Goal: Task Accomplishment & Management: Use online tool/utility

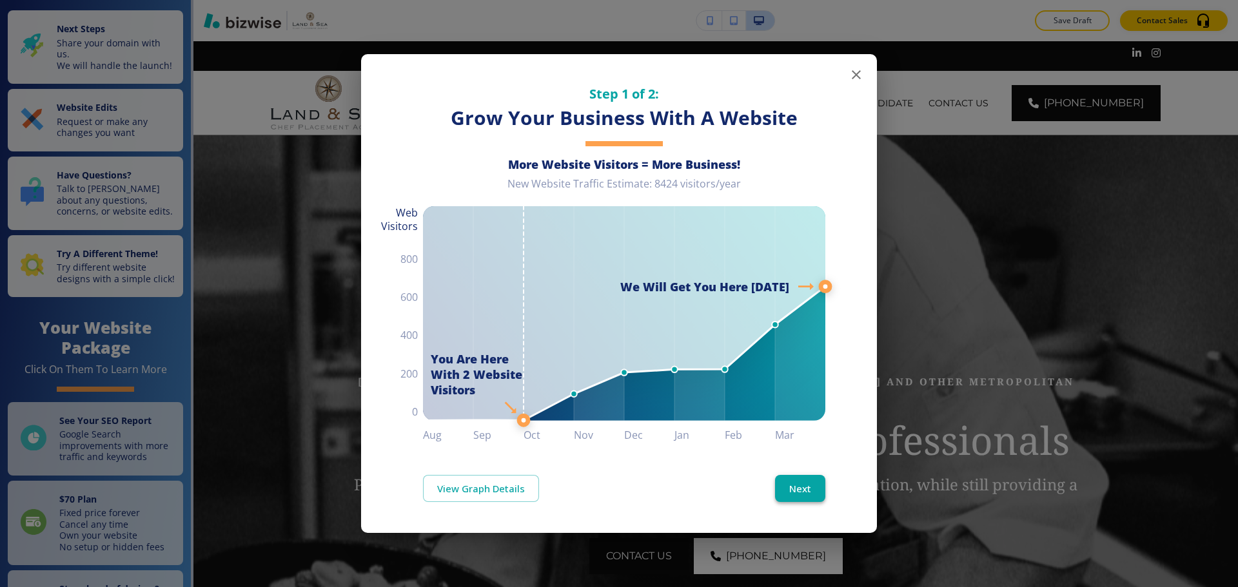
click at [799, 494] on button "Next" at bounding box center [800, 488] width 50 height 27
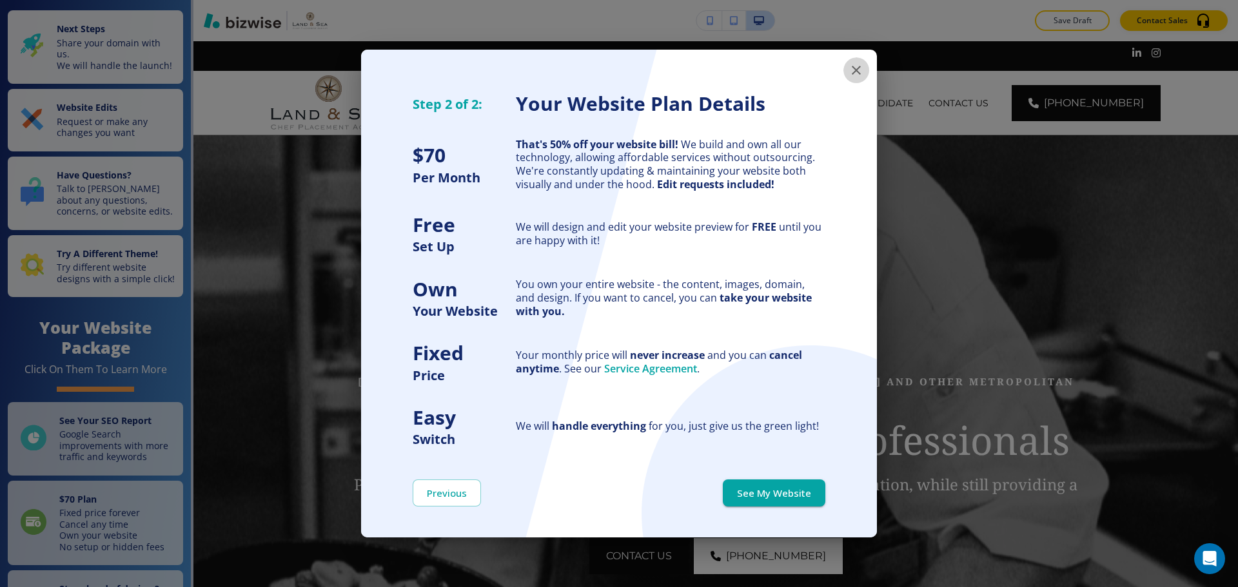
drag, startPoint x: 857, startPoint y: 59, endPoint x: 851, endPoint y: 66, distance: 9.7
click at [857, 59] on button "button" at bounding box center [856, 70] width 26 height 26
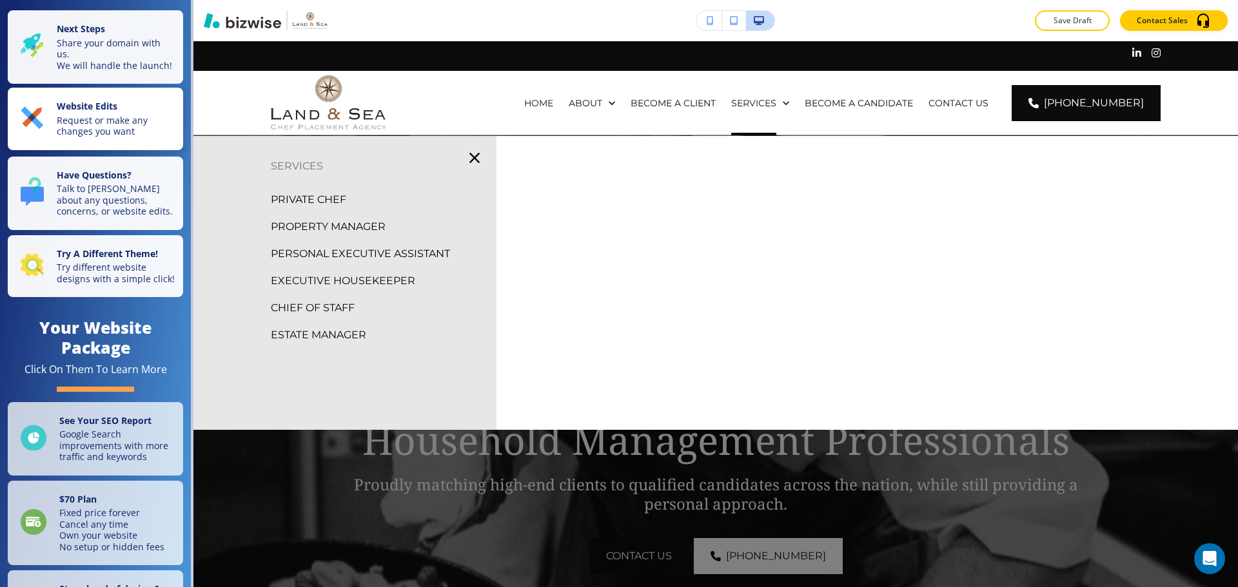
click at [86, 137] on p "Request or make any changes you want" at bounding box center [116, 126] width 119 height 23
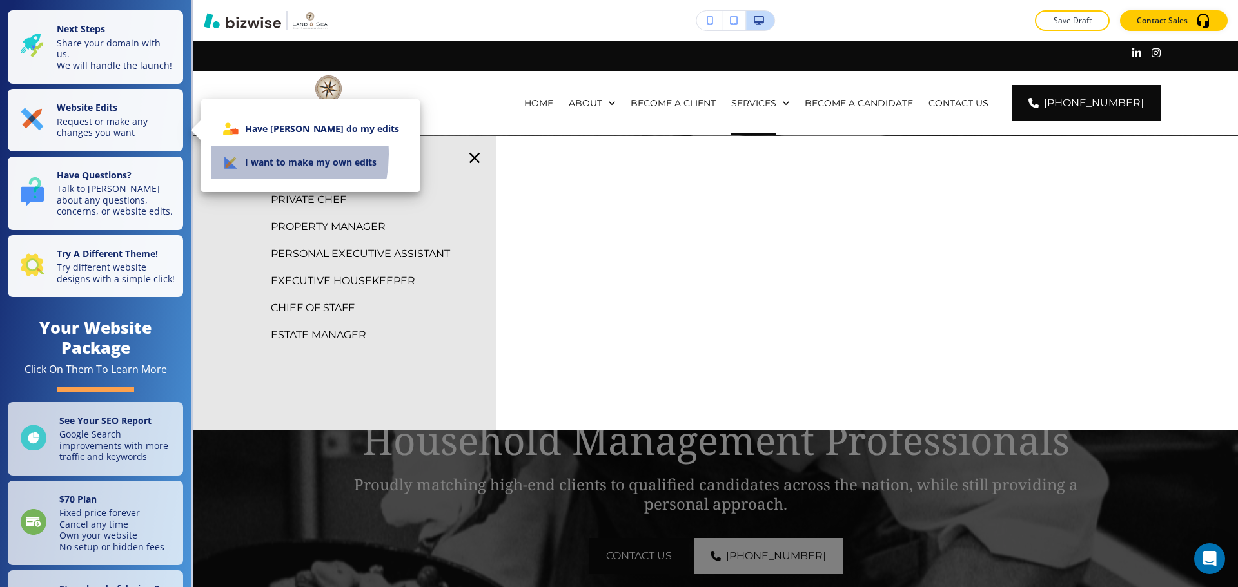
click at [251, 154] on li "I want to make my own edits" at bounding box center [310, 163] width 198 height 34
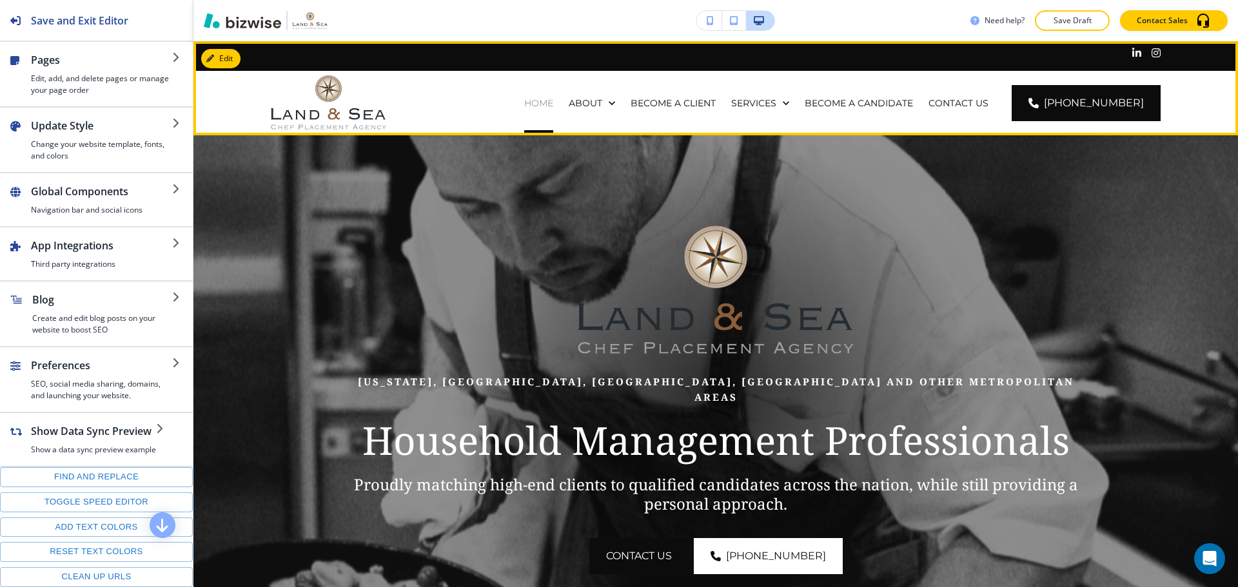
click at [553, 98] on p "HOME" at bounding box center [538, 103] width 29 height 13
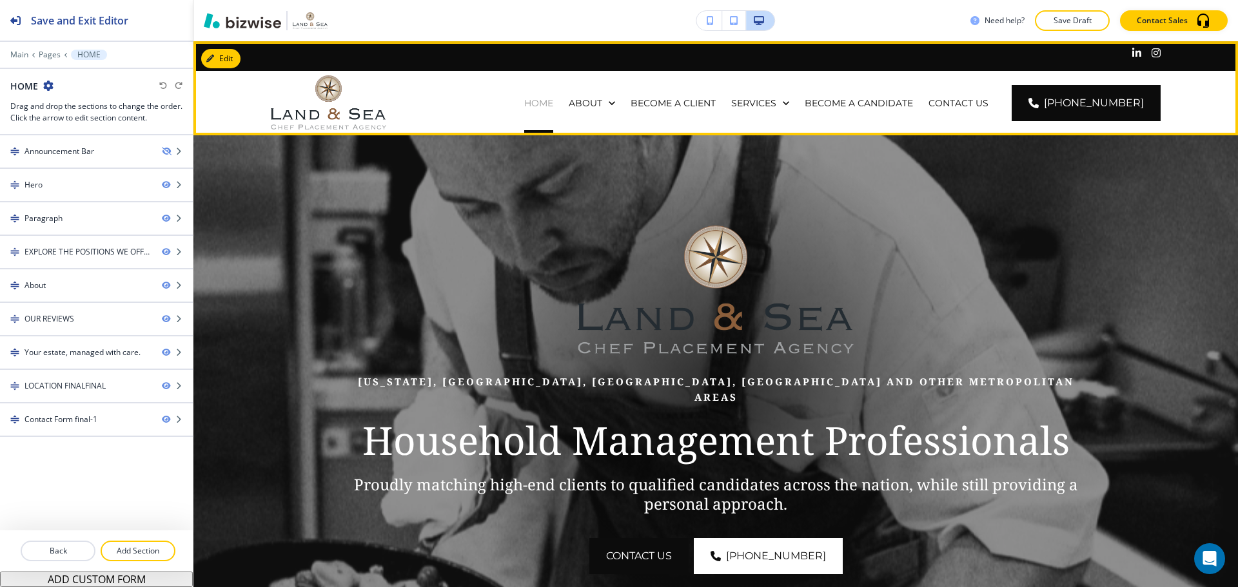
click at [550, 108] on p "HOME" at bounding box center [538, 103] width 29 height 13
click at [557, 93] on div "HOME" at bounding box center [538, 103] width 44 height 64
click at [553, 102] on p "HOME" at bounding box center [538, 103] width 29 height 13
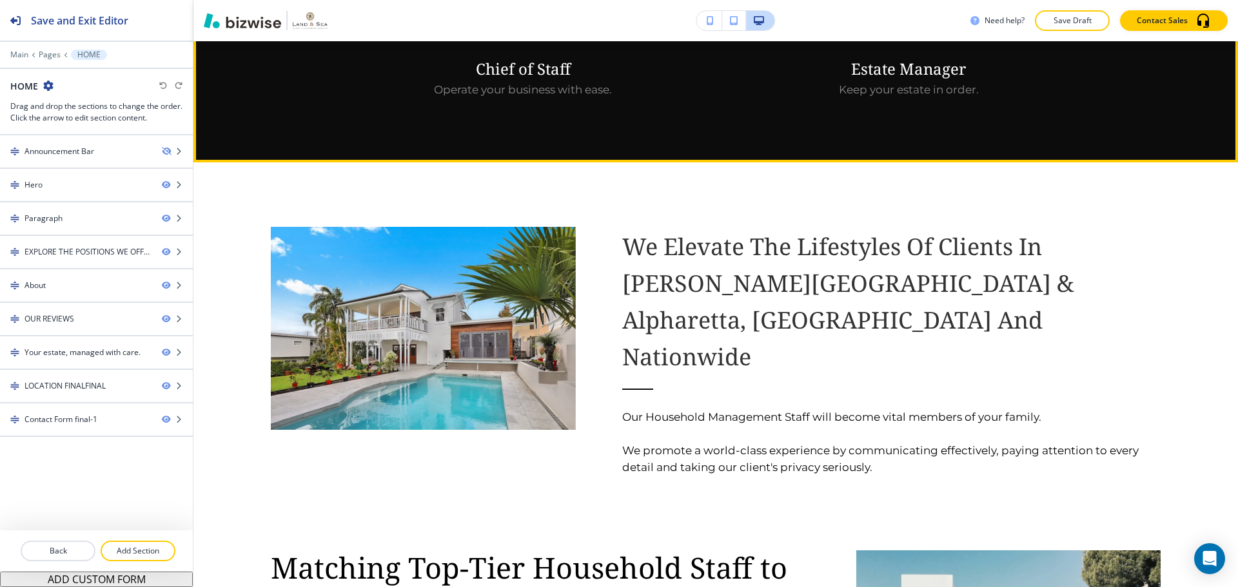
scroll to position [1482, 0]
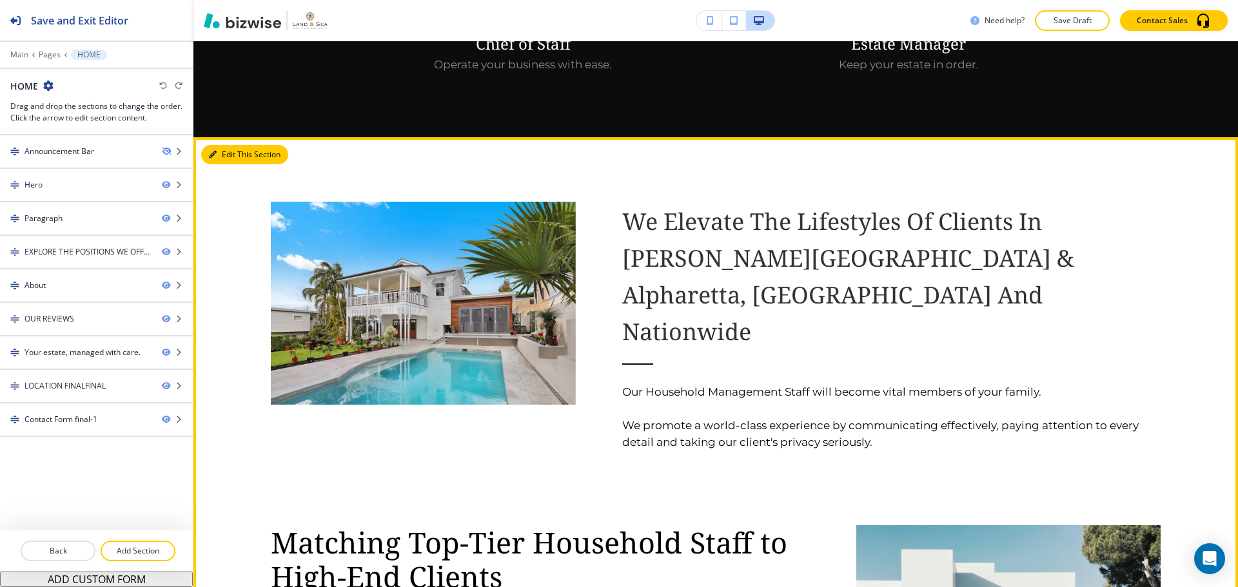
click at [233, 145] on button "Edit This Section" at bounding box center [244, 154] width 87 height 19
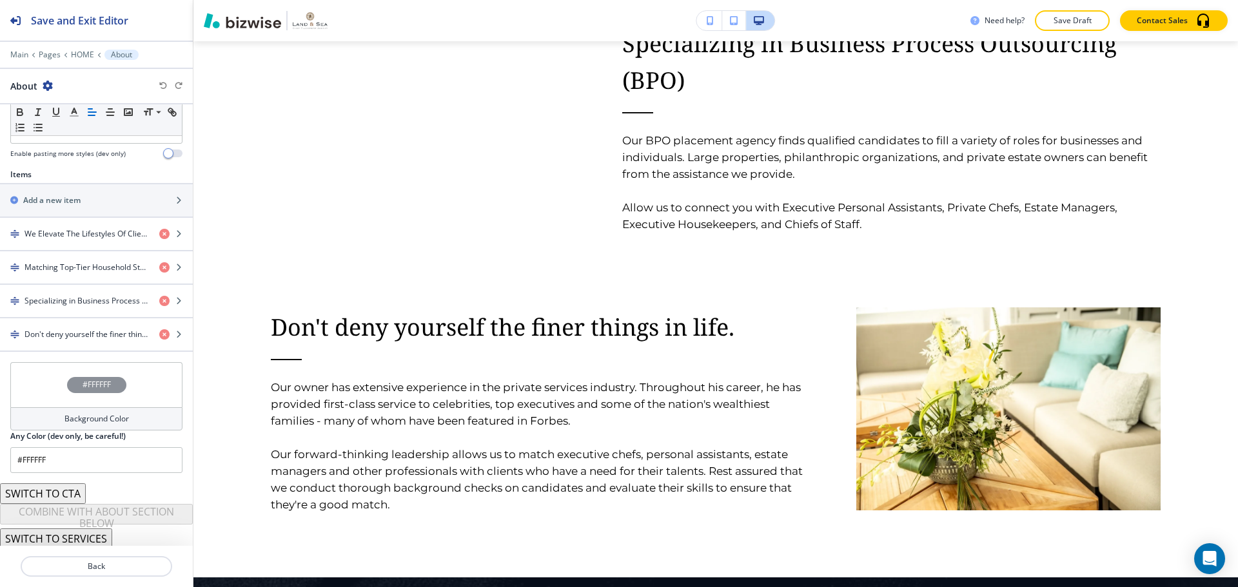
scroll to position [399, 0]
click at [83, 59] on div "Main Pages HOME About" at bounding box center [96, 55] width 172 height 10
click at [82, 54] on p "HOME" at bounding box center [82, 54] width 23 height 9
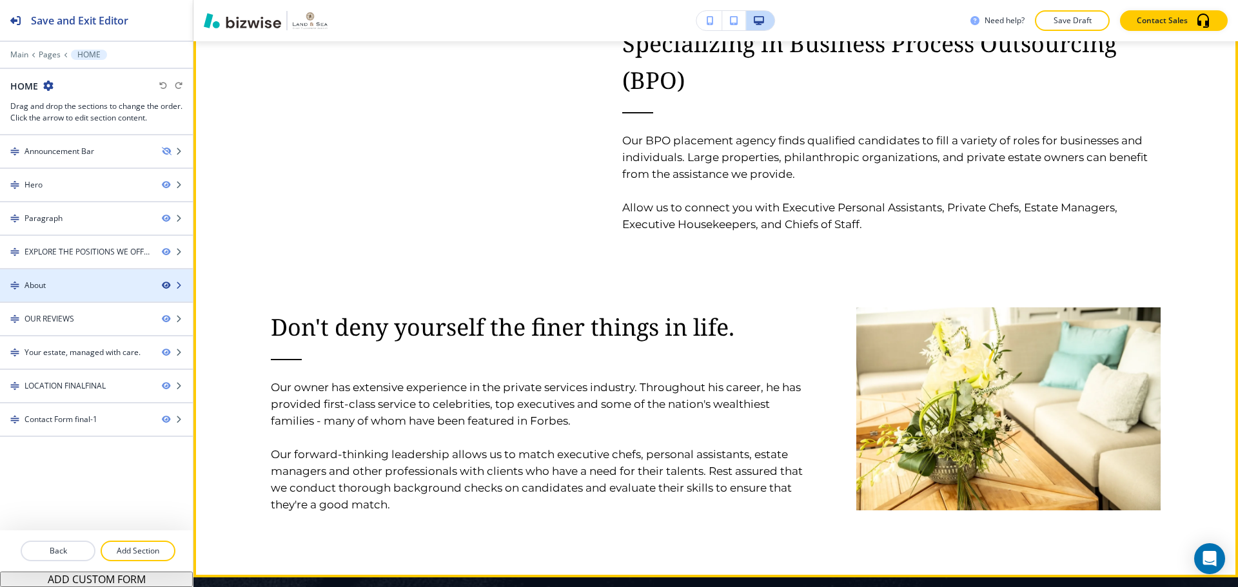
click at [164, 284] on icon "button" at bounding box center [166, 286] width 8 height 8
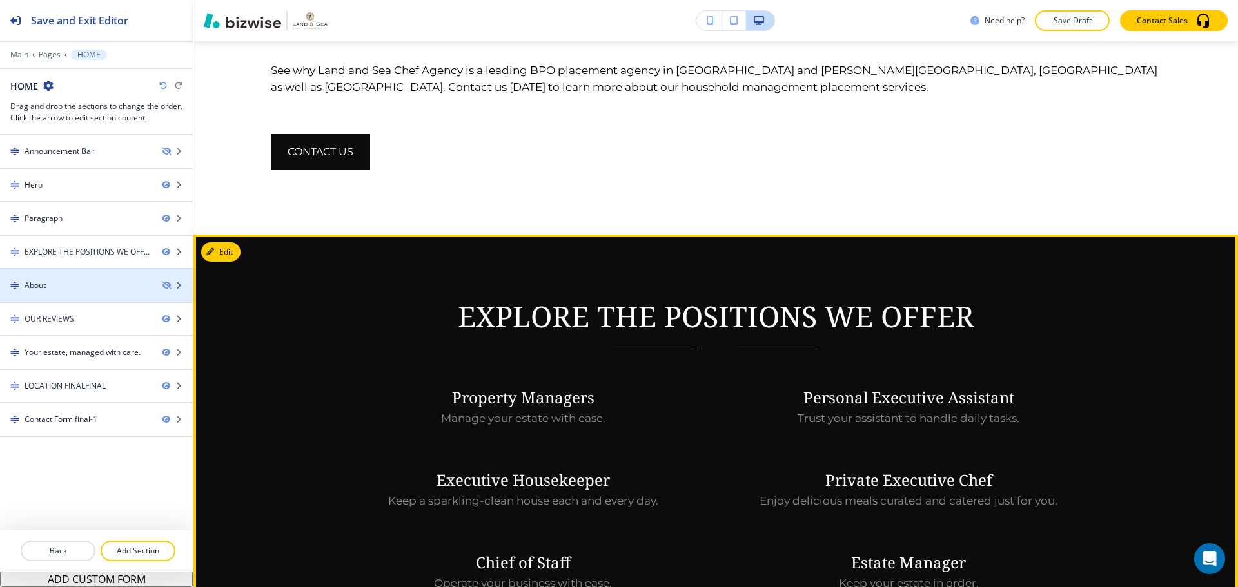
scroll to position [1093, 0]
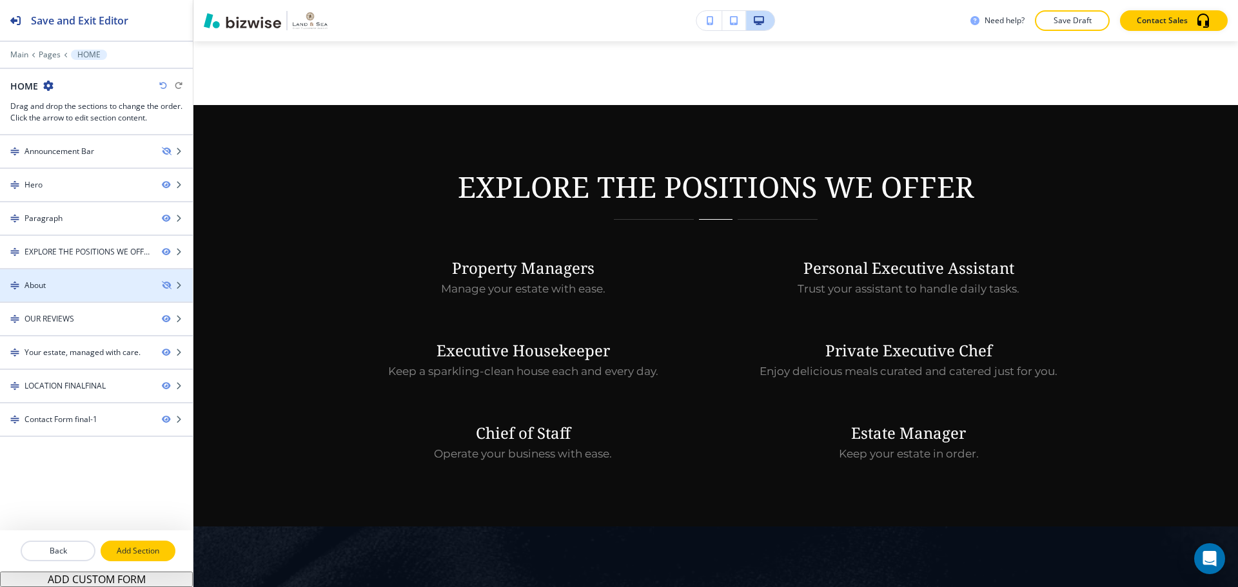
click at [133, 550] on p "Add Section" at bounding box center [138, 551] width 72 height 12
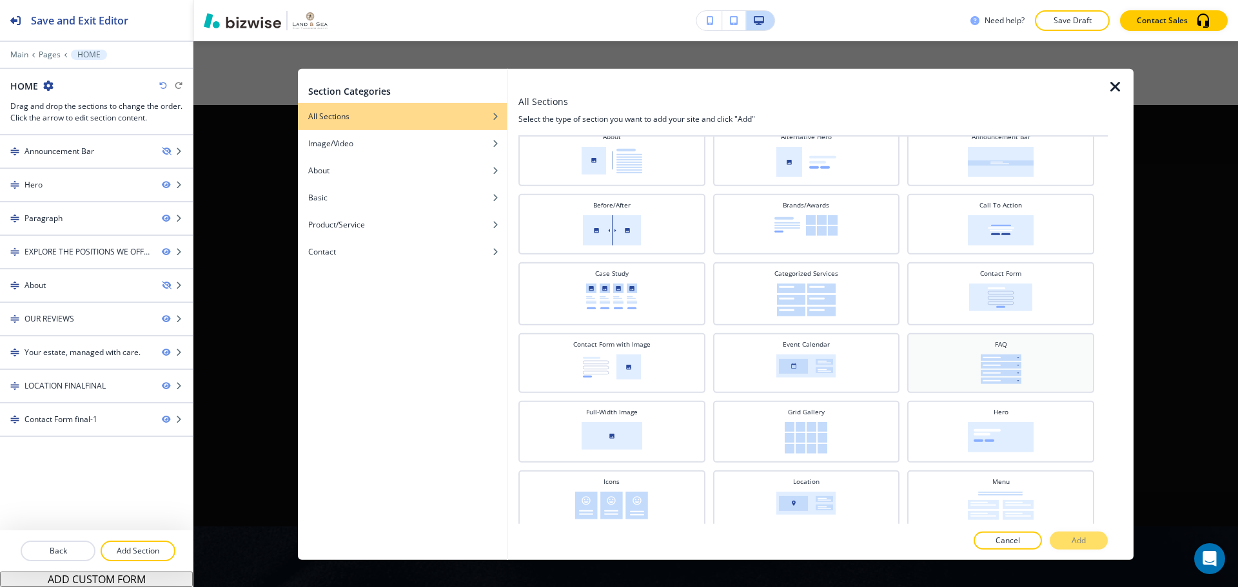
scroll to position [10, 0]
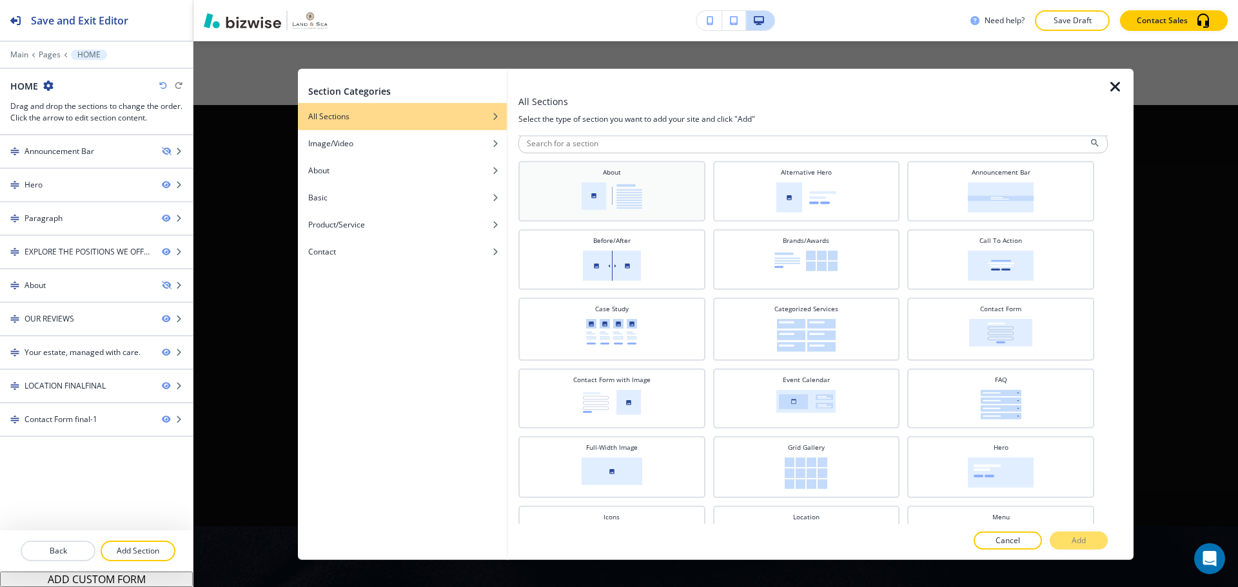
click at [674, 204] on div "About" at bounding box center [612, 189] width 174 height 45
click at [1079, 535] on p "Add" at bounding box center [1078, 541] width 14 height 12
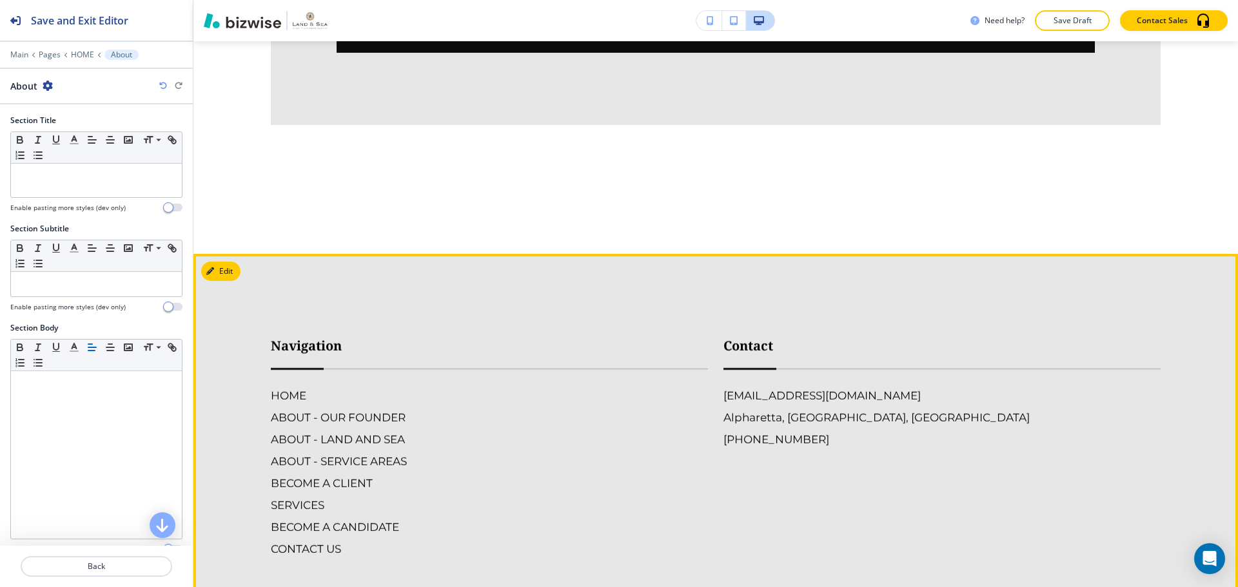
scroll to position [3448, 0]
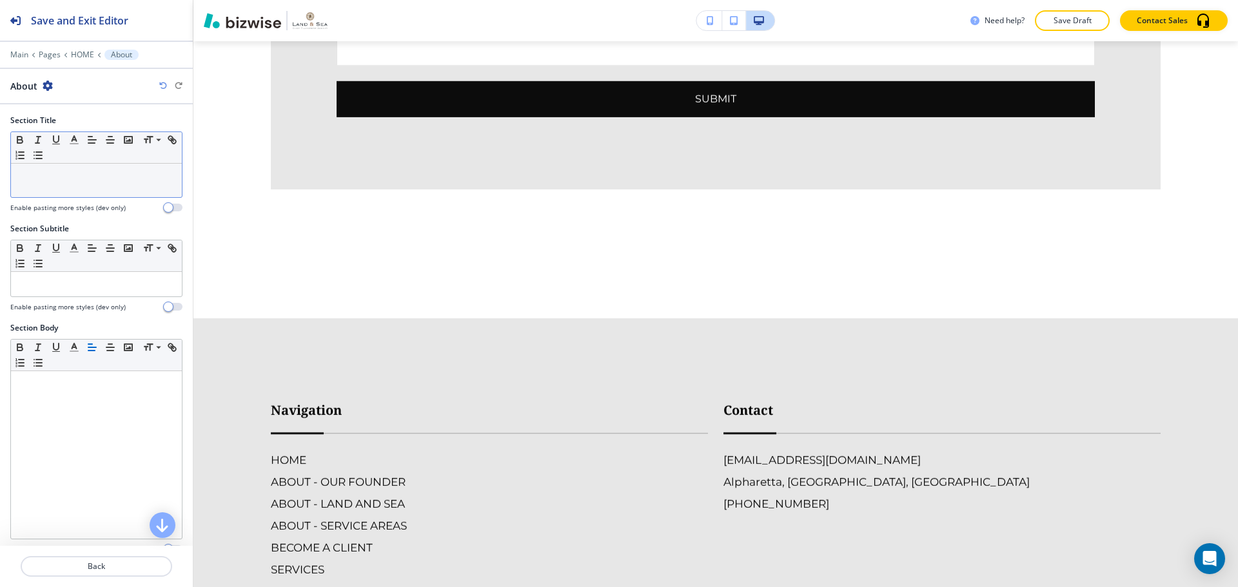
click at [90, 179] on p at bounding box center [96, 176] width 158 height 12
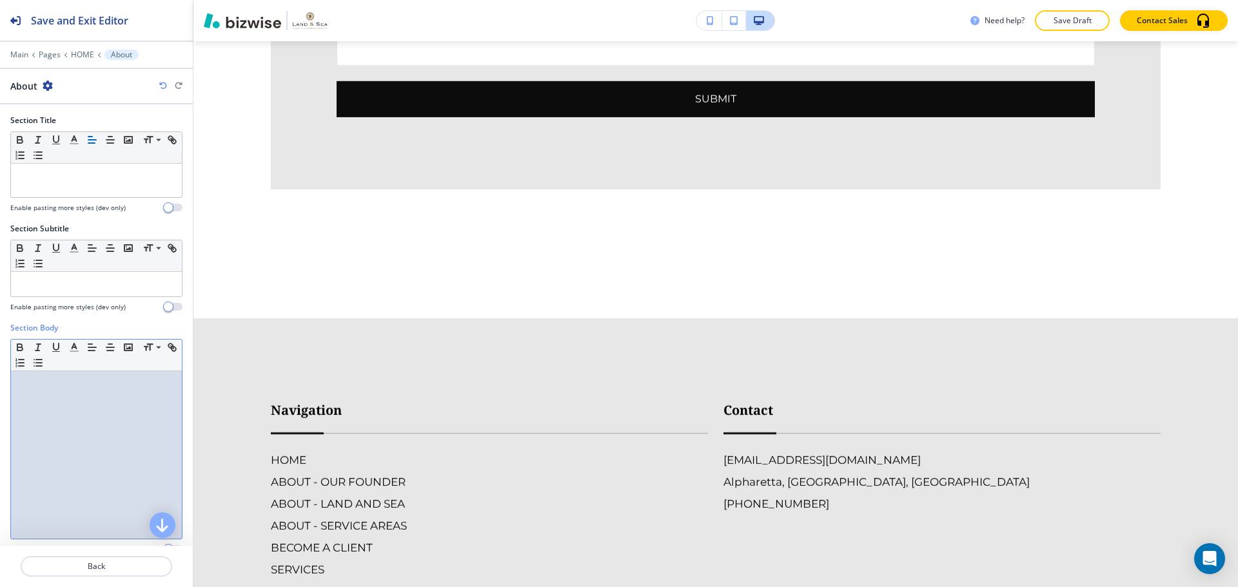
click at [69, 404] on div at bounding box center [96, 455] width 171 height 168
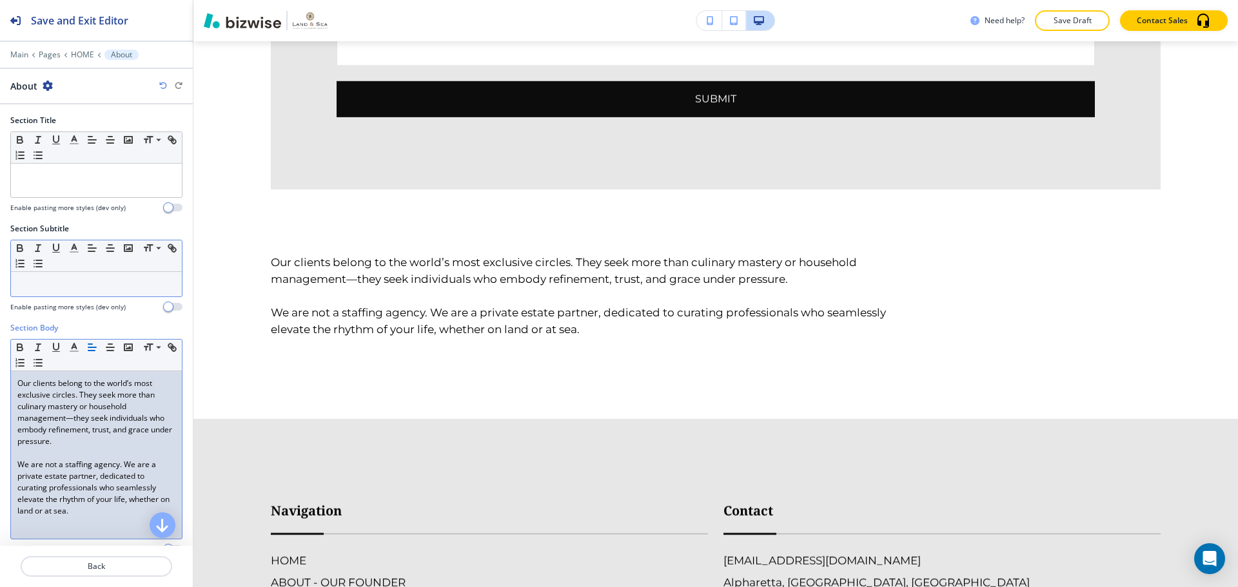
click at [86, 295] on div at bounding box center [96, 284] width 171 height 24
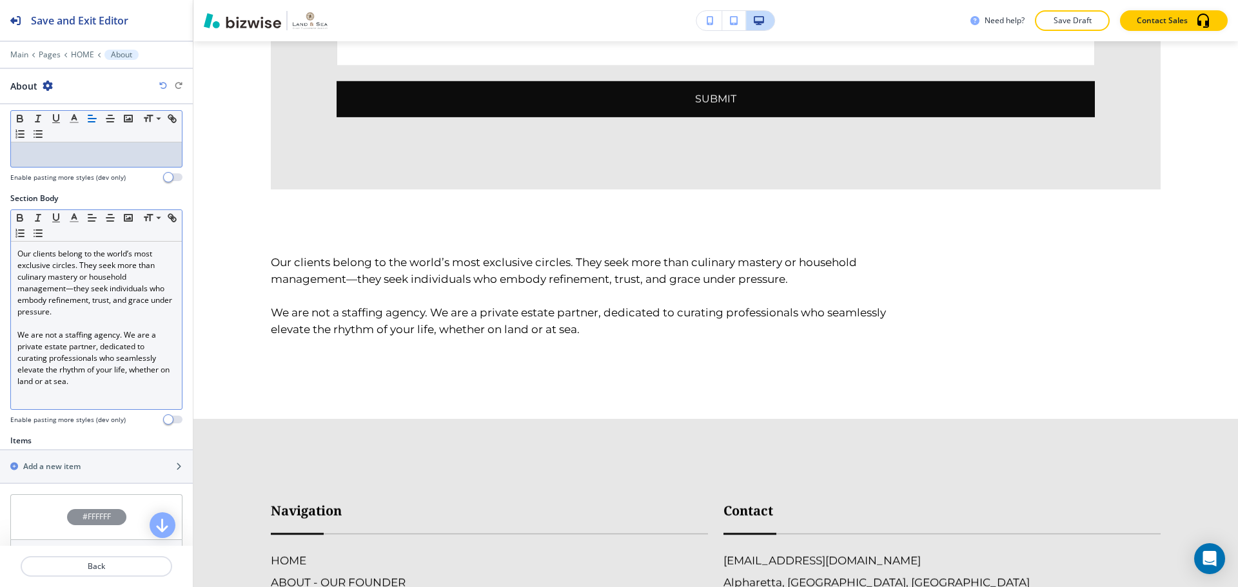
scroll to position [129, 0]
click at [96, 381] on p "We are not a staffing agency. We are a private estate partner, dedicated to cur…" at bounding box center [96, 359] width 158 height 58
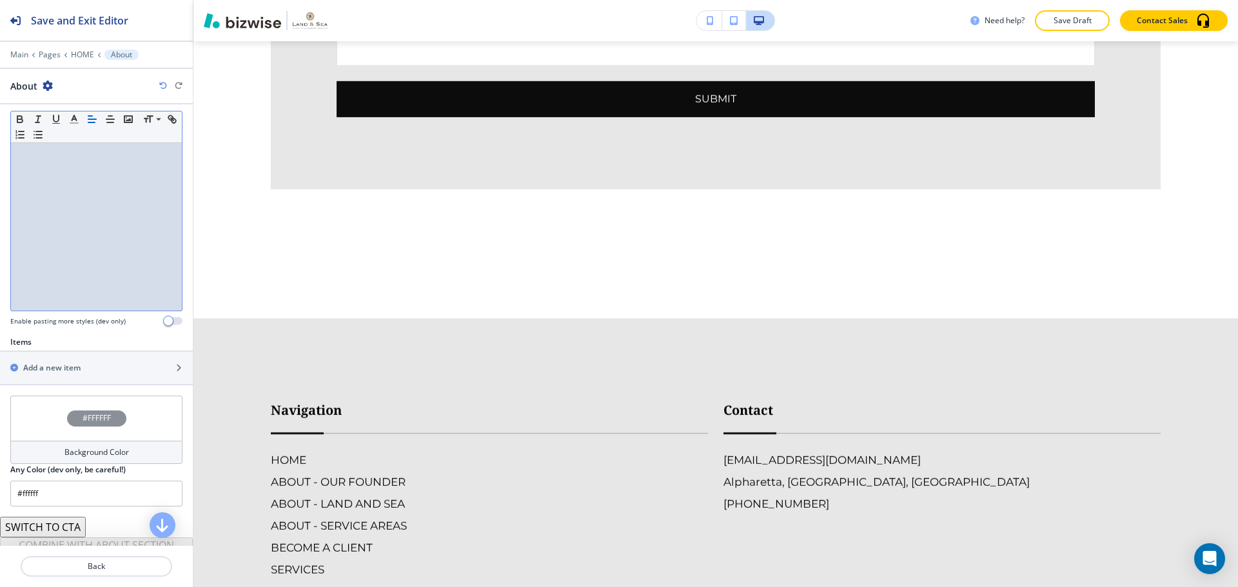
scroll to position [193, 0]
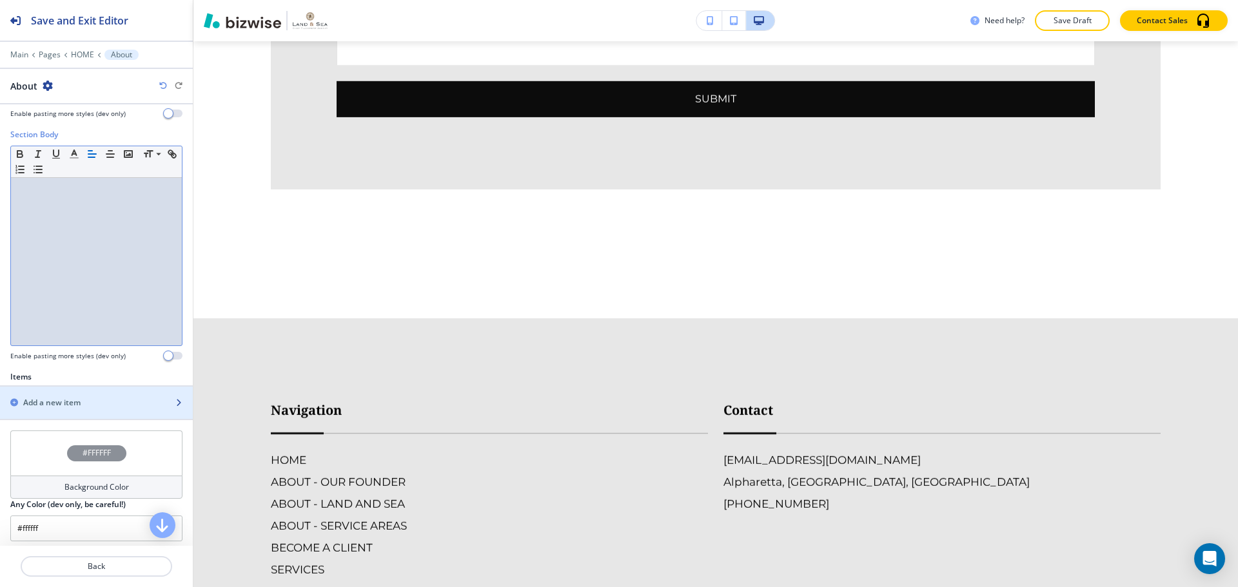
click at [95, 411] on div "button" at bounding box center [96, 414] width 193 height 10
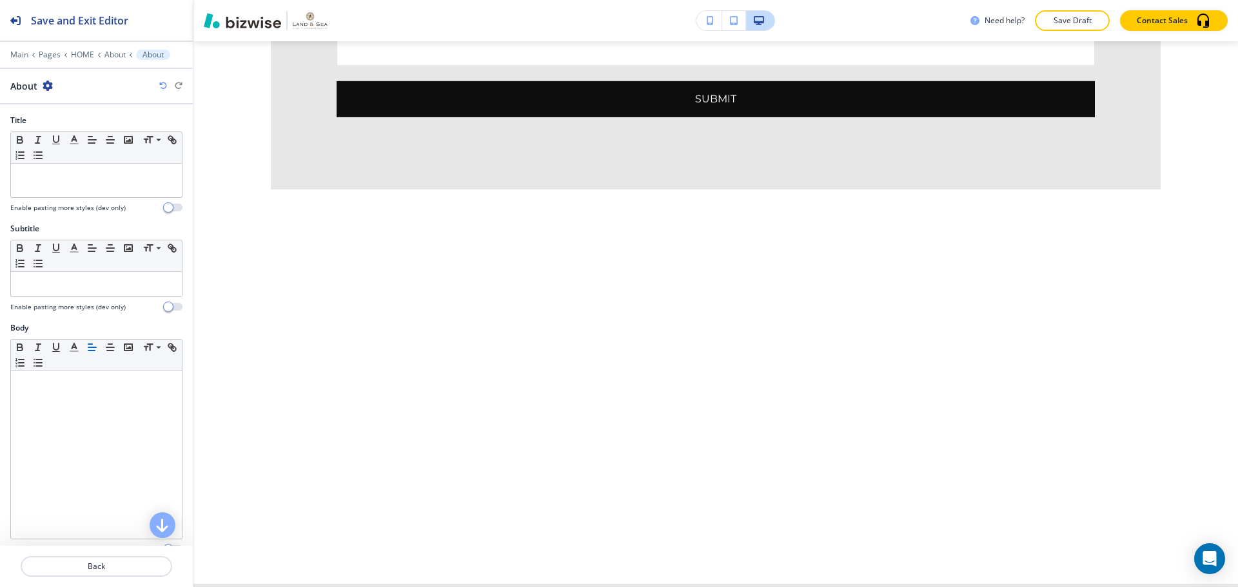
scroll to position [3481, 0]
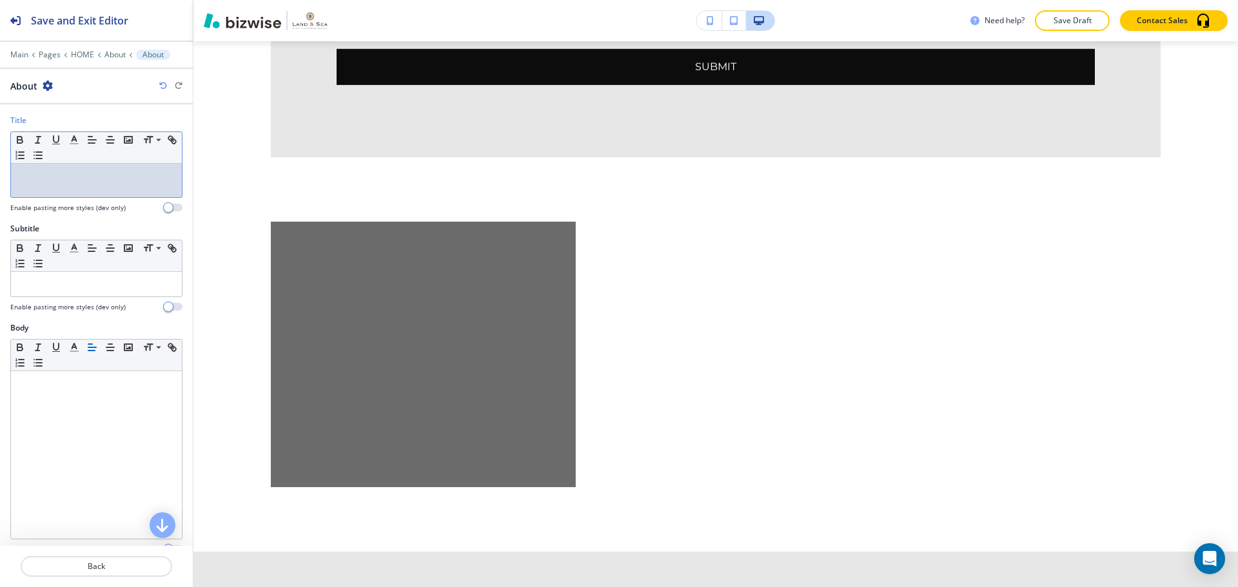
click at [72, 177] on p at bounding box center [96, 176] width 158 height 12
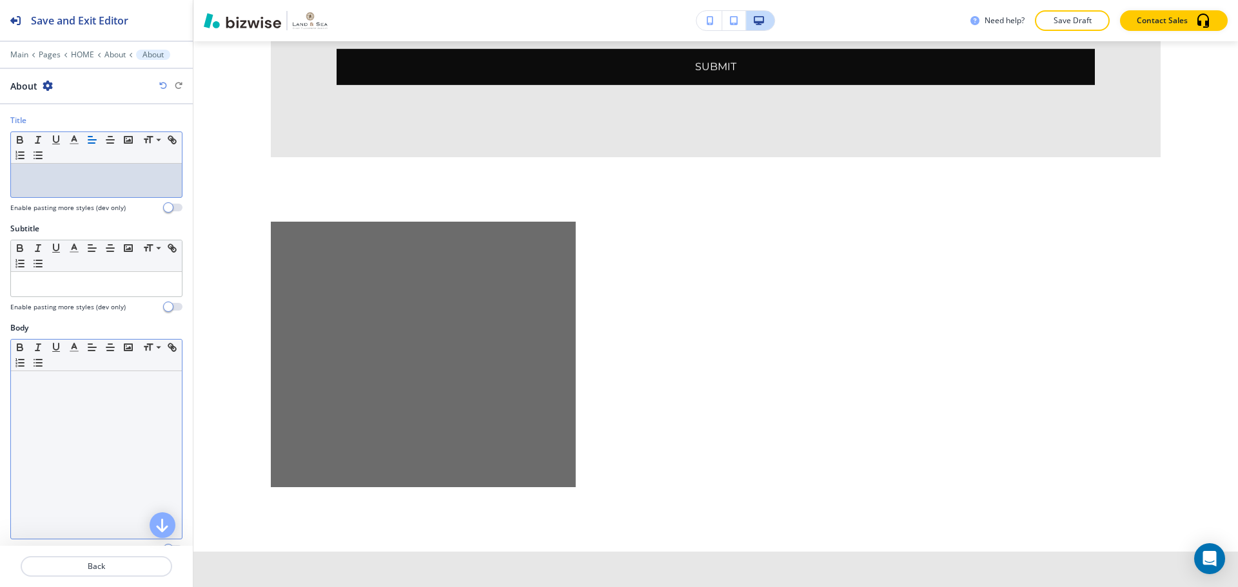
click at [45, 405] on div at bounding box center [96, 455] width 171 height 168
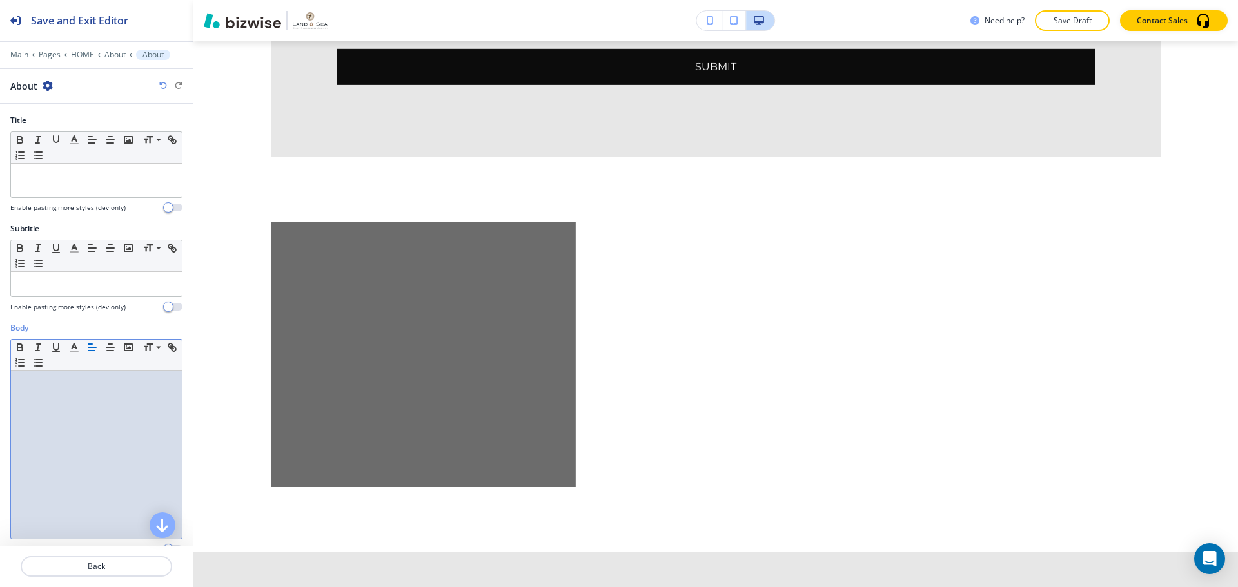
scroll to position [0, 0]
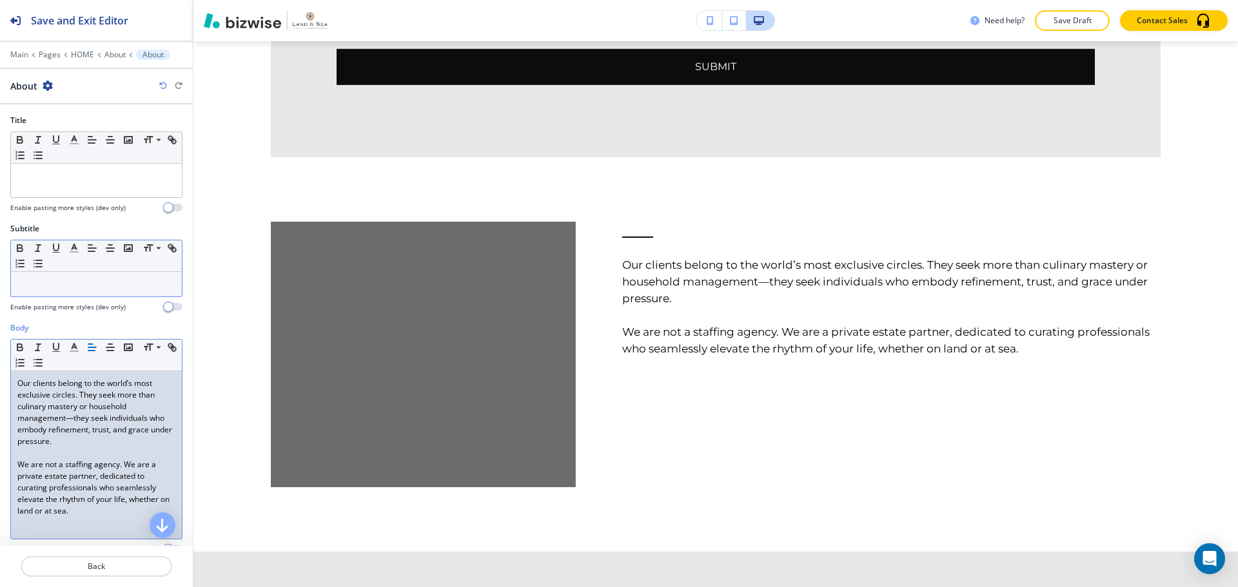
click at [43, 282] on p at bounding box center [96, 284] width 158 height 12
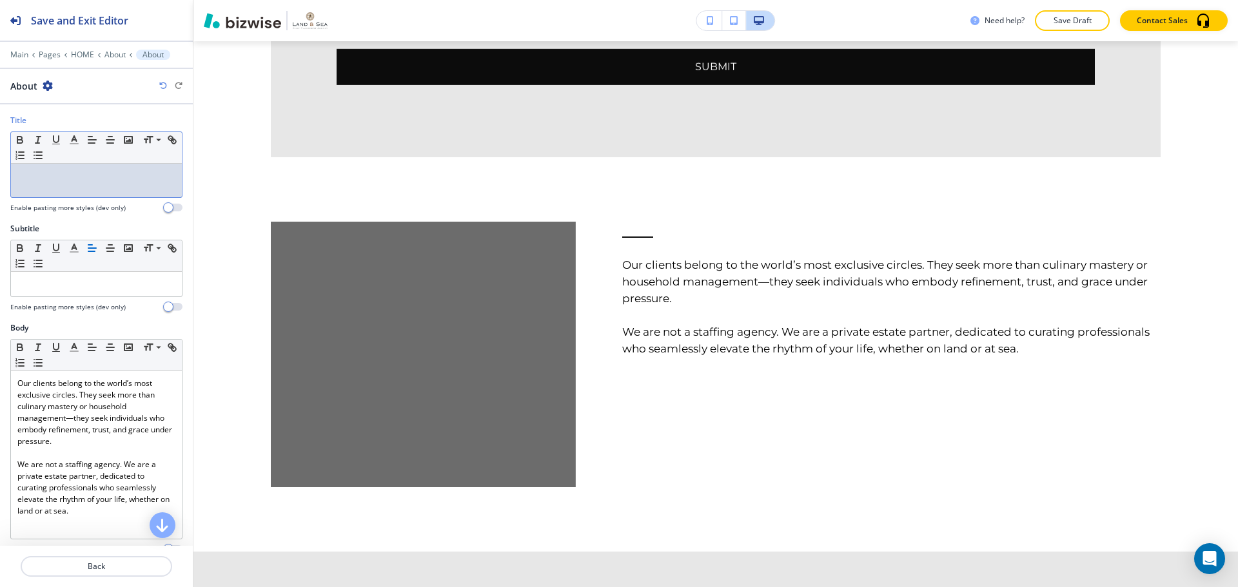
click at [41, 166] on div at bounding box center [96, 181] width 171 height 34
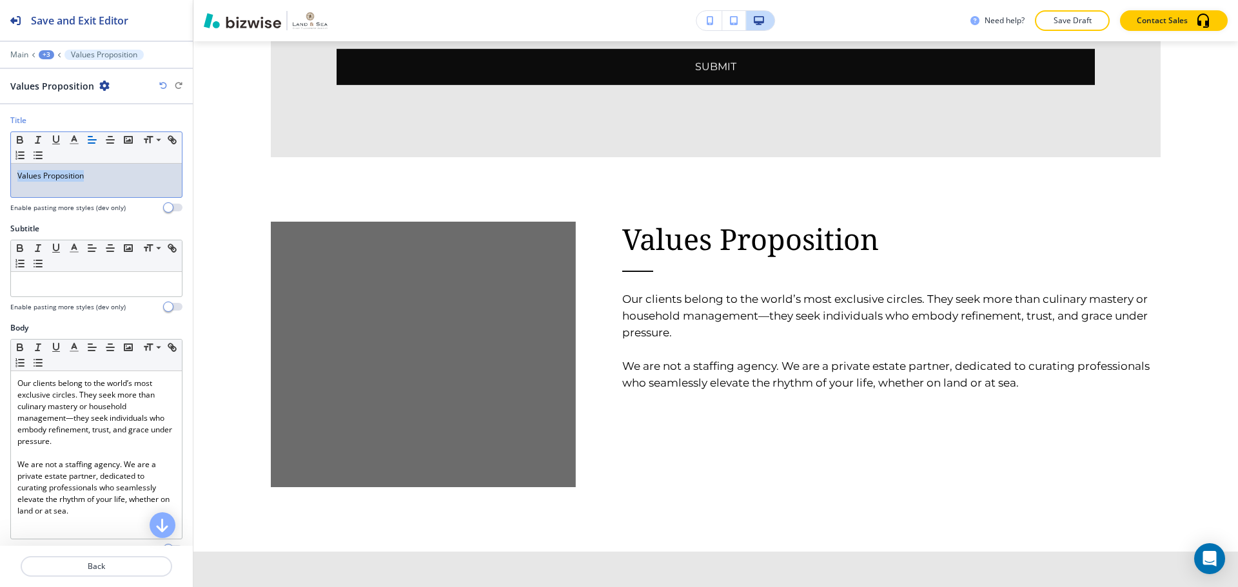
drag, startPoint x: 97, startPoint y: 175, endPoint x: 0, endPoint y: 174, distance: 96.7
click at [0, 174] on div "Title Small Normal Large Huge Values Proposition Enable pasting more styles (de…" at bounding box center [96, 169] width 193 height 108
click at [48, 172] on p "About / Value Proposition" at bounding box center [96, 176] width 158 height 12
drag, startPoint x: 39, startPoint y: 175, endPoint x: 9, endPoint y: 175, distance: 29.6
click at [9, 175] on div "Title Small Normal Large Huge About Value Proposition Enable pasting more style…" at bounding box center [96, 169] width 193 height 108
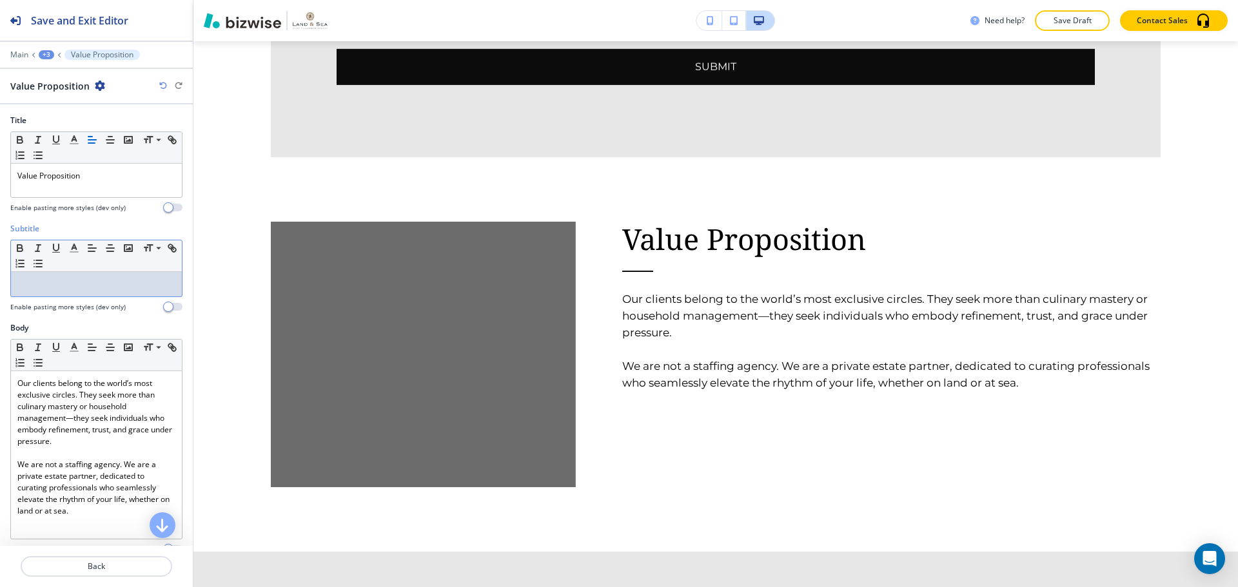
click at [44, 274] on div at bounding box center [96, 284] width 171 height 24
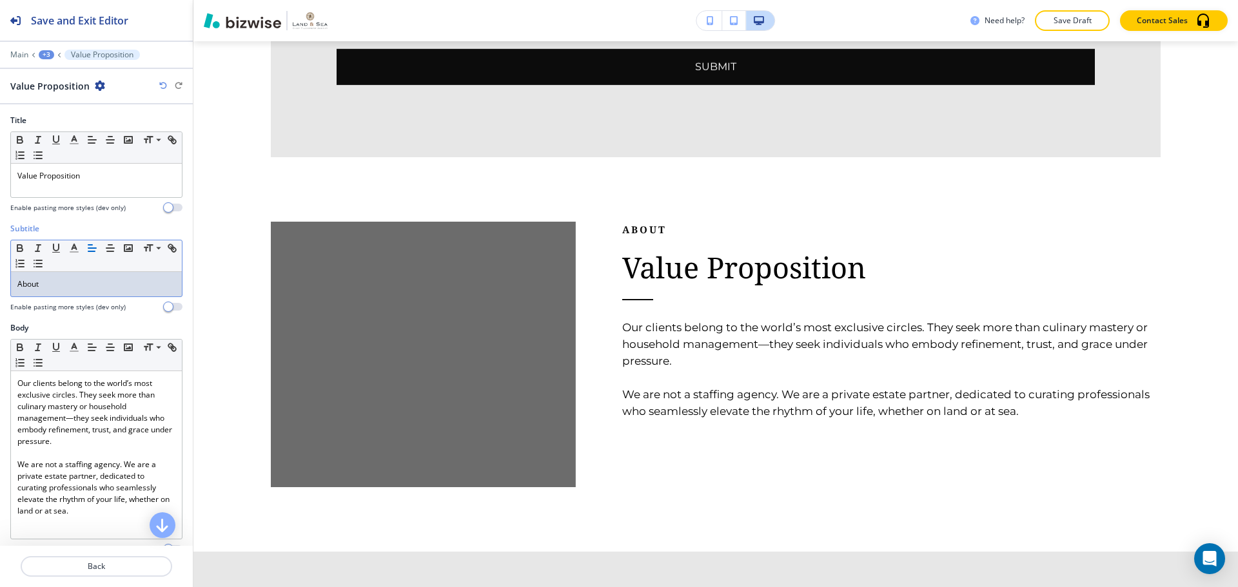
click at [39, 56] on div "+3" at bounding box center [46, 54] width 15 height 9
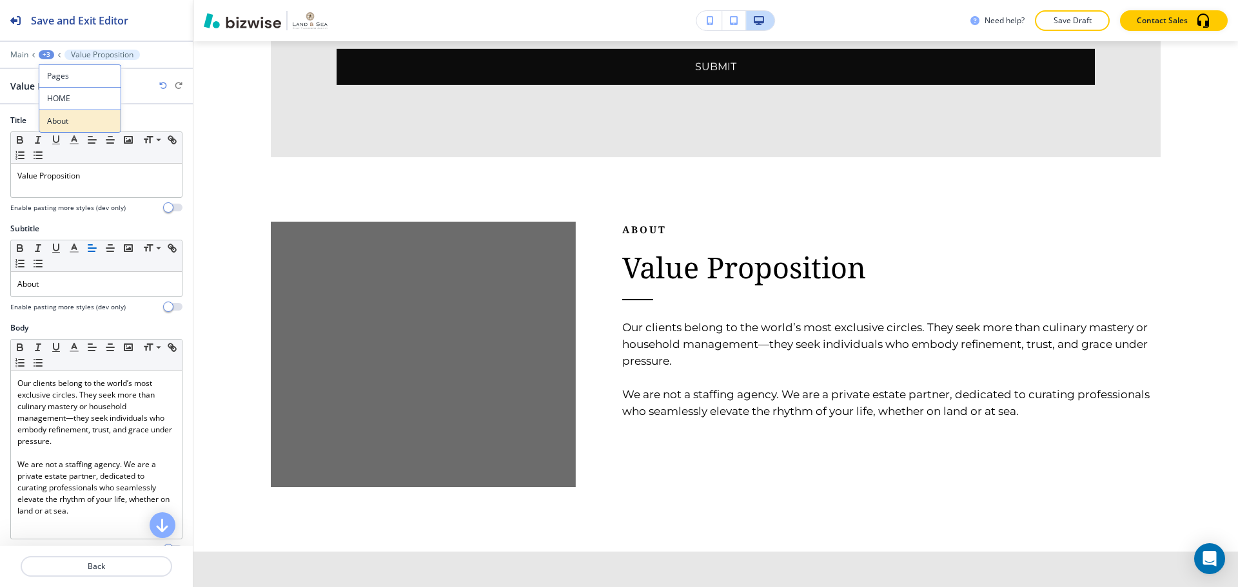
click at [52, 117] on p "About" at bounding box center [80, 121] width 66 height 12
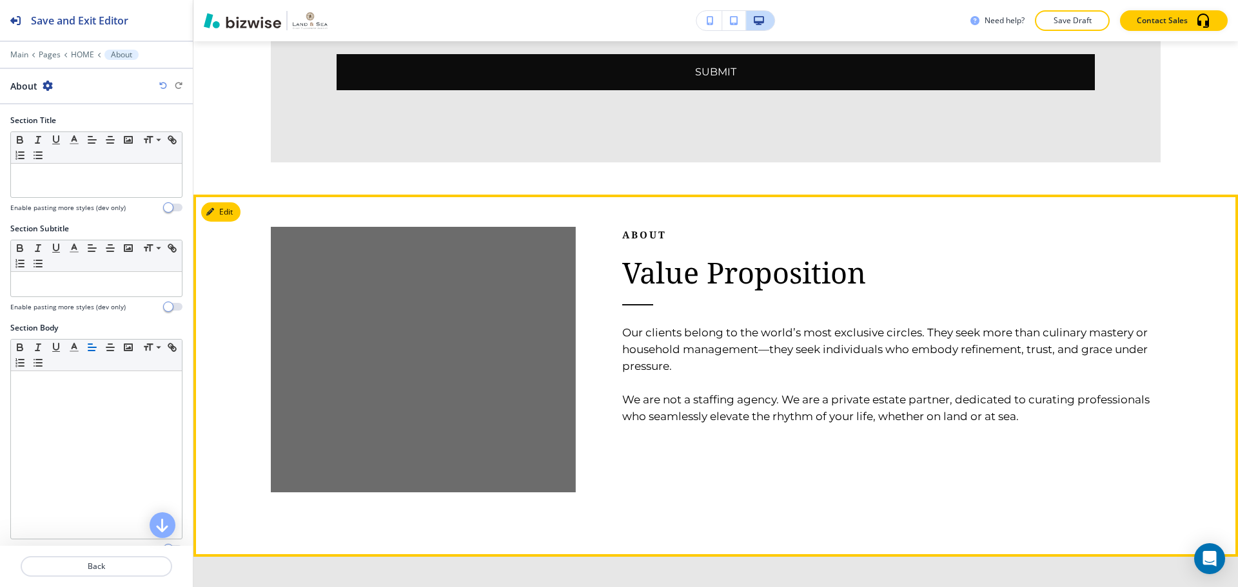
scroll to position [3384, 0]
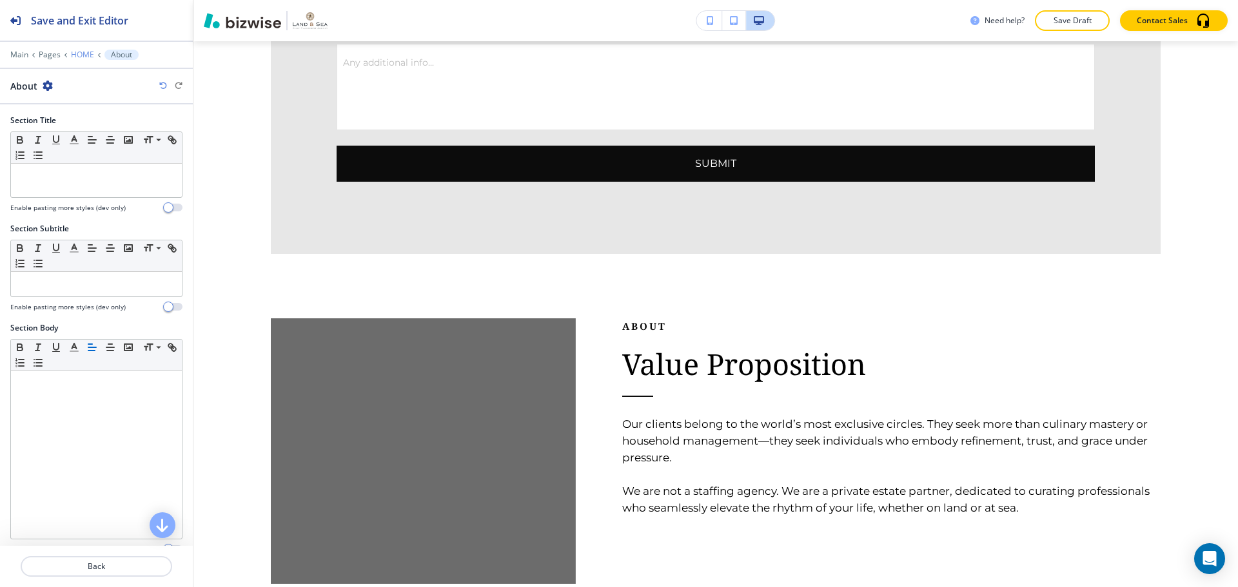
click at [77, 56] on p "HOME" at bounding box center [82, 54] width 23 height 9
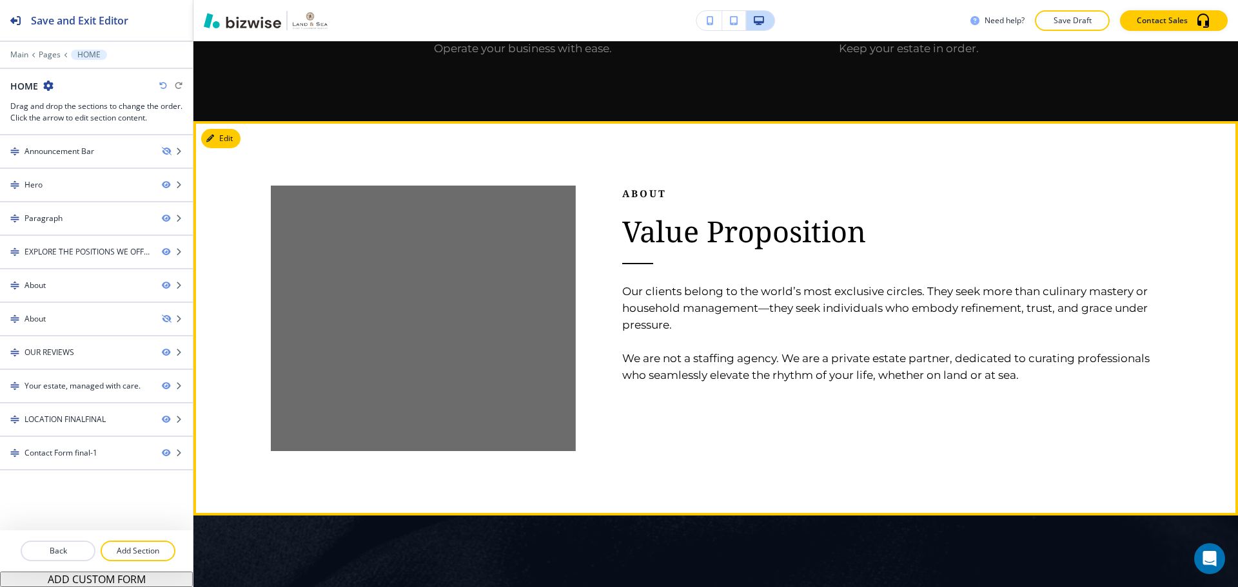
scroll to position [1497, 0]
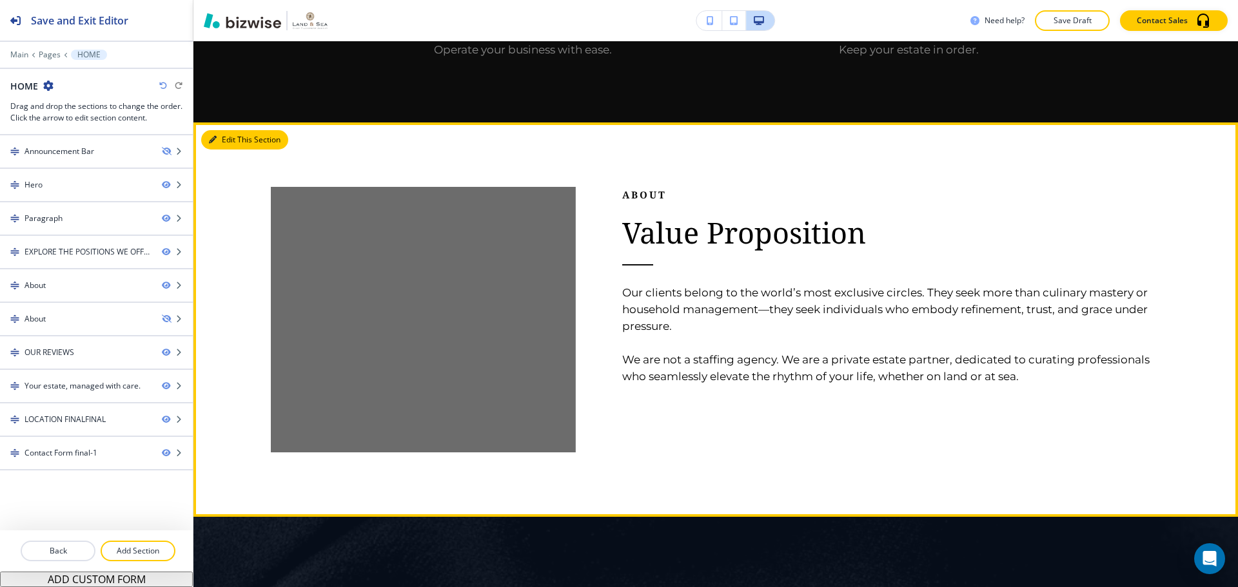
click at [234, 130] on button "Edit This Section" at bounding box center [244, 139] width 87 height 19
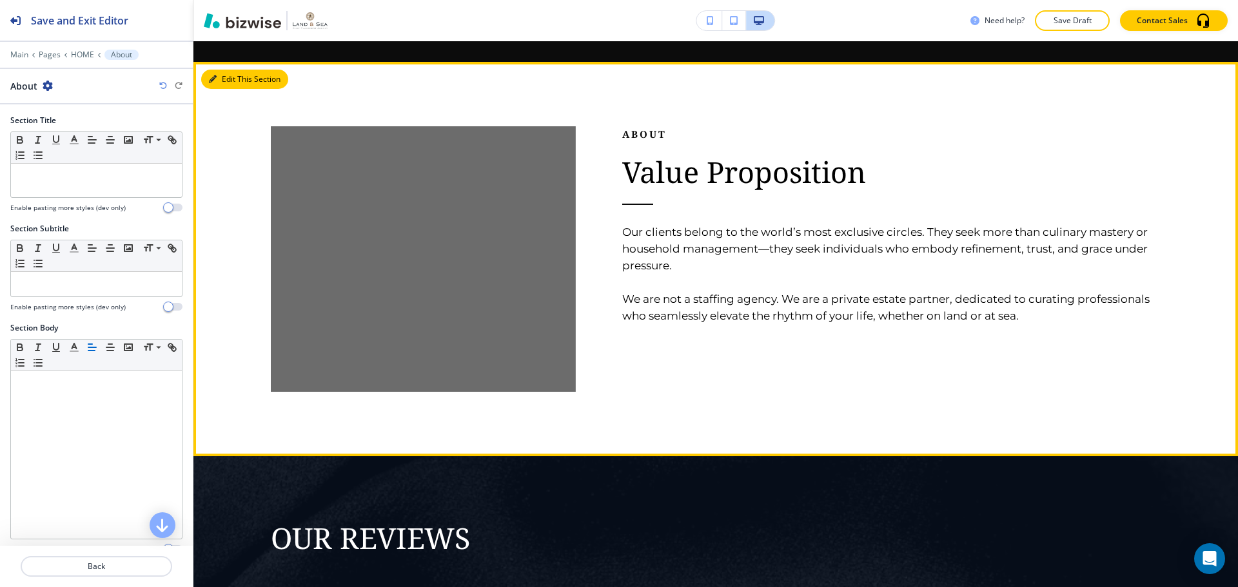
scroll to position [1562, 0]
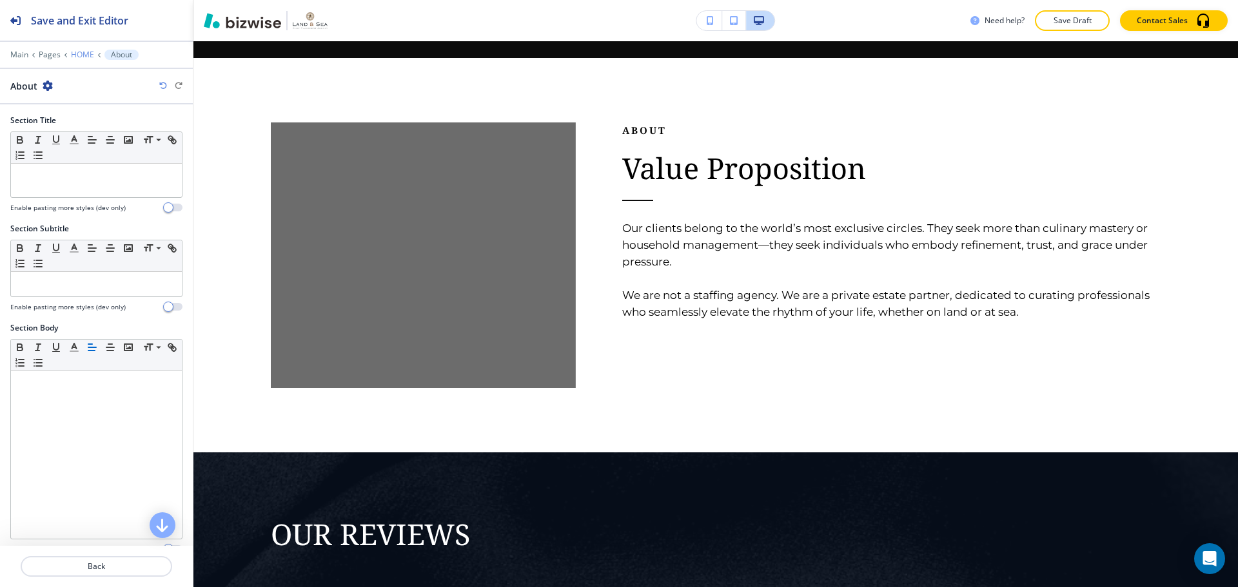
click at [83, 54] on p "HOME" at bounding box center [82, 54] width 23 height 9
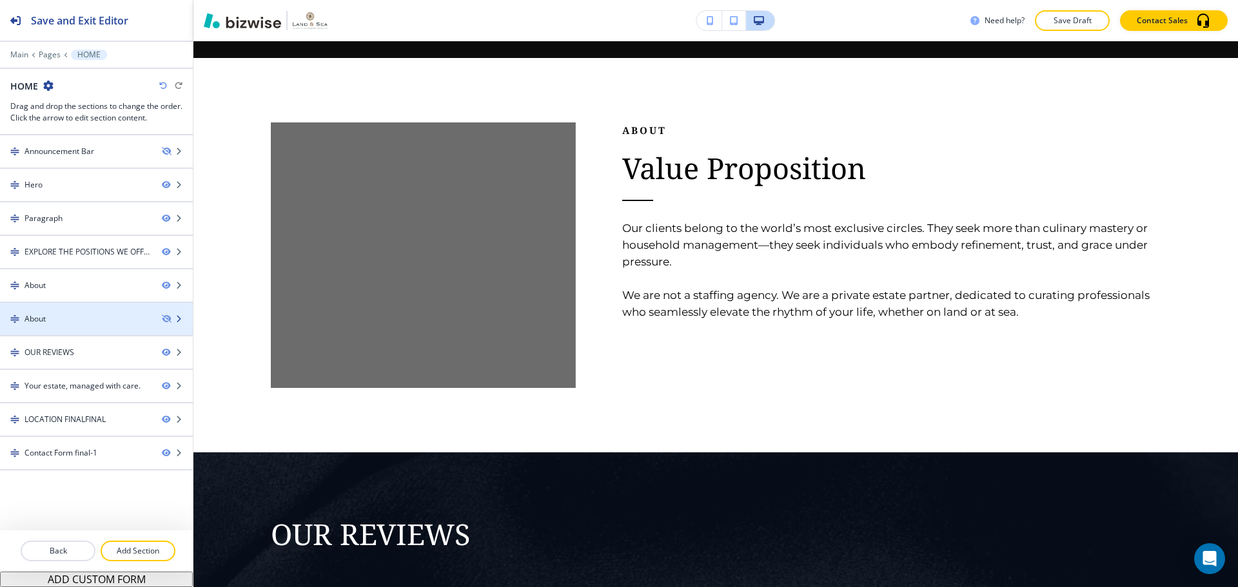
click at [171, 314] on div "About" at bounding box center [96, 319] width 193 height 12
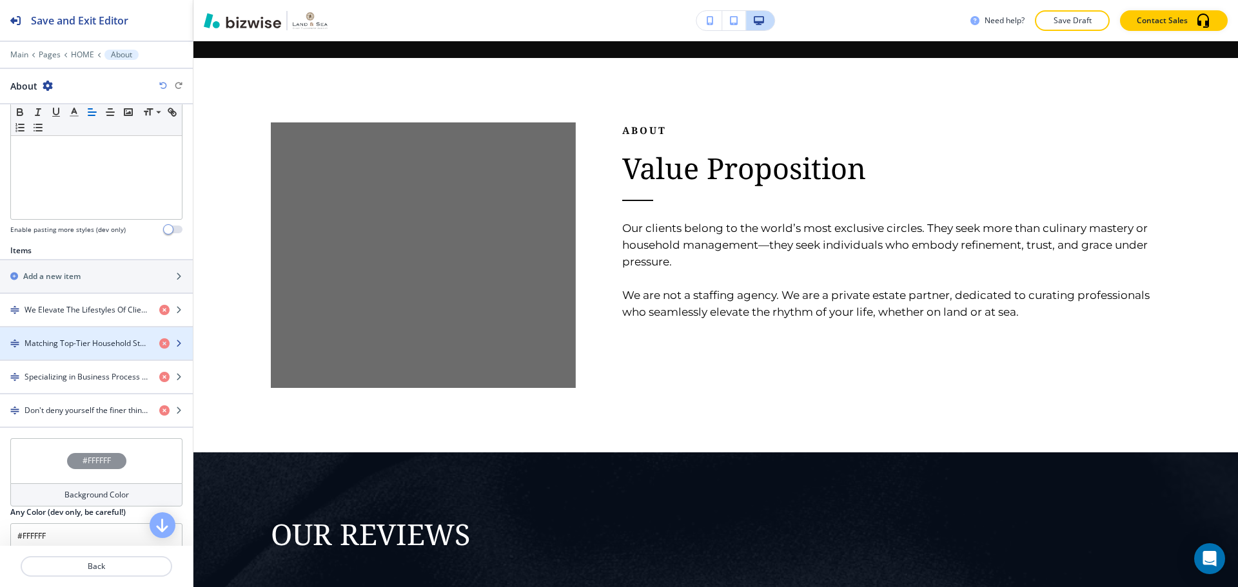
scroll to position [322, 0]
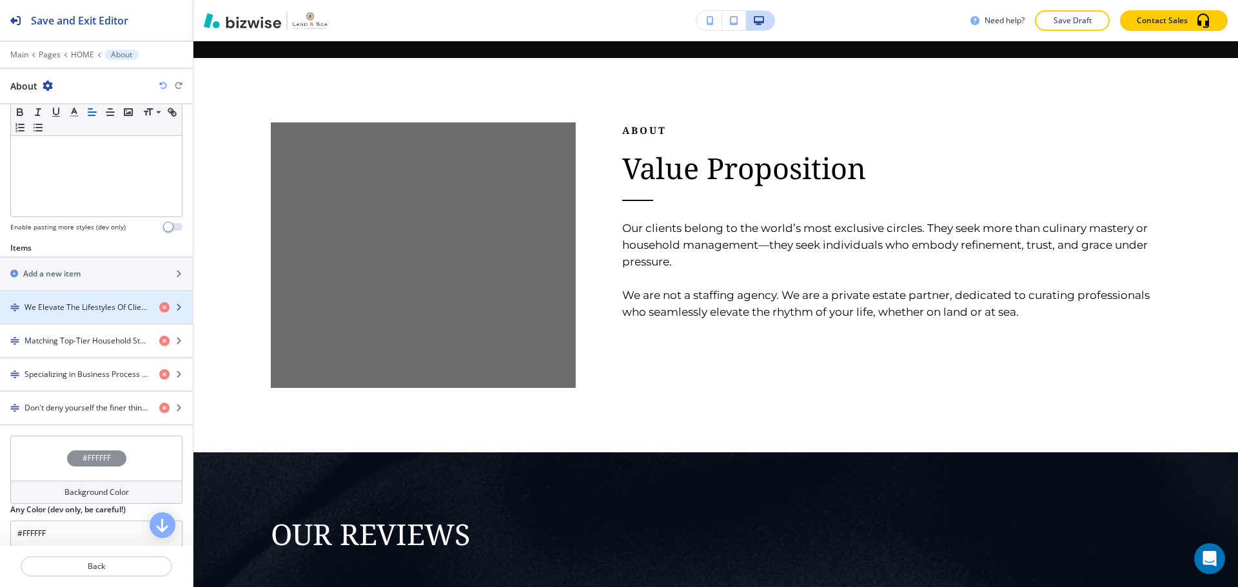
click at [91, 311] on h4 "We Elevate The Lifestyles Of Clients In Sandy Springs & Alpharetta, GA And Nati…" at bounding box center [86, 308] width 124 height 12
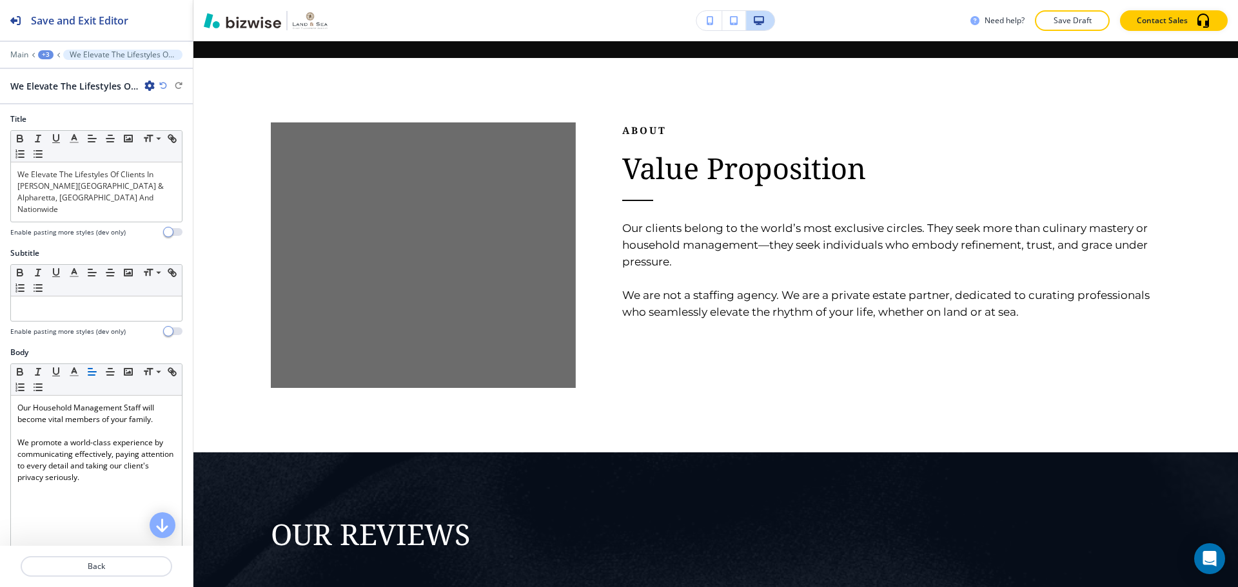
scroll to position [0, 0]
click at [42, 55] on div "+3" at bounding box center [45, 54] width 15 height 9
click at [54, 117] on p "About" at bounding box center [79, 121] width 66 height 12
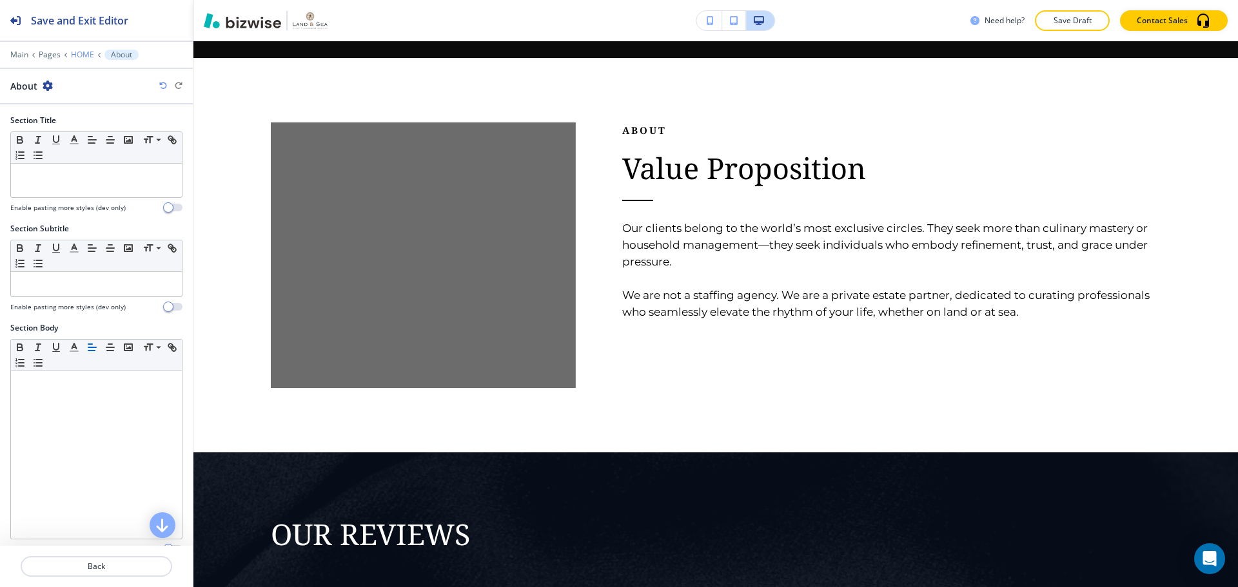
click at [83, 55] on p "HOME" at bounding box center [82, 54] width 23 height 9
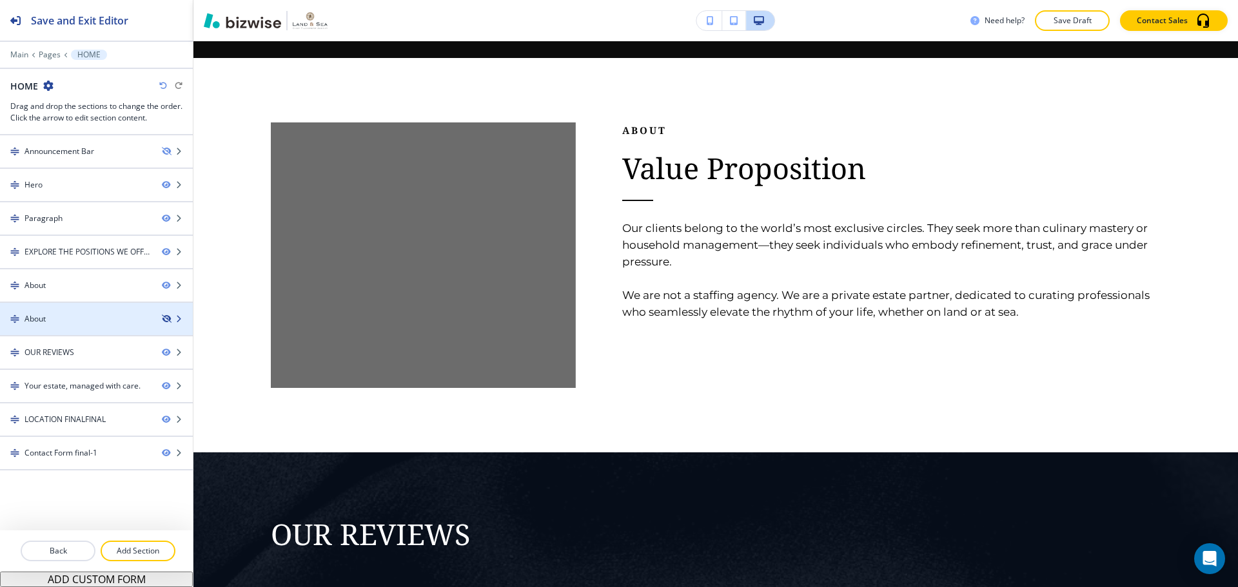
click at [162, 320] on icon "button" at bounding box center [166, 319] width 8 height 8
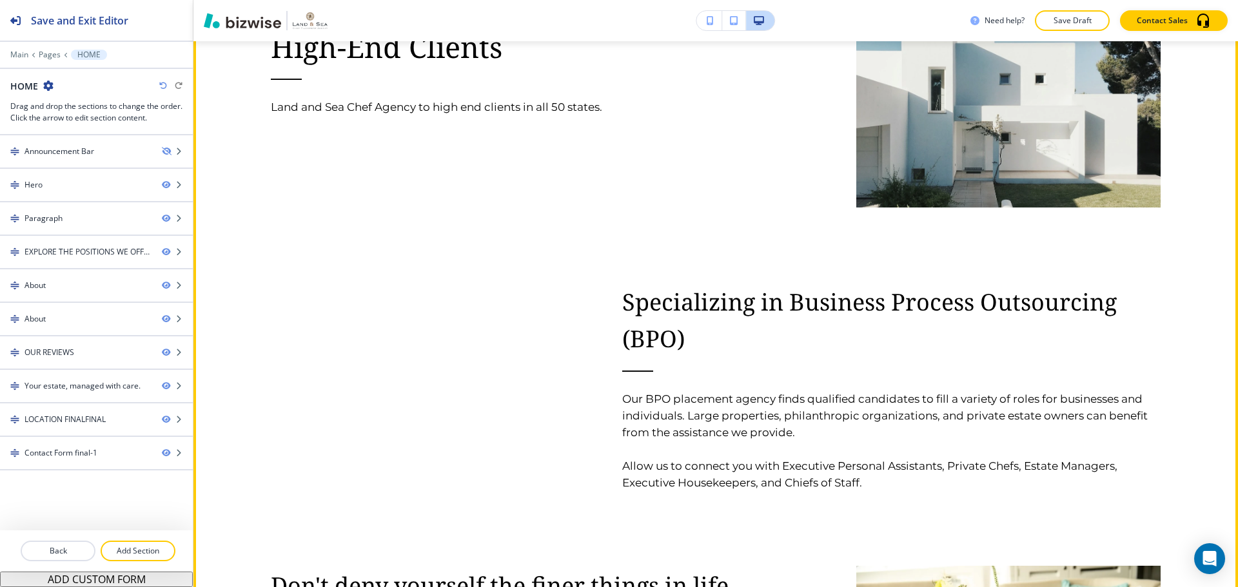
scroll to position [2400, 0]
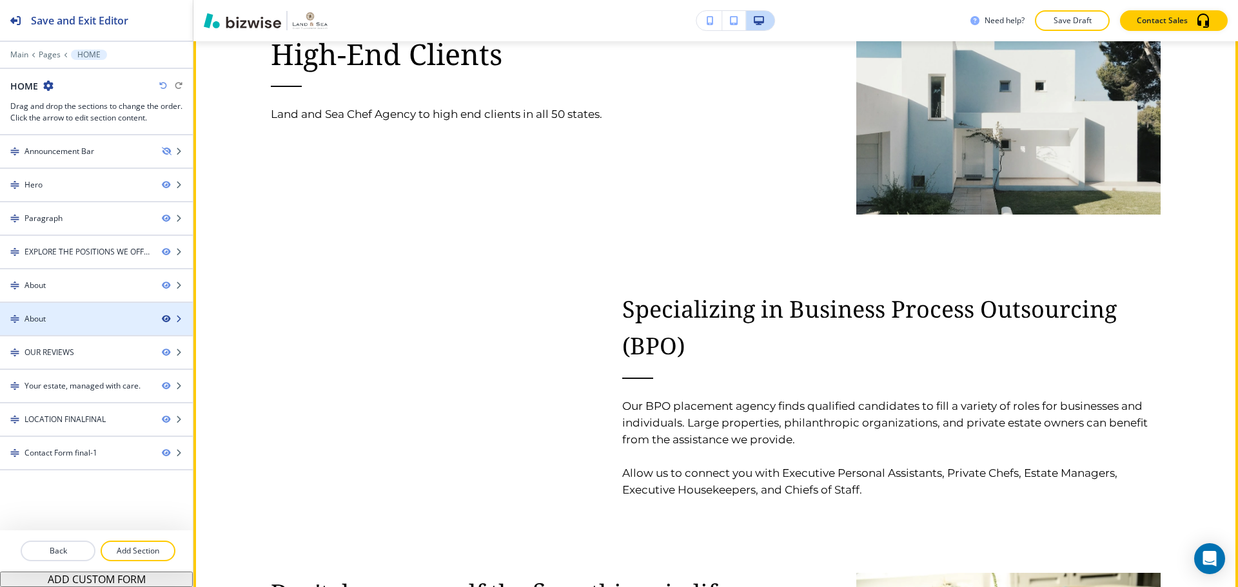
click at [165, 316] on icon "button" at bounding box center [166, 319] width 8 height 8
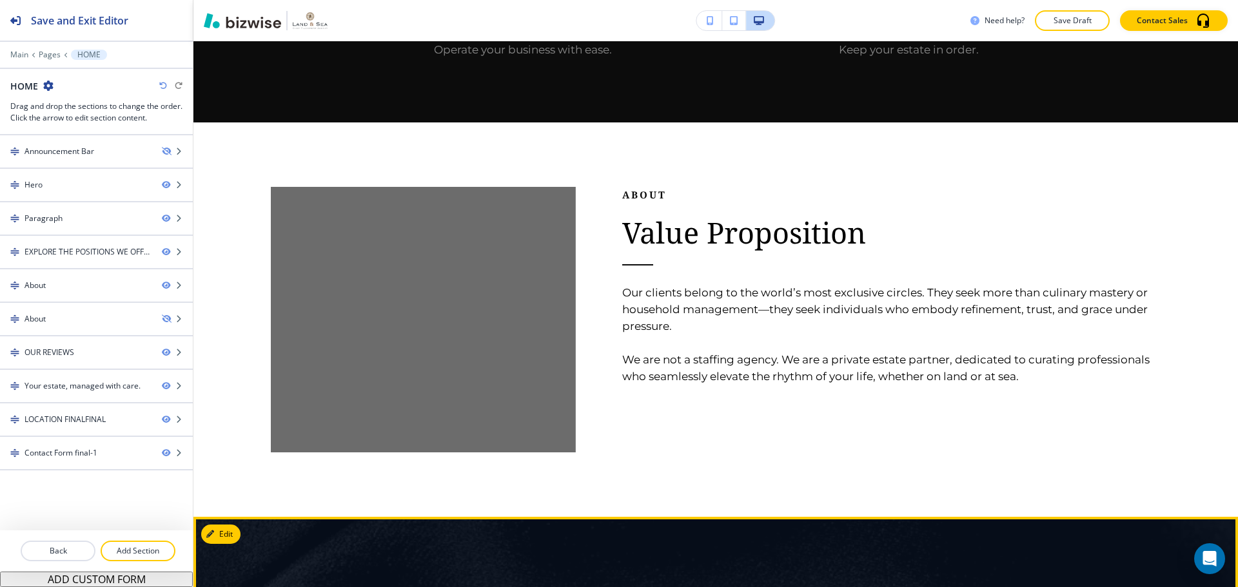
scroll to position [1368, 0]
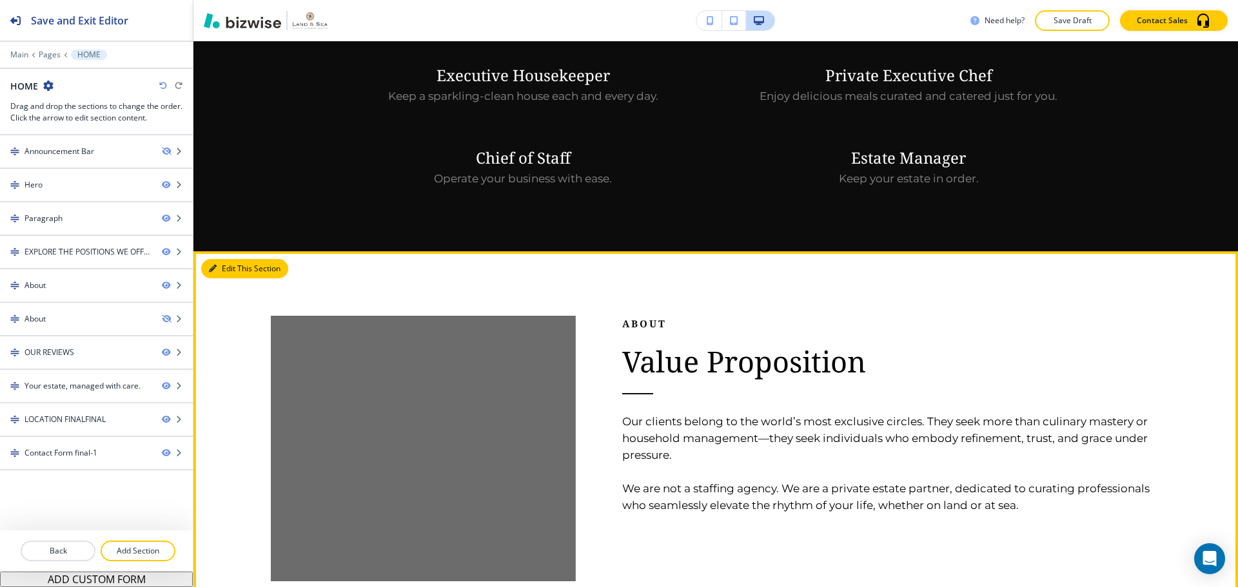
click at [231, 259] on button "Edit This Section" at bounding box center [244, 268] width 87 height 19
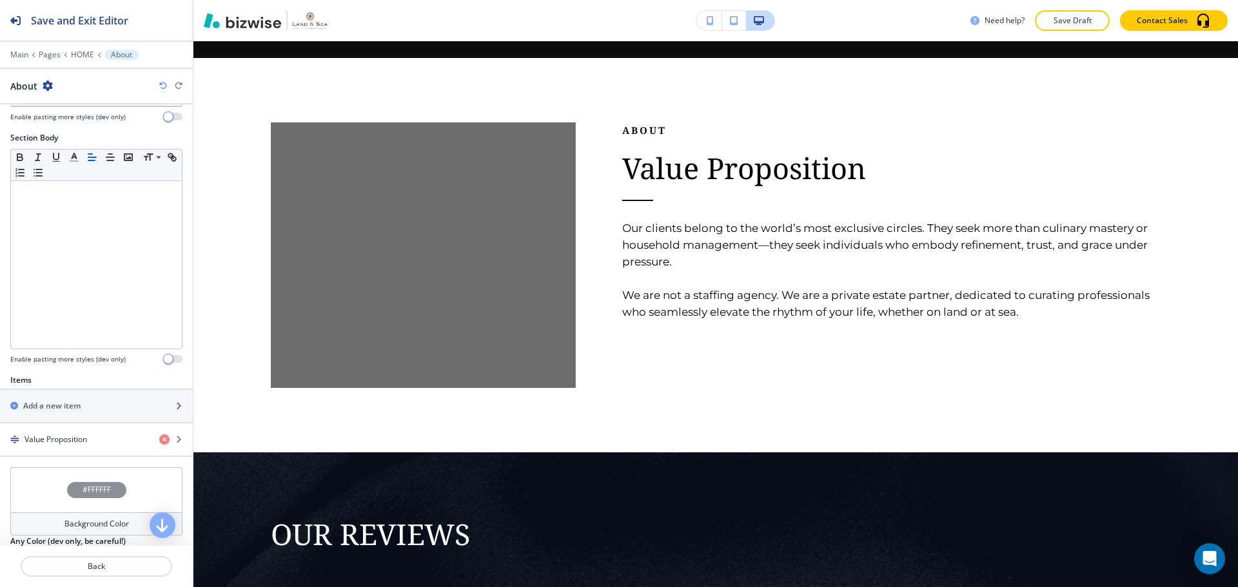
scroll to position [193, 0]
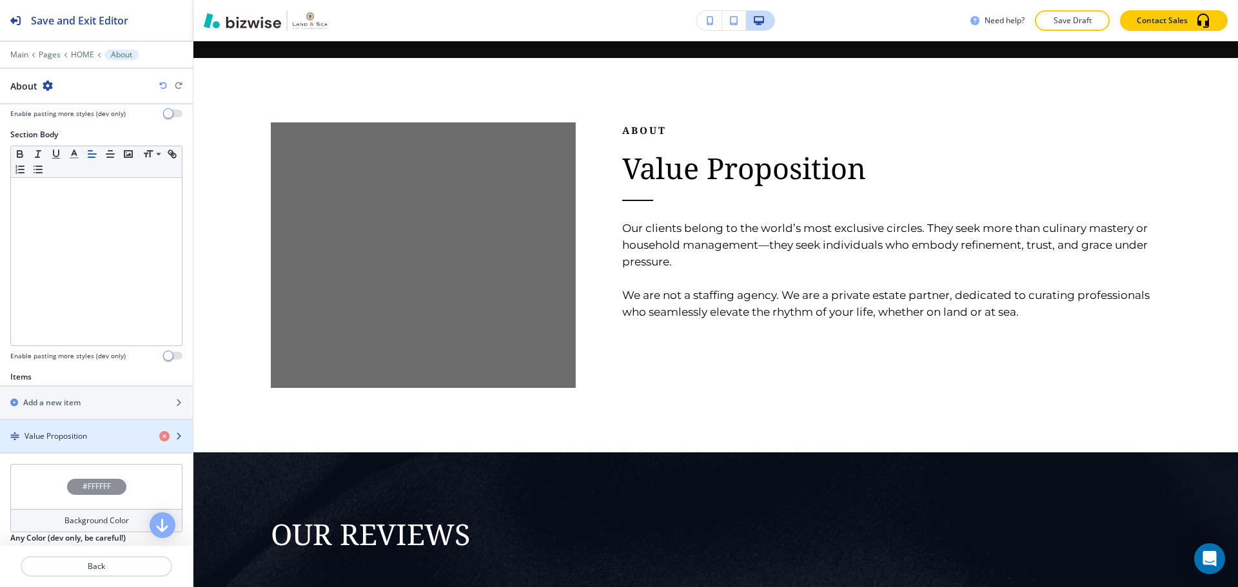
click at [78, 427] on div "button" at bounding box center [96, 425] width 193 height 10
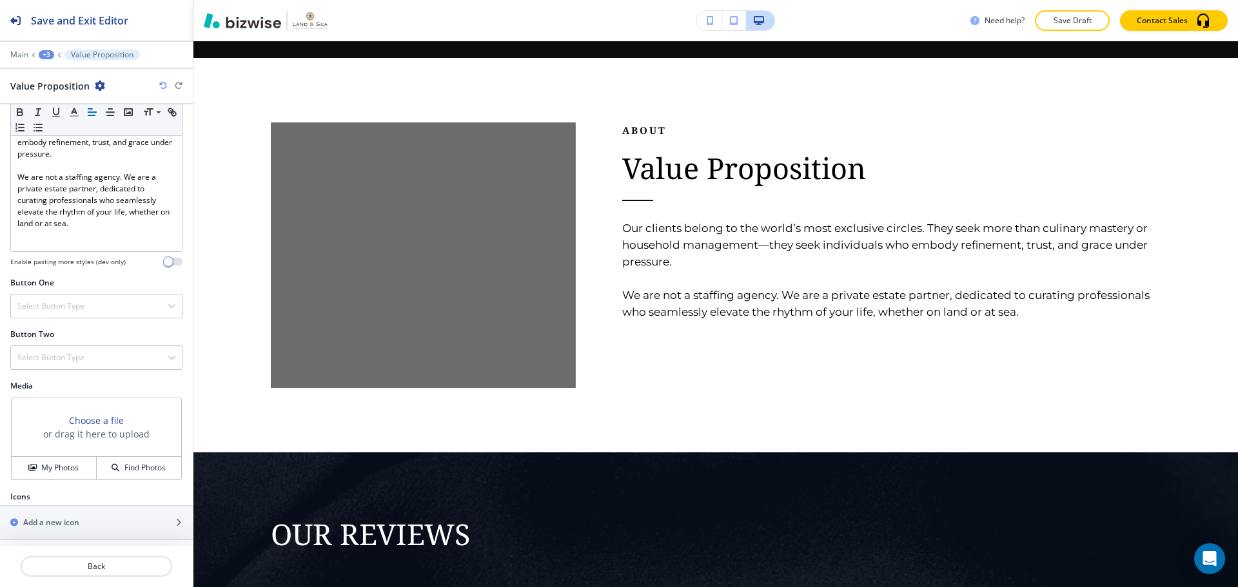
scroll to position [292, 0]
click at [60, 463] on h4 "My Photos" at bounding box center [59, 464] width 37 height 12
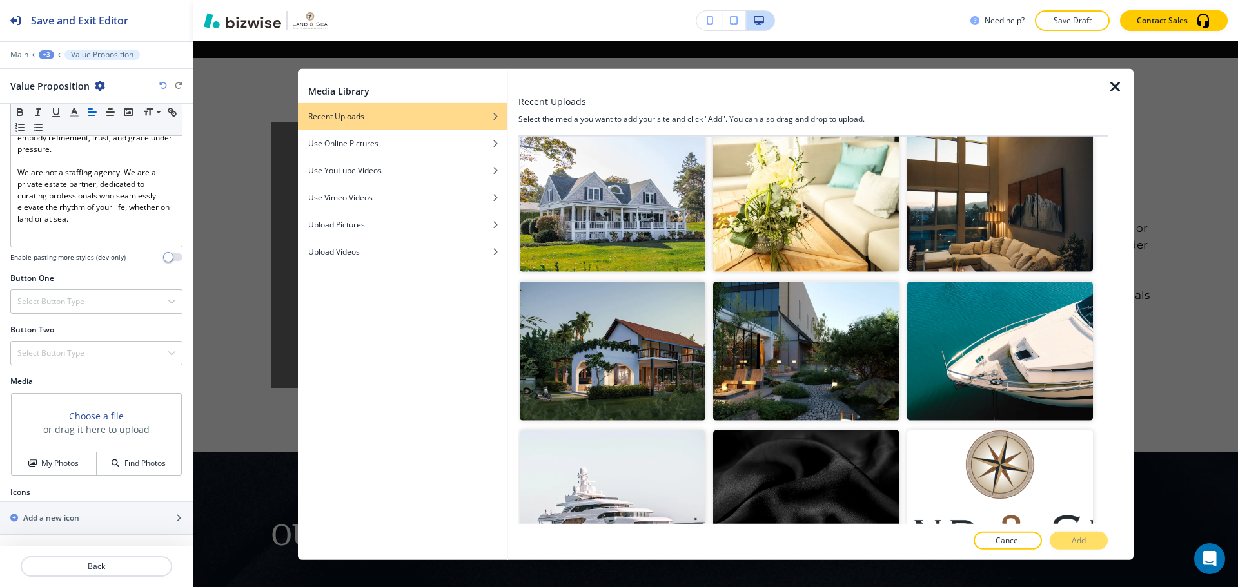
scroll to position [3803, 0]
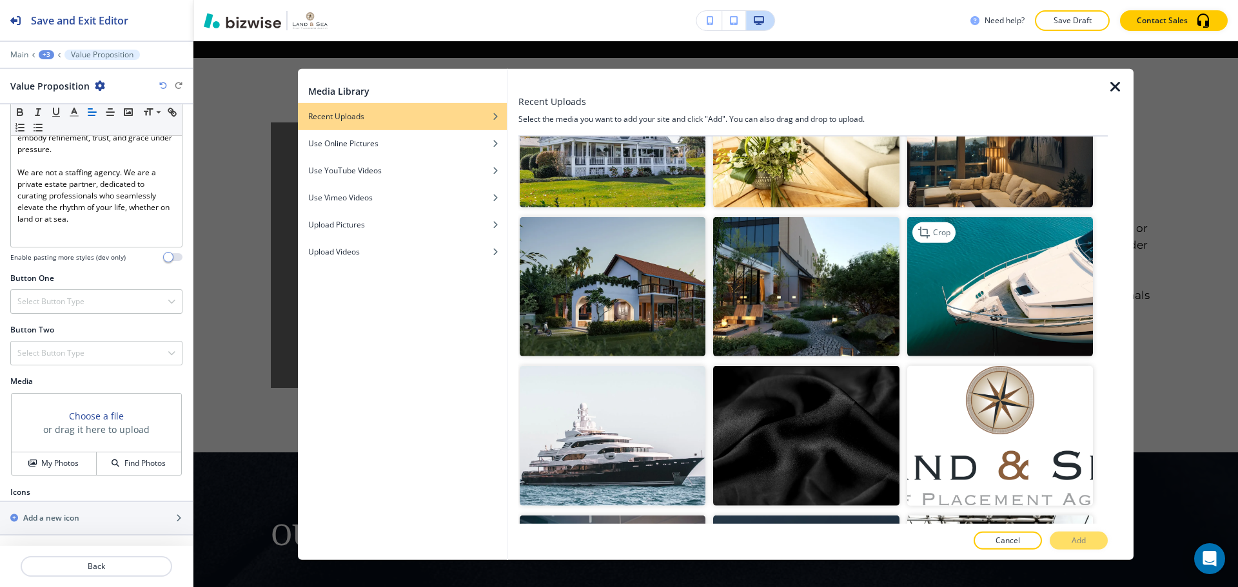
click at [1006, 257] on img "button" at bounding box center [1000, 286] width 186 height 139
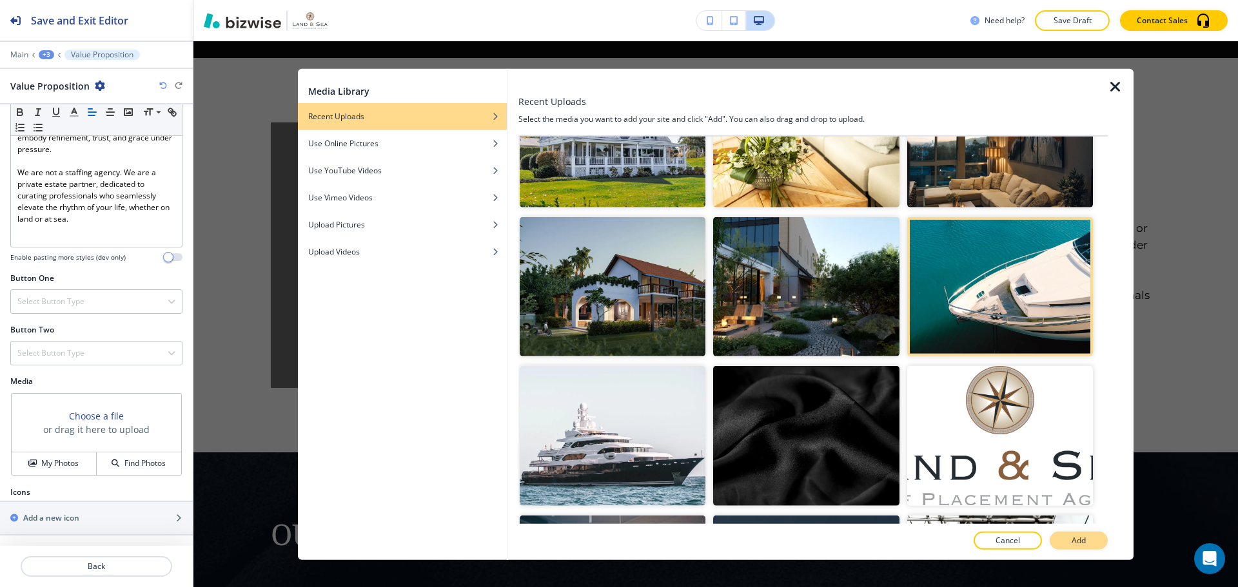
click at [1065, 540] on button "Add" at bounding box center [1078, 541] width 58 height 18
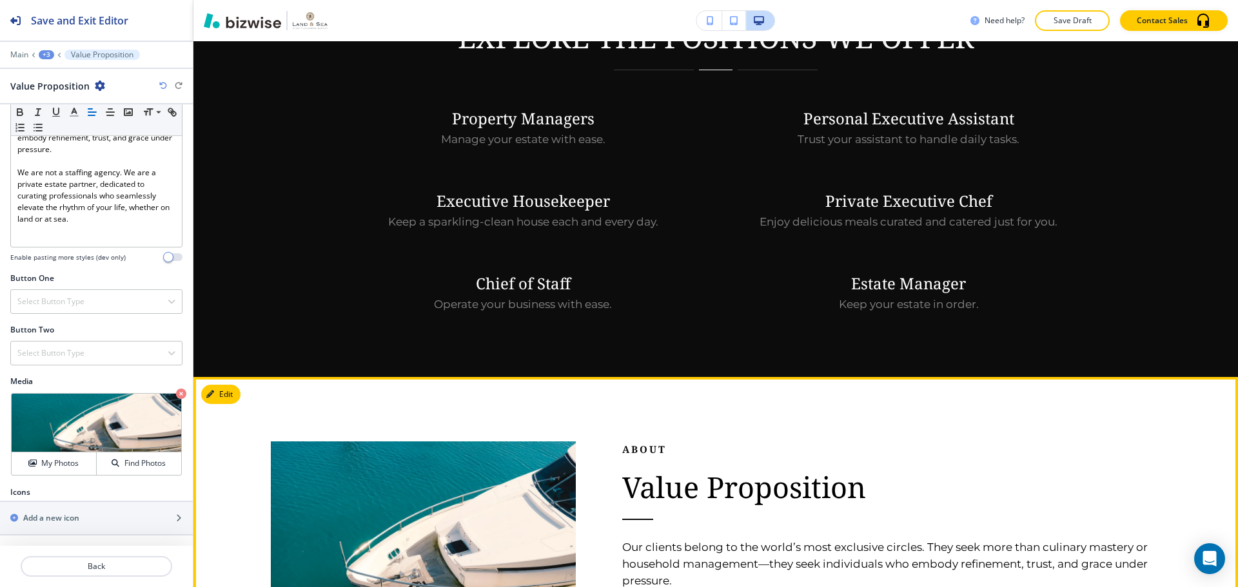
scroll to position [1368, 0]
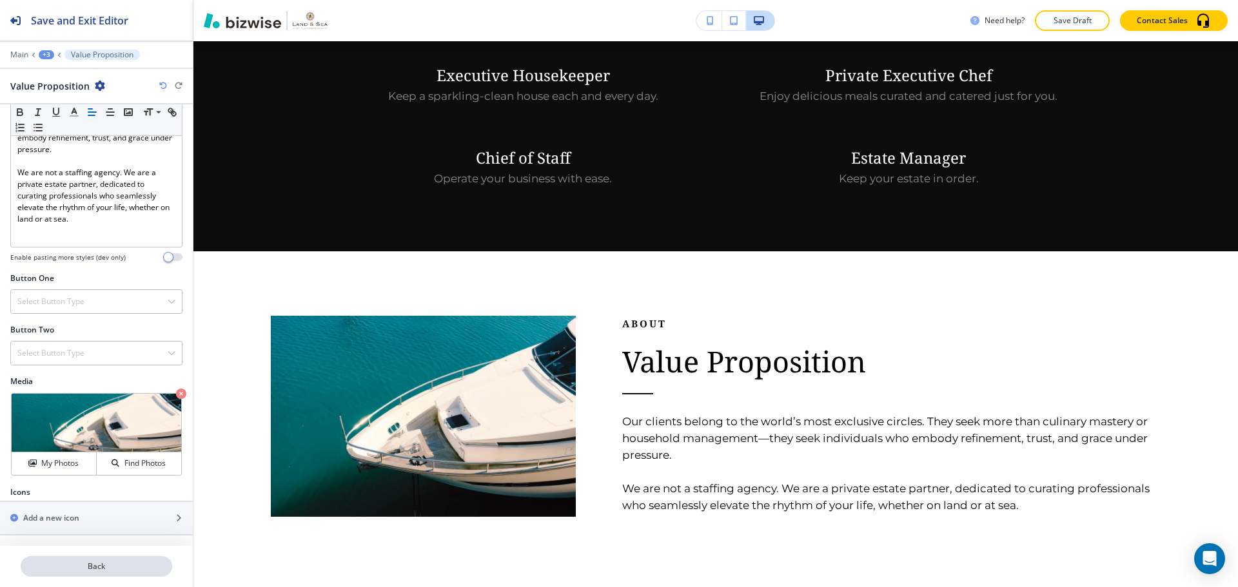
click at [112, 572] on p "Back" at bounding box center [96, 567] width 149 height 12
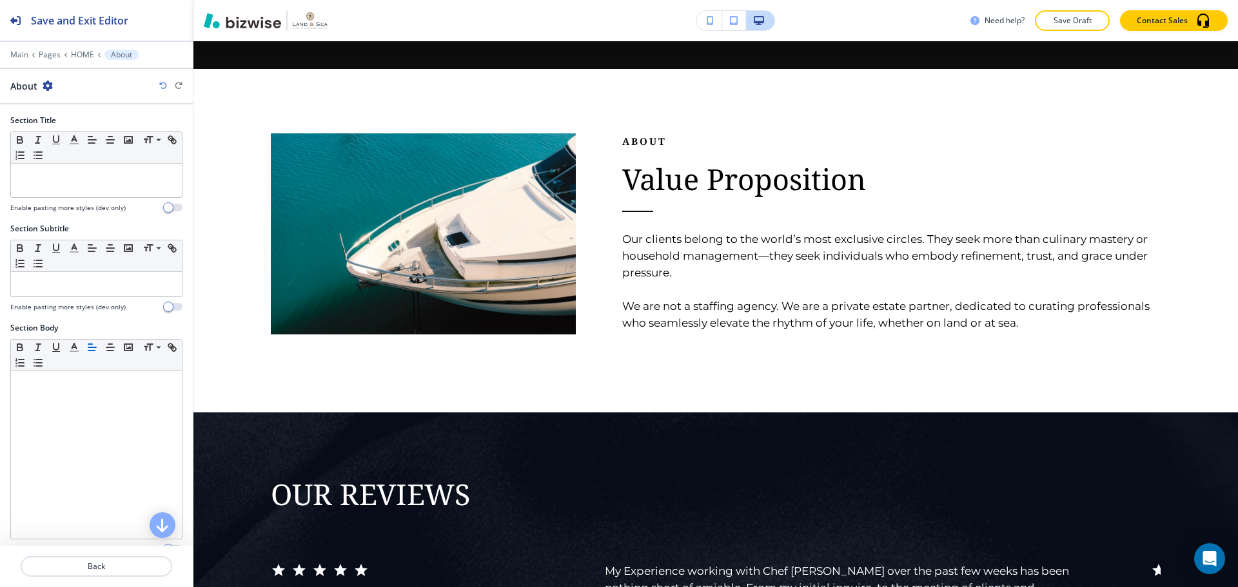
scroll to position [1562, 0]
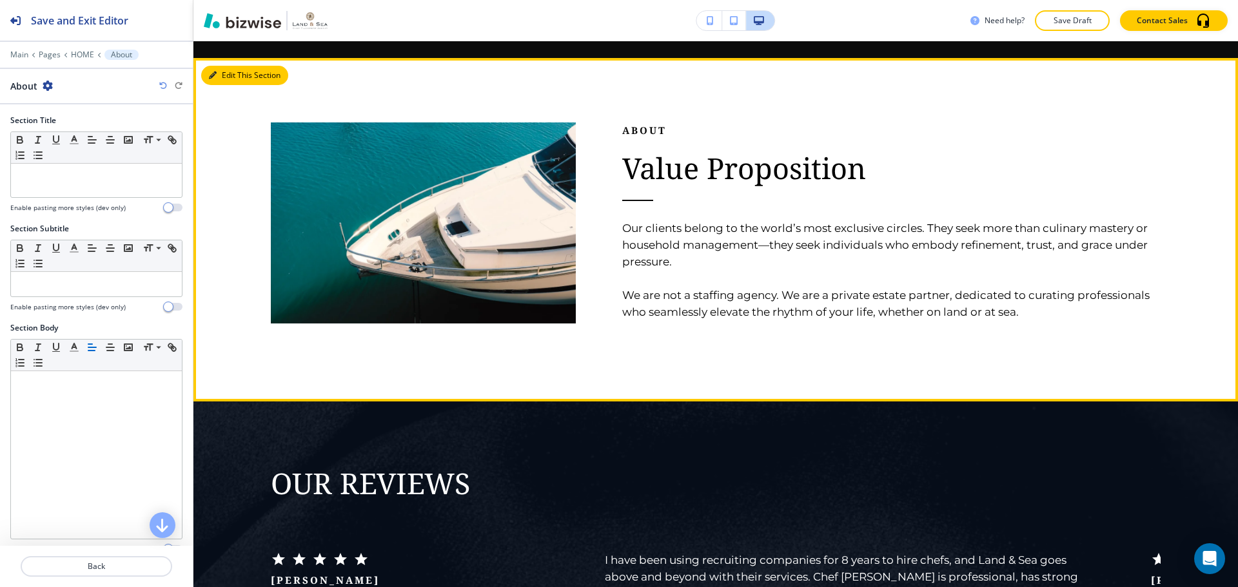
click at [226, 66] on button "Edit This Section" at bounding box center [244, 75] width 87 height 19
click at [228, 66] on button "Edit This Section" at bounding box center [244, 75] width 87 height 19
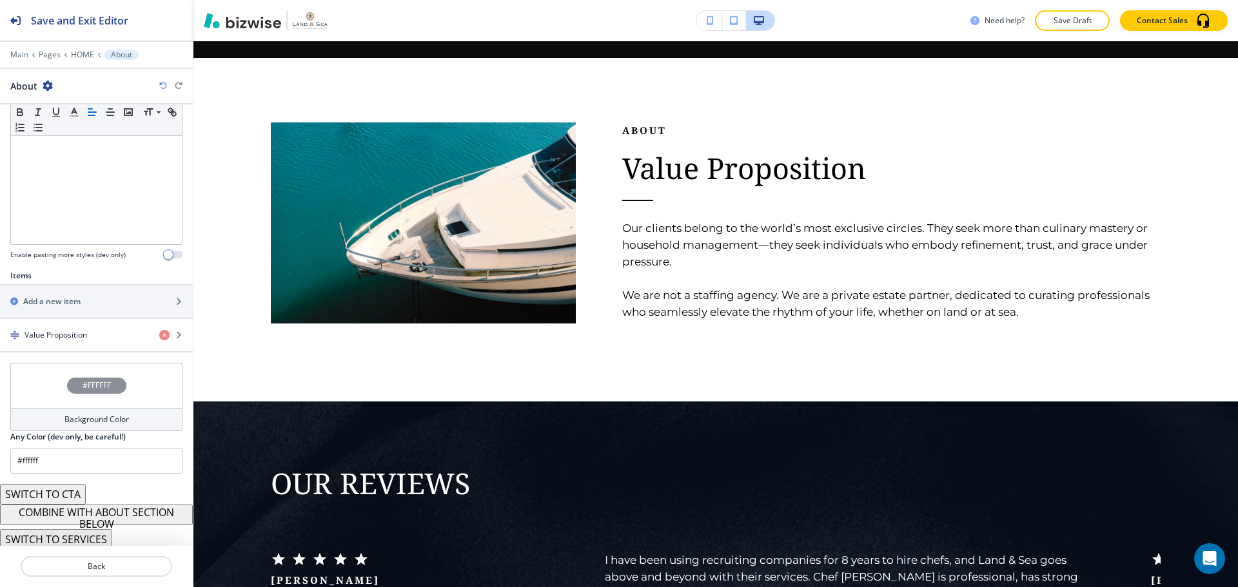
scroll to position [298, 0]
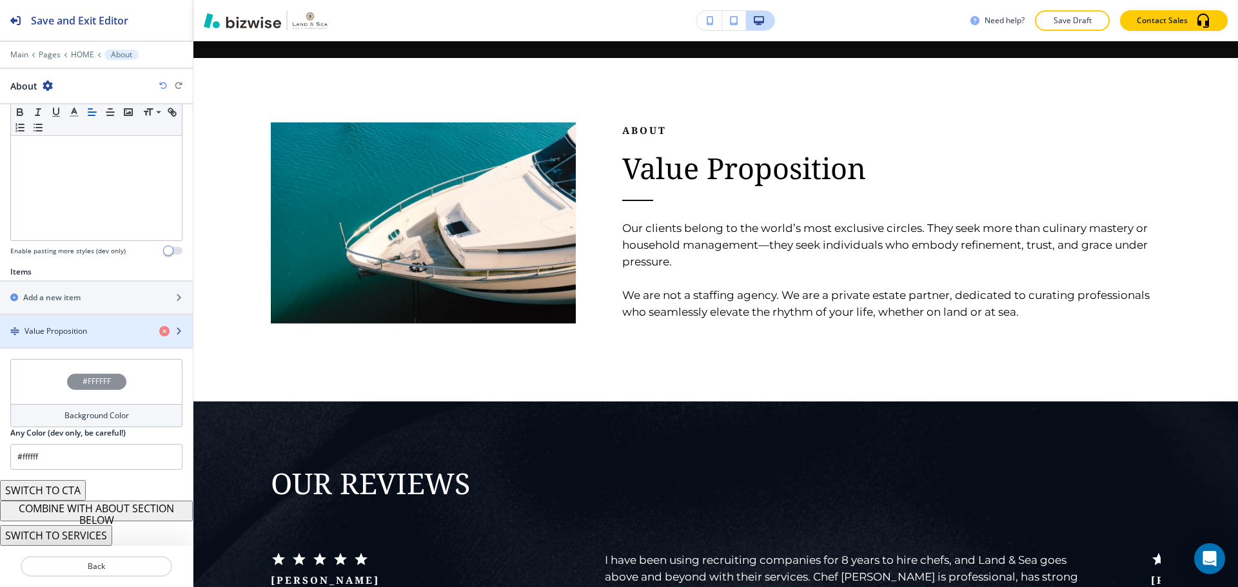
click at [77, 329] on h4 "Value Proposition" at bounding box center [55, 332] width 63 height 12
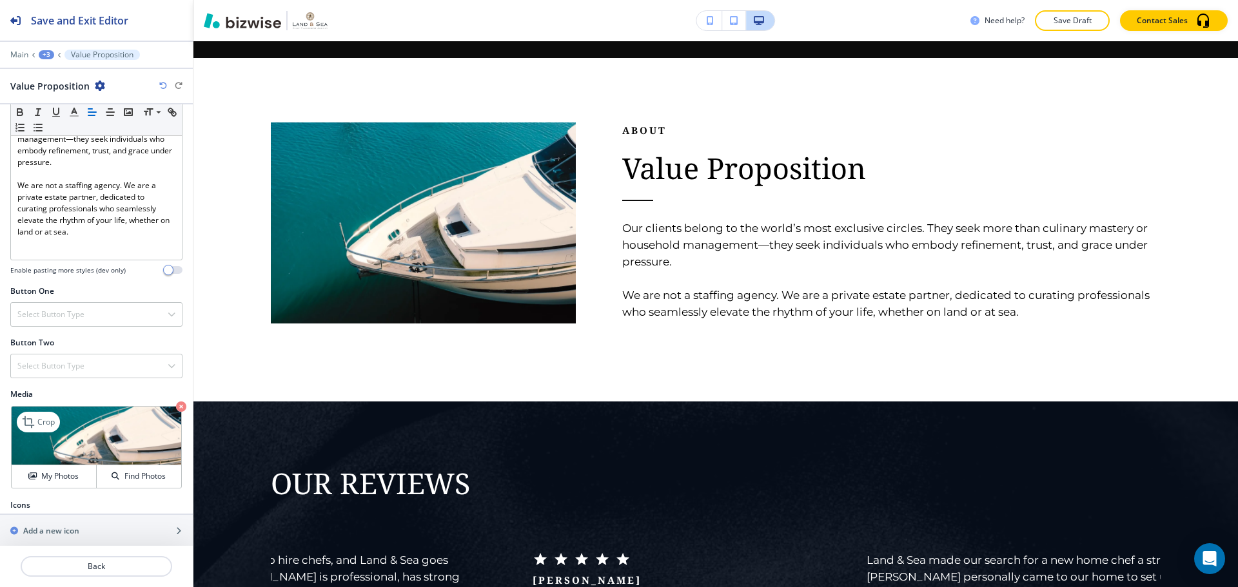
scroll to position [292, 0]
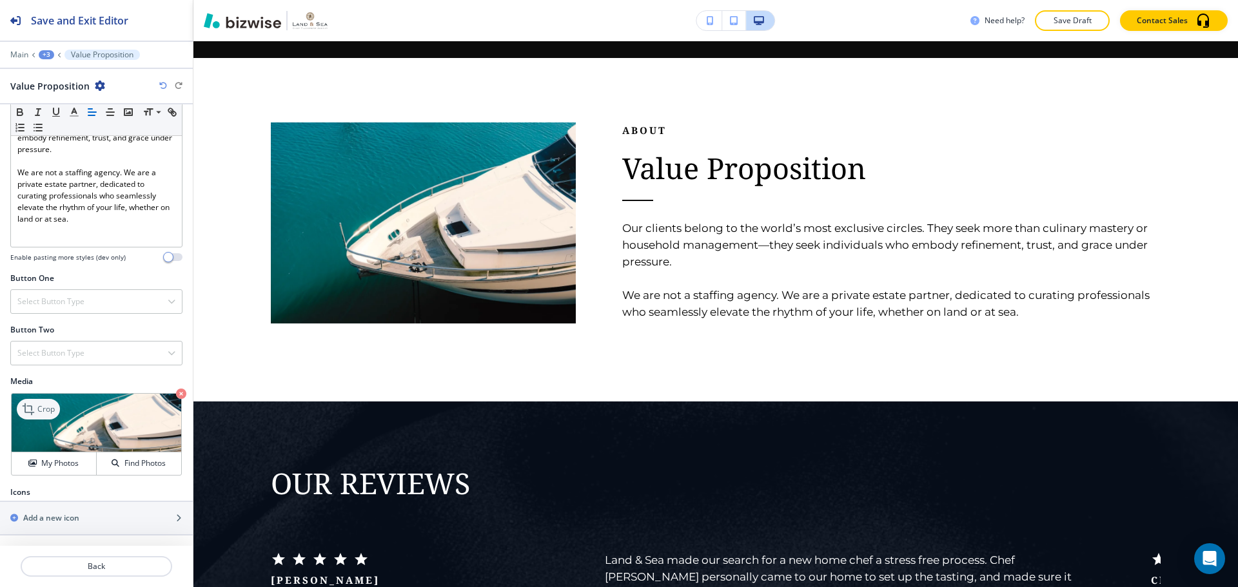
click at [54, 410] on p "Crop" at bounding box center [45, 409] width 17 height 12
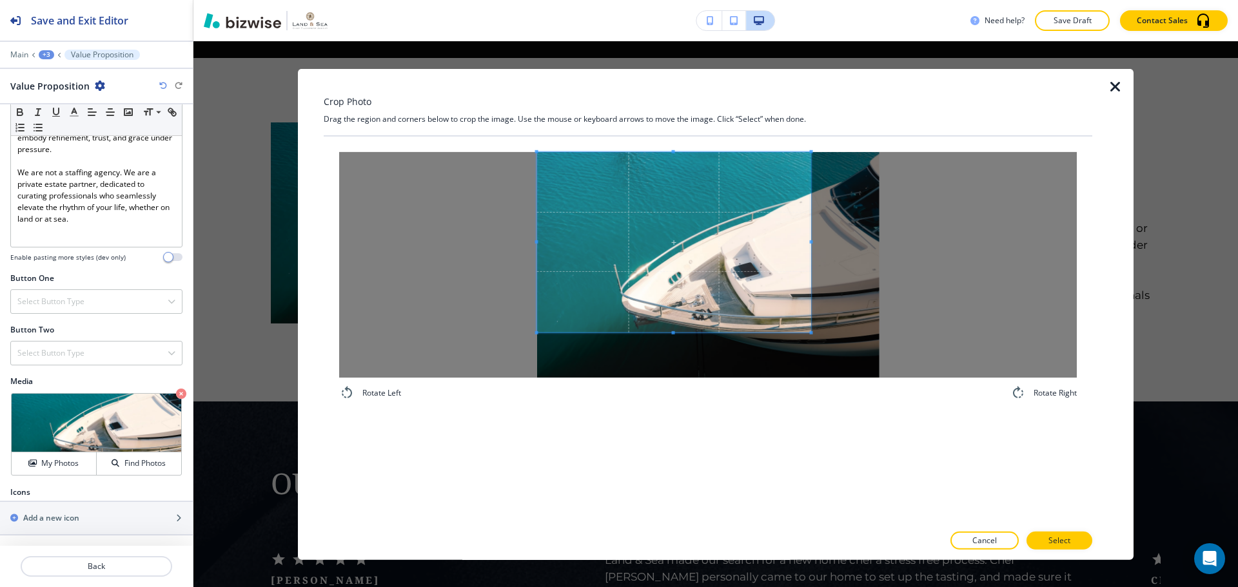
click at [647, 202] on span at bounding box center [674, 241] width 274 height 180
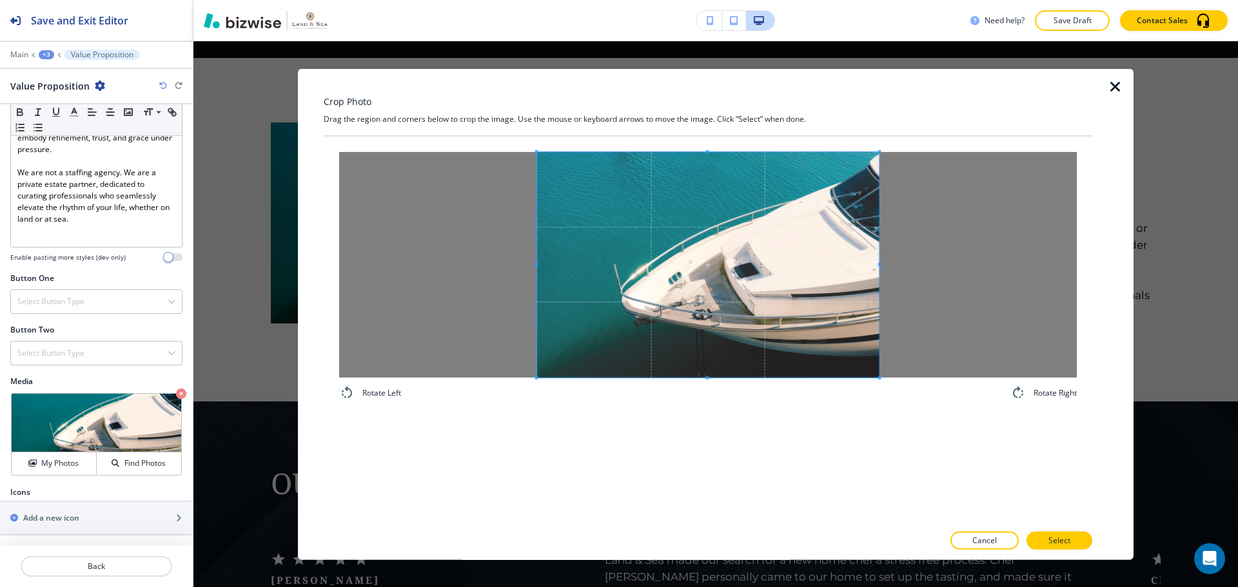
click at [915, 405] on div "Rotate Left Rotate Right" at bounding box center [708, 276] width 768 height 280
click at [1049, 538] on p "Select" at bounding box center [1059, 541] width 22 height 12
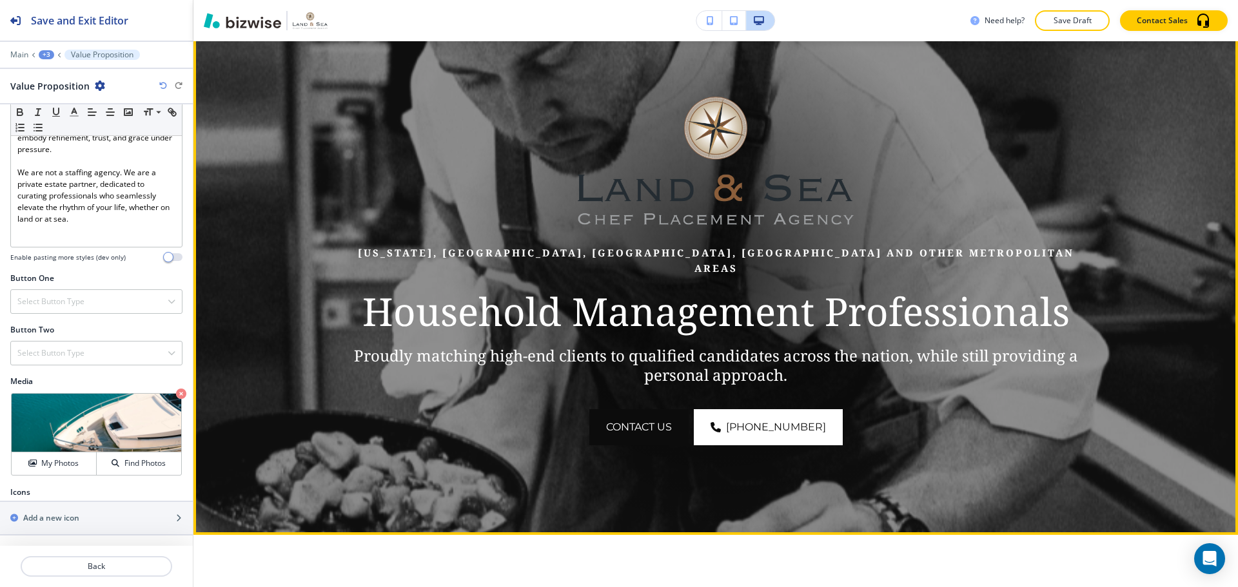
scroll to position [64, 0]
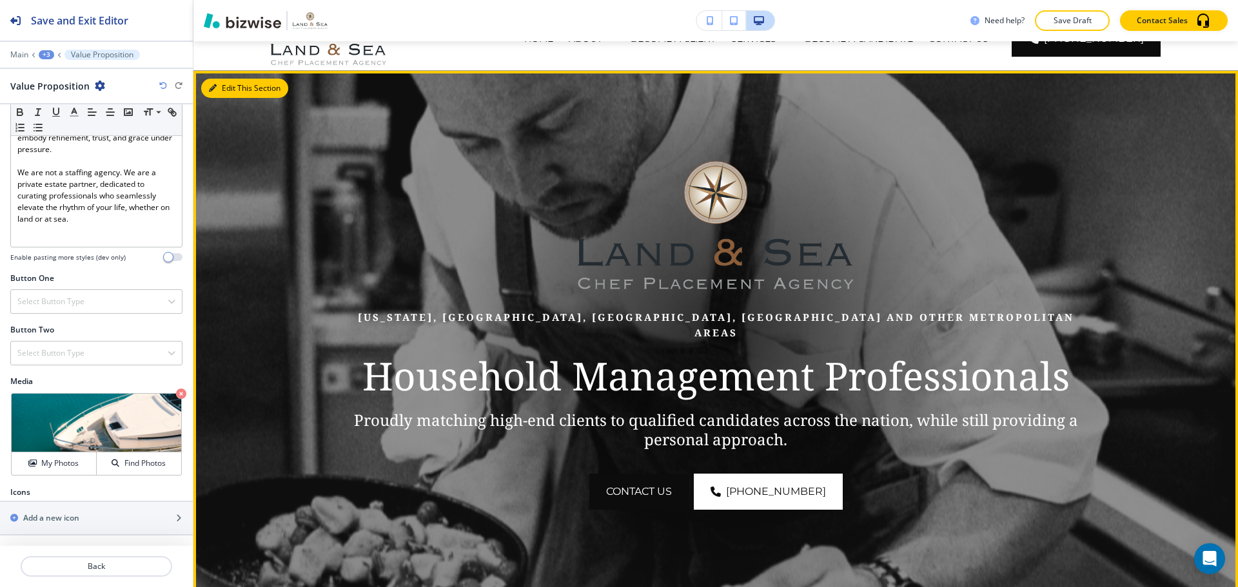
click at [233, 83] on button "Edit This Section" at bounding box center [244, 88] width 87 height 19
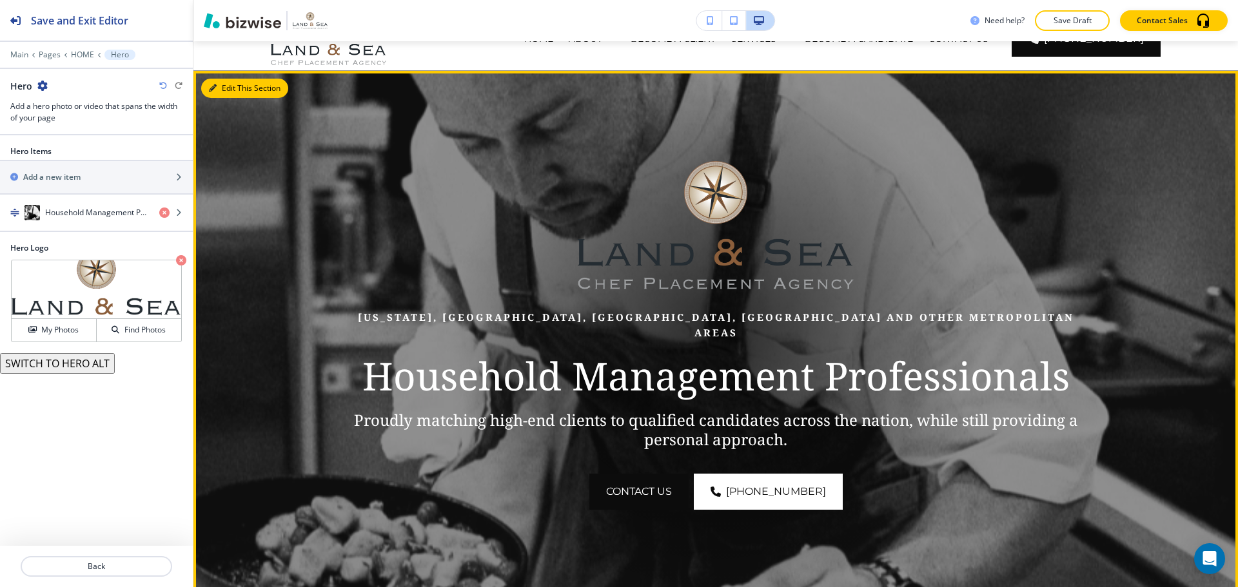
scroll to position [94, 0]
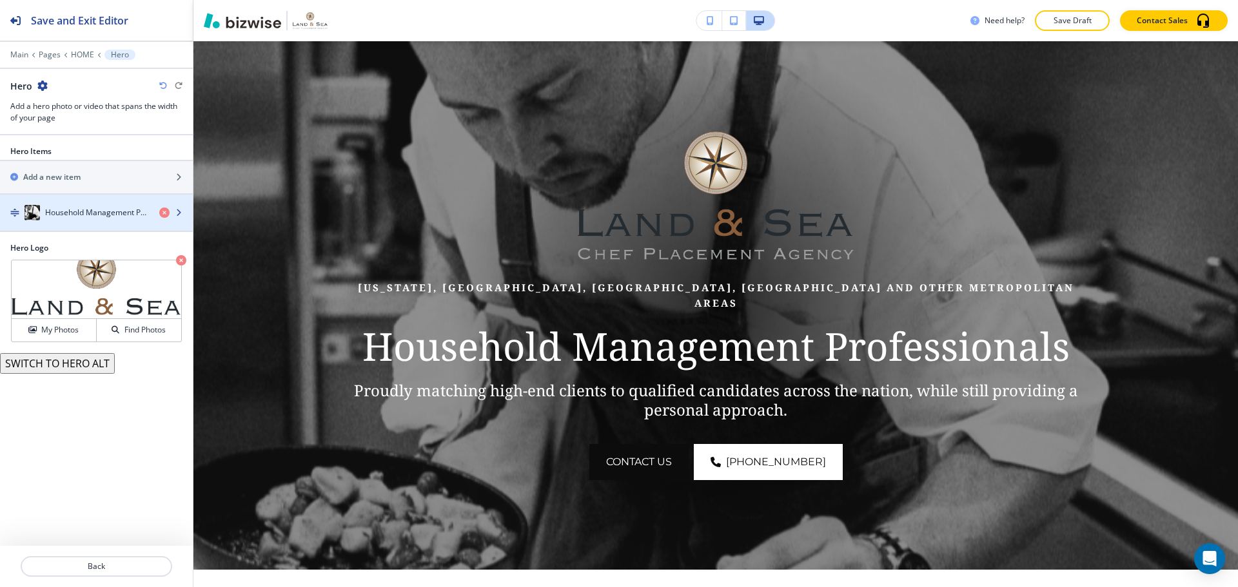
click at [52, 226] on div "button" at bounding box center [96, 225] width 193 height 10
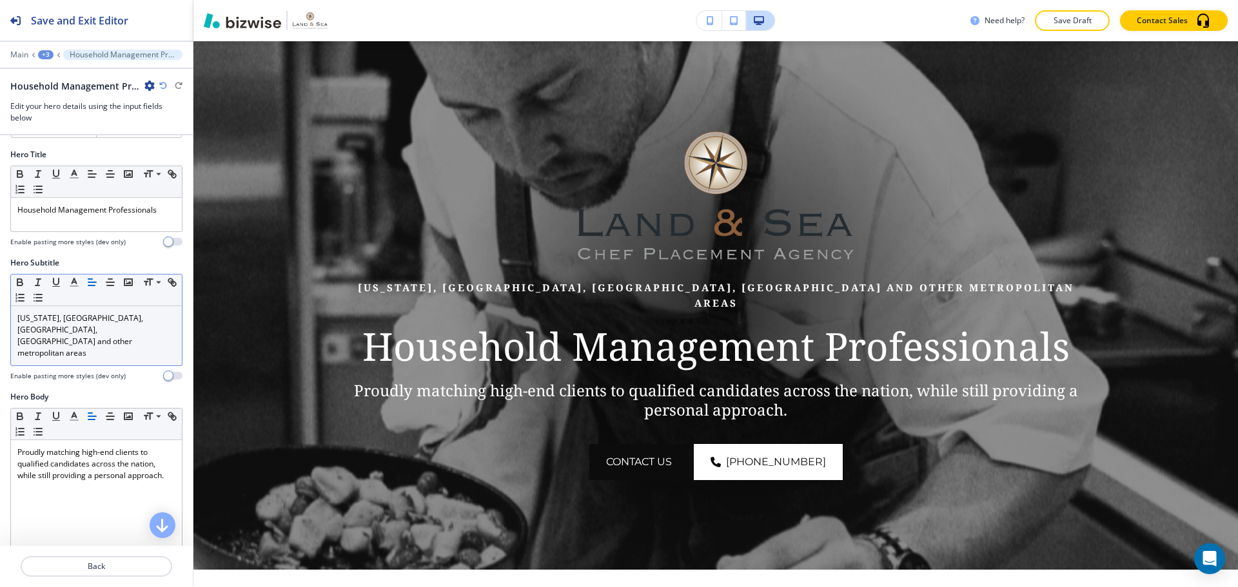
scroll to position [129, 0]
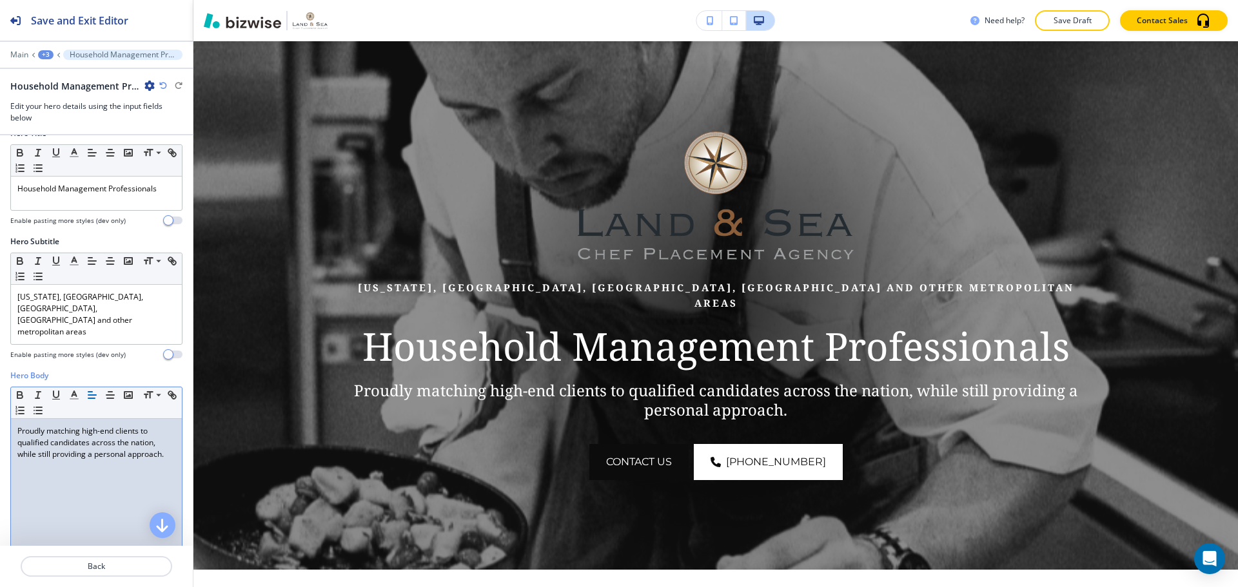
click at [95, 430] on p "Proudly matching high-end clients to qualified candidates across the nation, wh…" at bounding box center [96, 442] width 158 height 35
drag, startPoint x: 19, startPoint y: 407, endPoint x: 173, endPoint y: 458, distance: 162.9
click at [173, 458] on div "Hero Body Small Normal Large Huge Proudly matching high-end clients to qualifie…" at bounding box center [96, 491] width 193 height 242
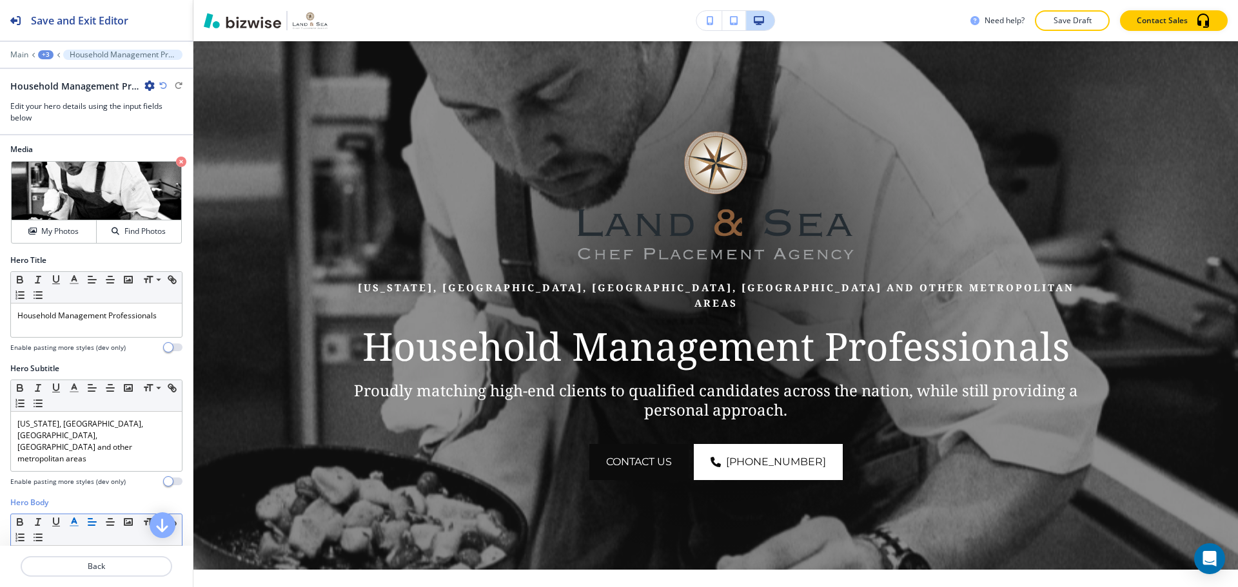
scroll to position [0, 0]
click at [73, 330] on div "Household Management Professionals" at bounding box center [96, 323] width 171 height 34
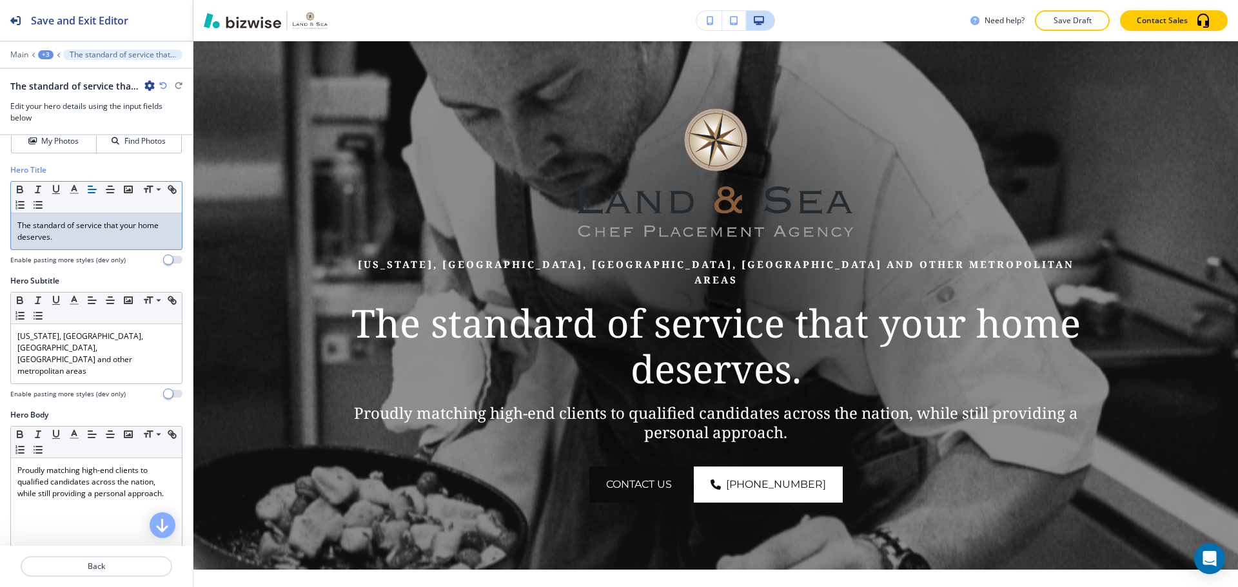
scroll to position [129, 0]
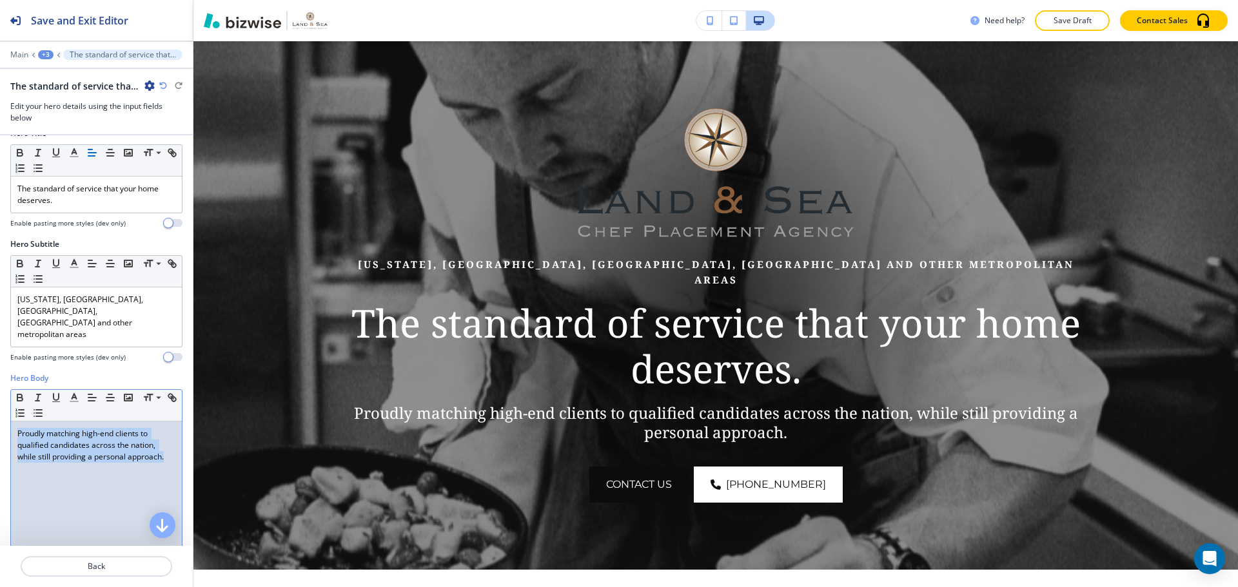
drag, startPoint x: 169, startPoint y: 432, endPoint x: 17, endPoint y: 409, distance: 153.1
click at [17, 422] on div "Proudly matching high-end clients to qualified candidates across the nation, wh…" at bounding box center [96, 506] width 171 height 168
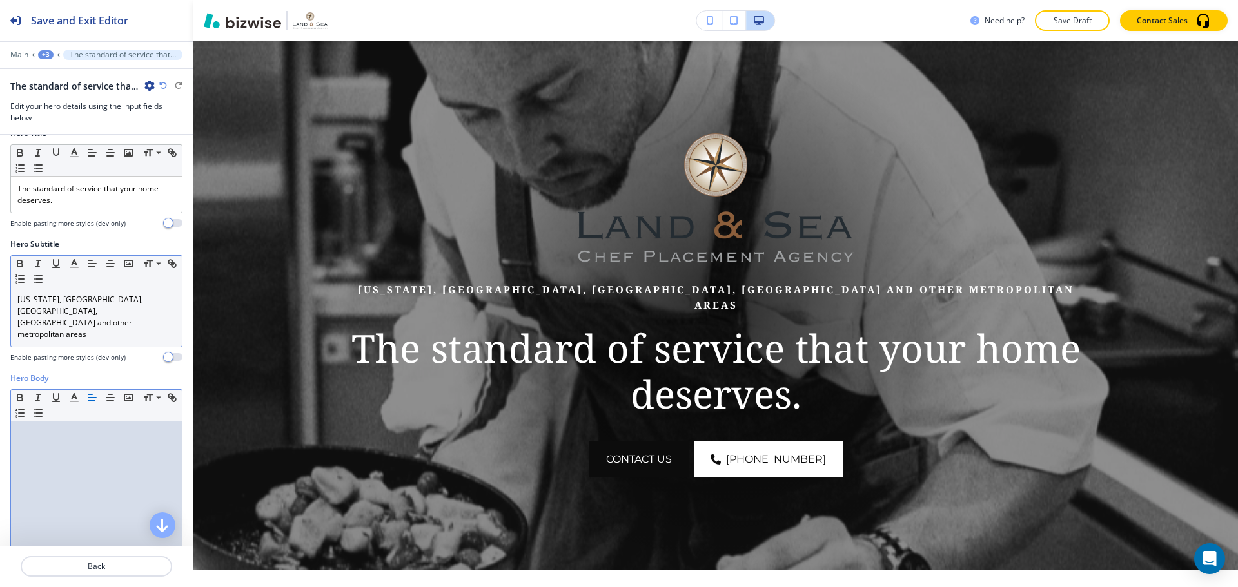
click at [120, 312] on p "New York, West Palm, Miami, San Francisco and other metropolitan areas" at bounding box center [96, 317] width 158 height 46
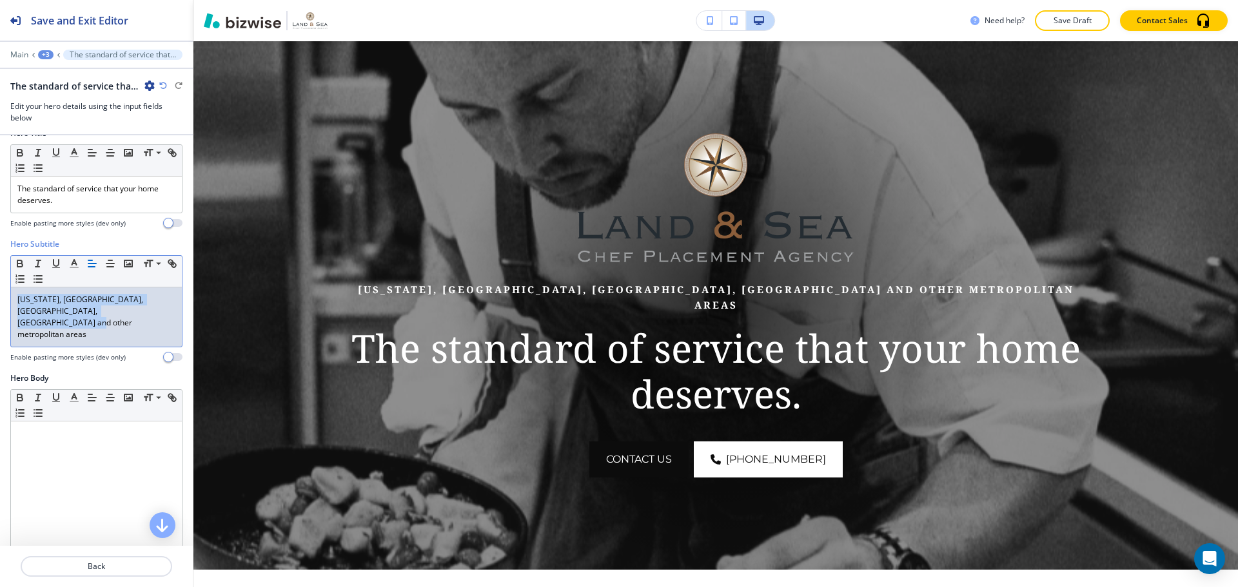
drag, startPoint x: 122, startPoint y: 302, endPoint x: 0, endPoint y: 287, distance: 123.4
click at [0, 287] on div "Hero Subtitle Small Normal Large Huge New York, West Palm, Miami, San Francisco…" at bounding box center [96, 305] width 193 height 134
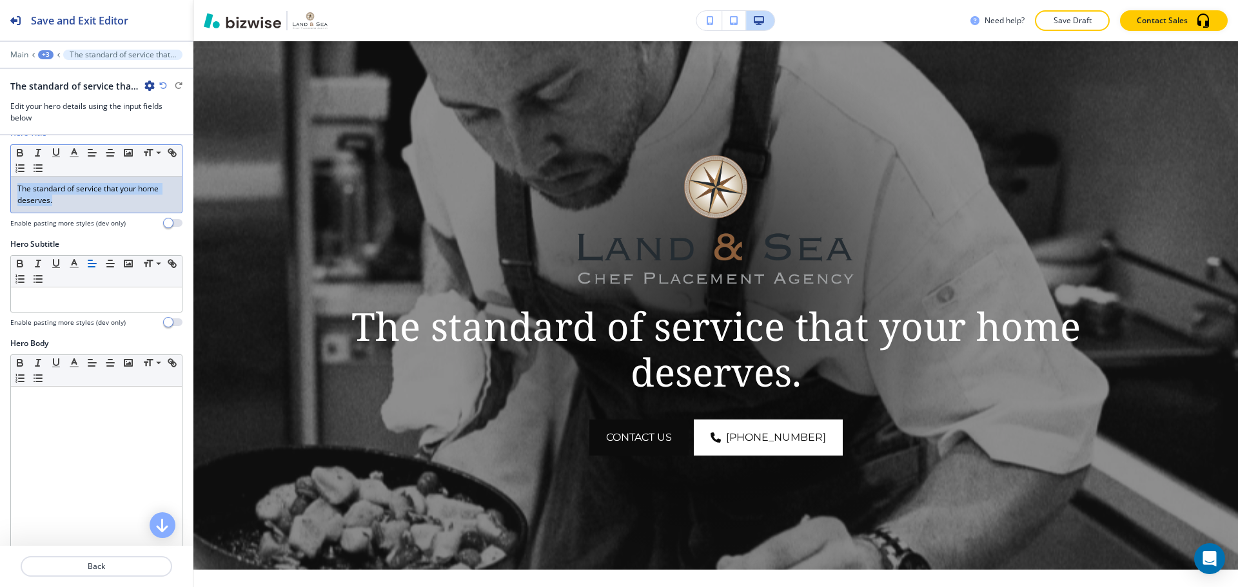
drag, startPoint x: 90, startPoint y: 200, endPoint x: 15, endPoint y: 191, distance: 75.4
click at [15, 191] on div "The standard of service that your home deserves." at bounding box center [96, 195] width 171 height 36
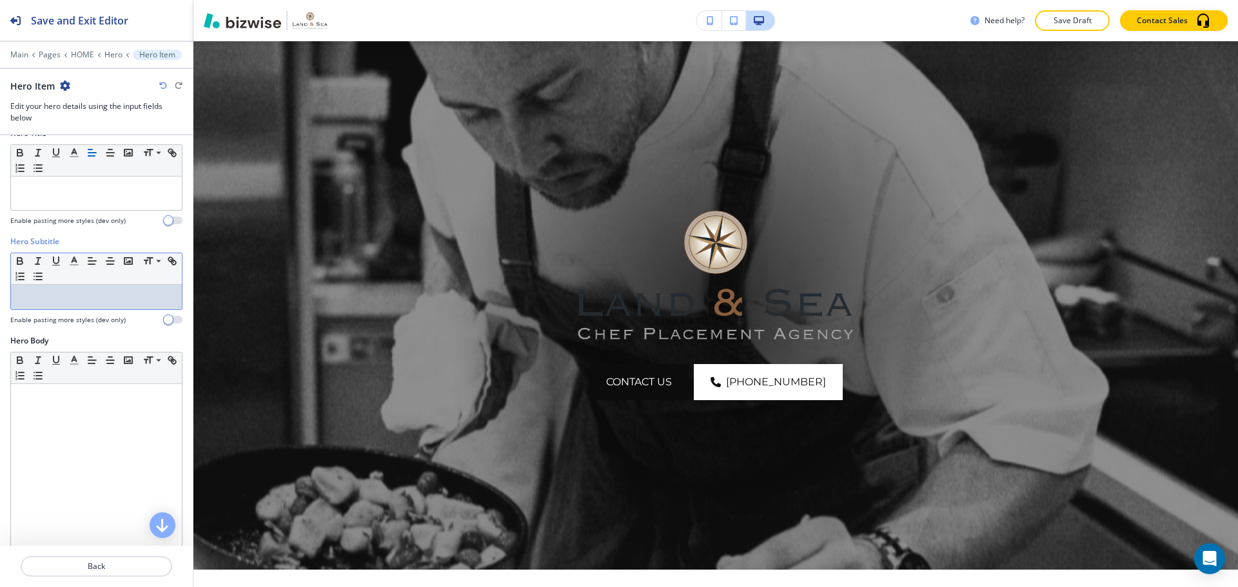
click at [55, 293] on p at bounding box center [96, 297] width 158 height 12
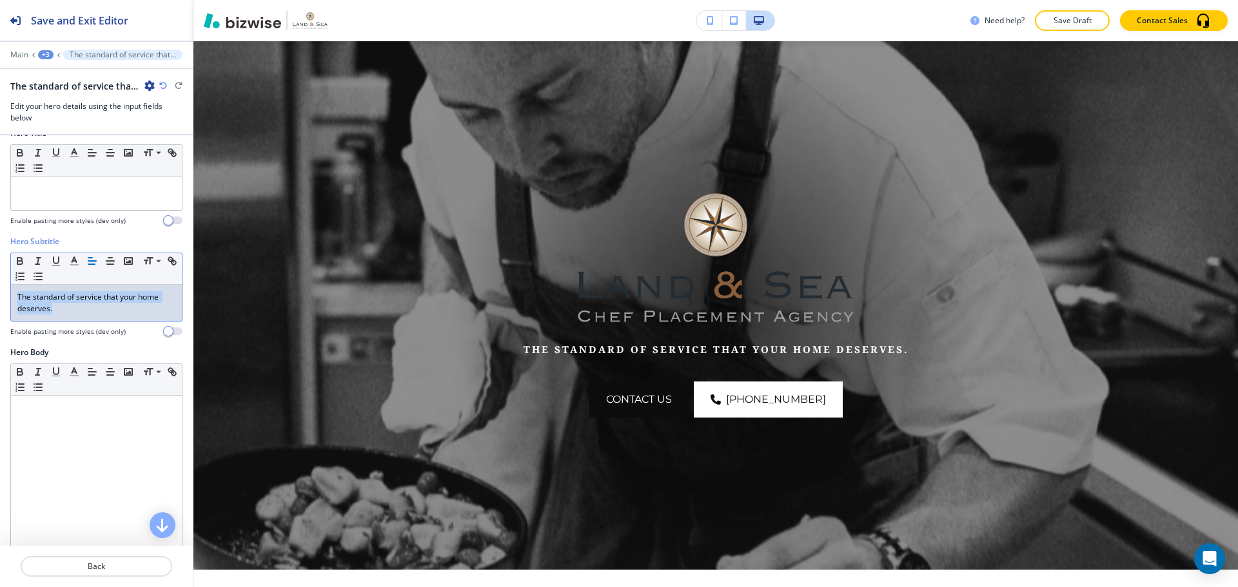
drag, startPoint x: 55, startPoint y: 310, endPoint x: 9, endPoint y: 291, distance: 50.0
click at [9, 291] on div "Hero Subtitle Small Normal Large Huge The standard of service that your home de…" at bounding box center [96, 291] width 193 height 111
click at [159, 324] on span at bounding box center [157, 325] width 29 height 15
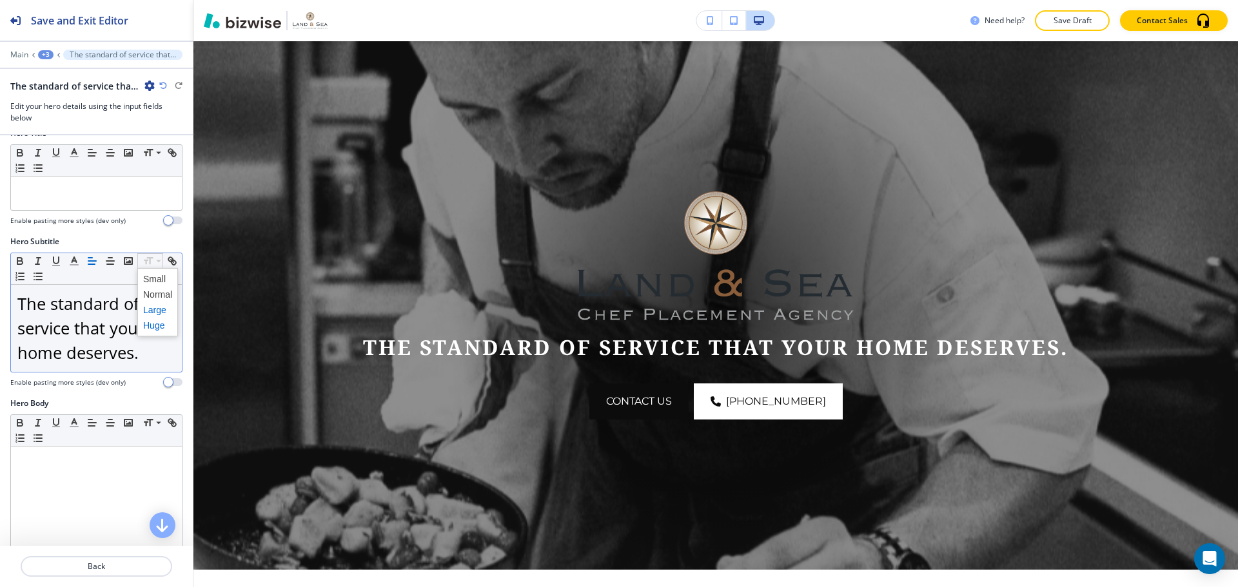
click at [157, 304] on span at bounding box center [157, 309] width 29 height 15
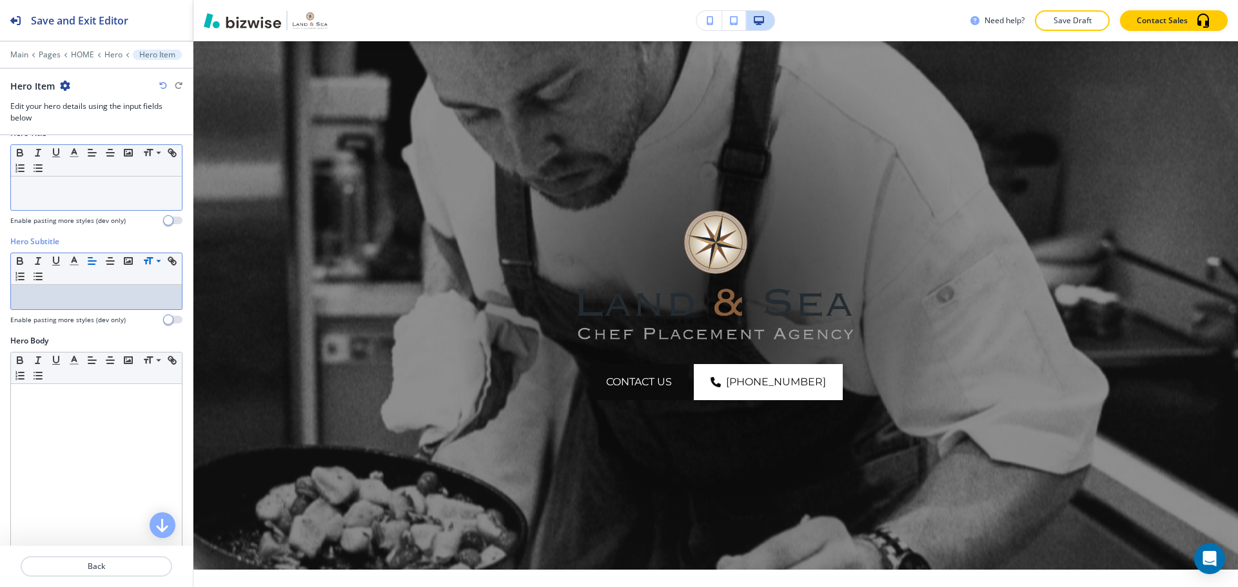
click at [41, 190] on p at bounding box center [96, 189] width 158 height 12
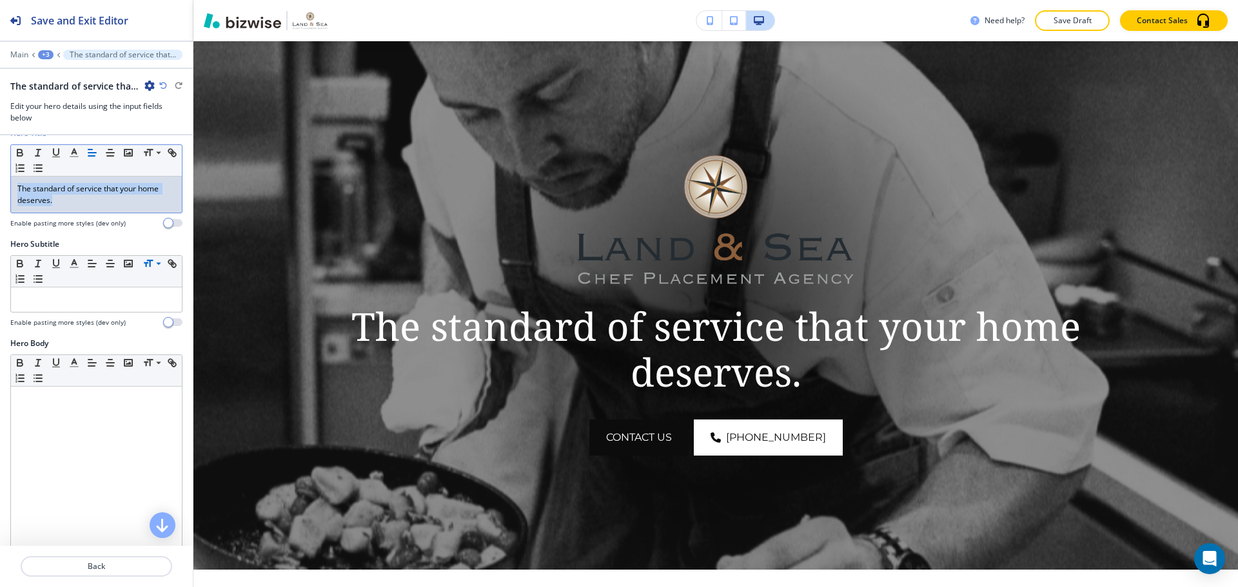
drag, startPoint x: 83, startPoint y: 200, endPoint x: 15, endPoint y: 188, distance: 68.8
click at [15, 188] on div "The standard of service that your home deserves." at bounding box center [96, 195] width 171 height 36
click at [156, 173] on span at bounding box center [157, 170] width 29 height 15
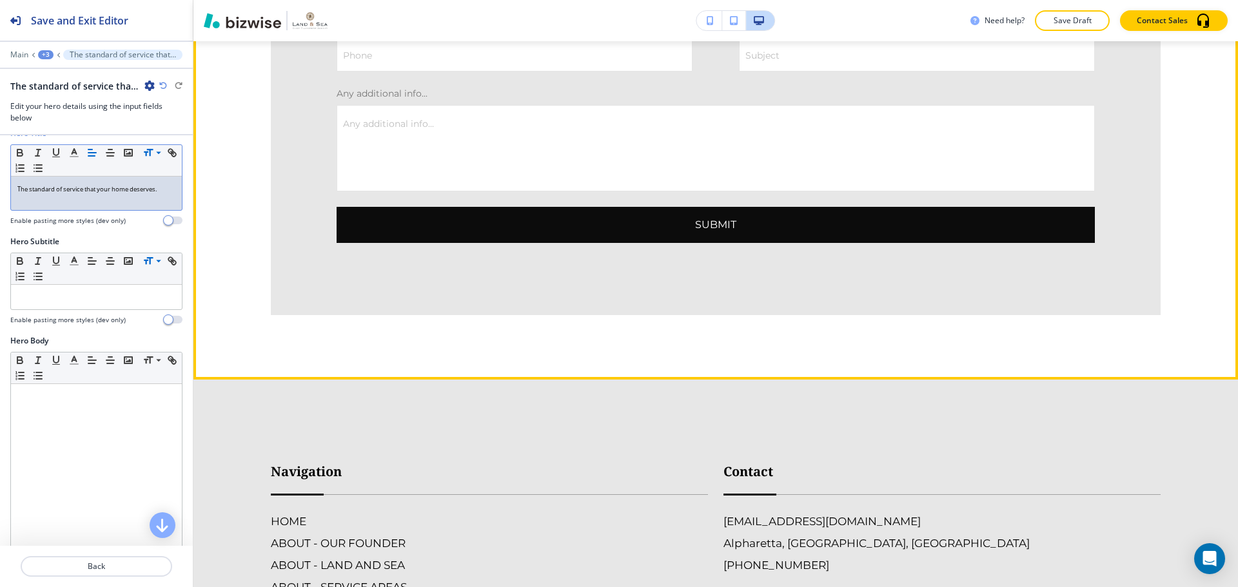
scroll to position [3860, 0]
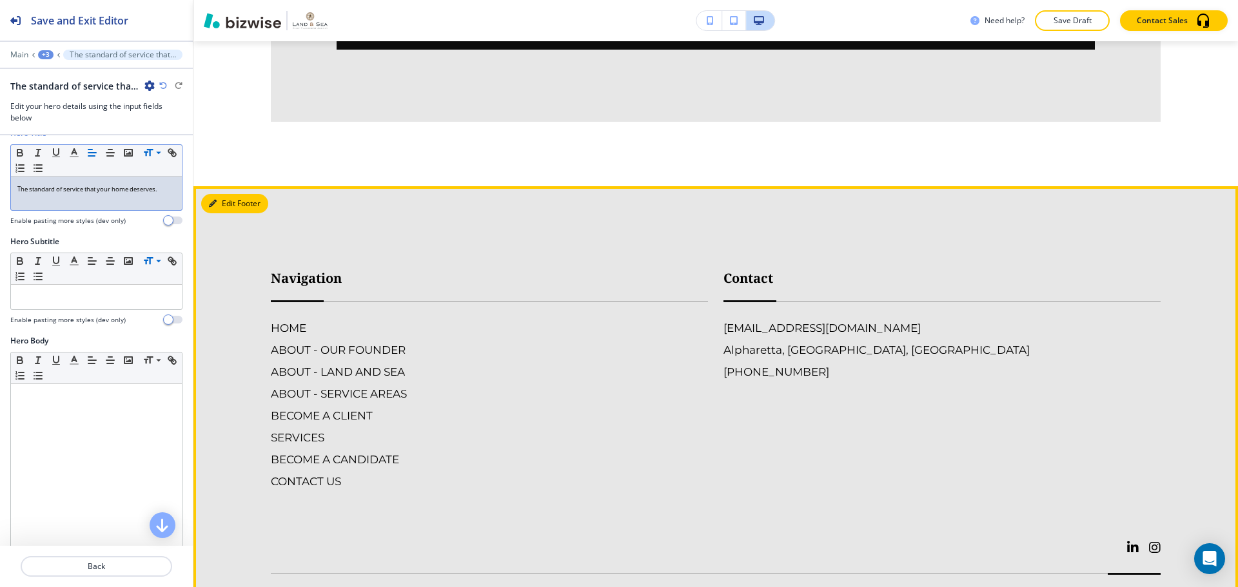
click at [229, 194] on button "Edit Footer" at bounding box center [234, 203] width 67 height 19
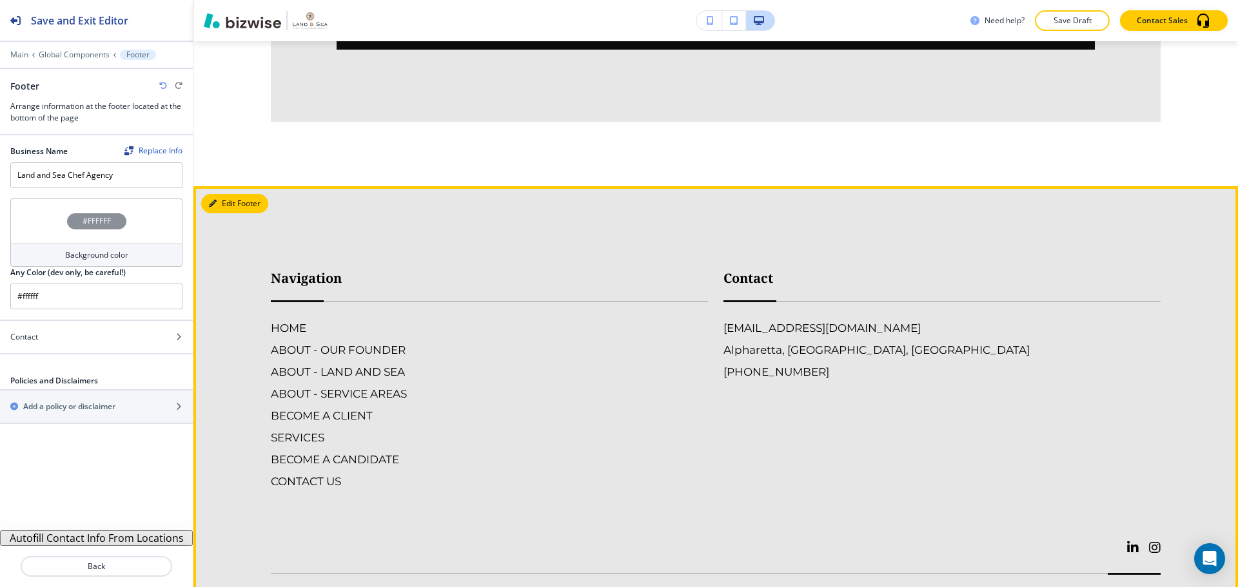
scroll to position [3878, 0]
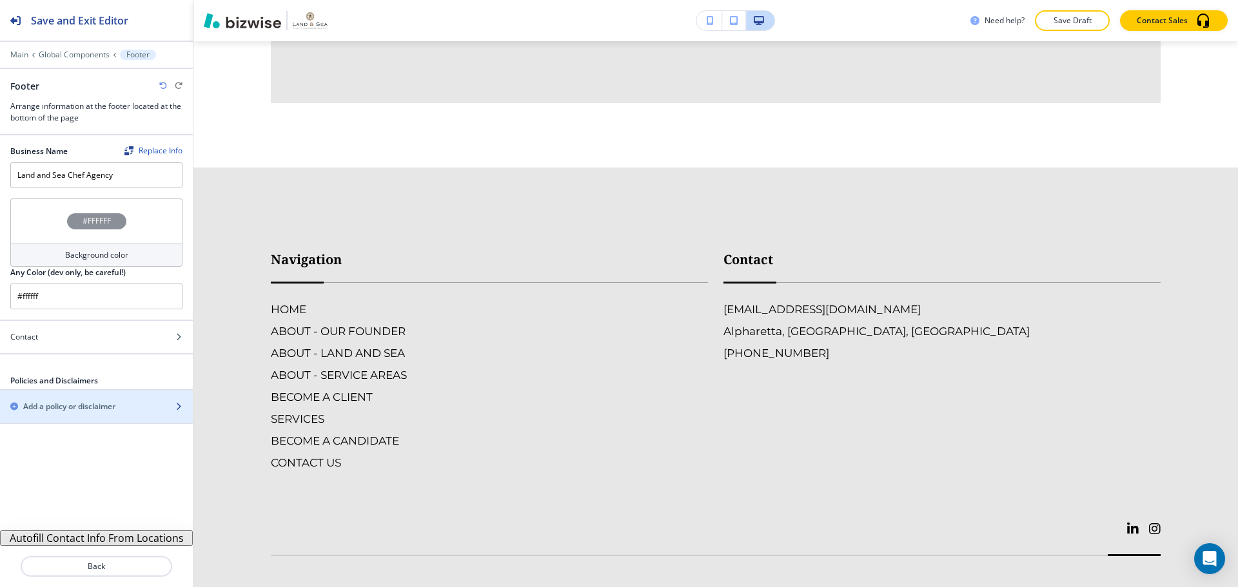
click at [124, 413] on div "button" at bounding box center [96, 418] width 193 height 10
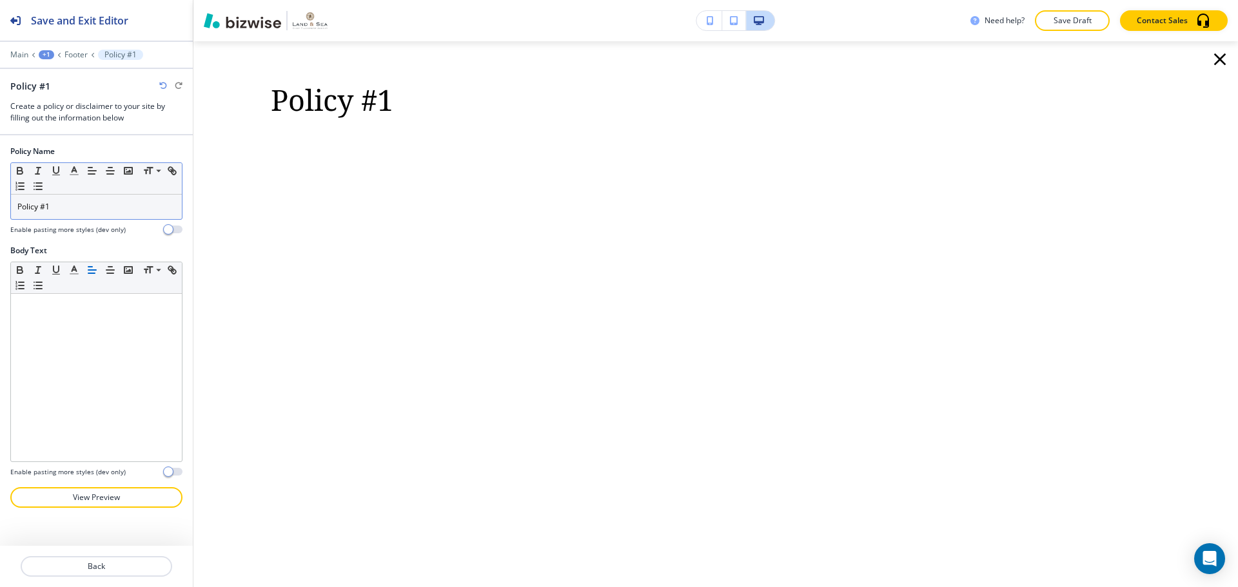
click at [89, 210] on p "Policy #1" at bounding box center [96, 207] width 158 height 12
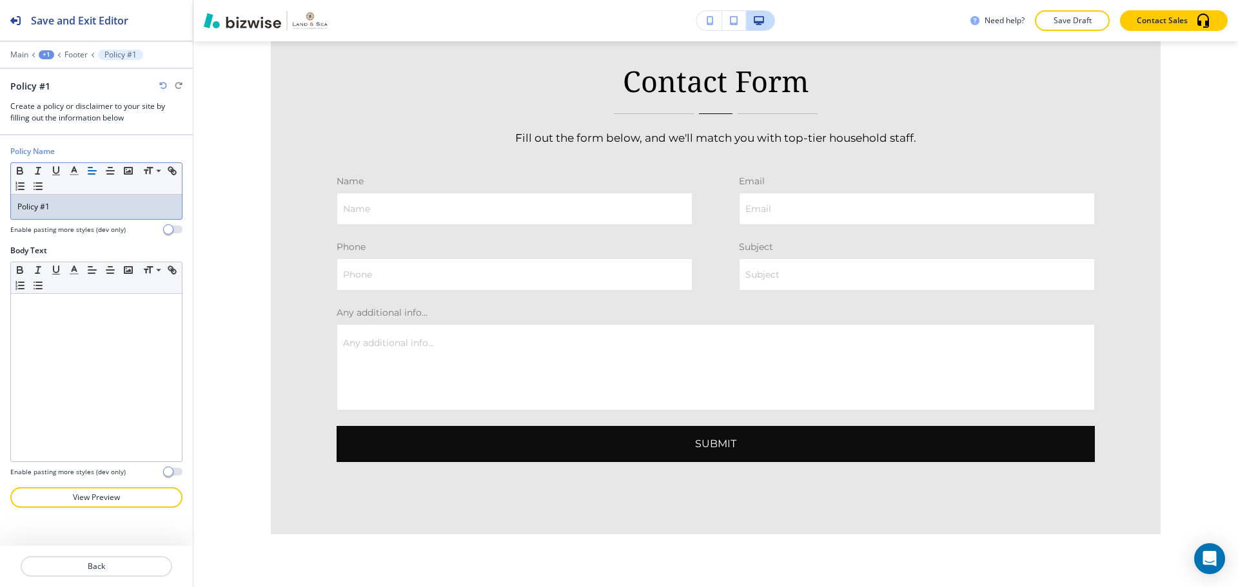
scroll to position [3427, 0]
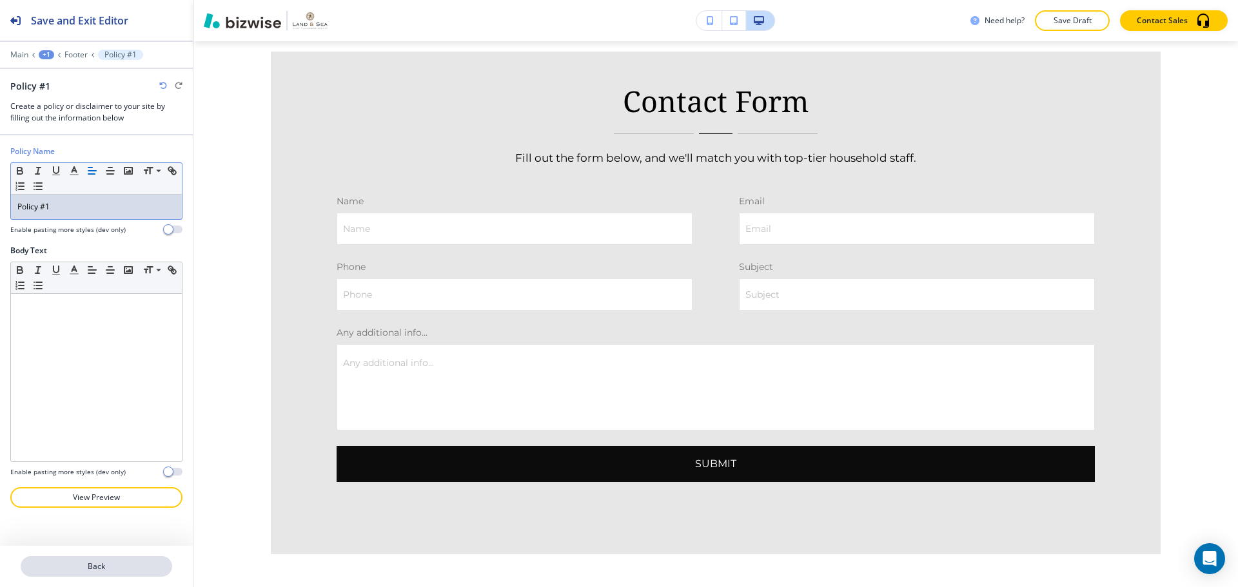
click at [94, 563] on p "Back" at bounding box center [96, 567] width 149 height 12
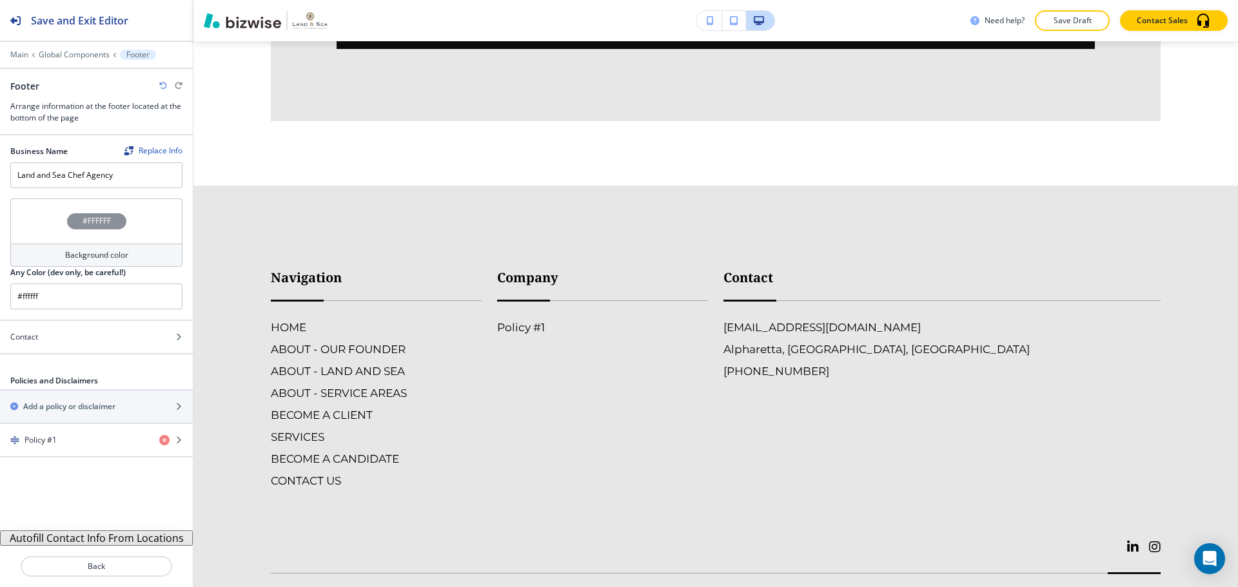
scroll to position [3878, 0]
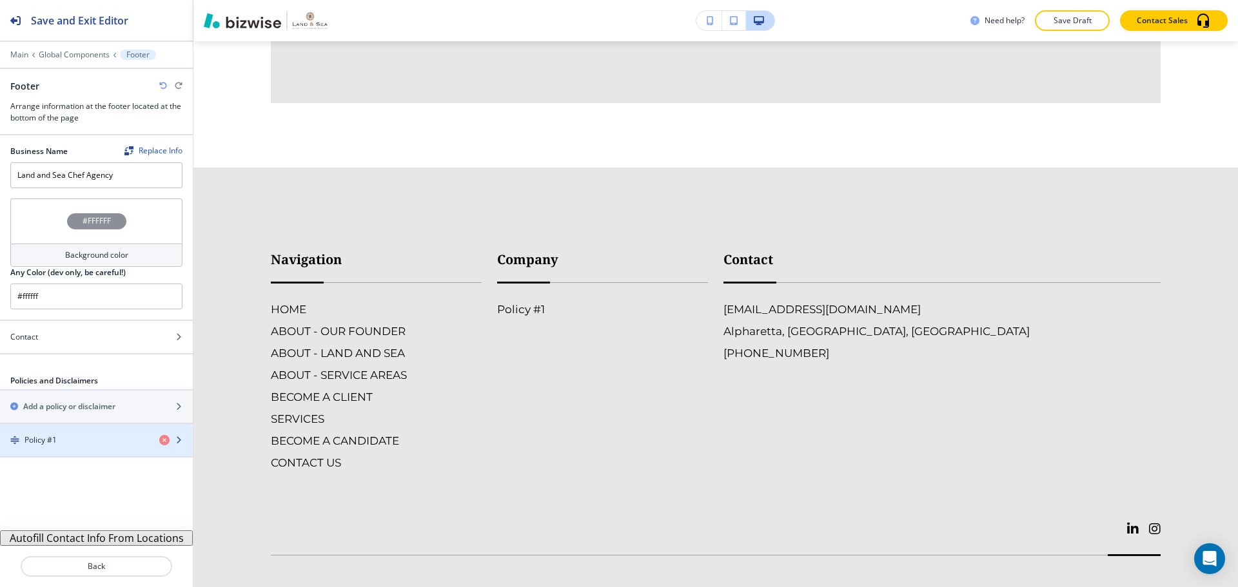
click at [67, 434] on div "Policy #1" at bounding box center [74, 440] width 149 height 12
click at [93, 442] on div "Policy #1" at bounding box center [74, 440] width 149 height 12
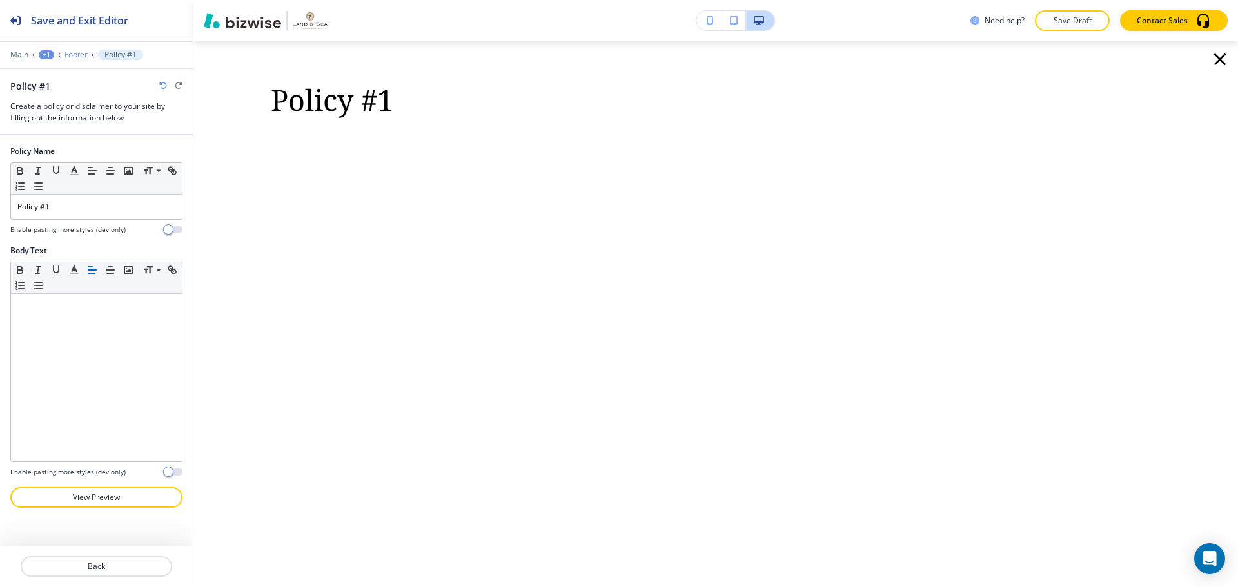
click at [82, 58] on p "Footer" at bounding box center [75, 54] width 23 height 9
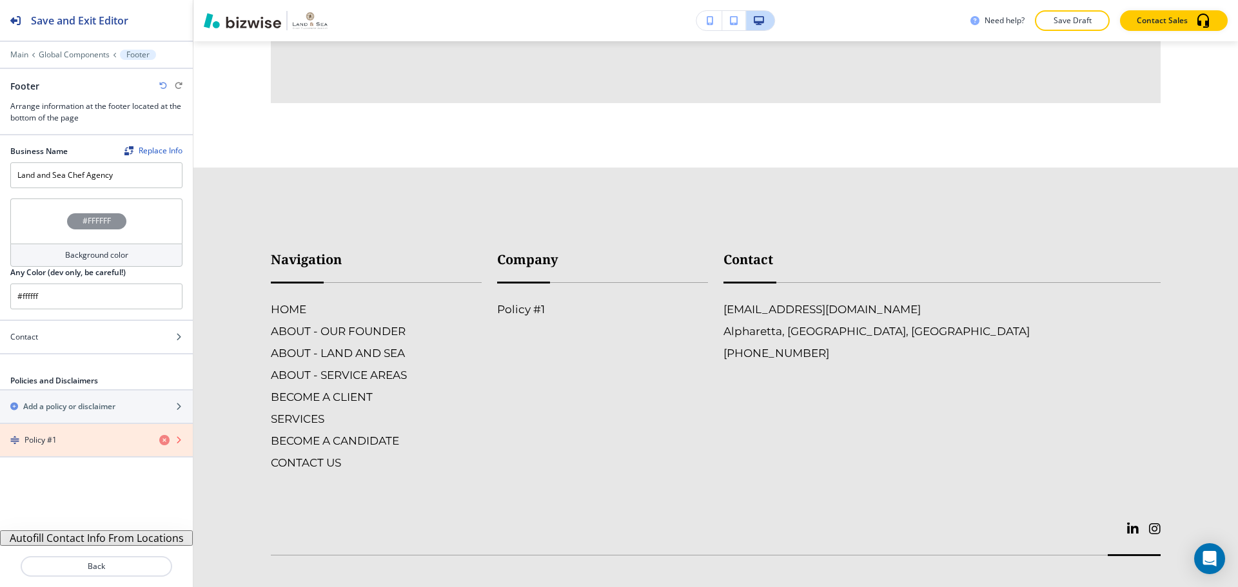
click at [164, 442] on icon "button" at bounding box center [164, 440] width 10 height 10
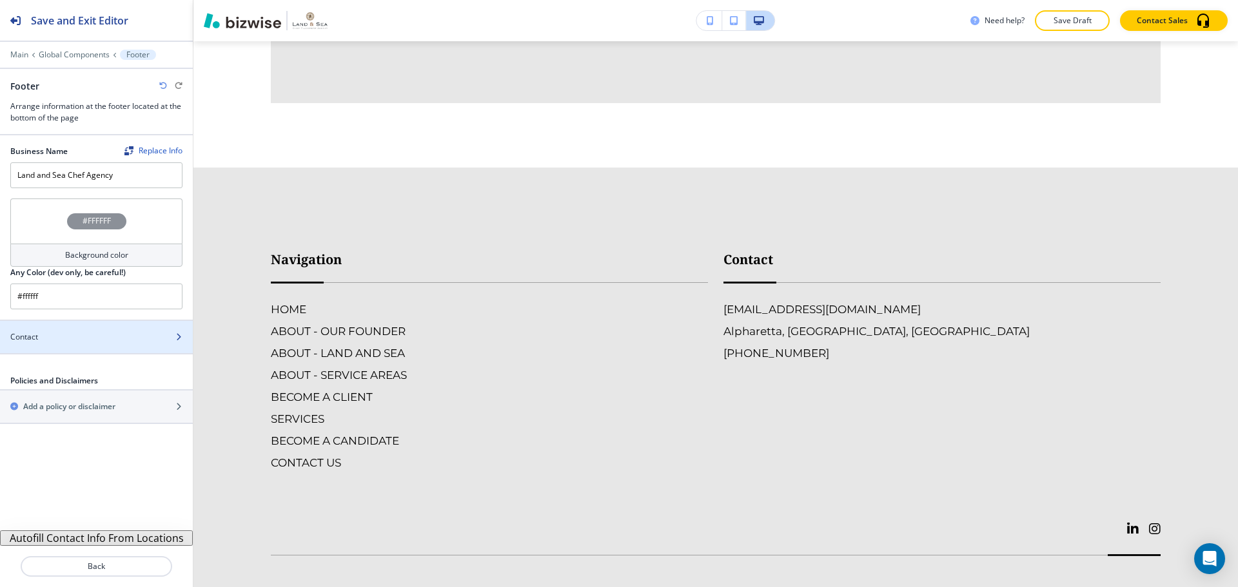
click at [91, 347] on div at bounding box center [96, 348] width 193 height 10
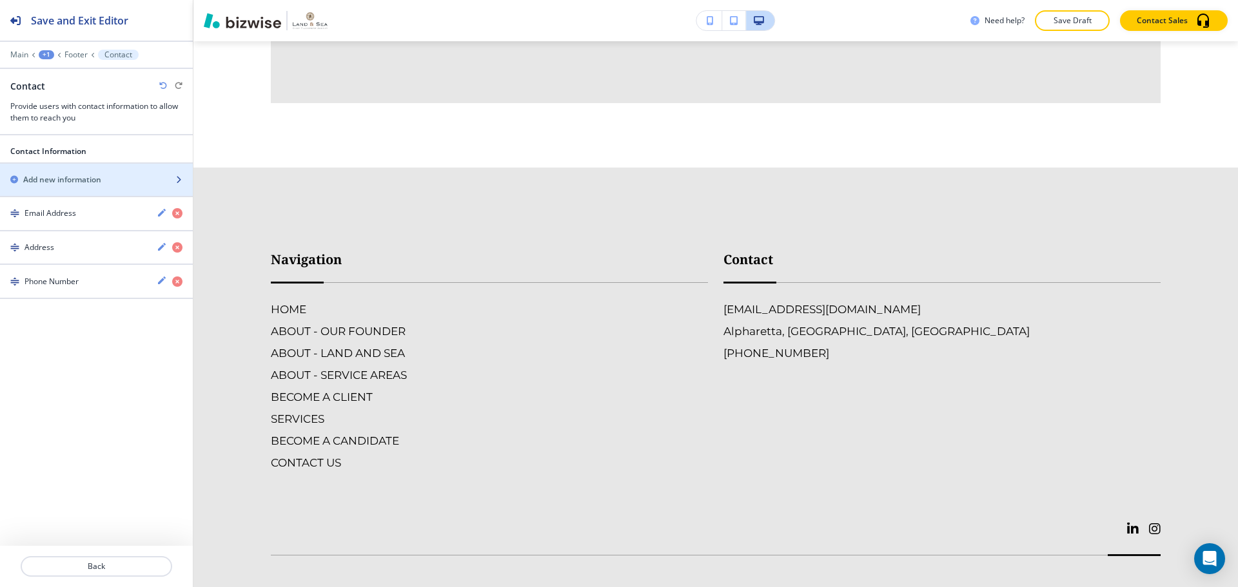
click at [74, 172] on div "button" at bounding box center [96, 169] width 193 height 10
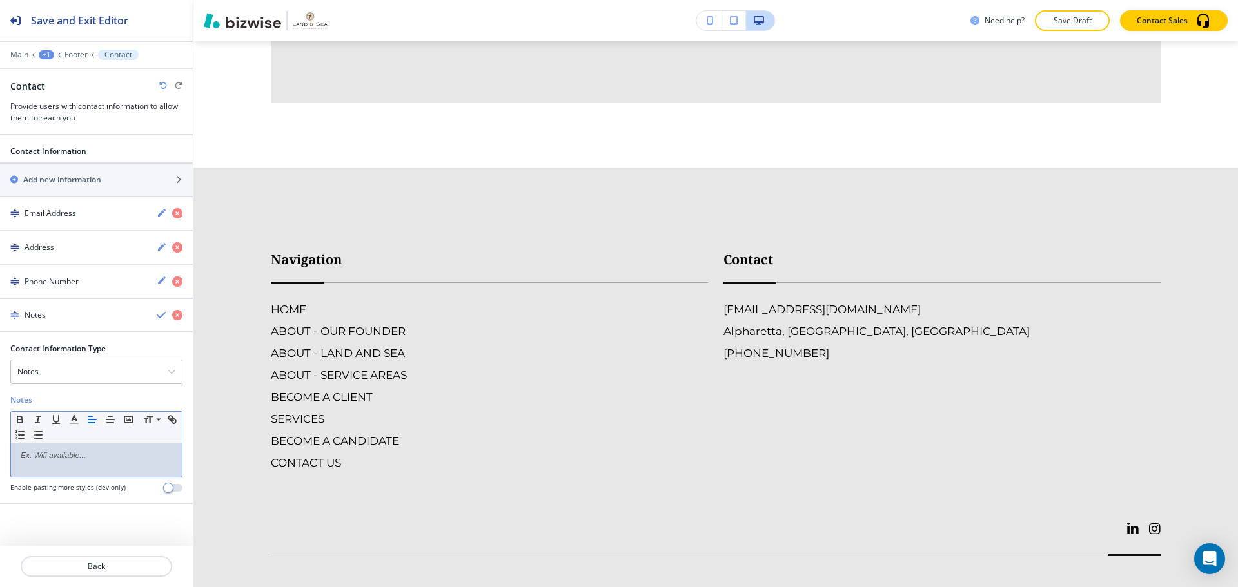
click at [68, 456] on p at bounding box center [96, 456] width 158 height 12
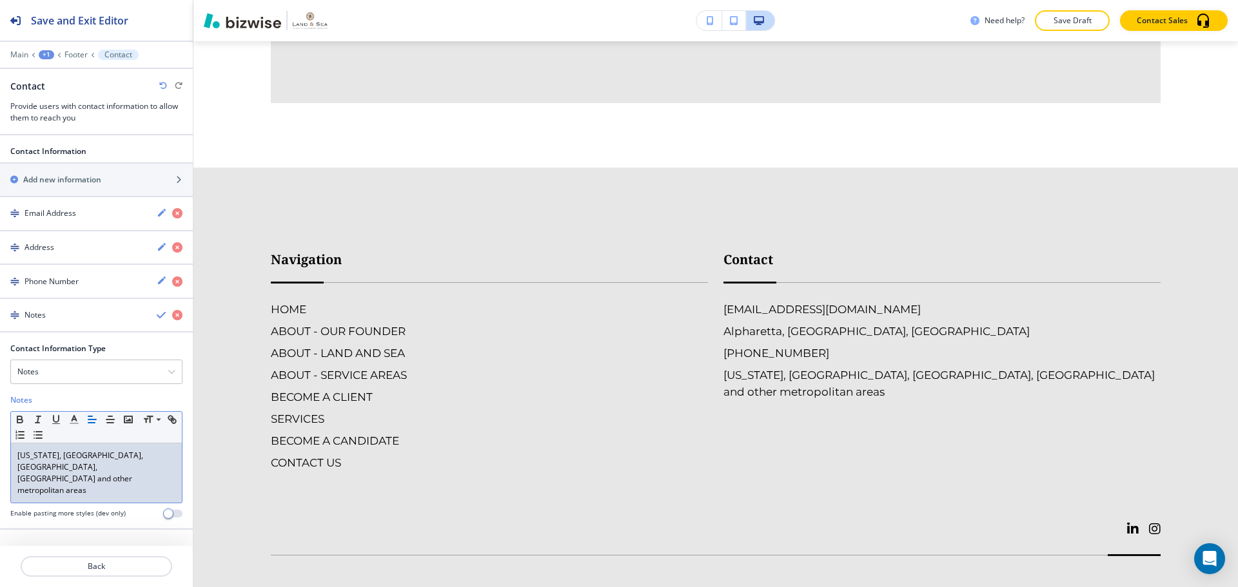
click at [17, 456] on p "New York, West Palm, Miami, San Francisco and other metropolitan areas" at bounding box center [96, 473] width 158 height 46
click at [162, 464] on p "Serving New York, West Palm, Miami, San Francisco and other metropolitan areas" at bounding box center [96, 473] width 158 height 46
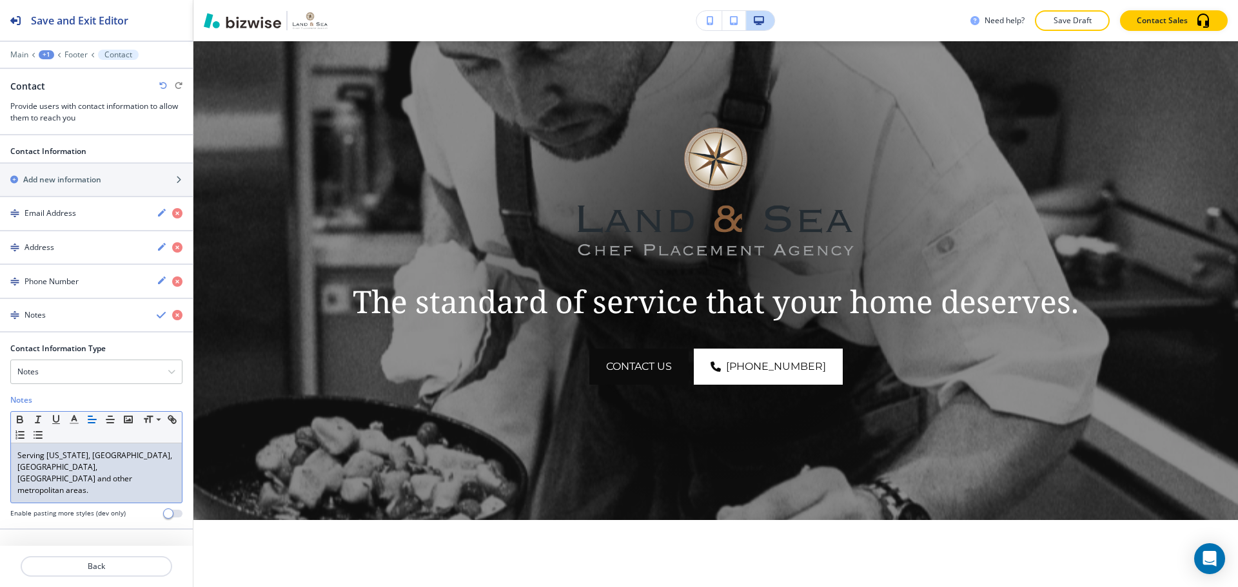
scroll to position [0, 0]
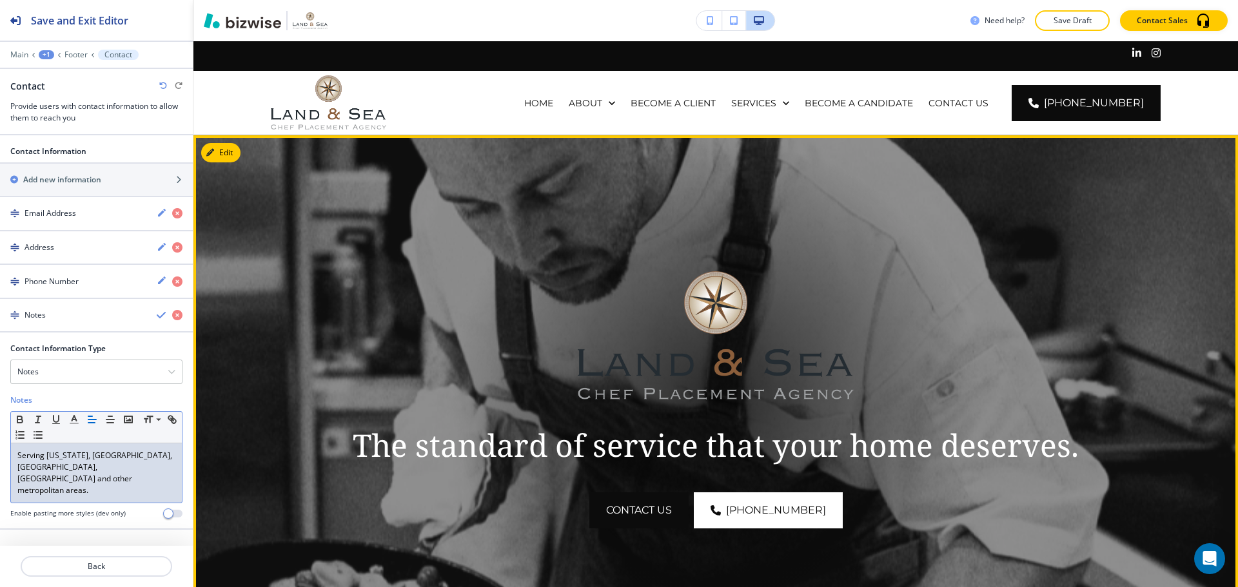
click at [228, 137] on img at bounding box center [715, 399] width 1044 height 529
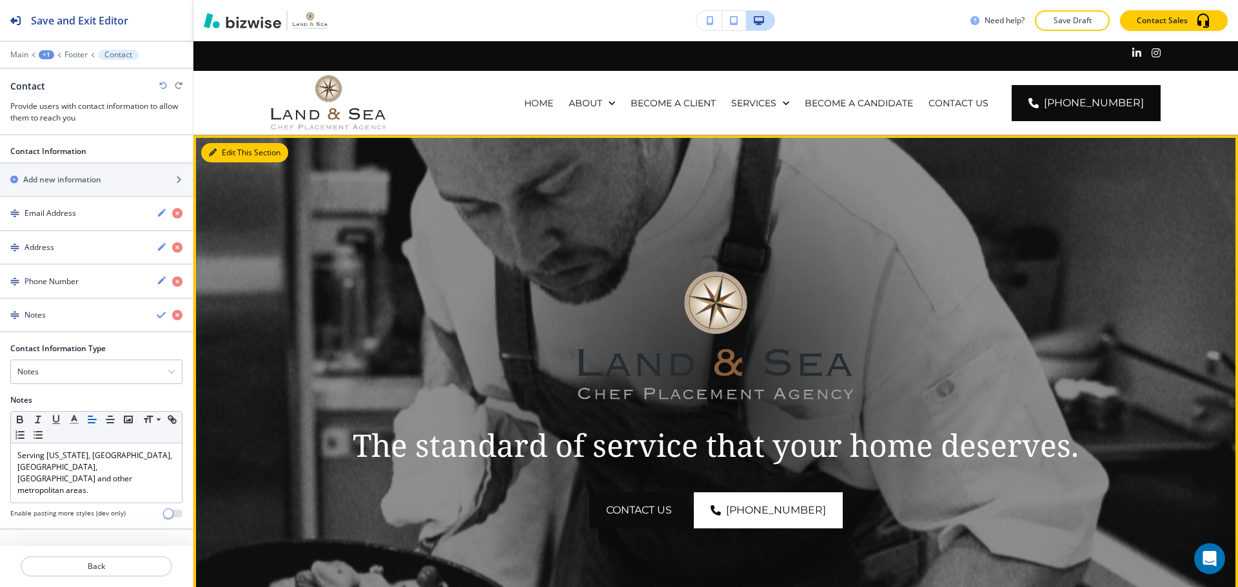
click at [224, 149] on button "Edit This Section" at bounding box center [244, 152] width 87 height 19
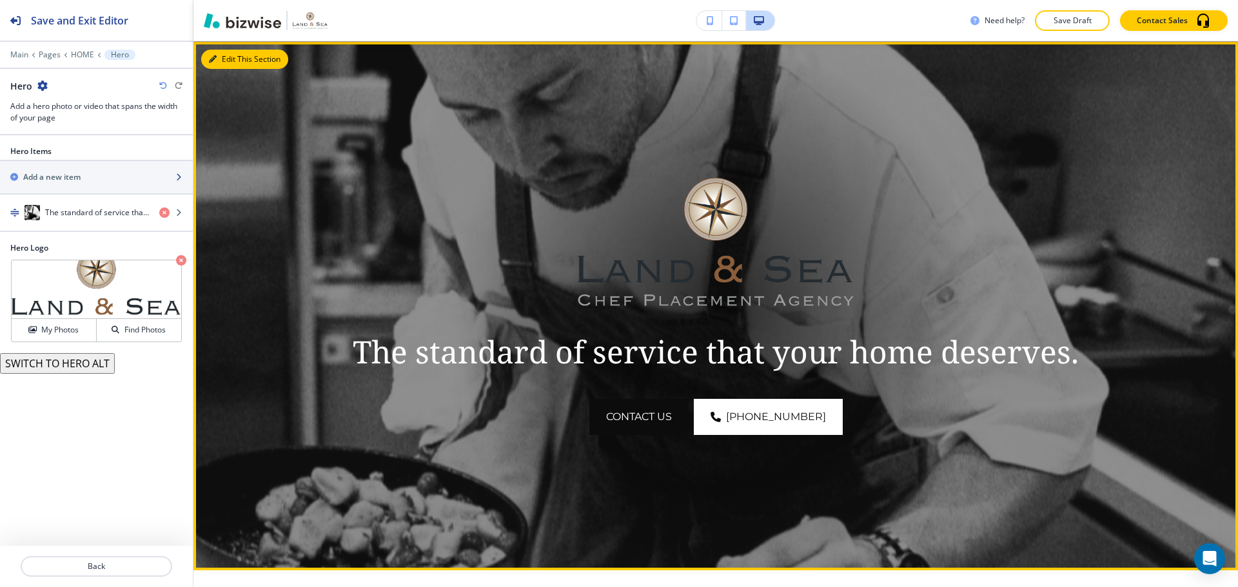
scroll to position [94, 0]
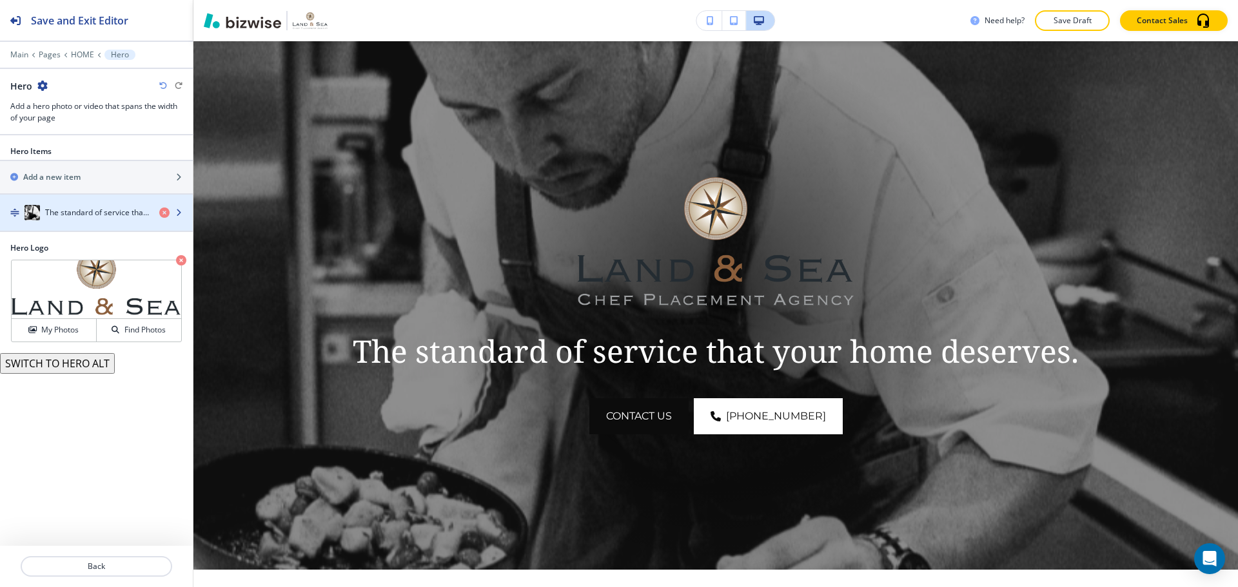
click at [64, 204] on div "button" at bounding box center [96, 200] width 193 height 10
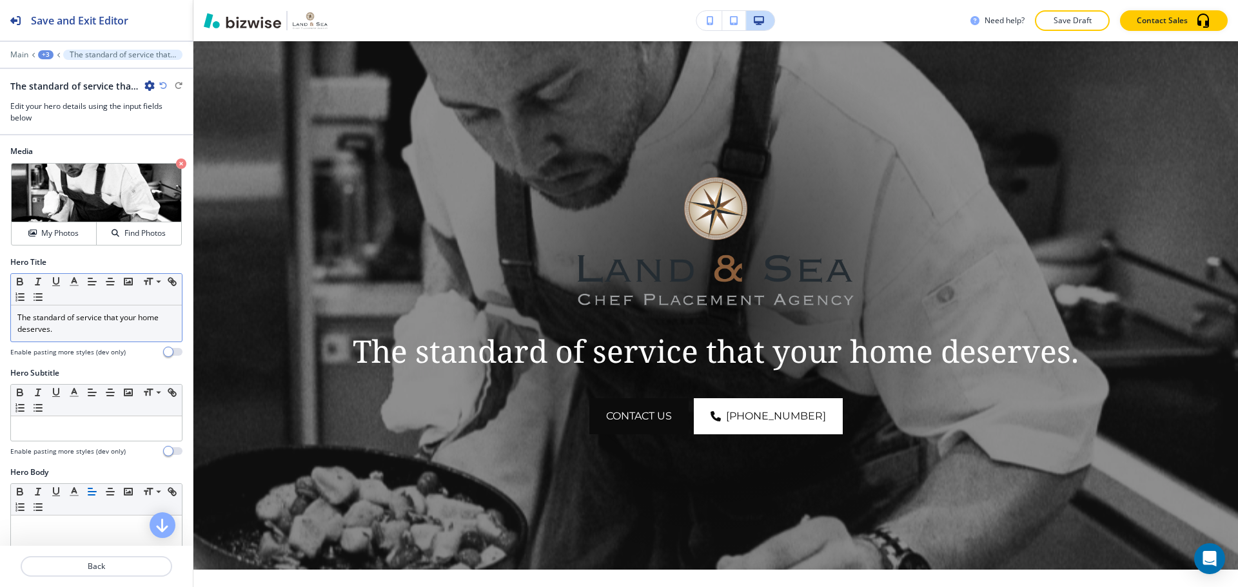
click at [76, 334] on p "The standard of service that your home deserves." at bounding box center [96, 323] width 158 height 23
copy p "The standard of service that your home deserves."
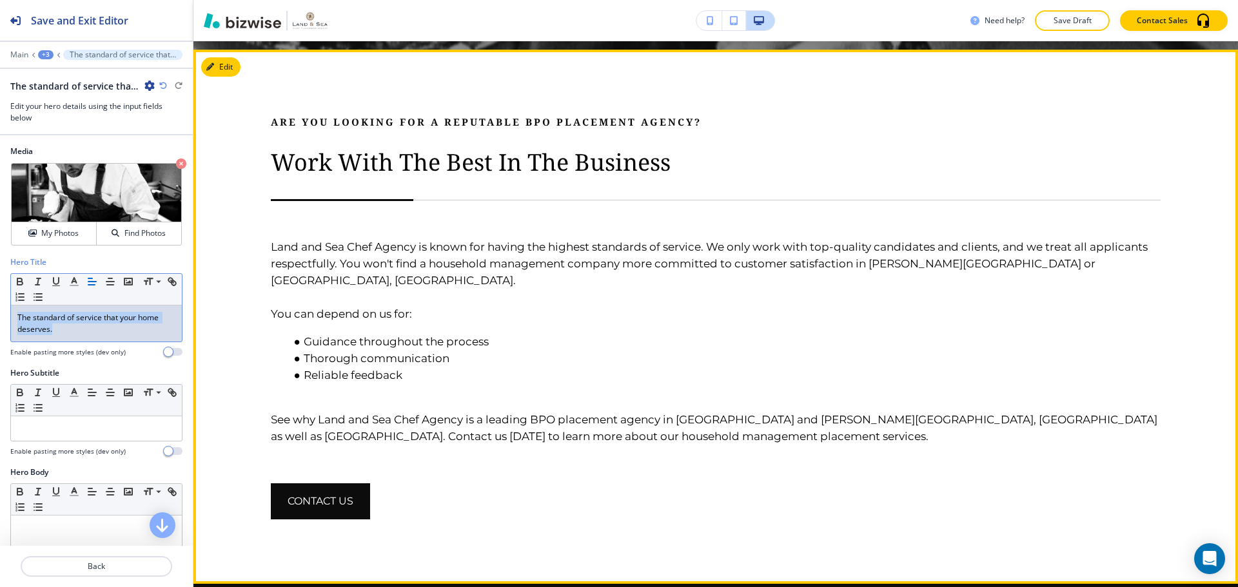
scroll to position [610, 0]
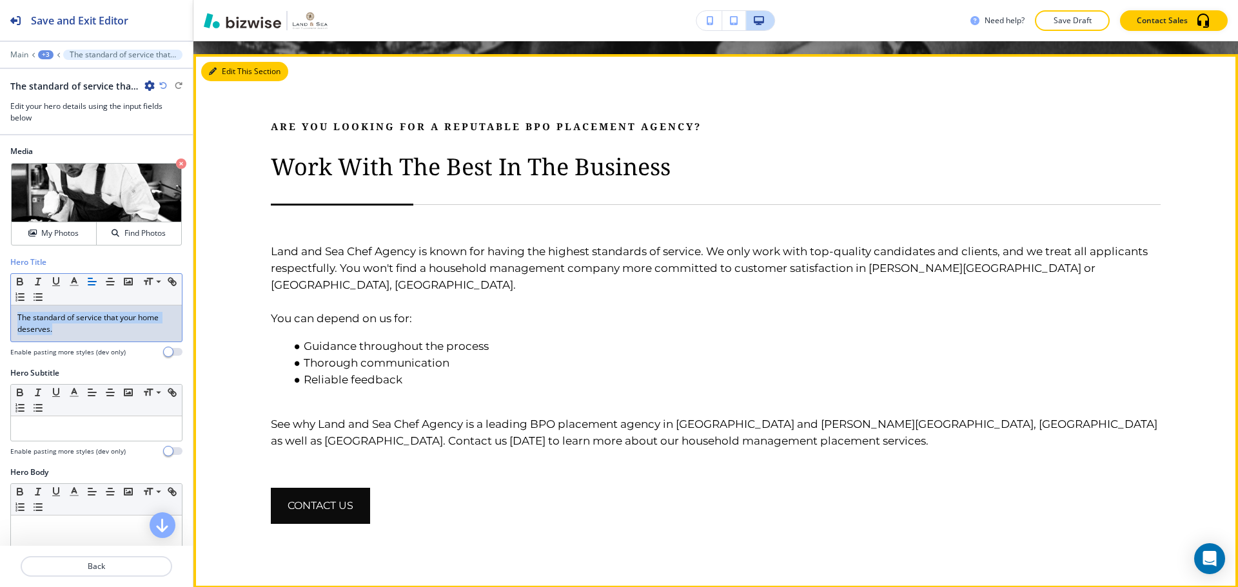
click at [227, 71] on button "Edit This Section" at bounding box center [244, 71] width 87 height 19
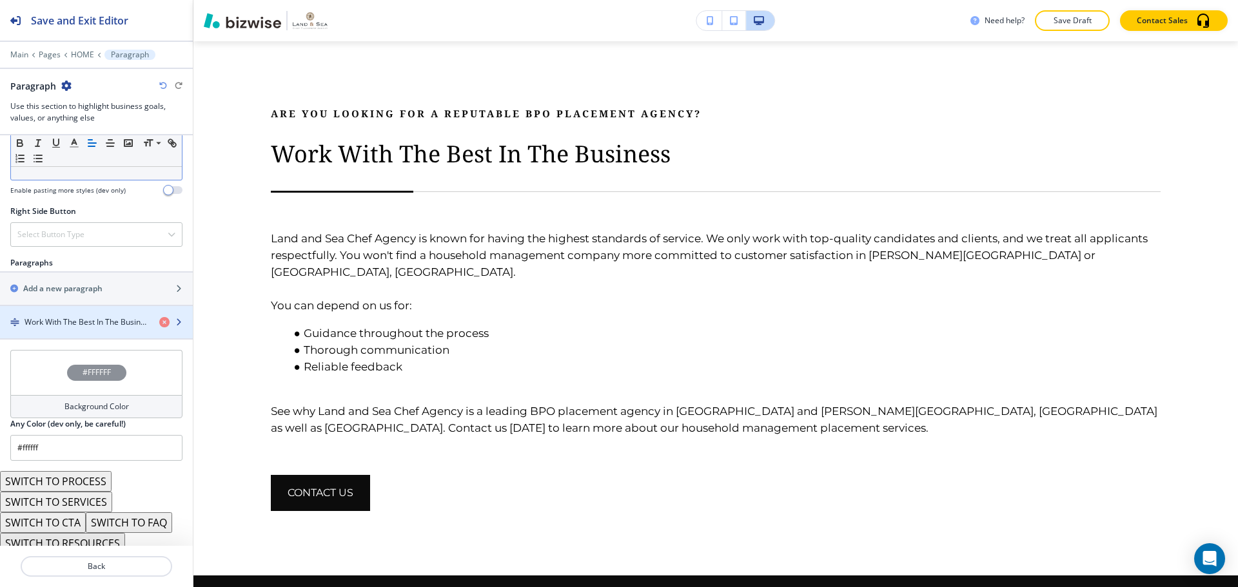
scroll to position [668, 0]
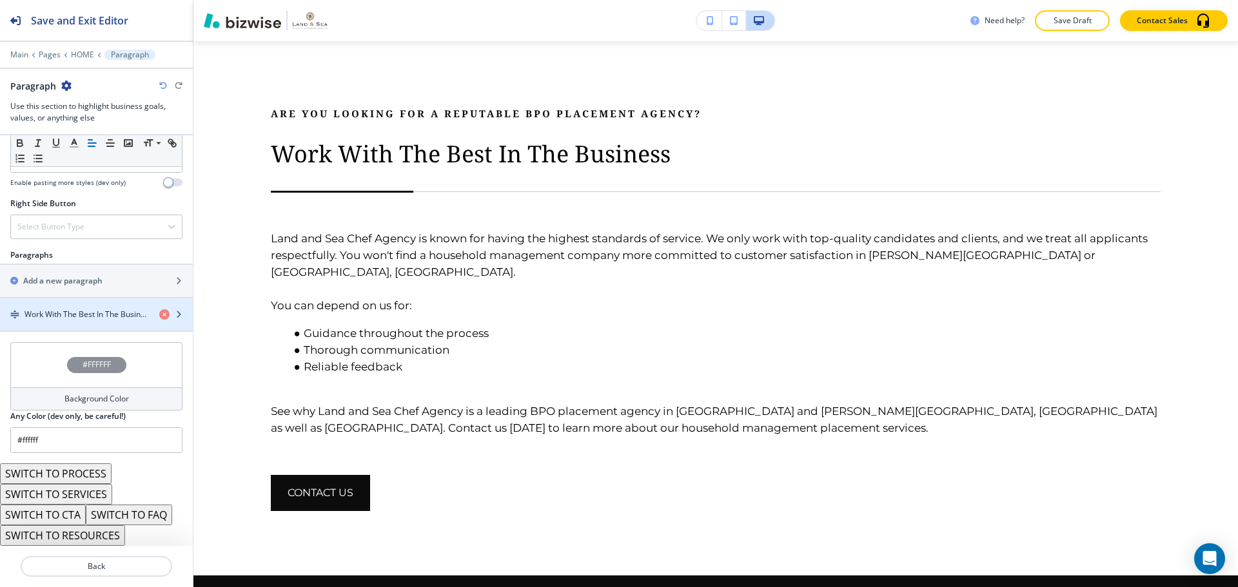
click at [95, 318] on h4 "Work With The Best In The Business" at bounding box center [86, 315] width 124 height 12
click at [104, 316] on h4 "Work With The Best In The Business" at bounding box center [86, 315] width 124 height 12
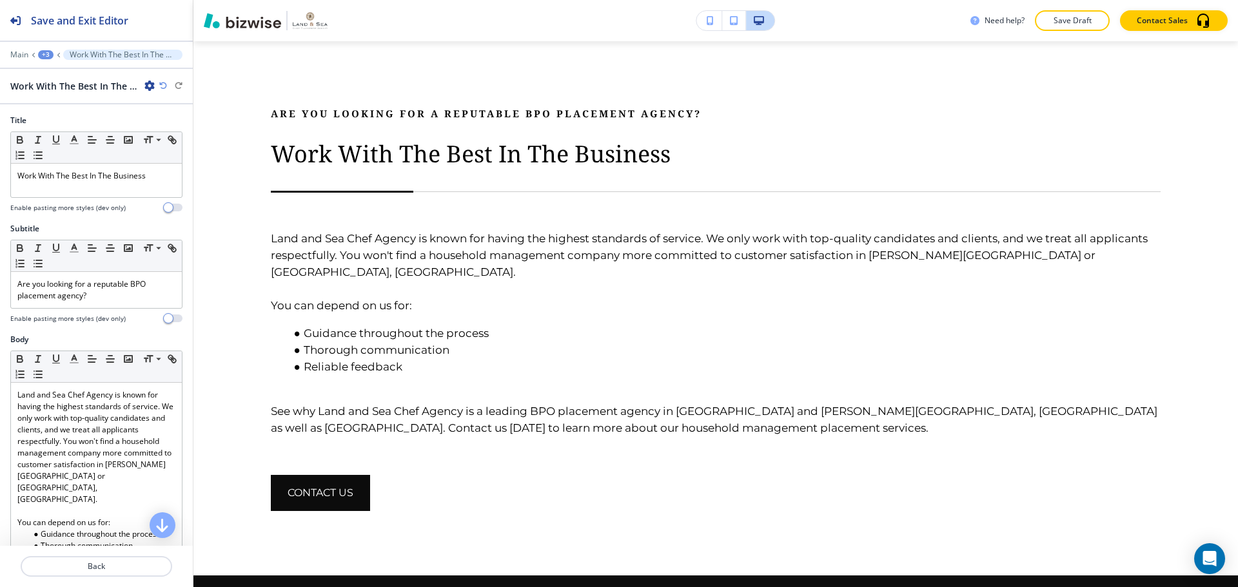
scroll to position [687, 0]
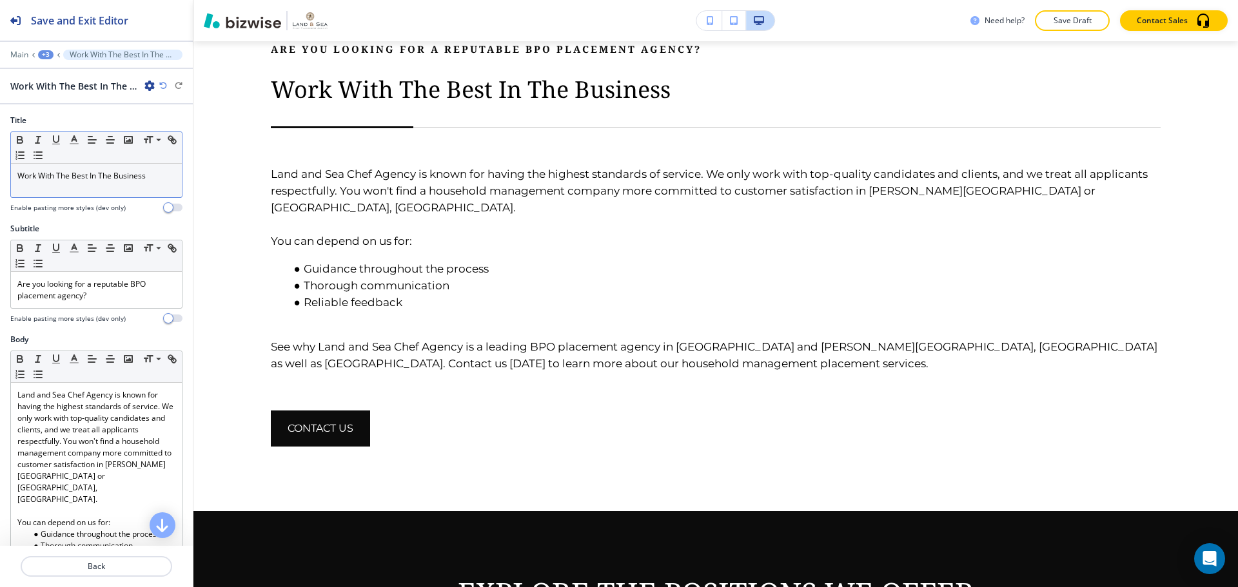
click at [59, 177] on p "Work With The Best In The Business" at bounding box center [96, 176] width 158 height 12
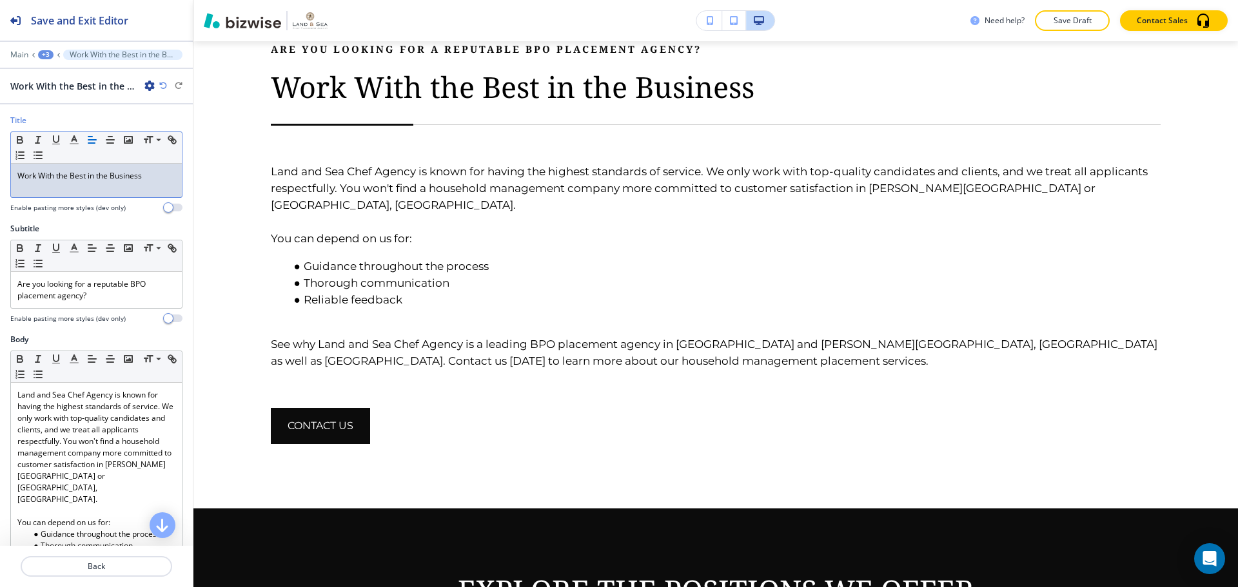
click at [46, 174] on p "Work With the Best in the Business" at bounding box center [96, 176] width 158 height 12
click at [67, 171] on p "Work with the Best in the Business" at bounding box center [96, 176] width 158 height 12
click at [74, 176] on p "Work with the Best in the Business" at bounding box center [96, 176] width 158 height 12
click at [116, 181] on p "Work with the best in the Business" at bounding box center [96, 176] width 158 height 12
click at [151, 175] on p "Work with the best in the business" at bounding box center [96, 176] width 158 height 12
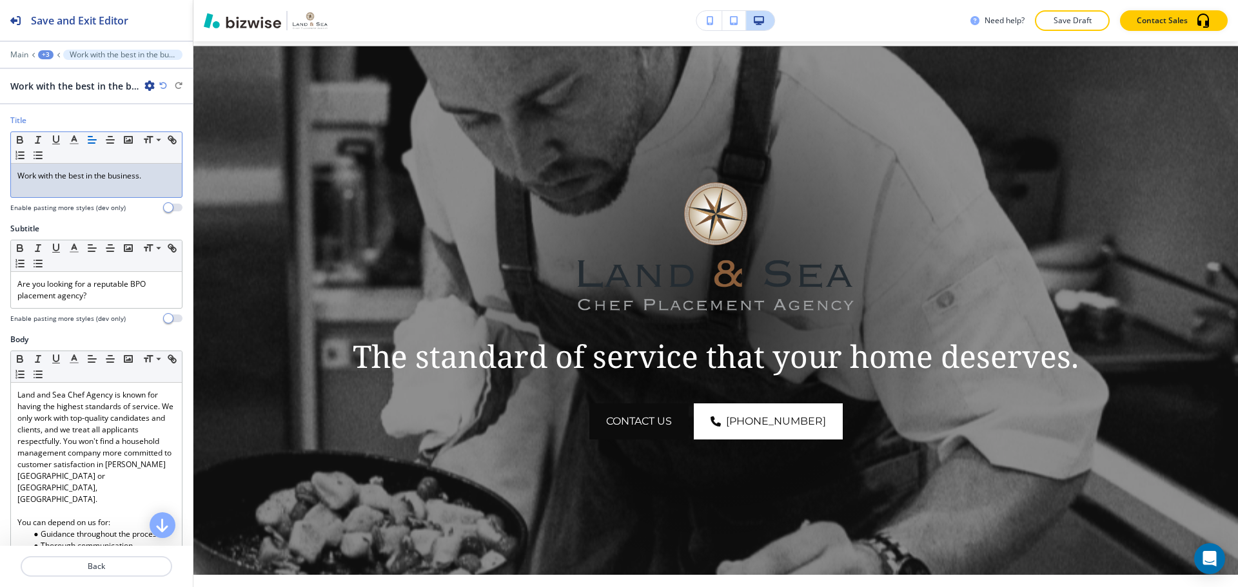
scroll to position [0, 0]
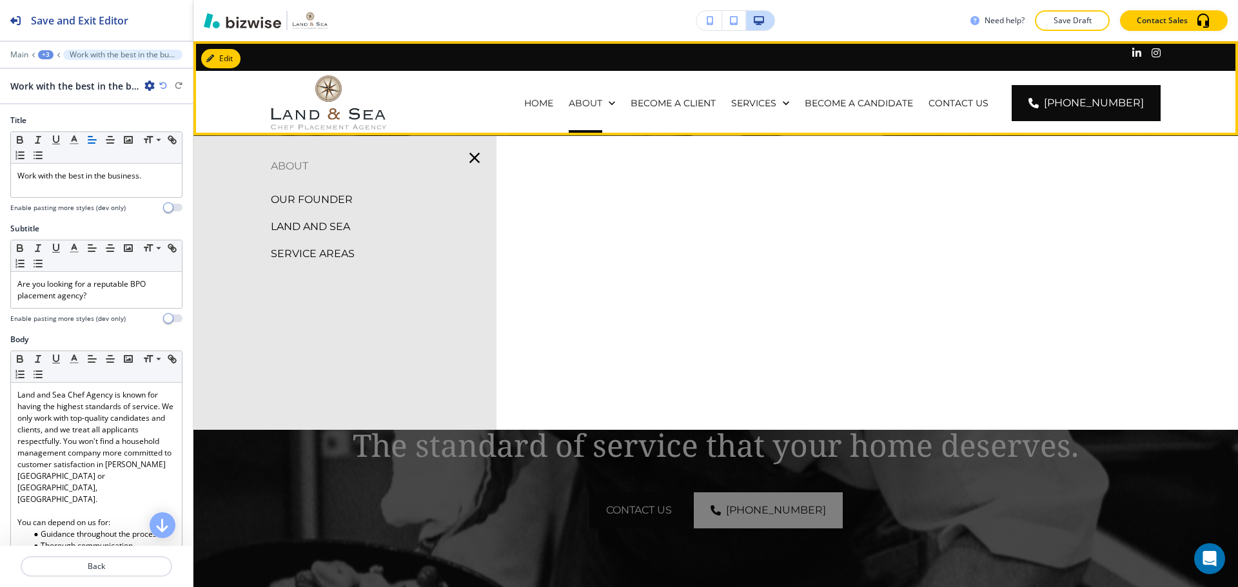
click at [614, 94] on div "ABOUT" at bounding box center [592, 103] width 62 height 64
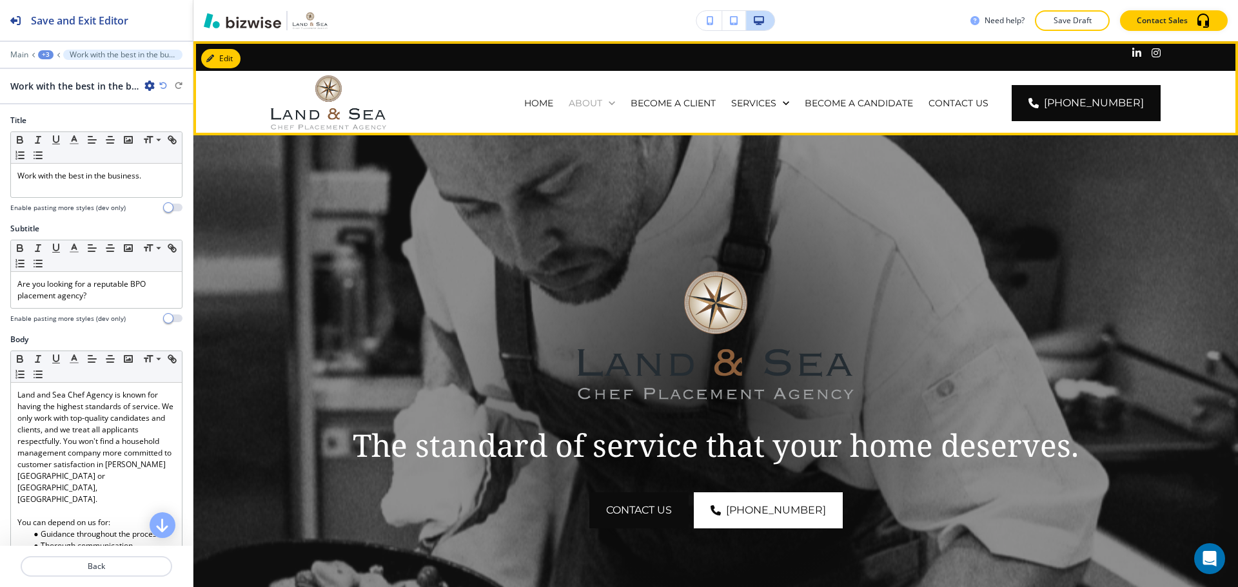
click at [602, 104] on p "ABOUT" at bounding box center [586, 103] width 34 height 13
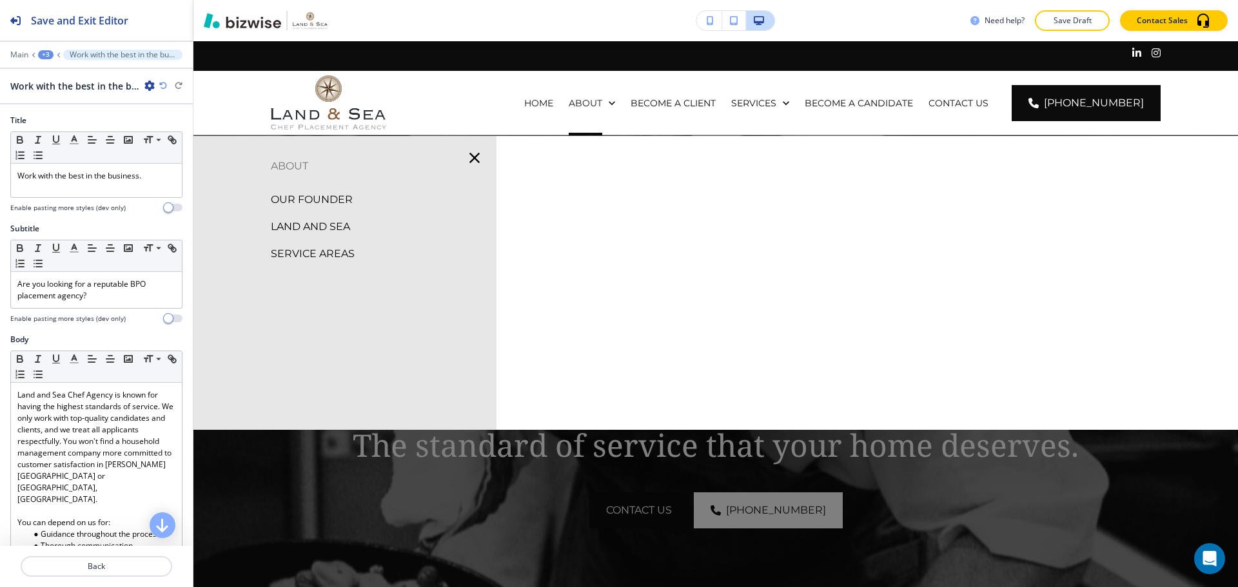
click at [301, 194] on p "OUR FOUNDER" at bounding box center [312, 199] width 82 height 19
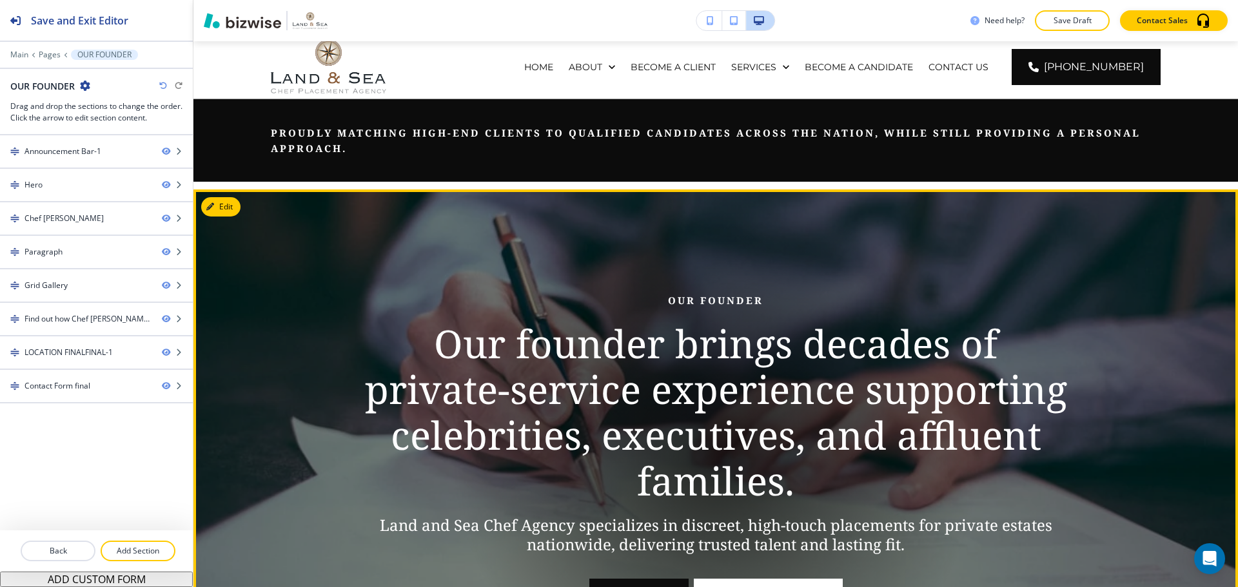
scroll to position [64, 0]
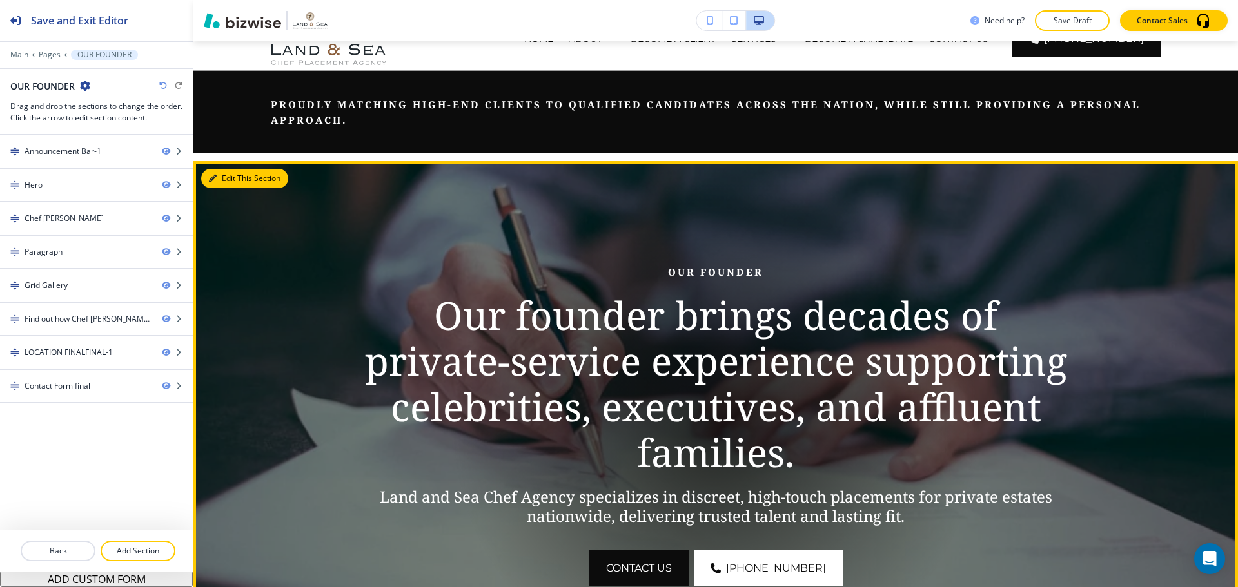
click at [222, 179] on button "Edit This Section" at bounding box center [244, 178] width 87 height 19
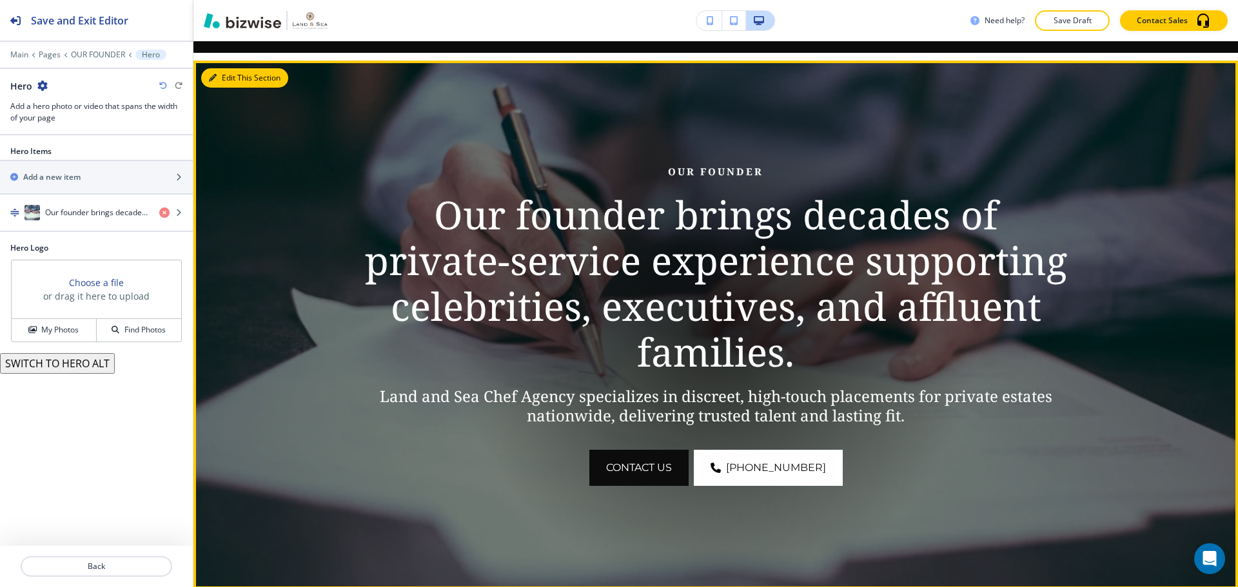
scroll to position [184, 0]
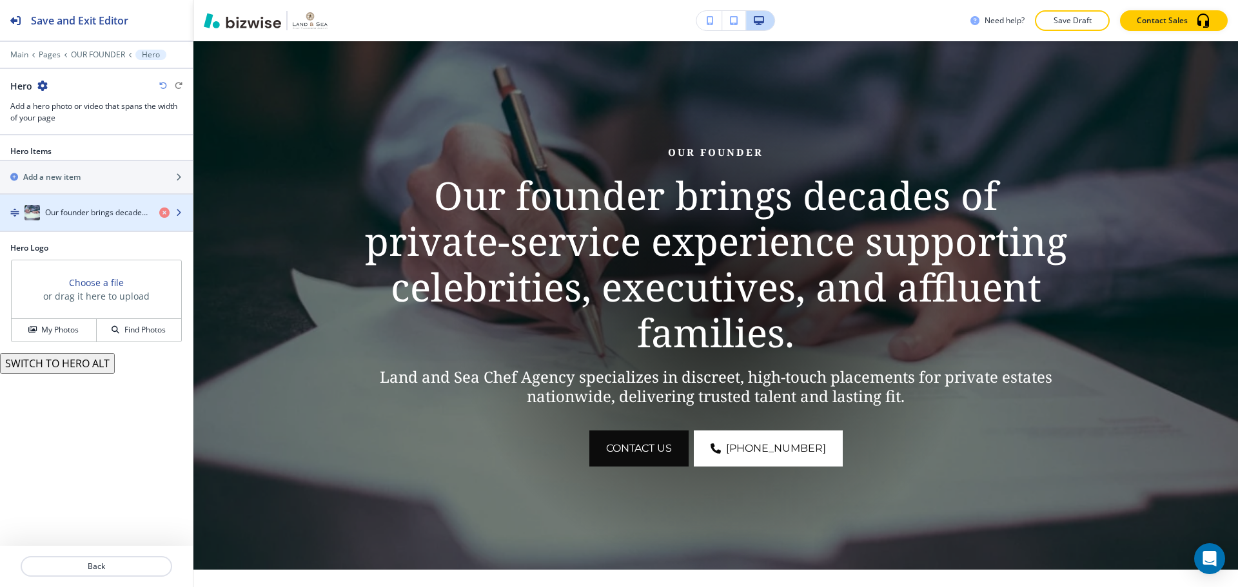
click at [57, 215] on h4 "Our founder brings decades of private‑service experience supporting celebrities…" at bounding box center [97, 213] width 104 height 12
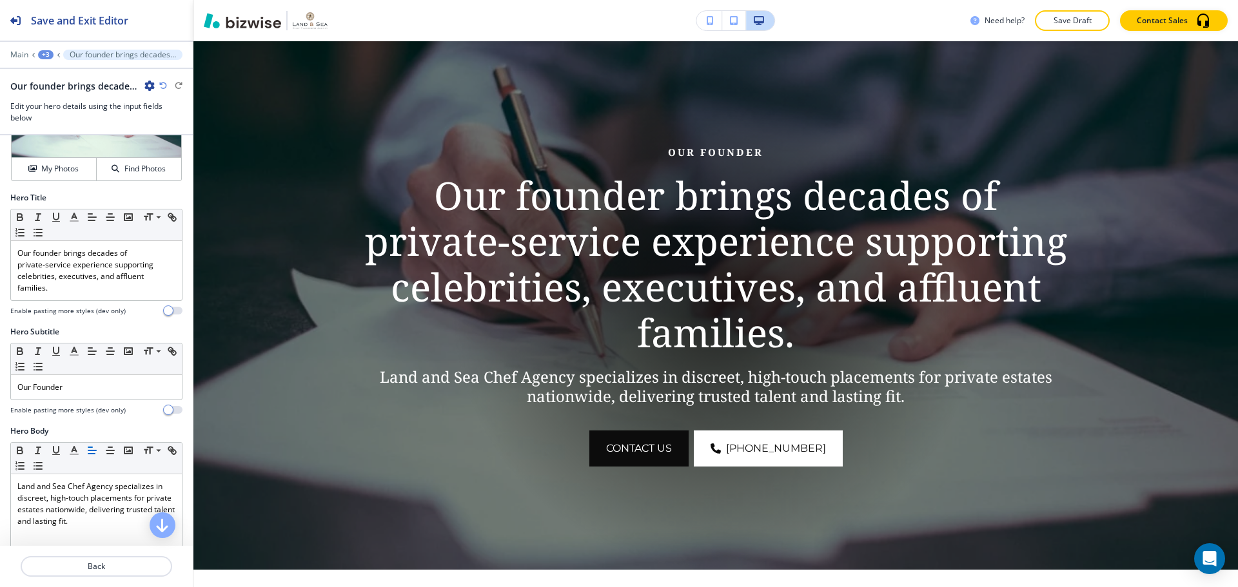
scroll to position [193, 0]
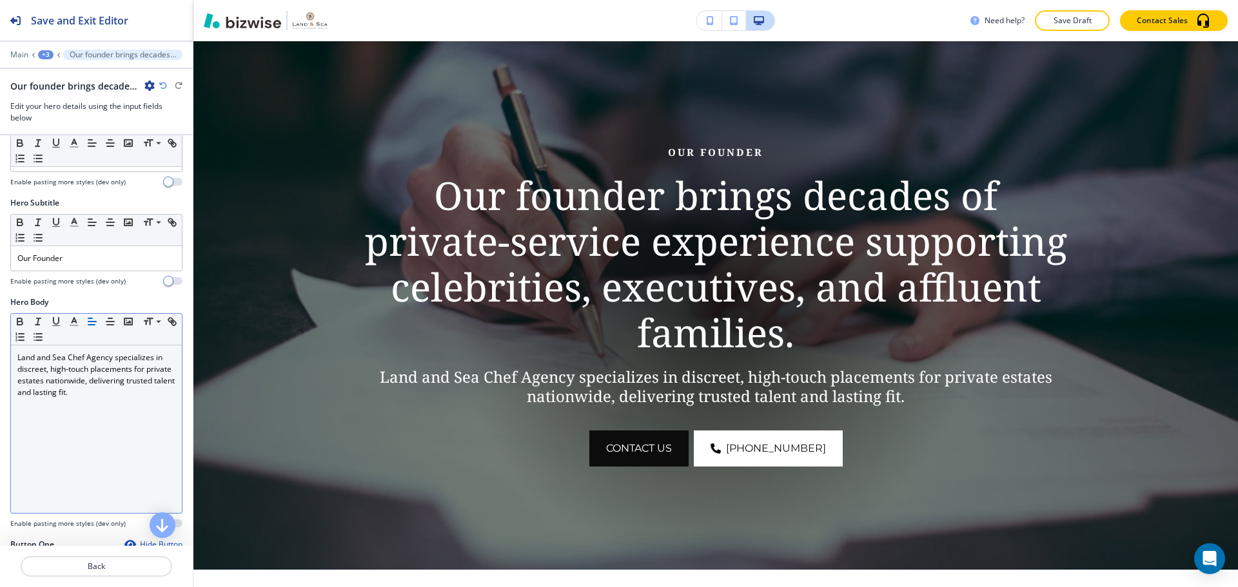
click at [70, 425] on div "Land and Sea Chef Agency specializes in discreet, high‑touch placements for pri…" at bounding box center [96, 429] width 171 height 168
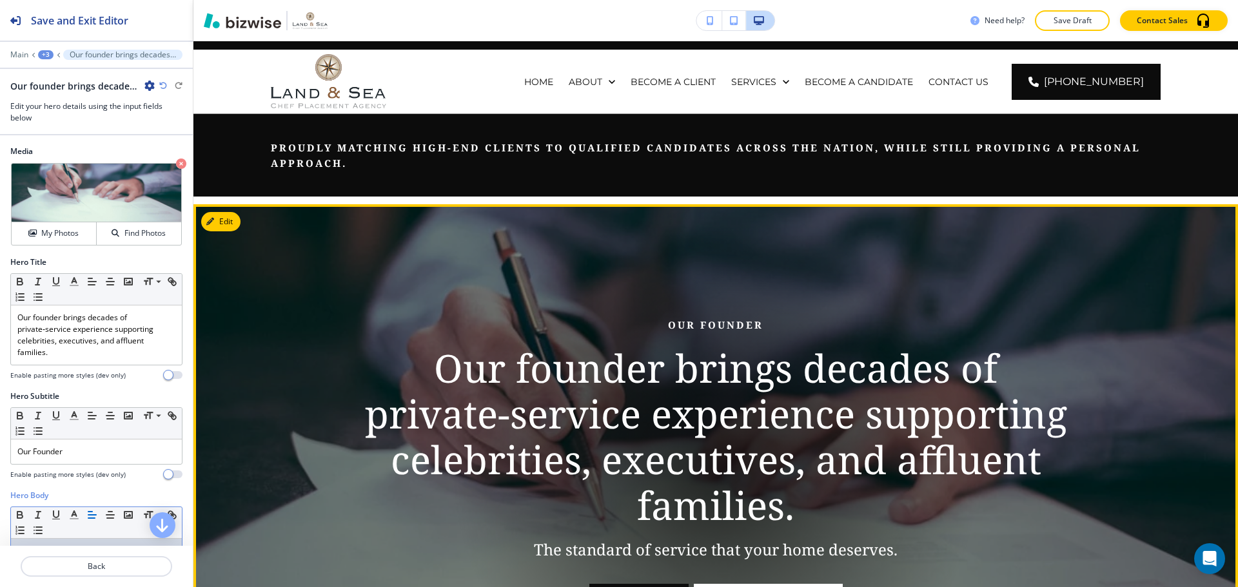
scroll to position [0, 0]
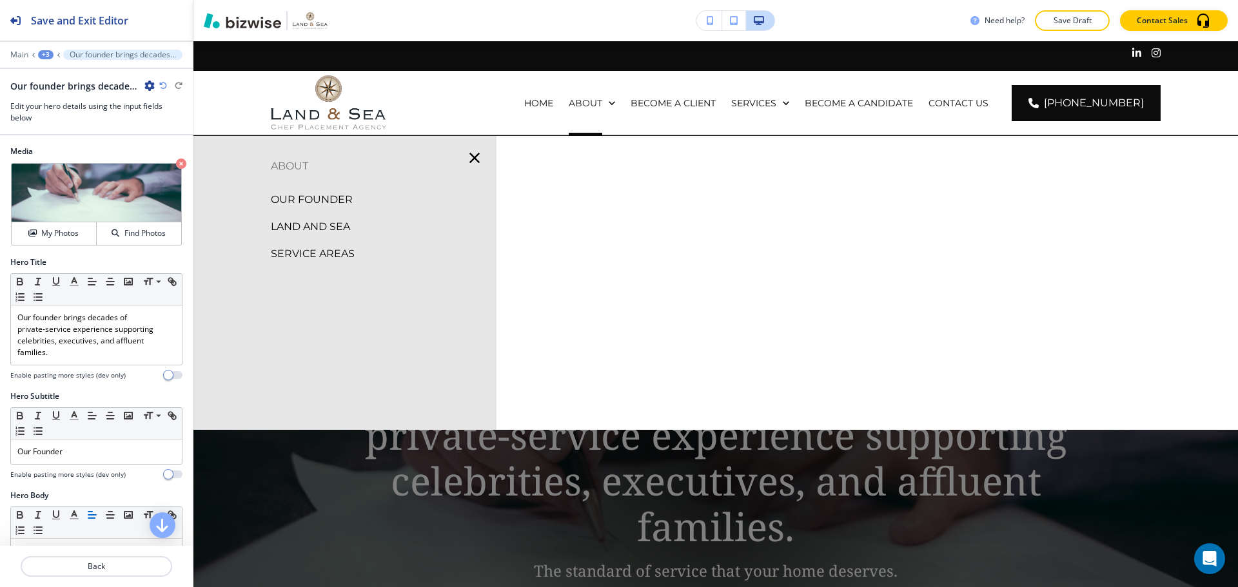
click at [299, 222] on p "LAND AND SEA" at bounding box center [310, 226] width 79 height 19
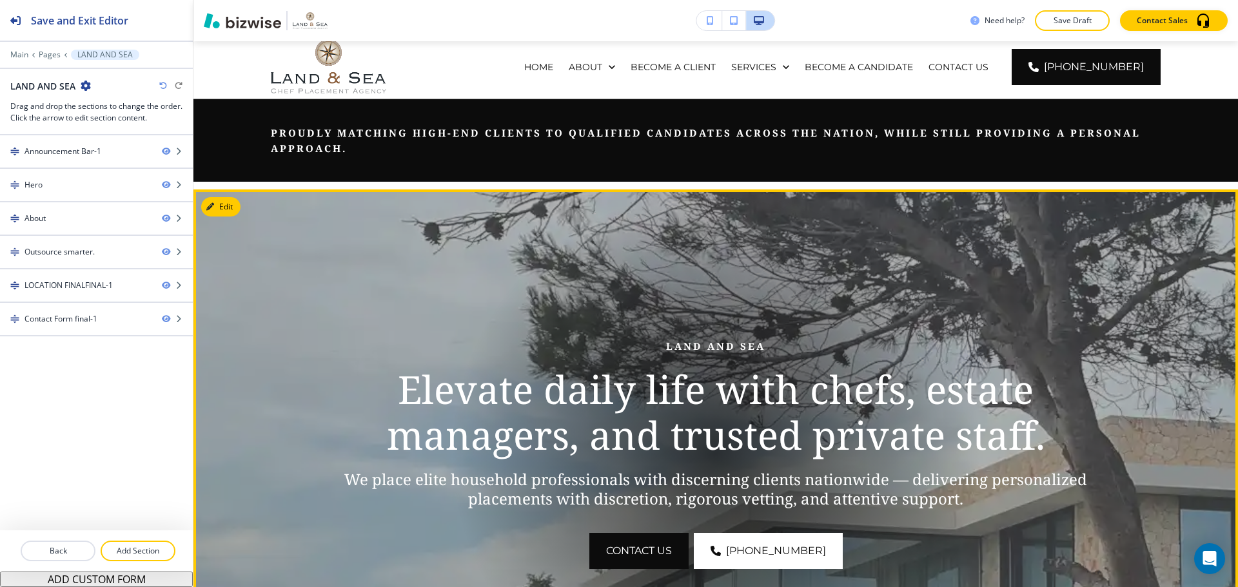
scroll to position [64, 0]
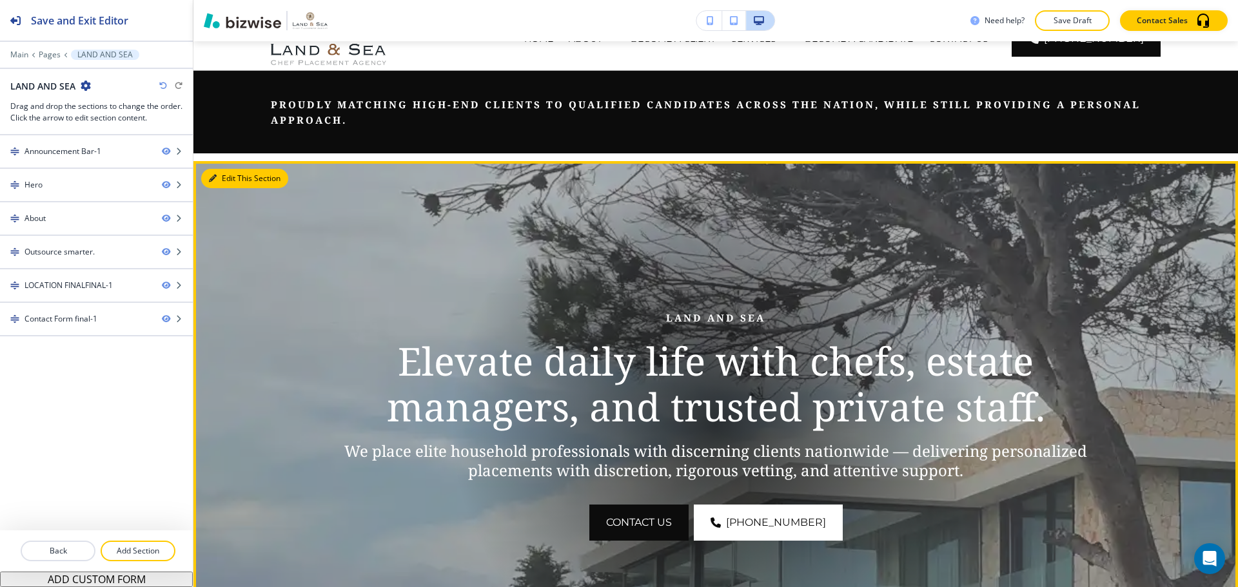
click at [235, 171] on button "Edit This Section" at bounding box center [244, 178] width 87 height 19
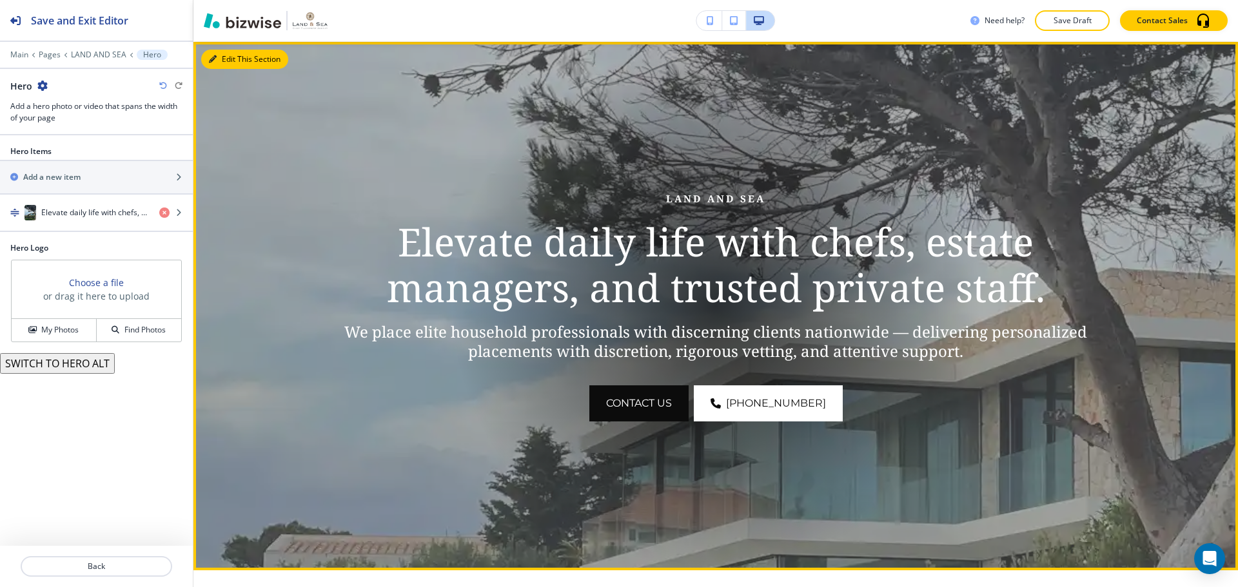
scroll to position [184, 0]
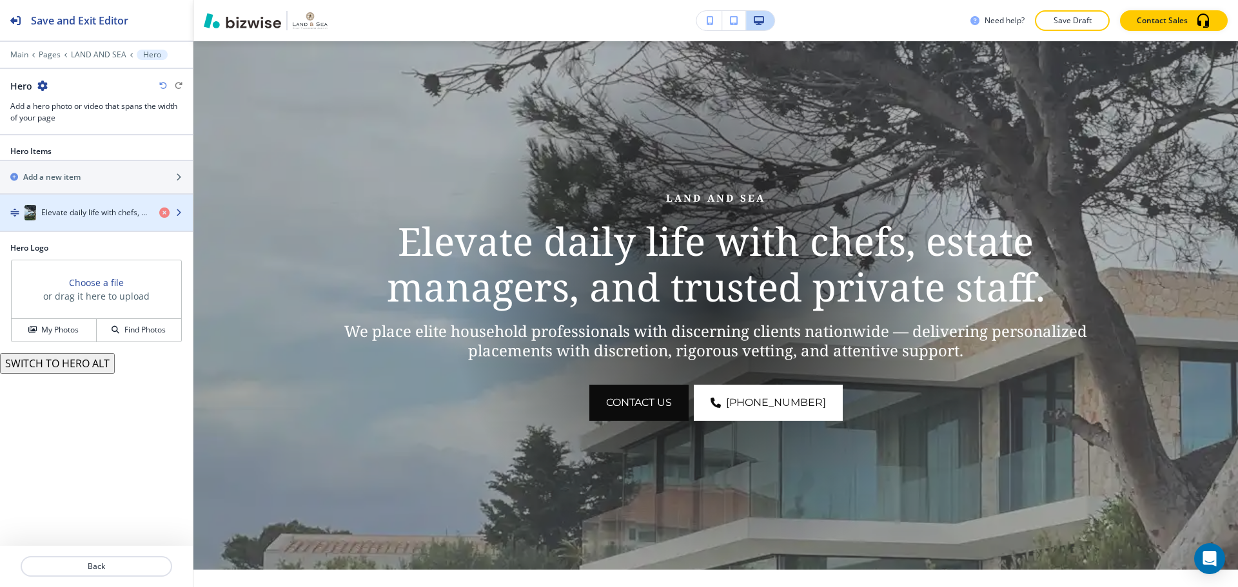
click at [70, 219] on div "Elevate daily life with chefs, estate managers, and trusted private staff." at bounding box center [74, 212] width 149 height 15
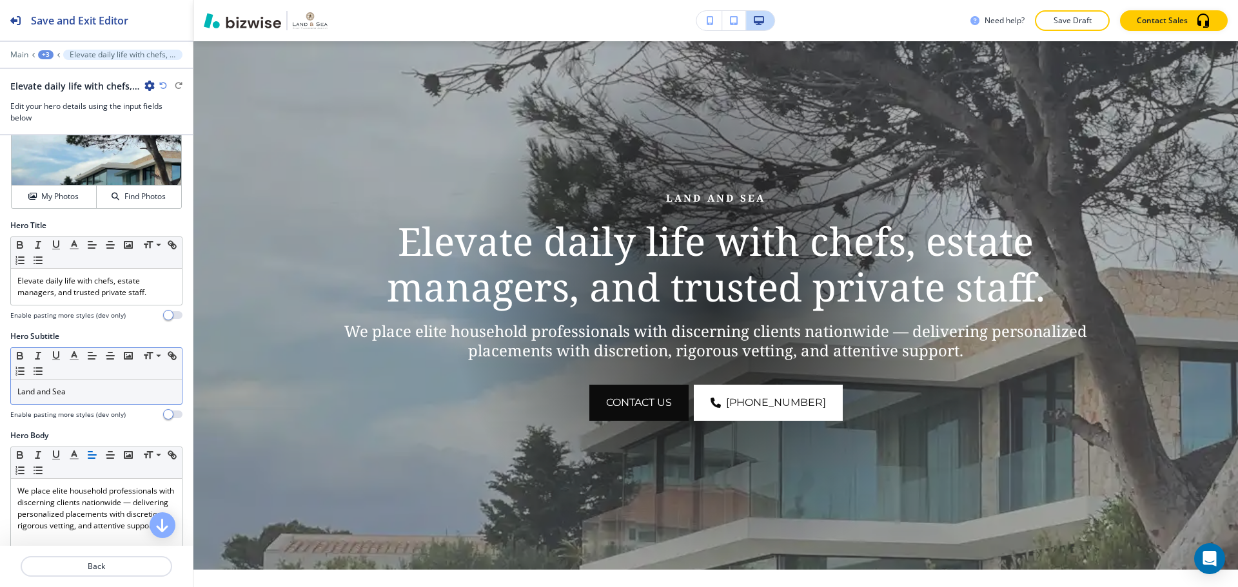
scroll to position [129, 0]
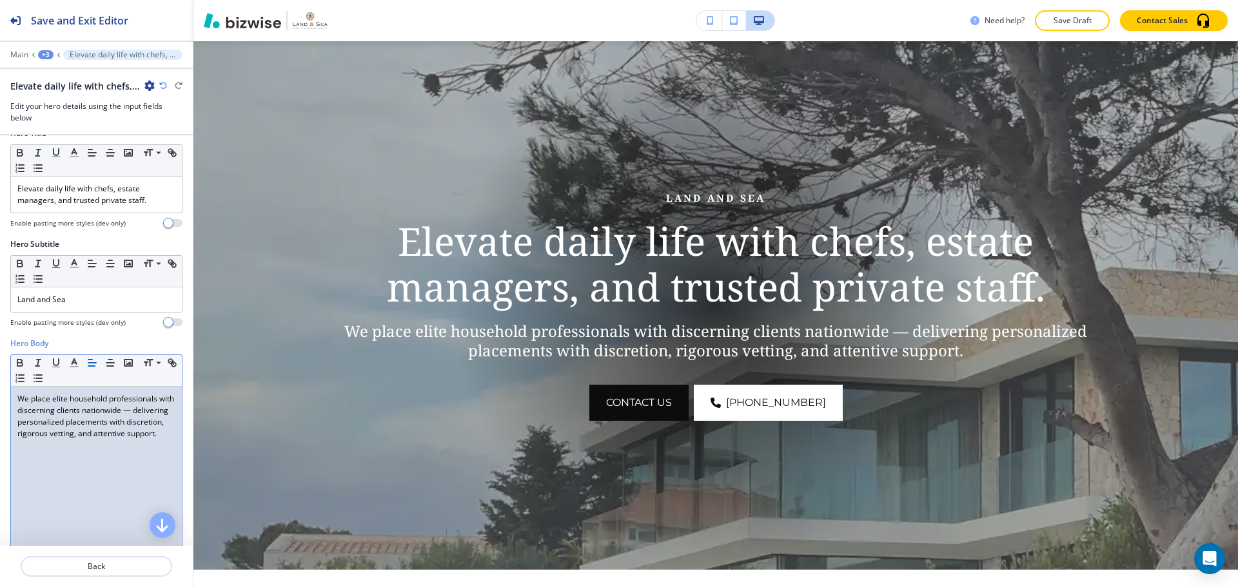
click at [78, 440] on p "We place elite household professionals with discerning clients nationwide — del…" at bounding box center [96, 416] width 158 height 46
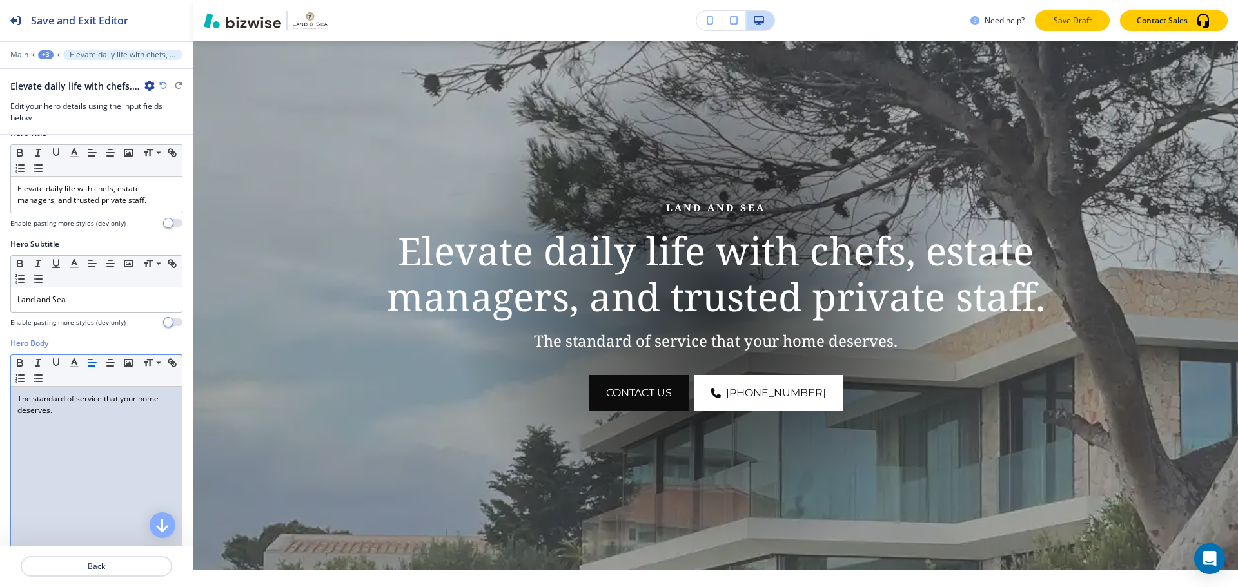
click at [1085, 28] on button "Save Draft" at bounding box center [1072, 20] width 75 height 21
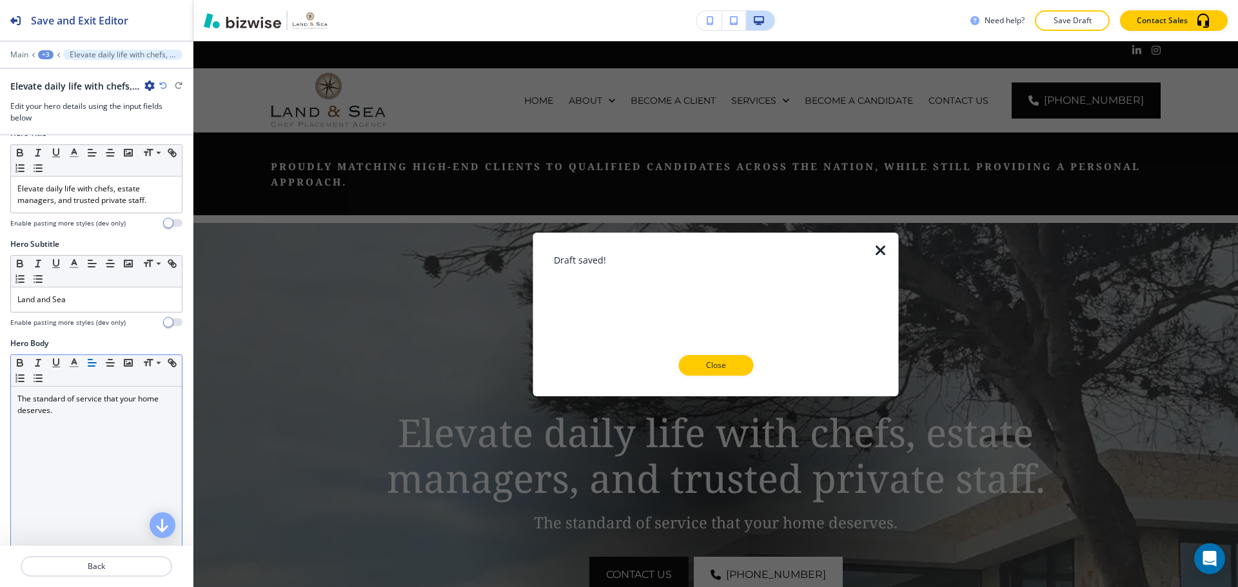
scroll to position [0, 0]
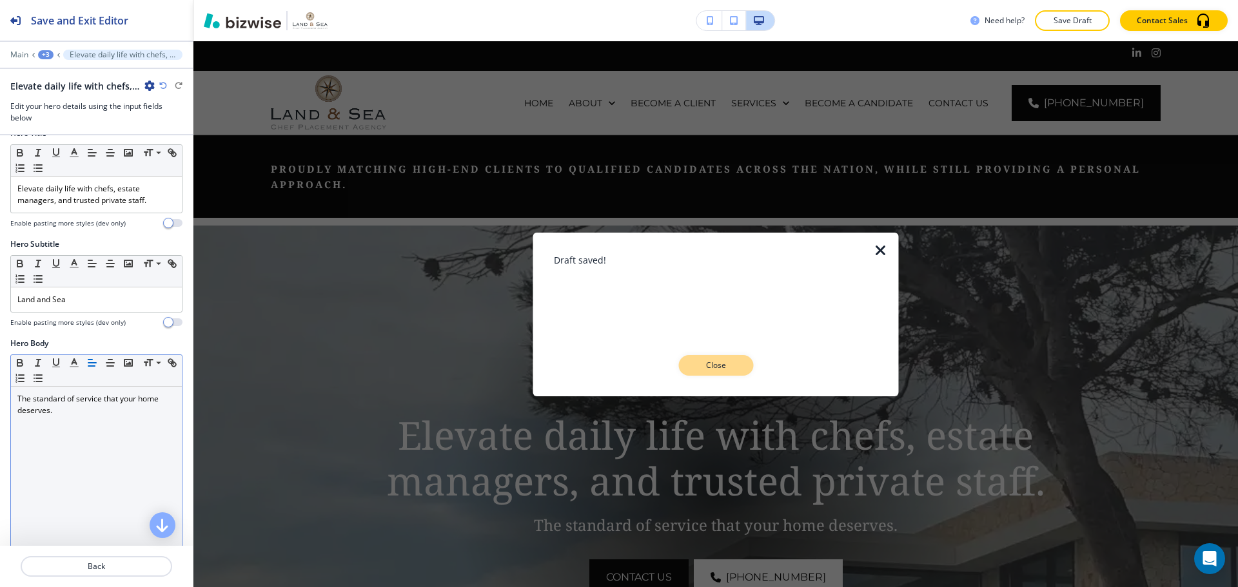
click at [732, 373] on button "Close" at bounding box center [715, 365] width 75 height 21
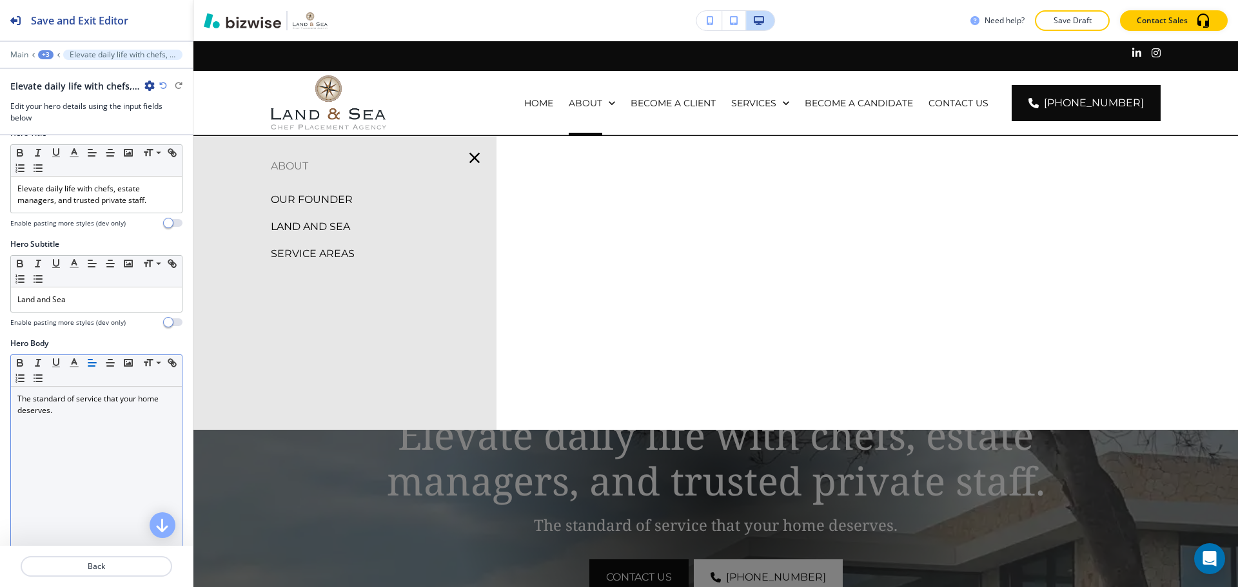
click at [278, 247] on p "SERVICE AREAS" at bounding box center [313, 253] width 84 height 19
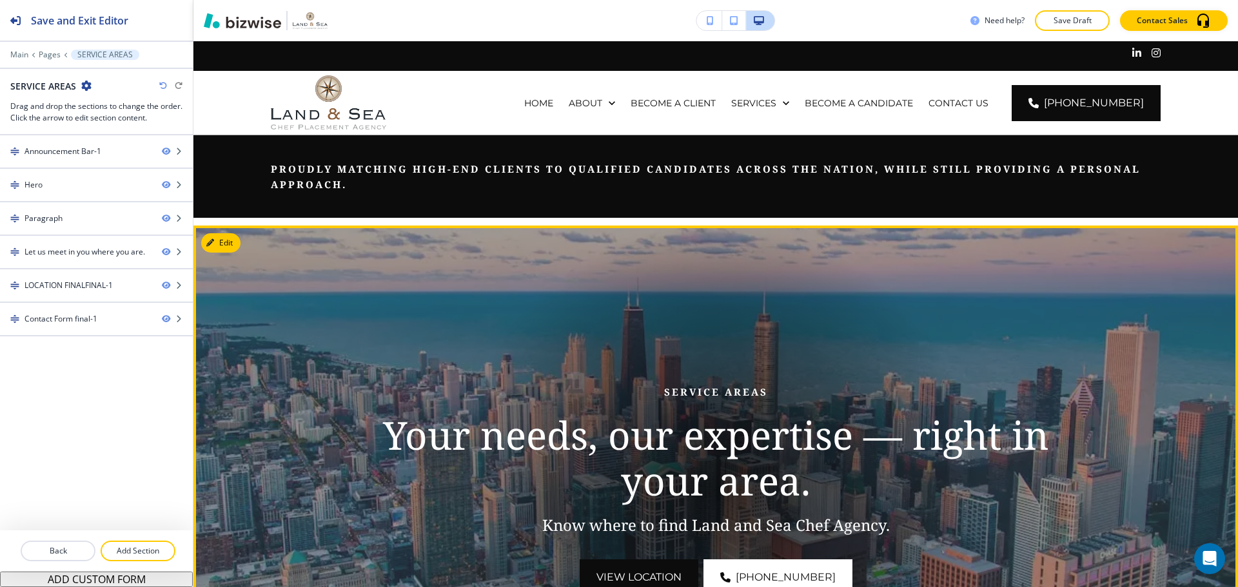
click at [214, 238] on button "Edit" at bounding box center [220, 242] width 39 height 19
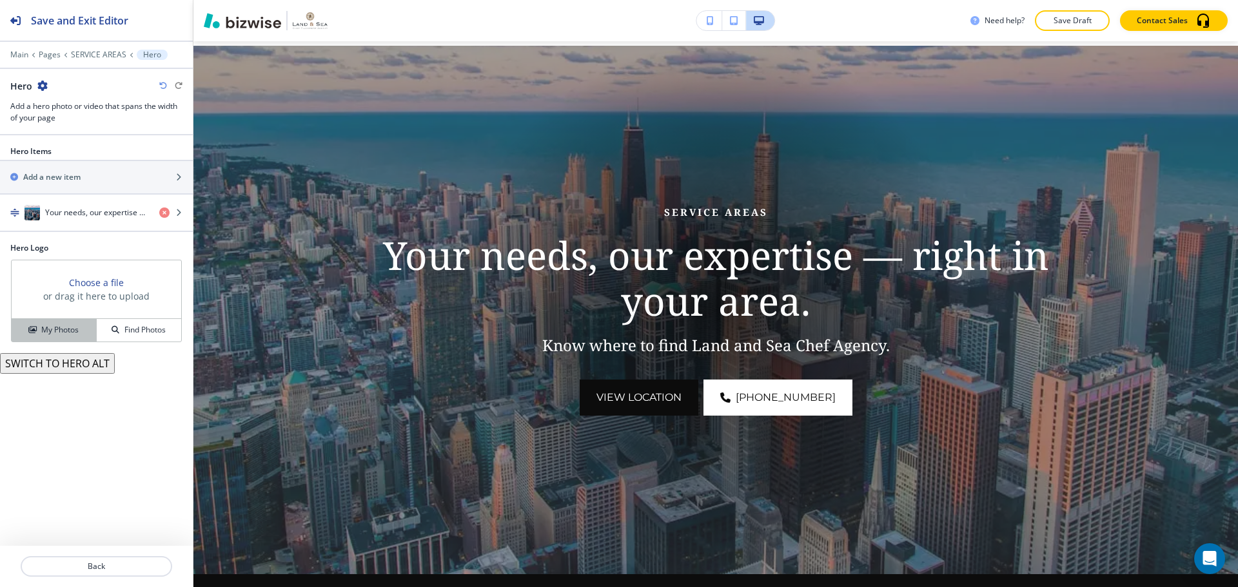
scroll to position [184, 0]
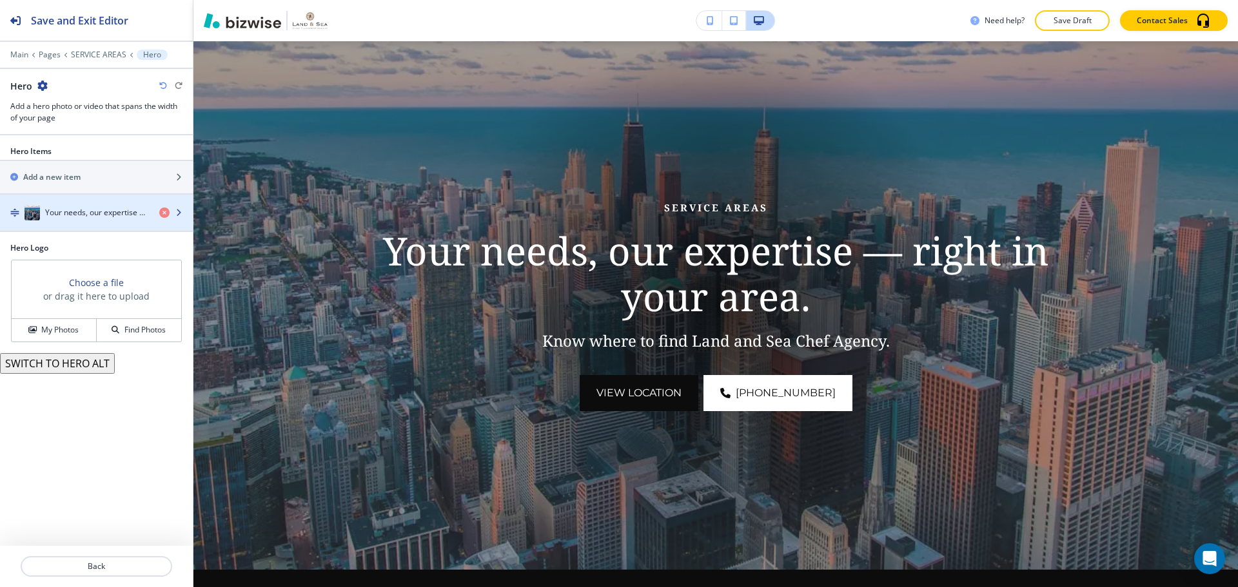
click at [97, 225] on div "button" at bounding box center [96, 225] width 193 height 10
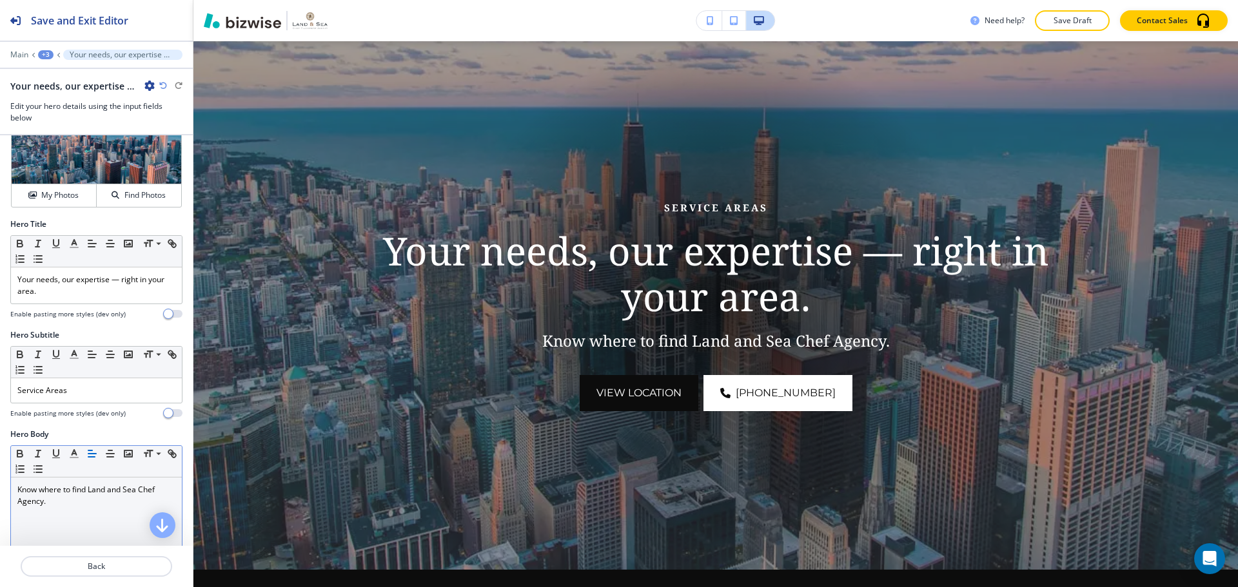
scroll to position [129, 0]
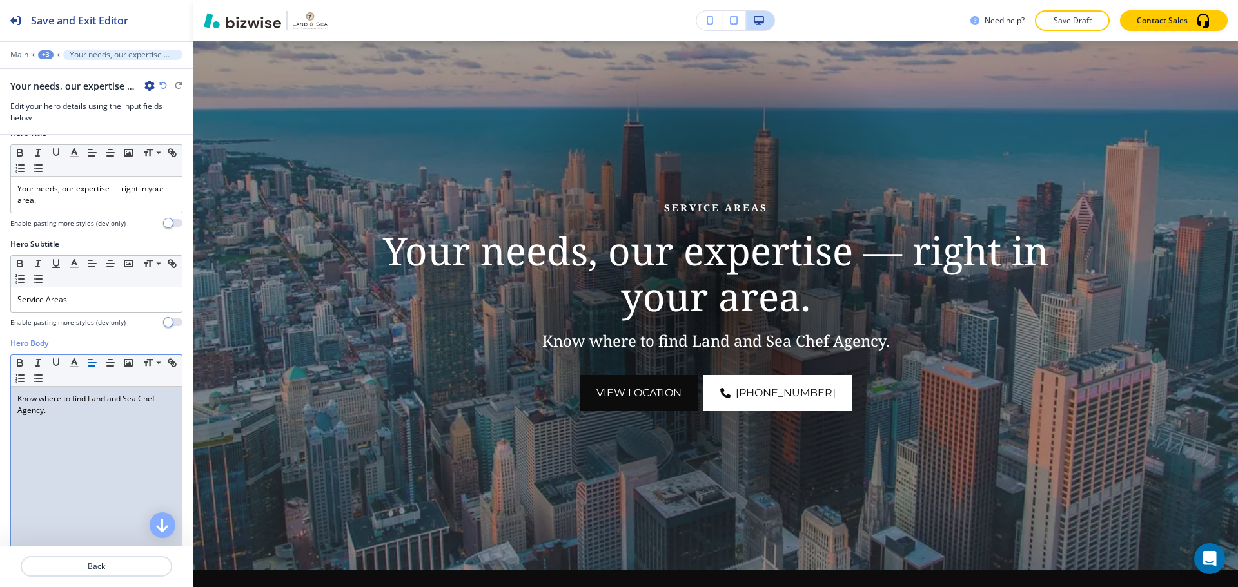
click at [75, 431] on div "Know where to find Land and Sea Chef Agency." at bounding box center [96, 471] width 171 height 168
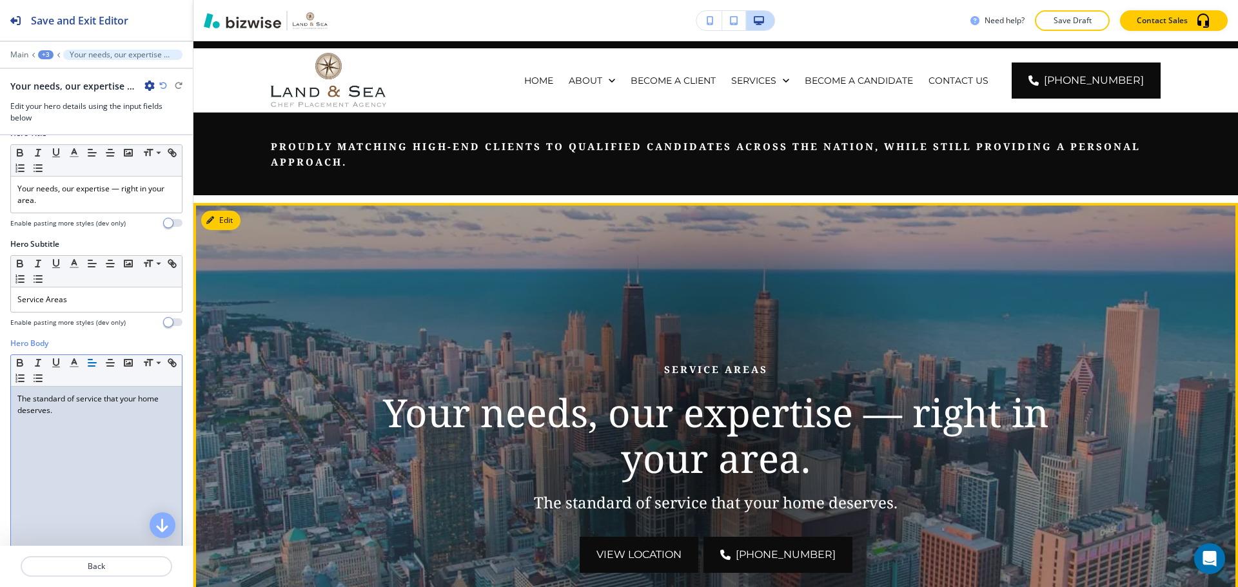
scroll to position [0, 0]
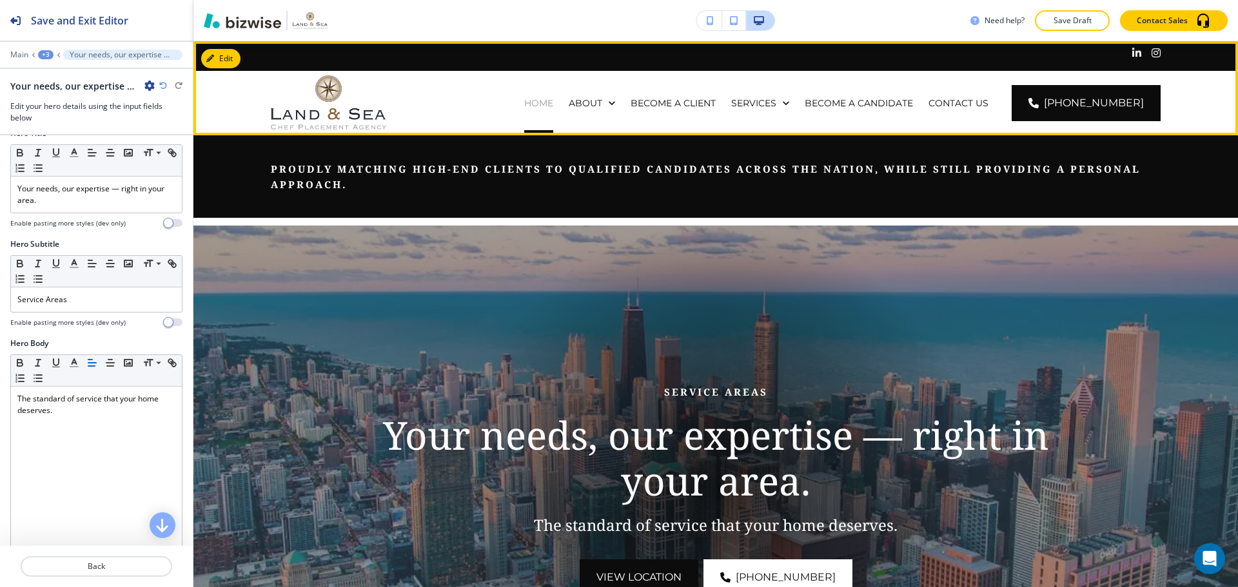
click at [542, 101] on p "HOME" at bounding box center [538, 103] width 29 height 13
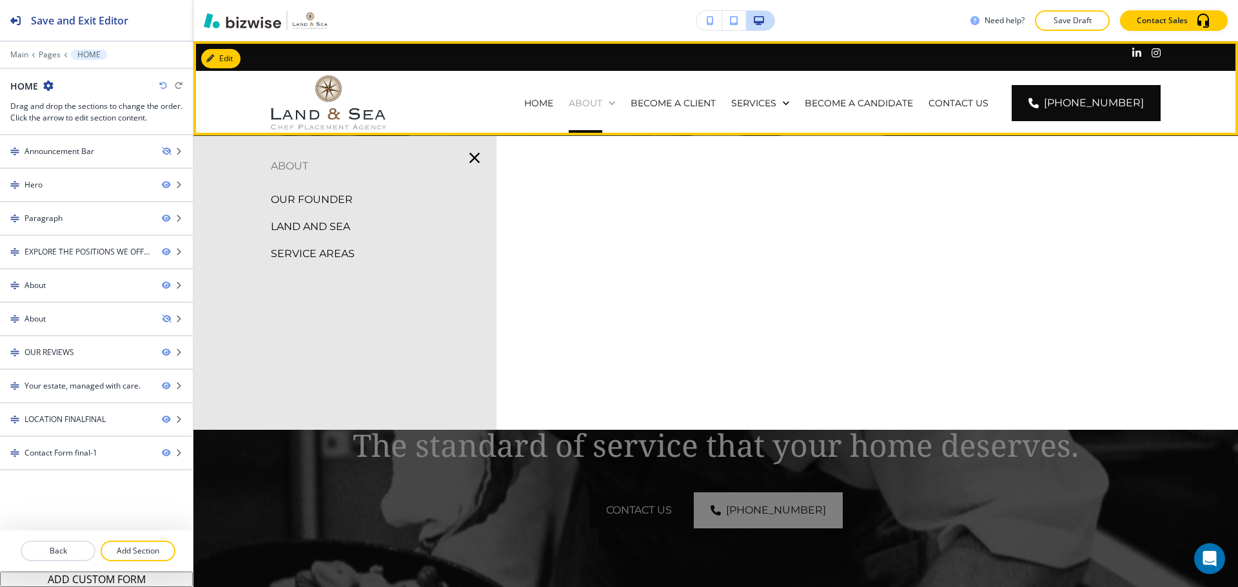
click at [593, 99] on p "ABOUT" at bounding box center [586, 103] width 34 height 13
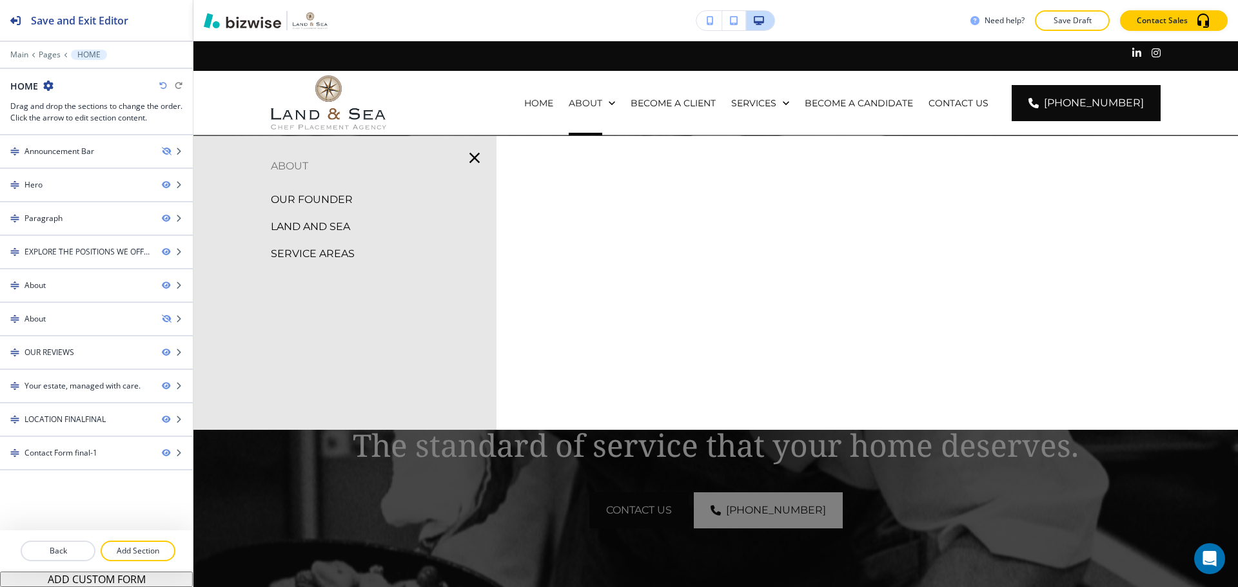
click at [329, 202] on p "OUR FOUNDER" at bounding box center [312, 199] width 82 height 19
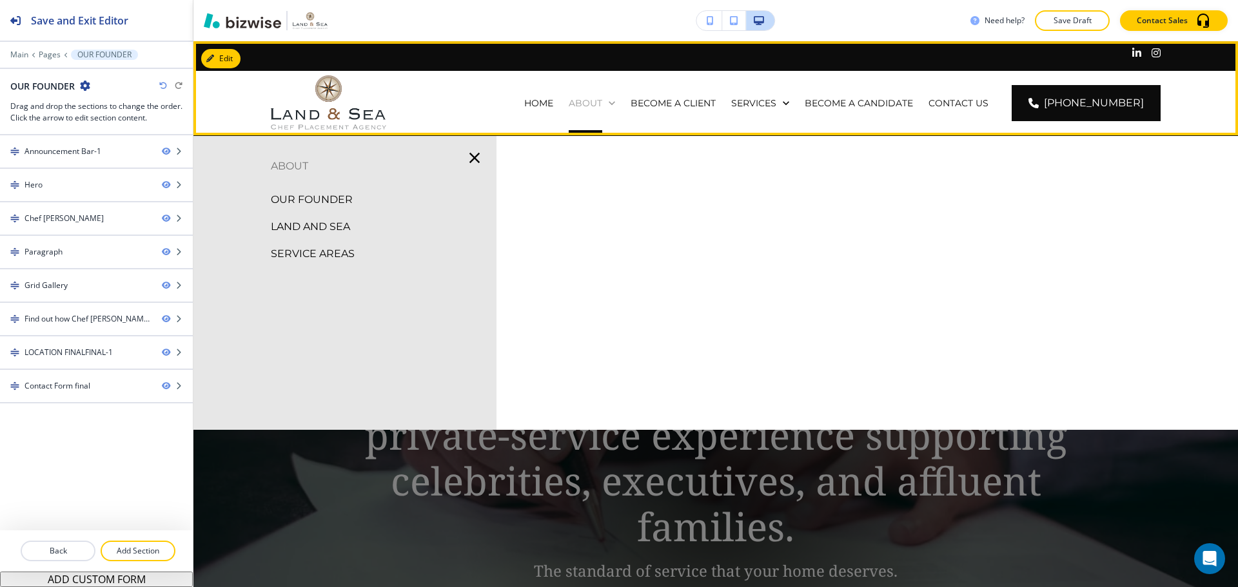
click at [615, 106] on div "ABOUT" at bounding box center [592, 103] width 46 height 13
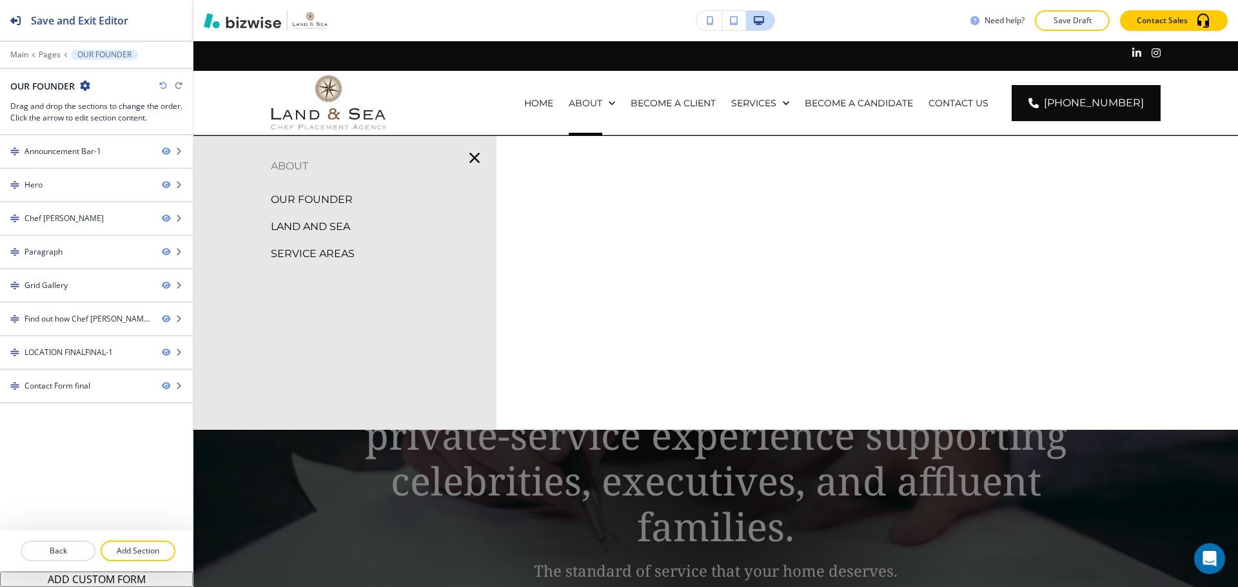
click at [335, 219] on p "LAND AND SEA" at bounding box center [310, 226] width 79 height 19
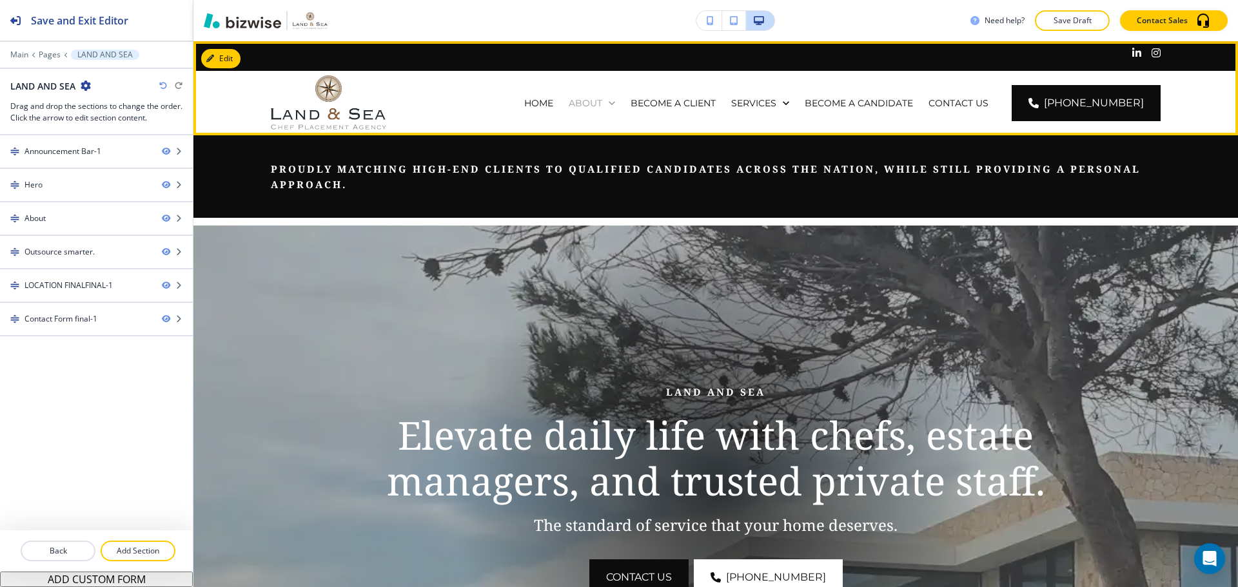
click at [602, 105] on p "ABOUT" at bounding box center [586, 103] width 34 height 13
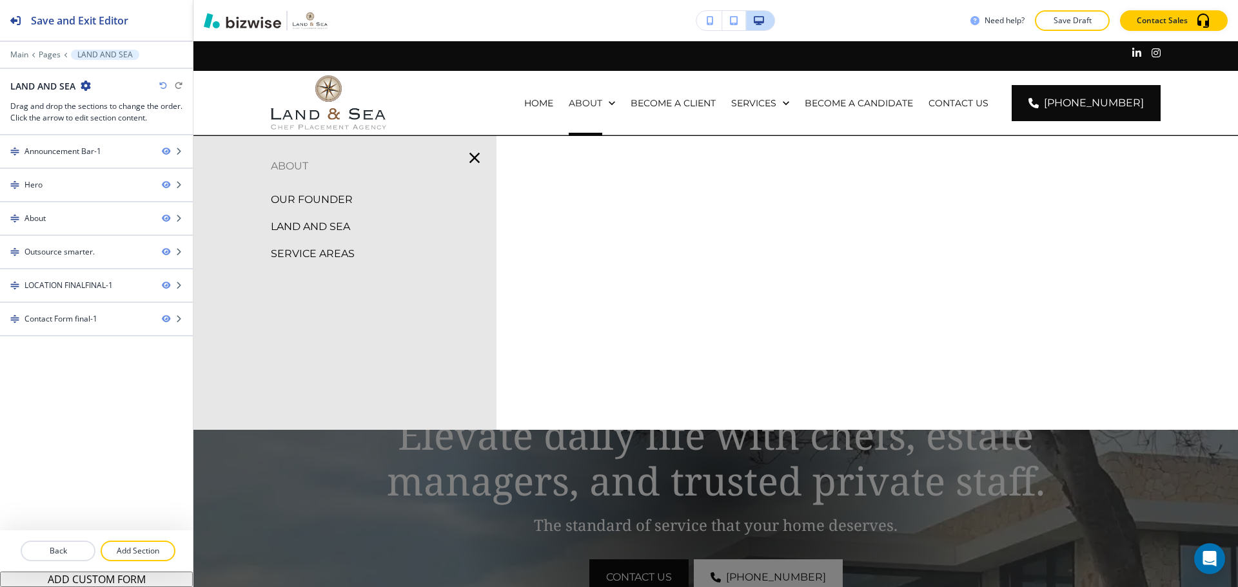
click at [341, 255] on p "SERVICE AREAS" at bounding box center [313, 253] width 84 height 19
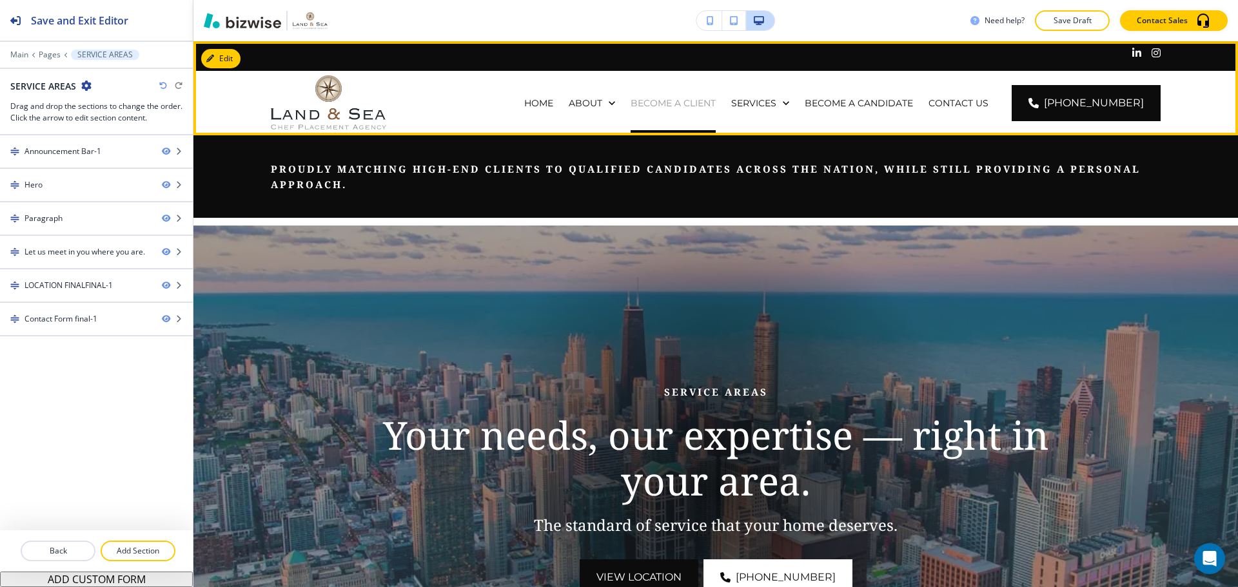
click at [696, 103] on p "BECOME A CLIENT" at bounding box center [672, 103] width 85 height 13
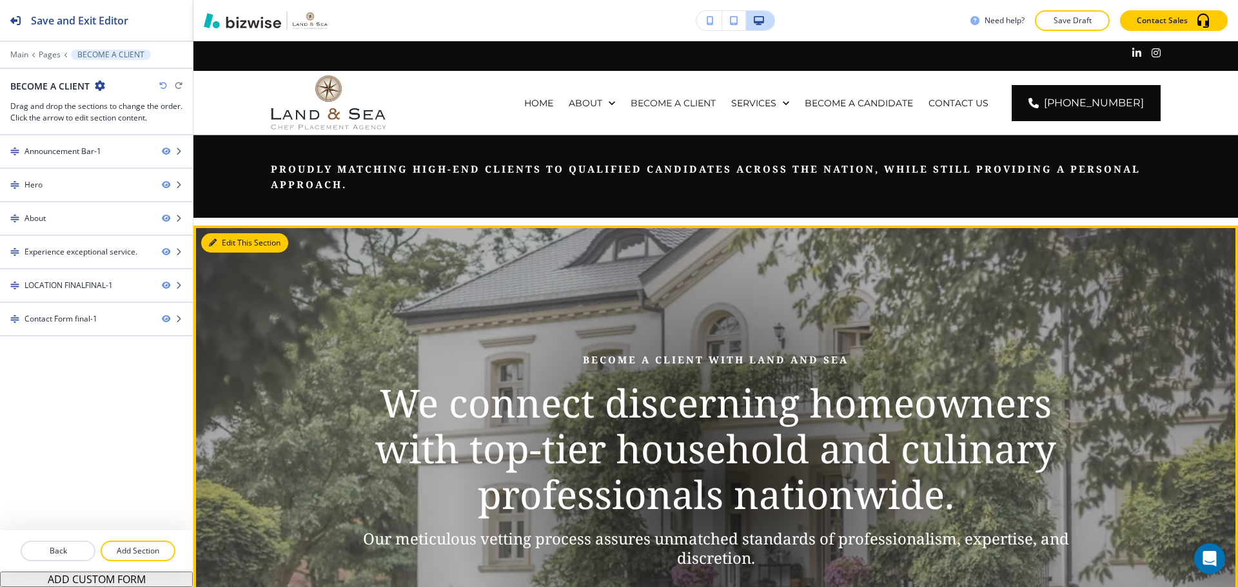
click at [221, 244] on button "Edit This Section" at bounding box center [244, 242] width 87 height 19
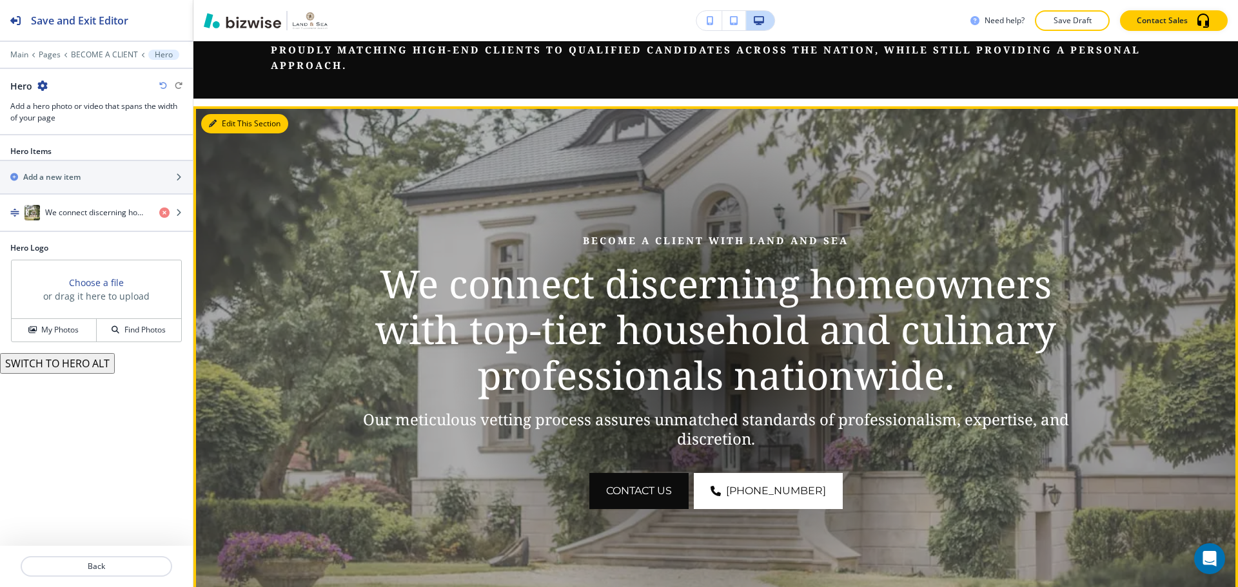
scroll to position [184, 0]
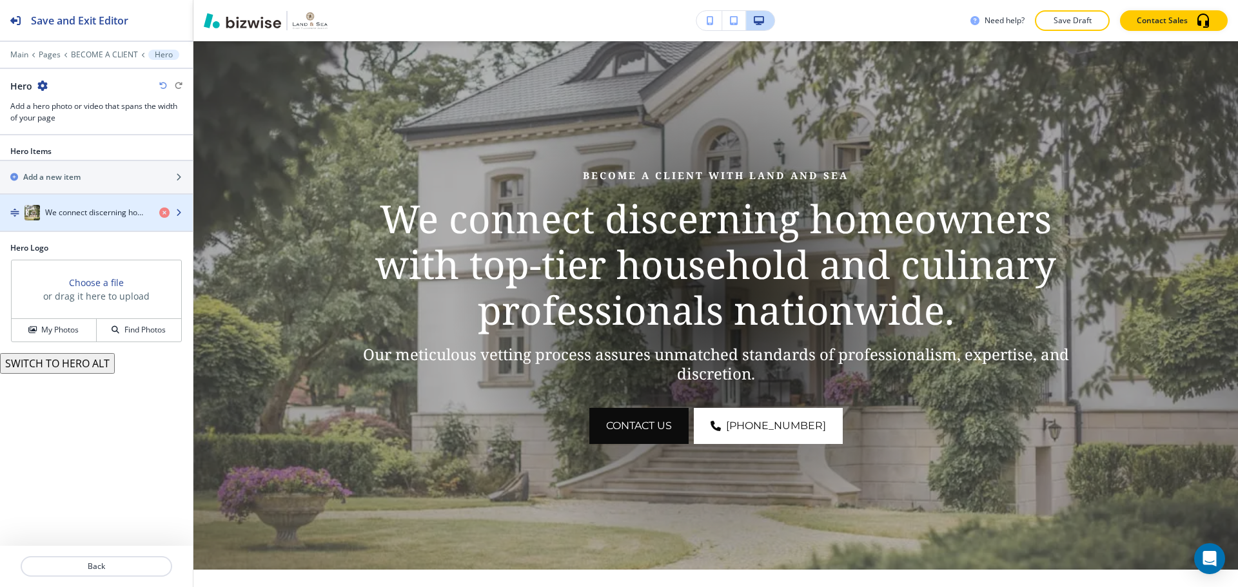
click at [71, 217] on h4 "We connect discerning homeowners with top-tier household and culinary professio…" at bounding box center [97, 213] width 104 height 12
click at [93, 219] on div "We connect discerning homeowners with top-tier household and culinary professio…" at bounding box center [74, 212] width 149 height 15
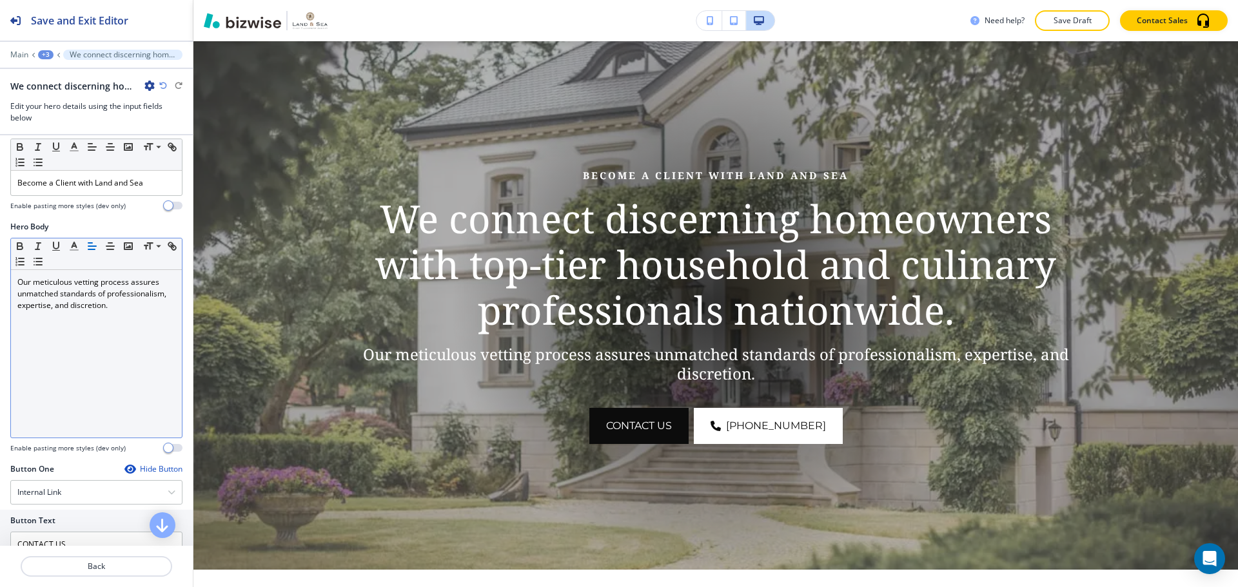
scroll to position [258, 0]
click at [92, 328] on div "Our meticulous vetting process assures unmatched standards of professionalism, …" at bounding box center [96, 353] width 171 height 168
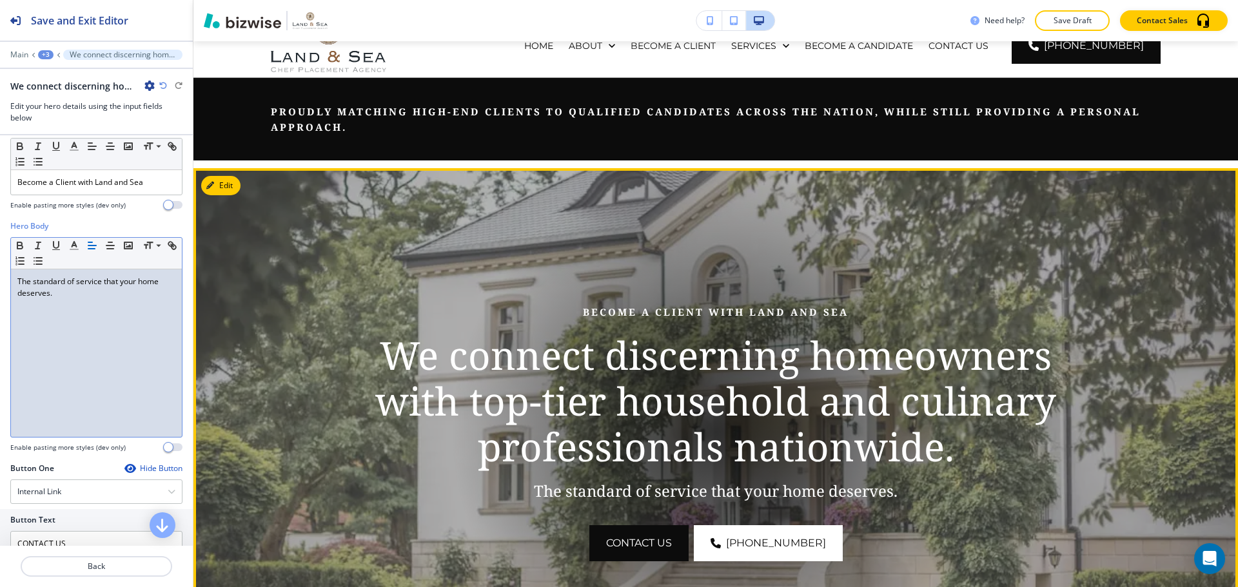
scroll to position [55, 0]
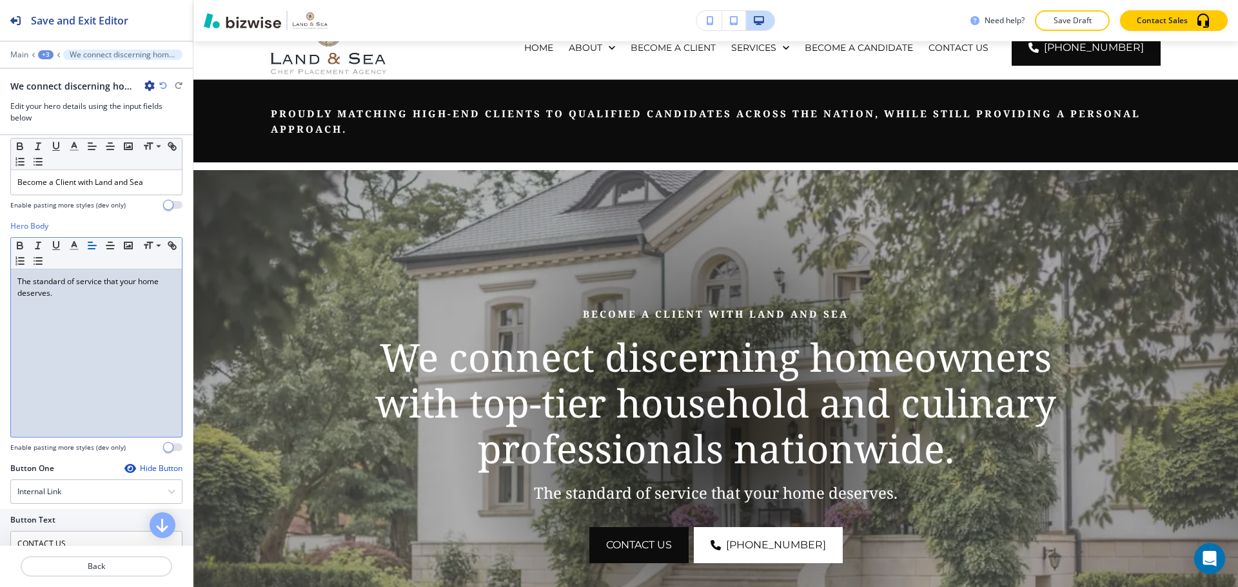
click at [1090, 24] on p "Save Draft" at bounding box center [1071, 21] width 41 height 12
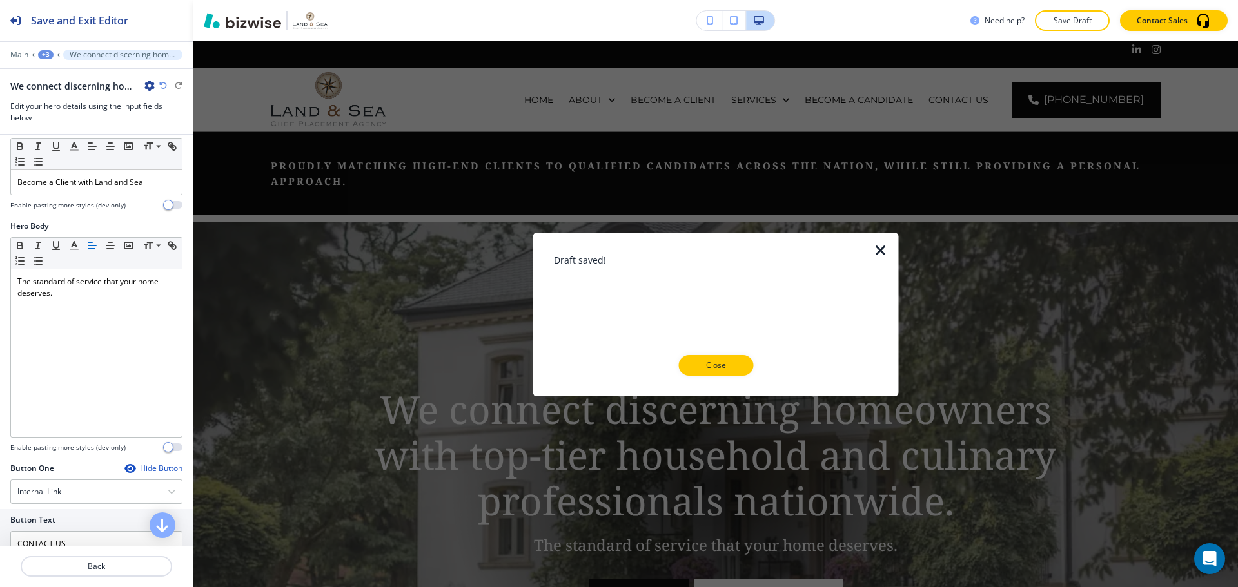
scroll to position [0, 0]
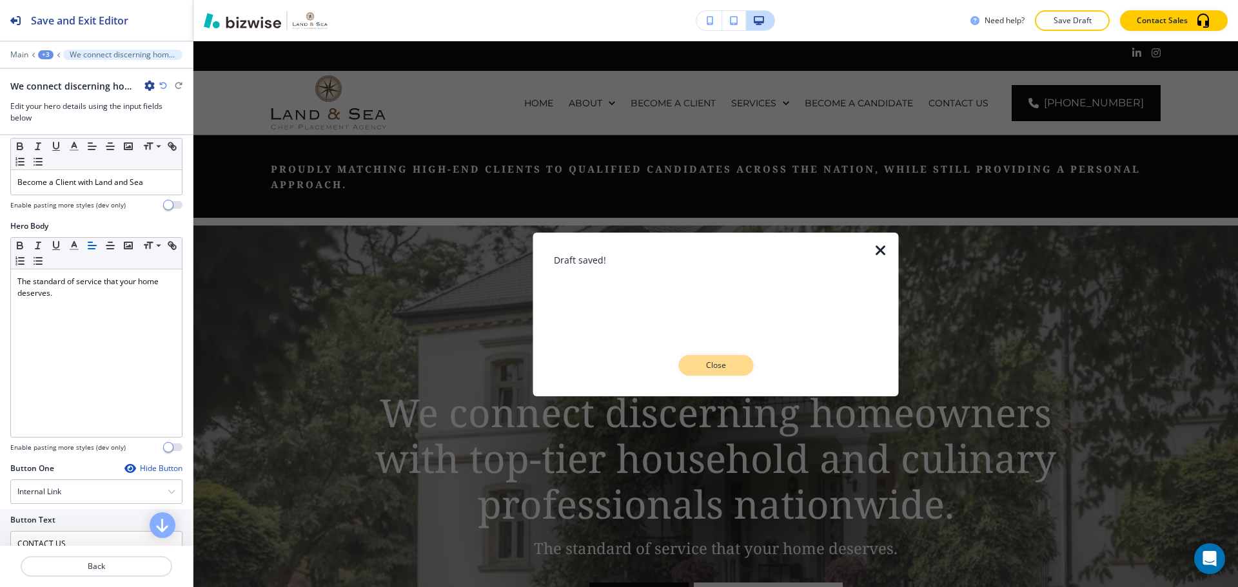
click at [741, 370] on button "Close" at bounding box center [715, 365] width 75 height 21
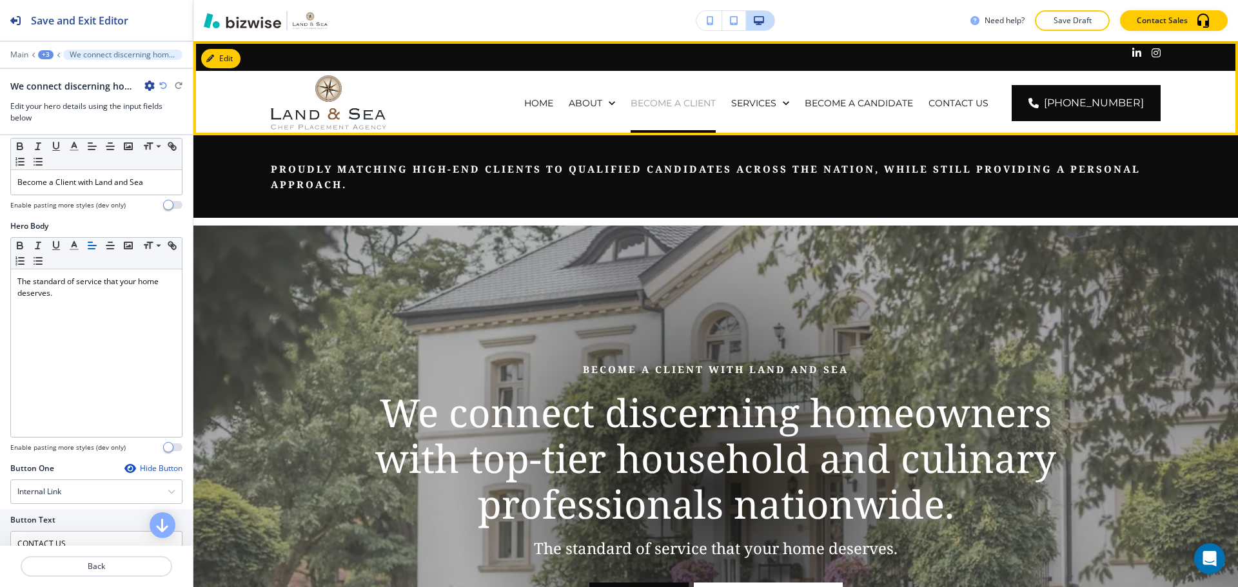
click at [666, 101] on p "BECOME A CLIENT" at bounding box center [672, 103] width 85 height 13
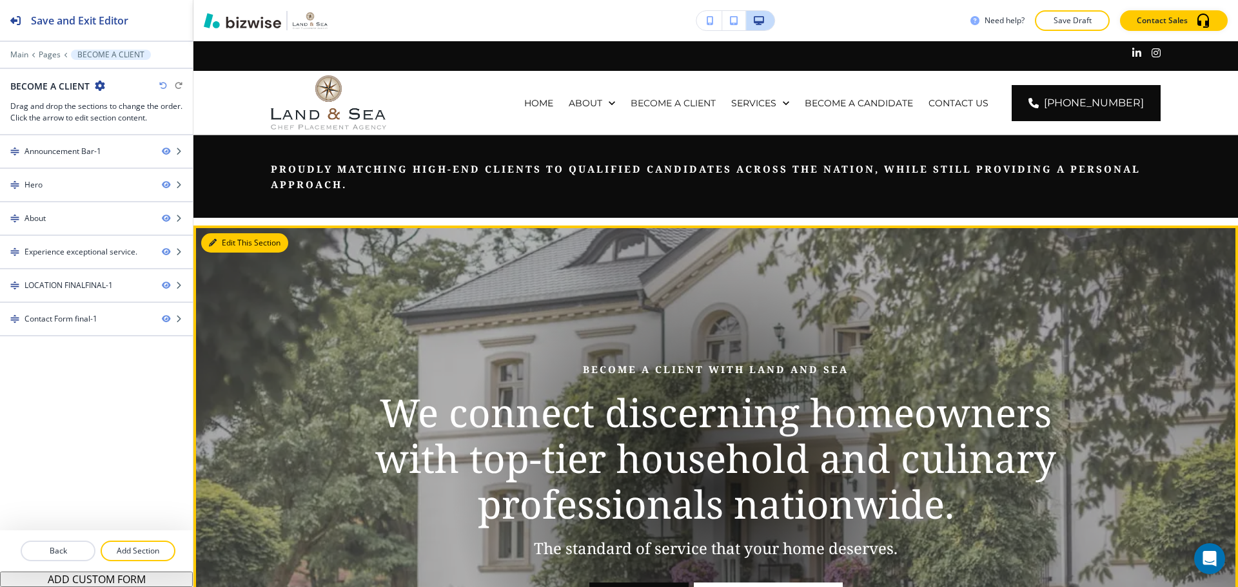
click at [232, 243] on button "Edit This Section" at bounding box center [244, 242] width 87 height 19
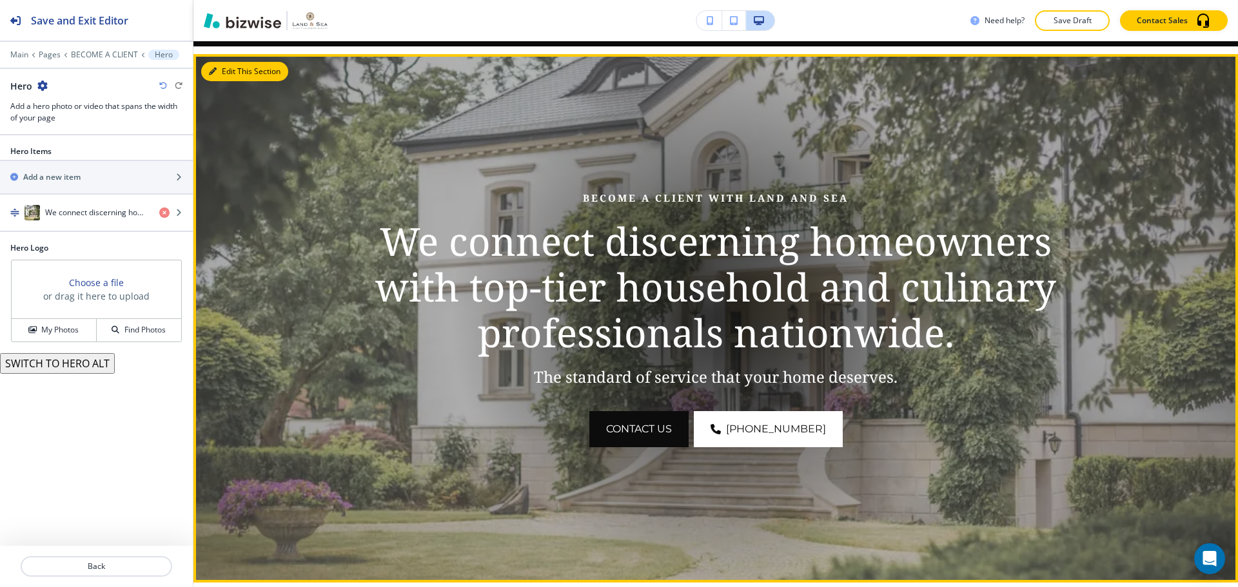
scroll to position [184, 0]
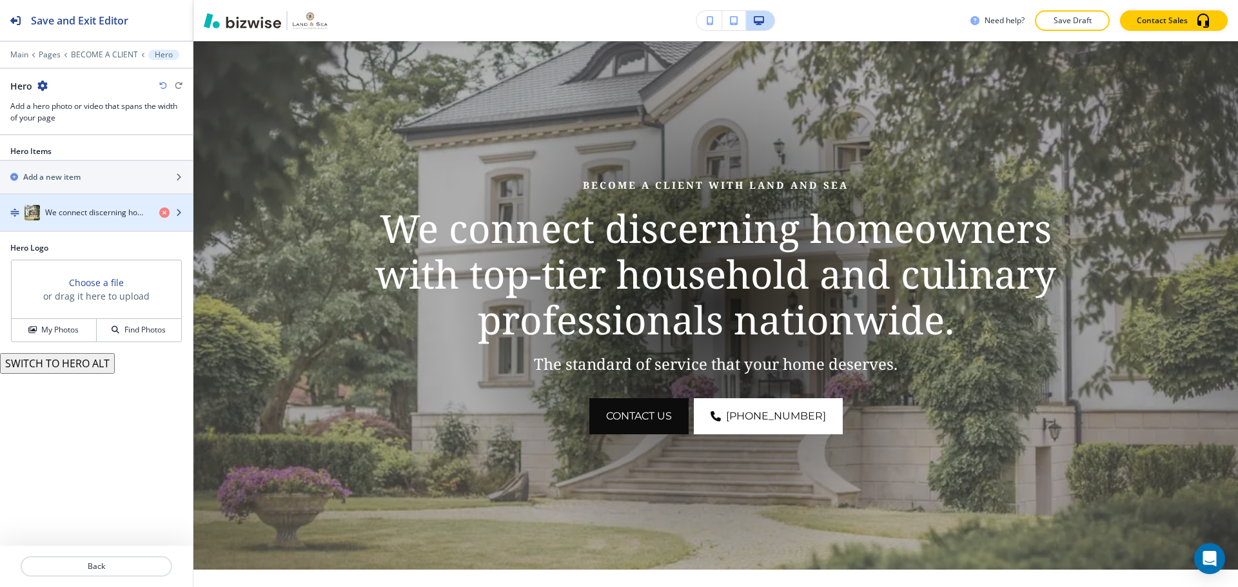
click at [97, 226] on div "button" at bounding box center [96, 225] width 193 height 10
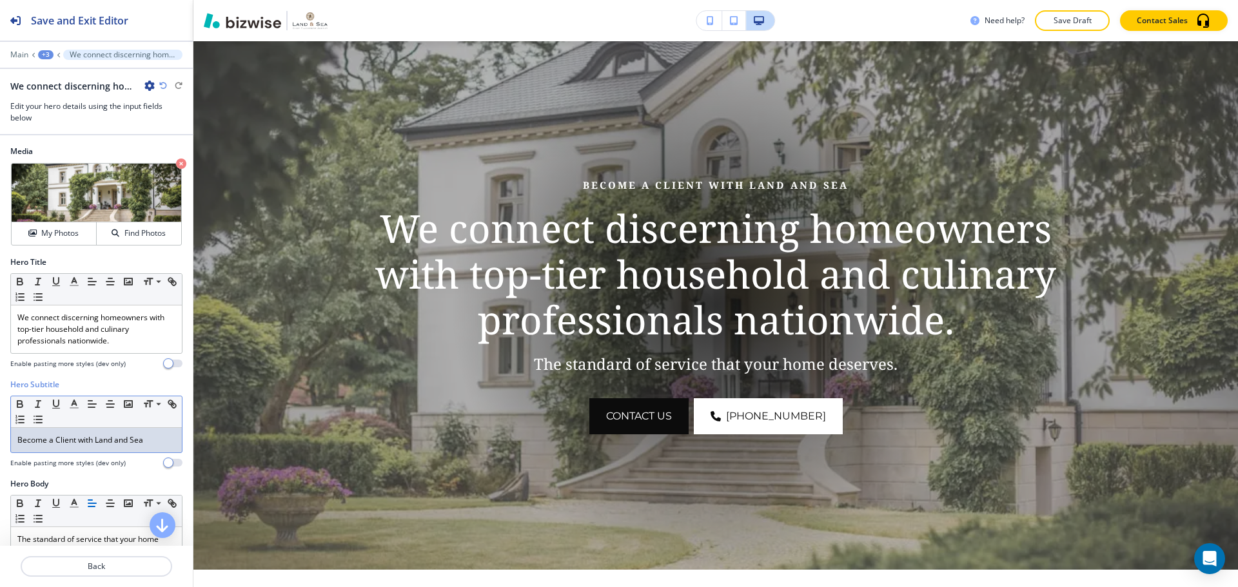
click at [117, 442] on p "Become a Client with Land and Sea" at bounding box center [96, 440] width 158 height 12
drag, startPoint x: 114, startPoint y: 440, endPoint x: 128, endPoint y: 442, distance: 14.4
click at [128, 442] on p "Become a Client with Land and Sea" at bounding box center [96, 440] width 158 height 12
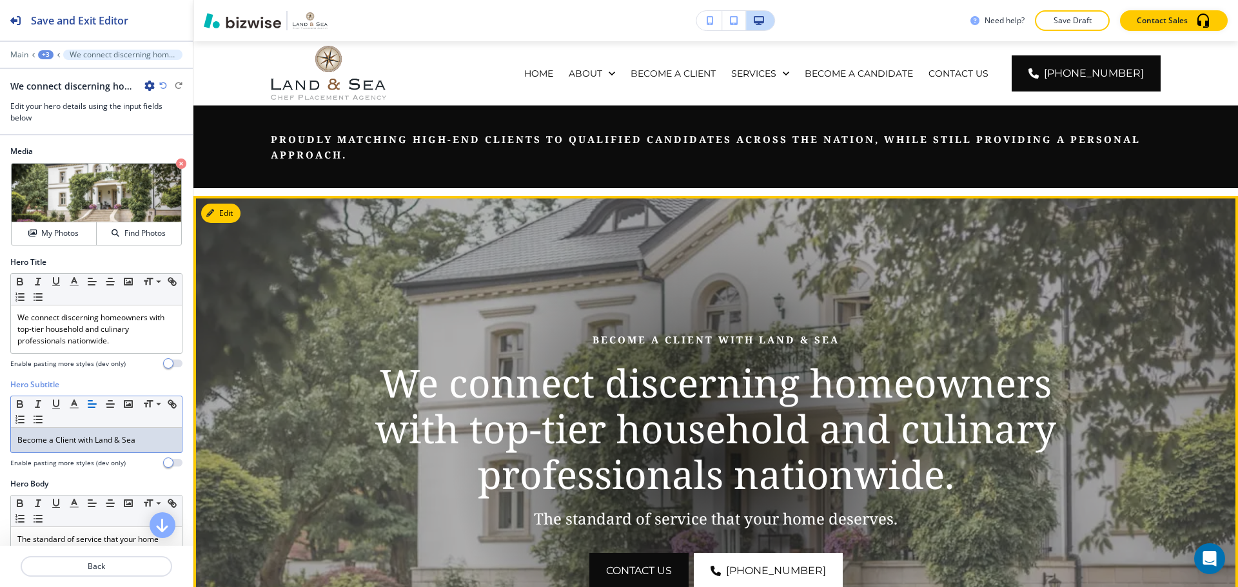
scroll to position [0, 0]
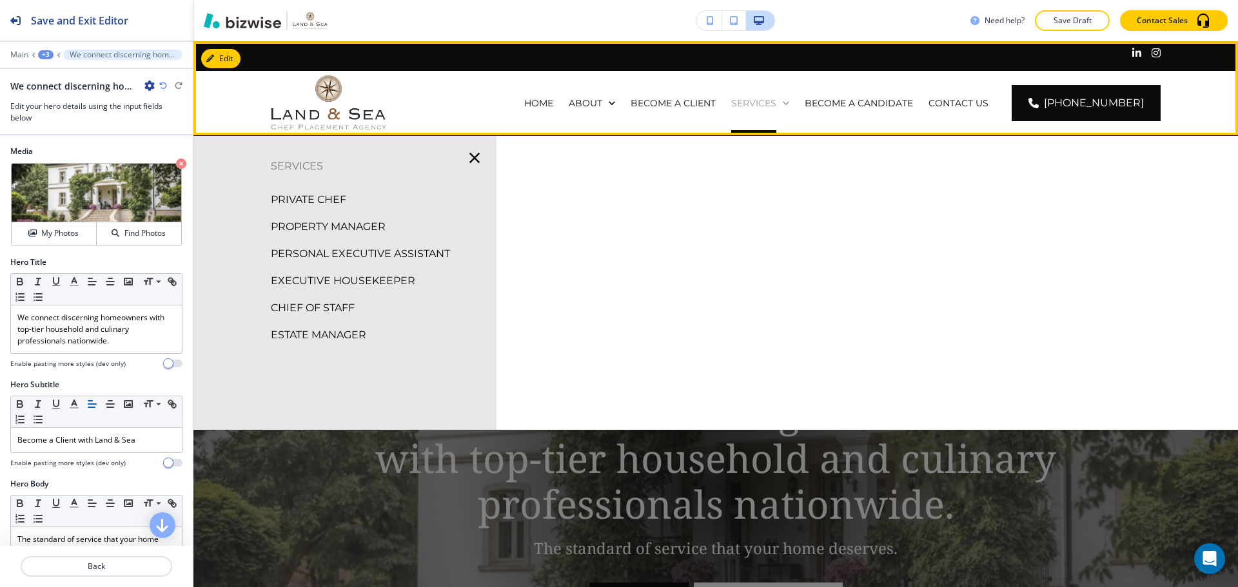
click at [752, 104] on p "SERVICES" at bounding box center [753, 103] width 45 height 13
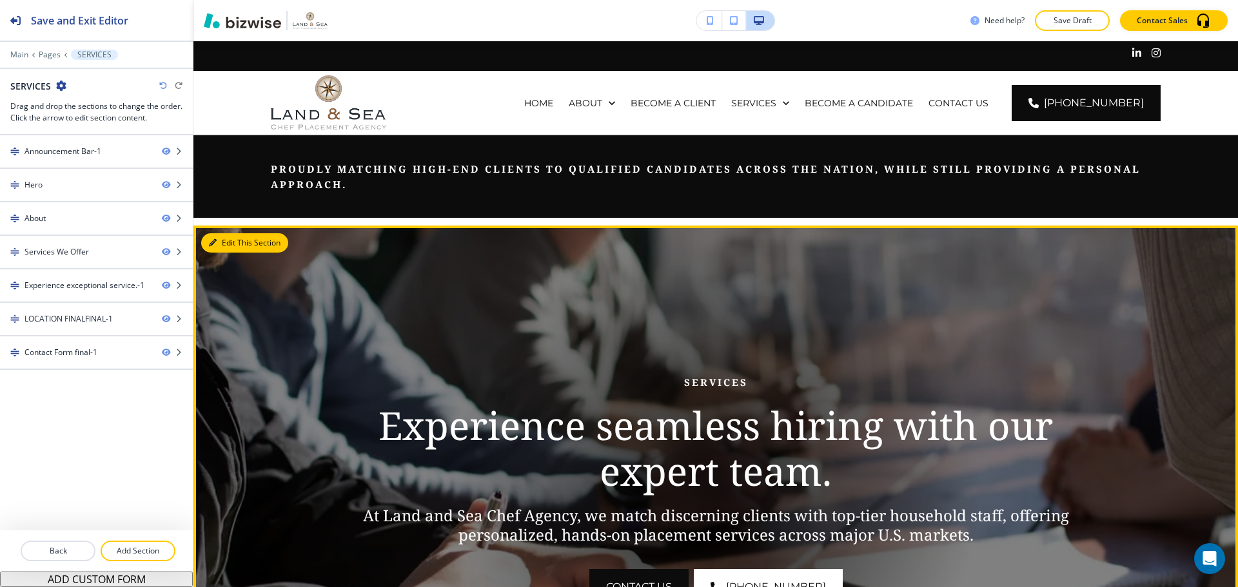
click at [235, 246] on button "Edit This Section" at bounding box center [244, 242] width 87 height 19
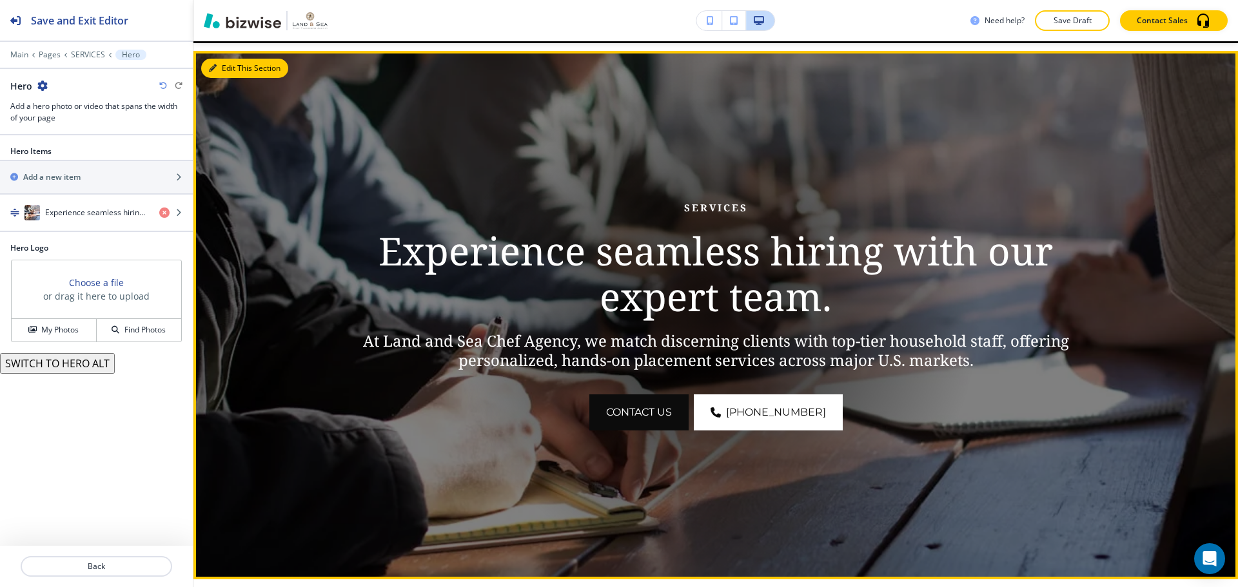
scroll to position [184, 0]
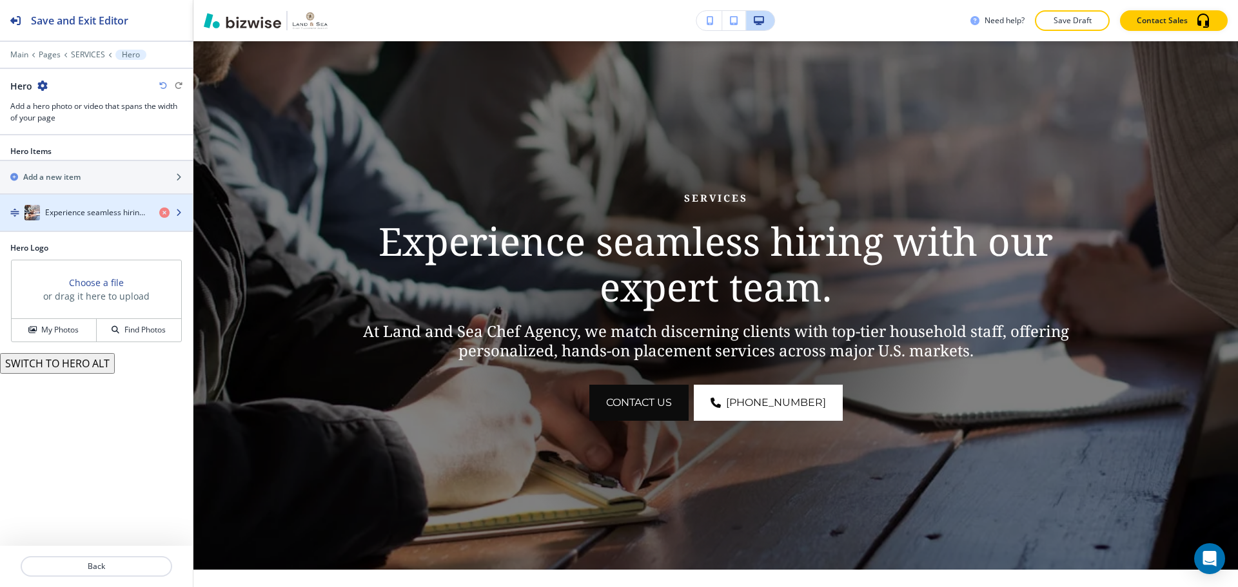
click at [87, 226] on div "button" at bounding box center [96, 225] width 193 height 10
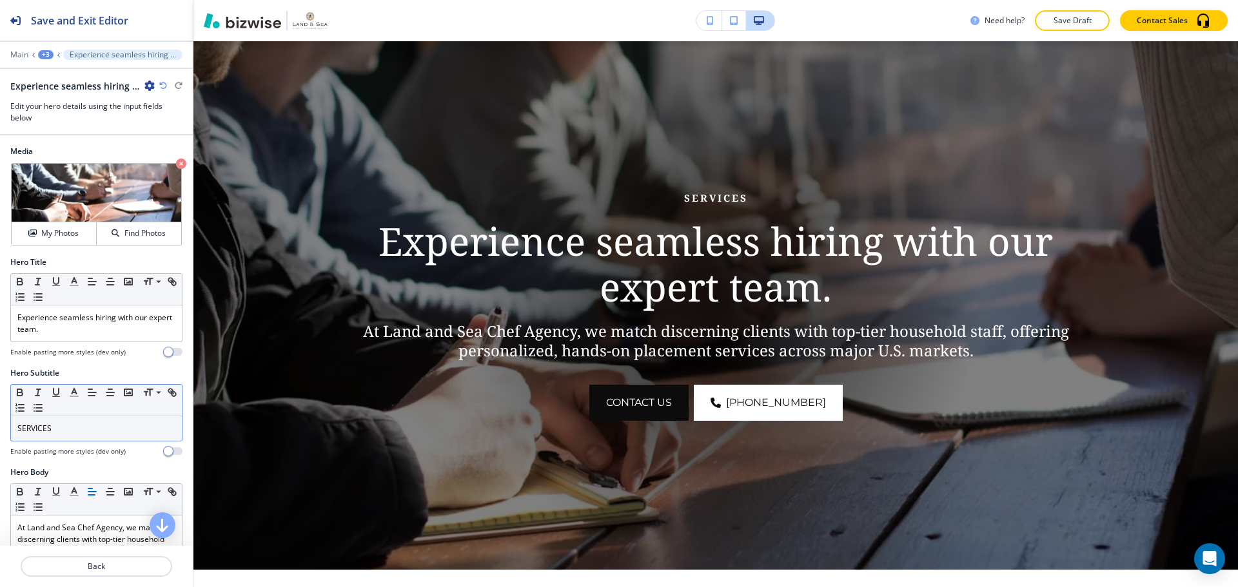
click at [83, 424] on p "SERVICES" at bounding box center [96, 429] width 158 height 12
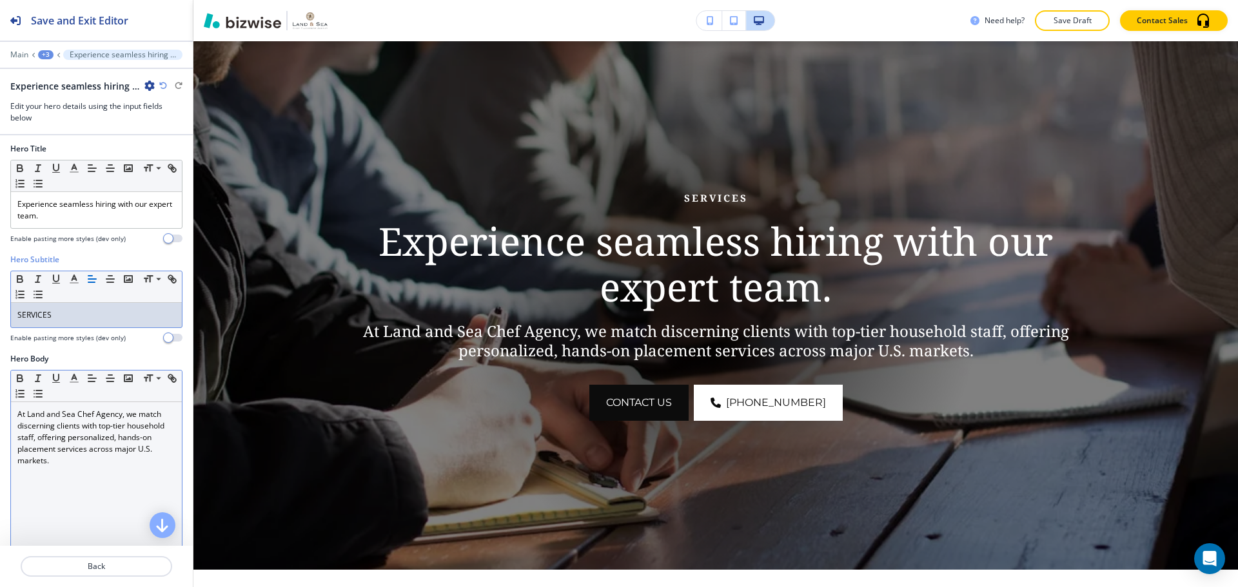
scroll to position [129, 0]
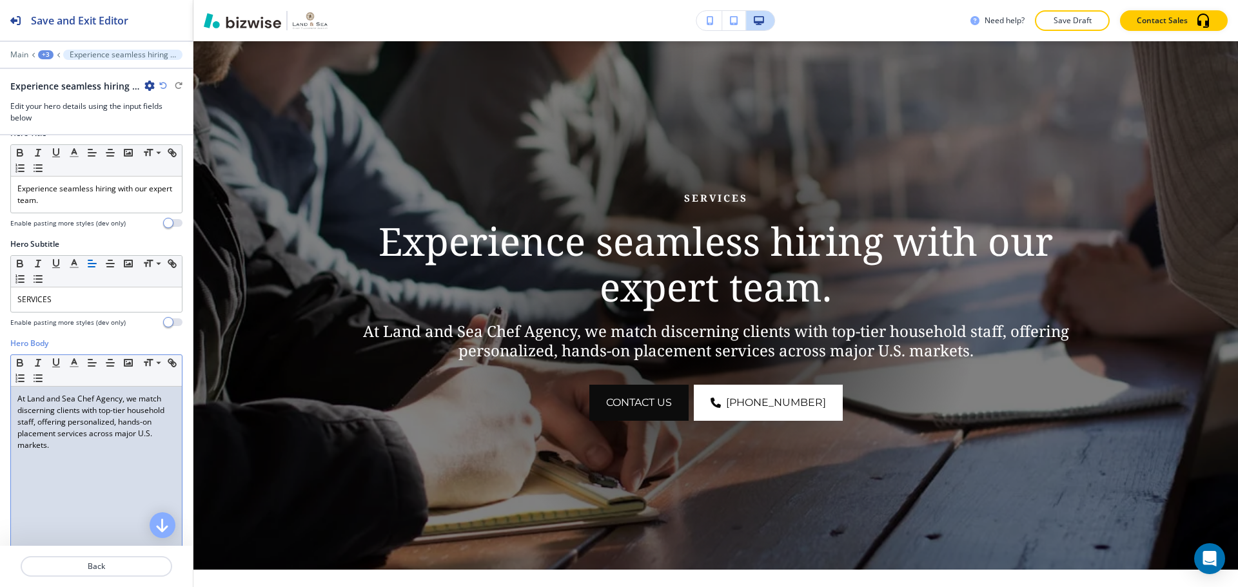
click at [77, 454] on div "At Land and Sea Chef Agency, we match discerning clients with top-tier househol…" at bounding box center [96, 471] width 171 height 168
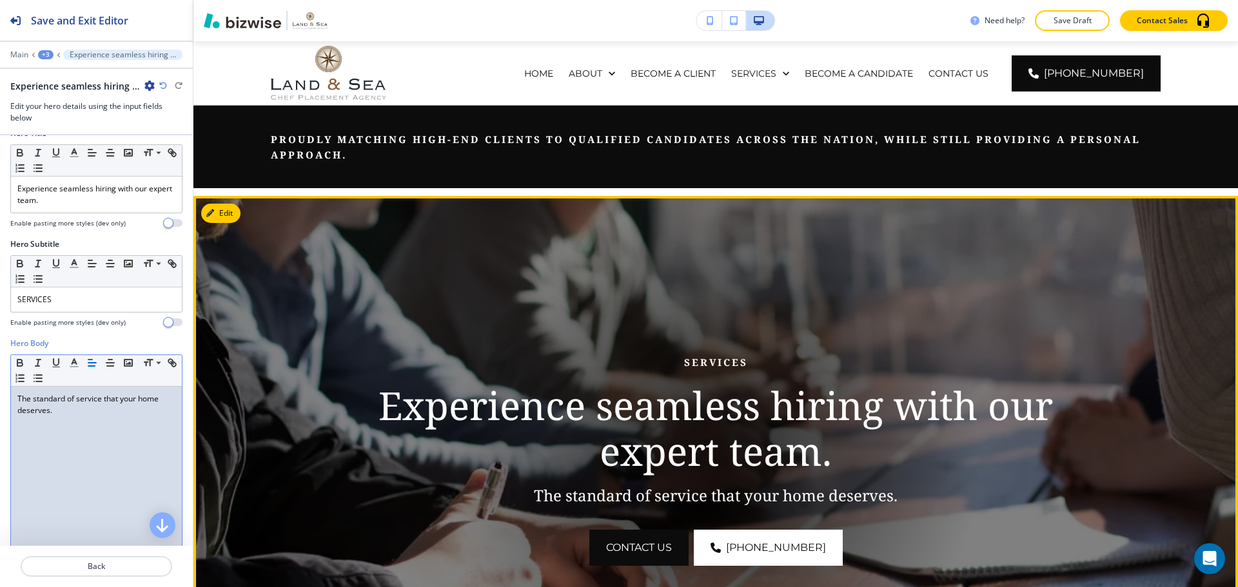
scroll to position [0, 0]
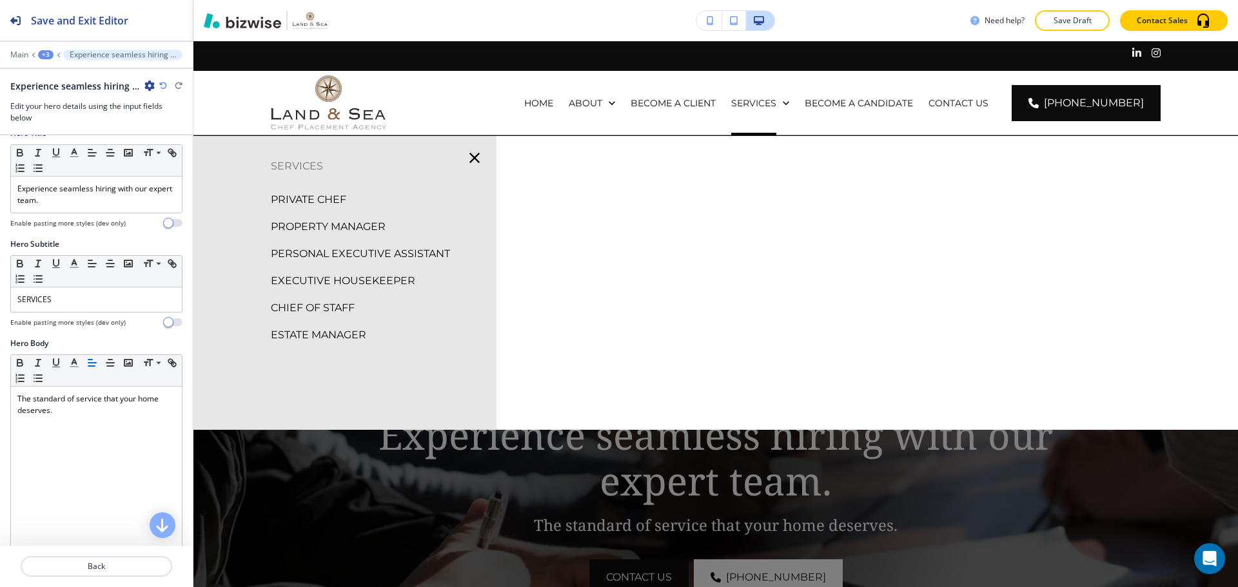
click at [323, 191] on p "PRIVATE CHEF" at bounding box center [308, 199] width 75 height 19
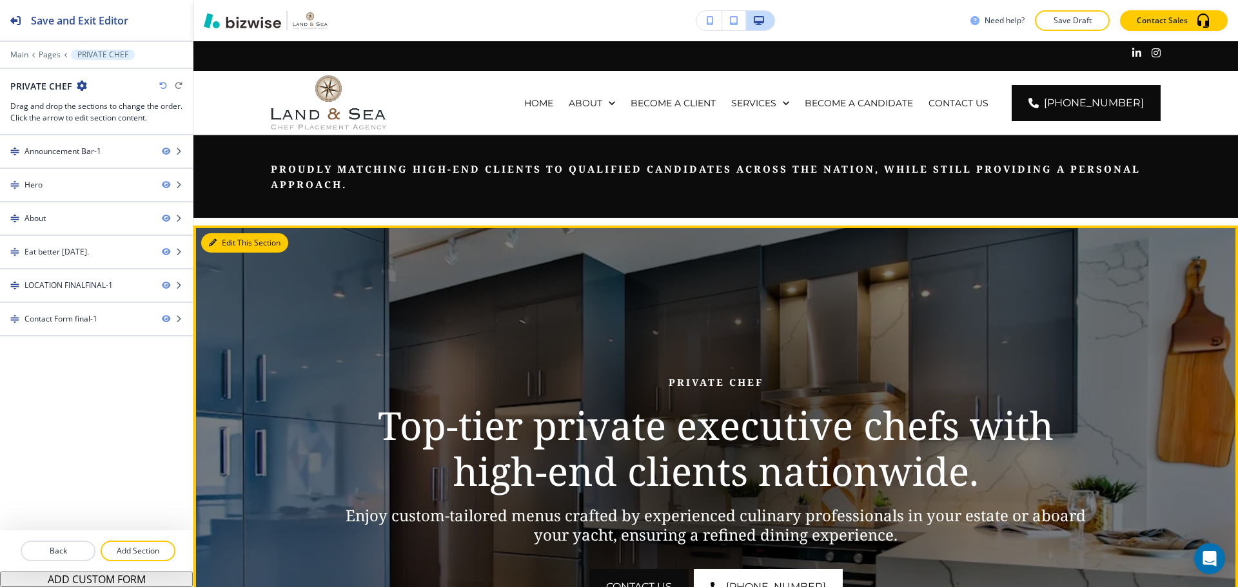
click at [229, 241] on button "Edit This Section" at bounding box center [244, 242] width 87 height 19
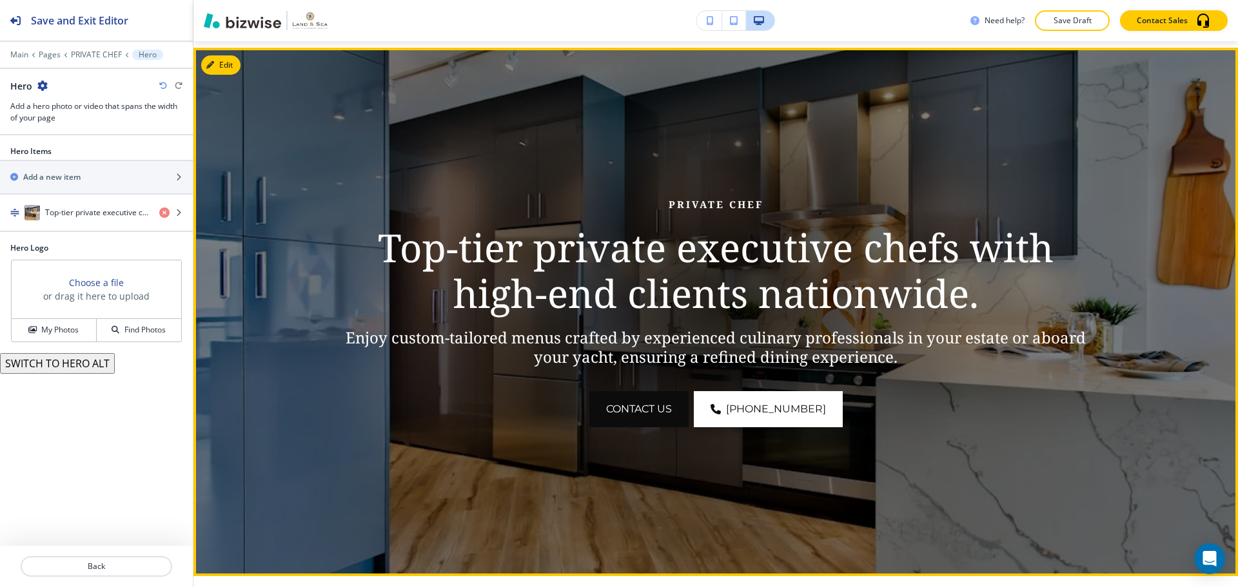
scroll to position [184, 0]
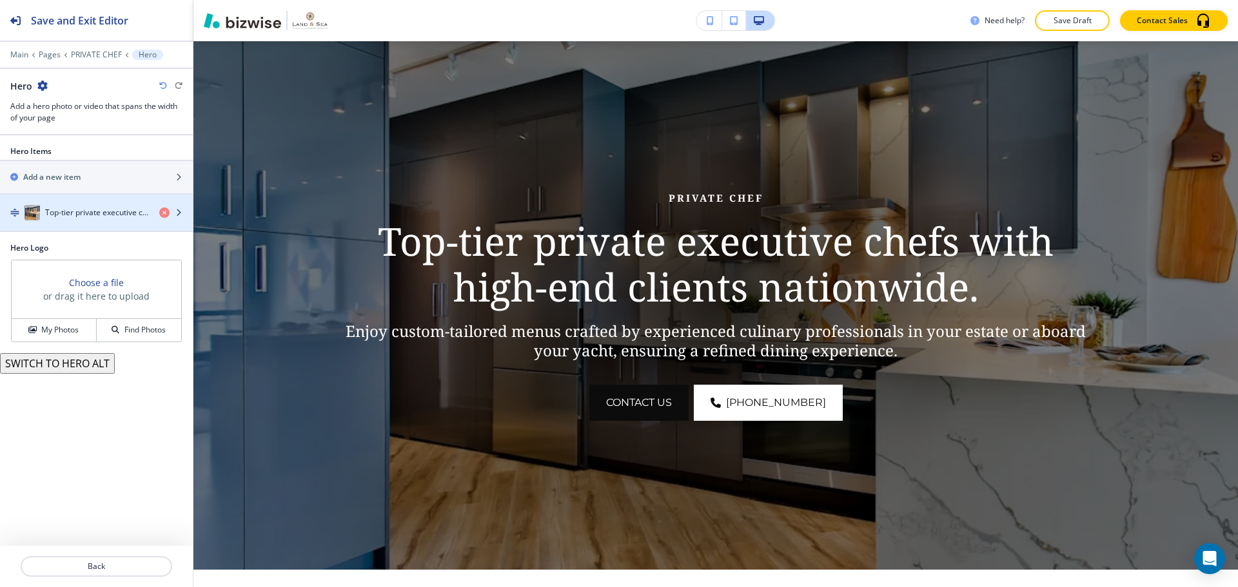
click at [75, 228] on div "button" at bounding box center [96, 225] width 193 height 10
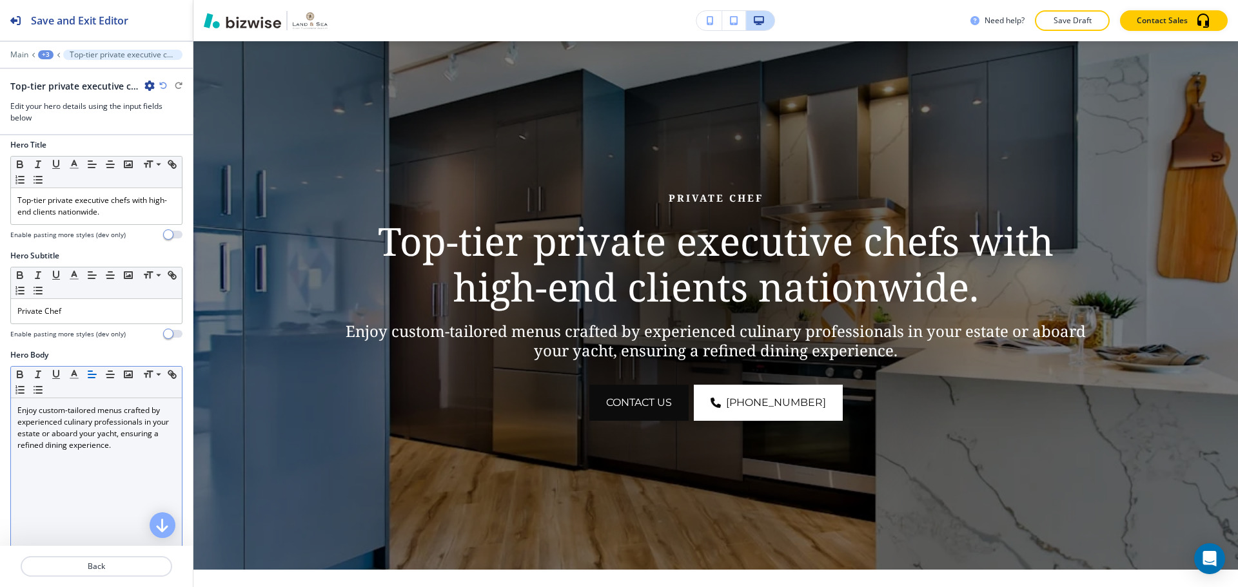
scroll to position [129, 0]
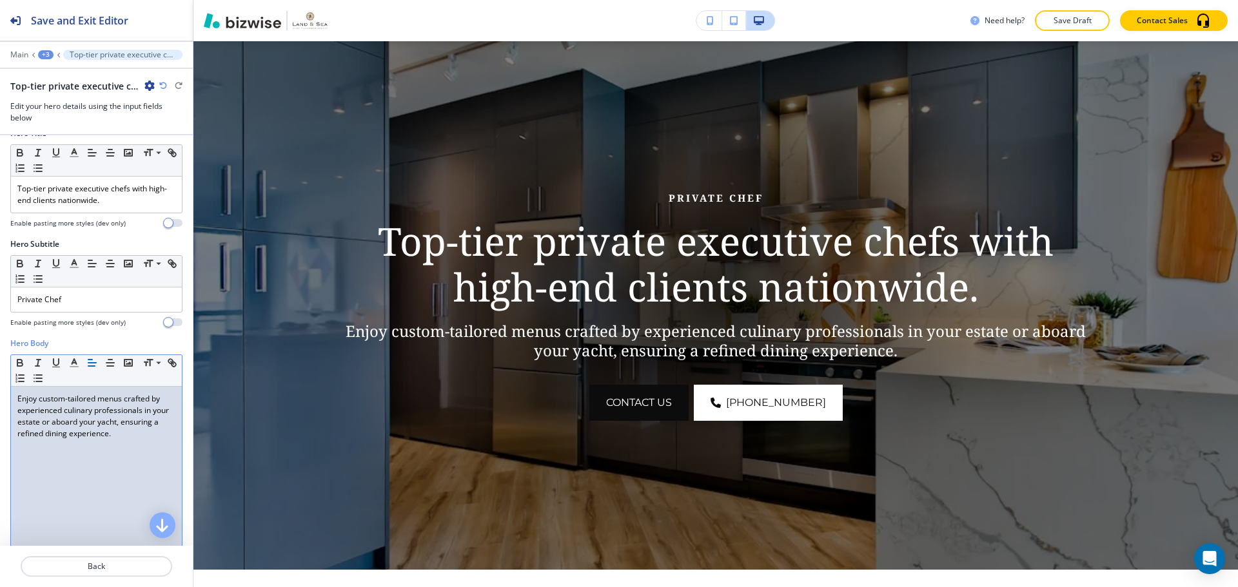
click at [66, 449] on div "Enjoy custom-tailored menus crafted by experienced culinary professionals in yo…" at bounding box center [96, 471] width 171 height 168
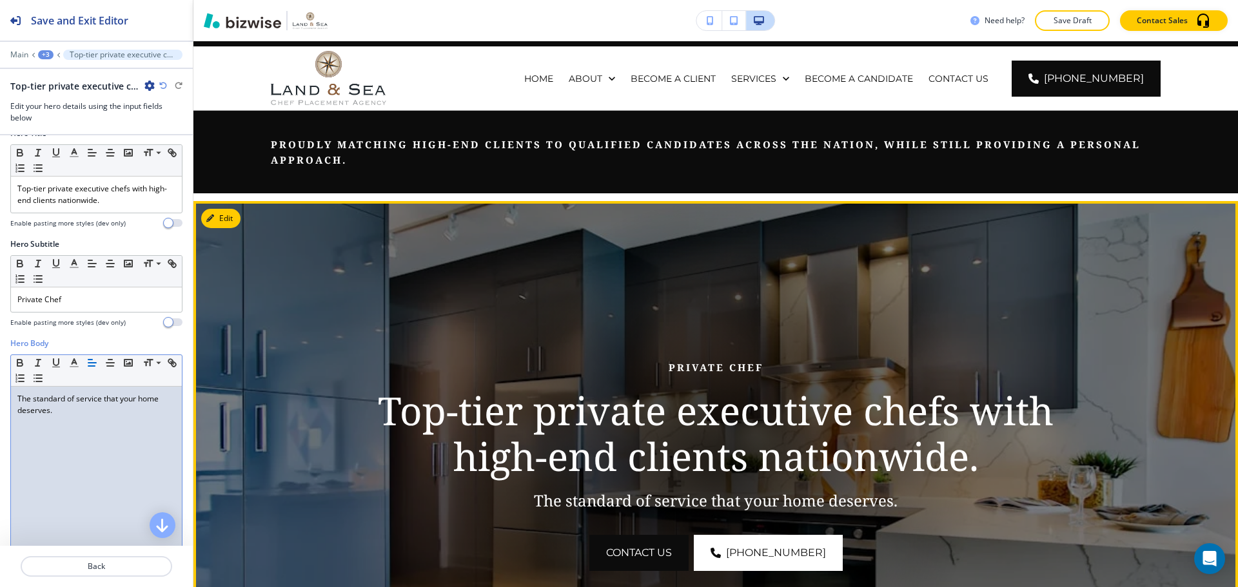
scroll to position [0, 0]
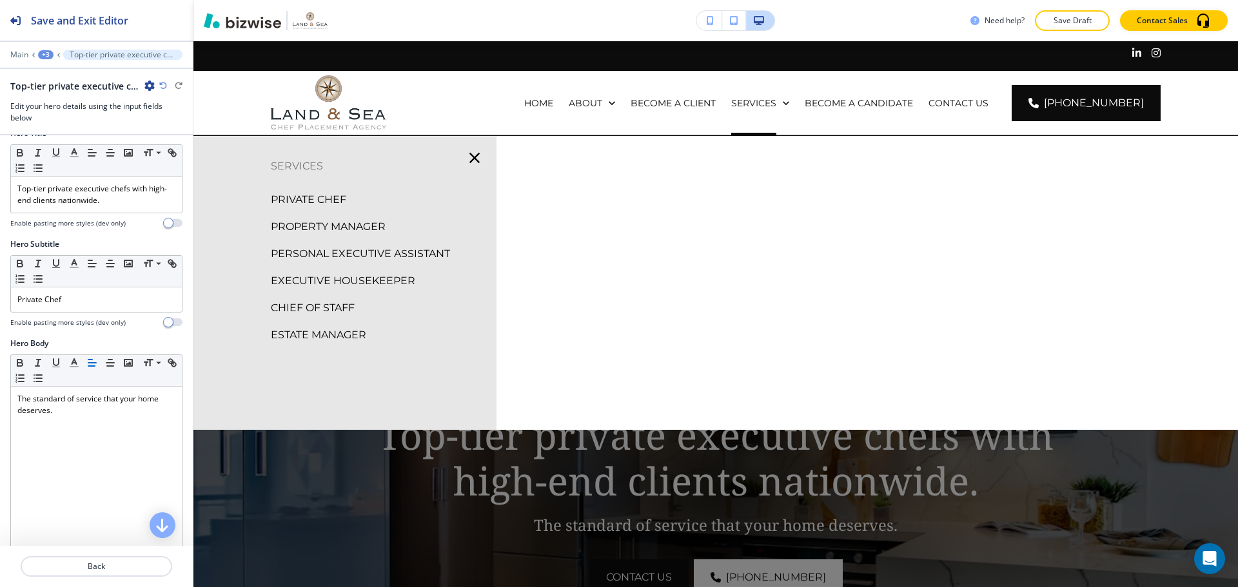
click at [315, 222] on p "PROPERTY MANAGER" at bounding box center [328, 226] width 115 height 19
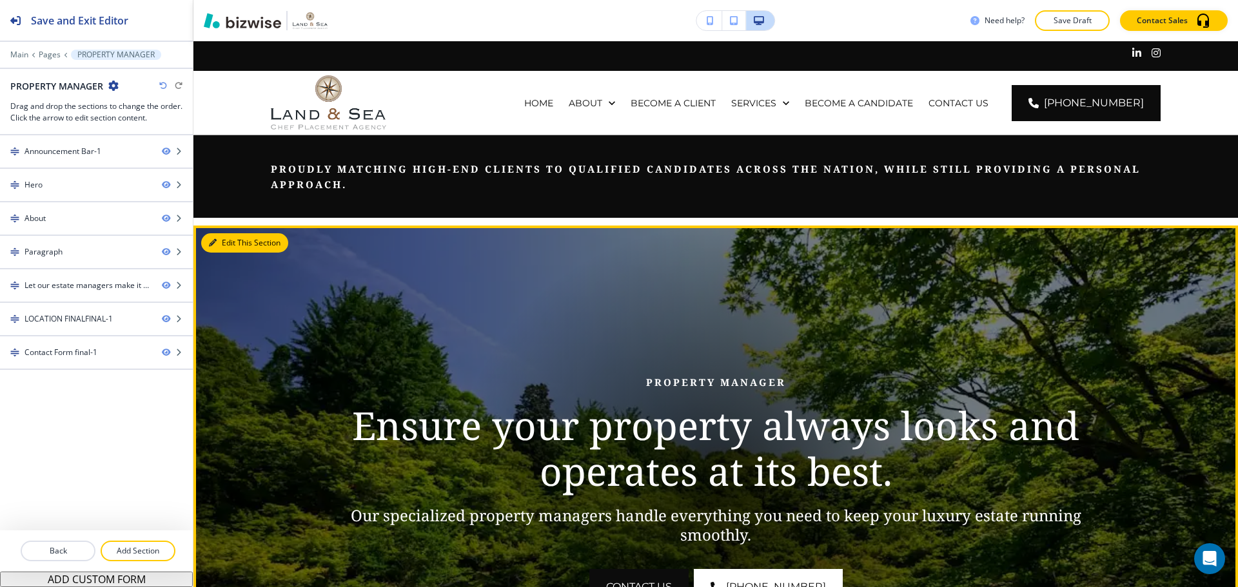
click at [228, 246] on button "Edit This Section" at bounding box center [244, 242] width 87 height 19
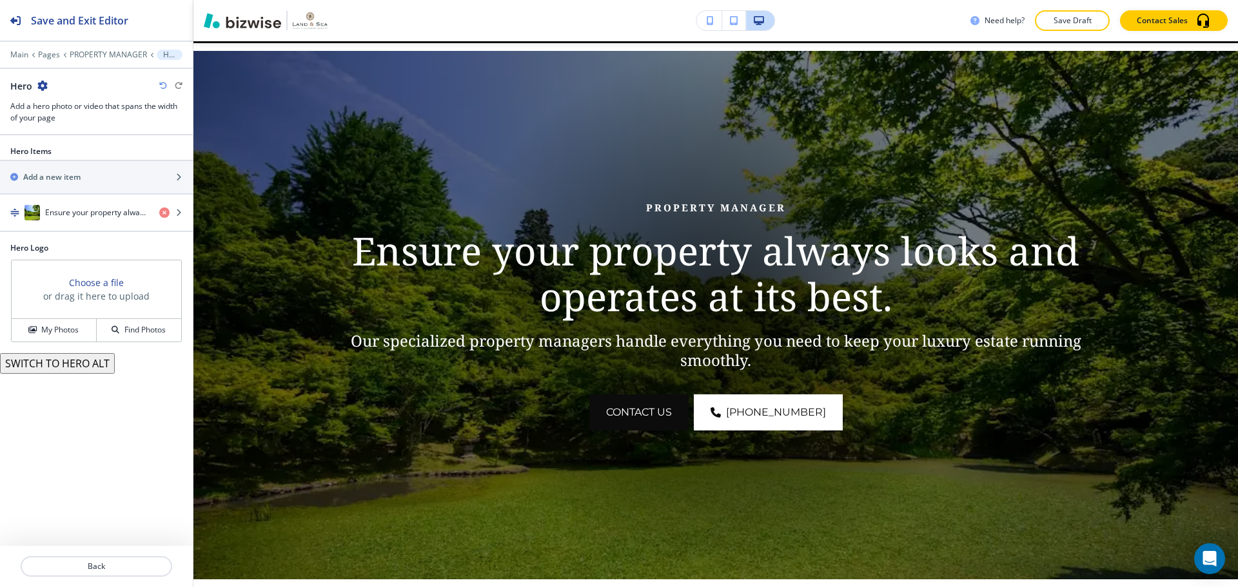
scroll to position [184, 0]
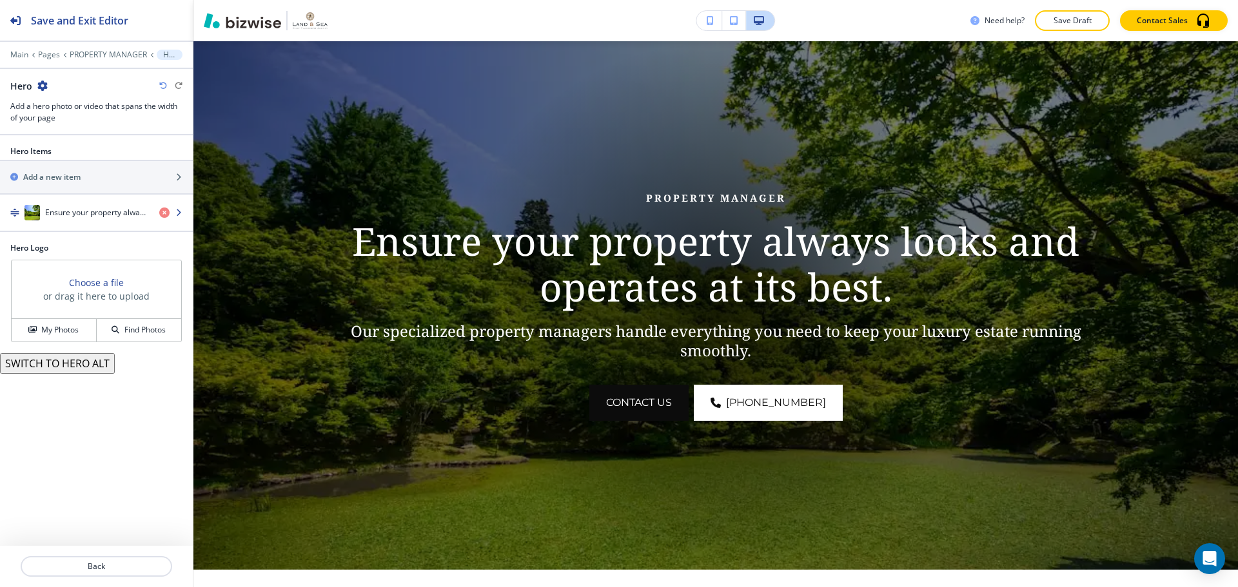
click at [73, 226] on div "button" at bounding box center [96, 225] width 193 height 10
click at [82, 217] on h4 "Ensure your property always looks and operates at its best." at bounding box center [97, 213] width 104 height 12
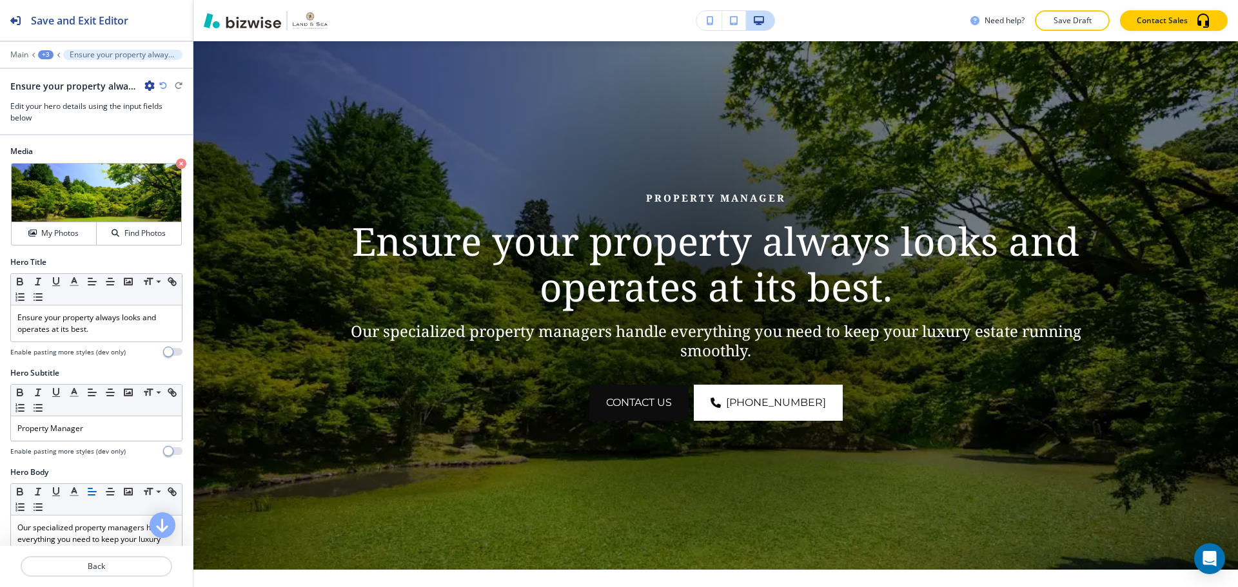
scroll to position [64, 0]
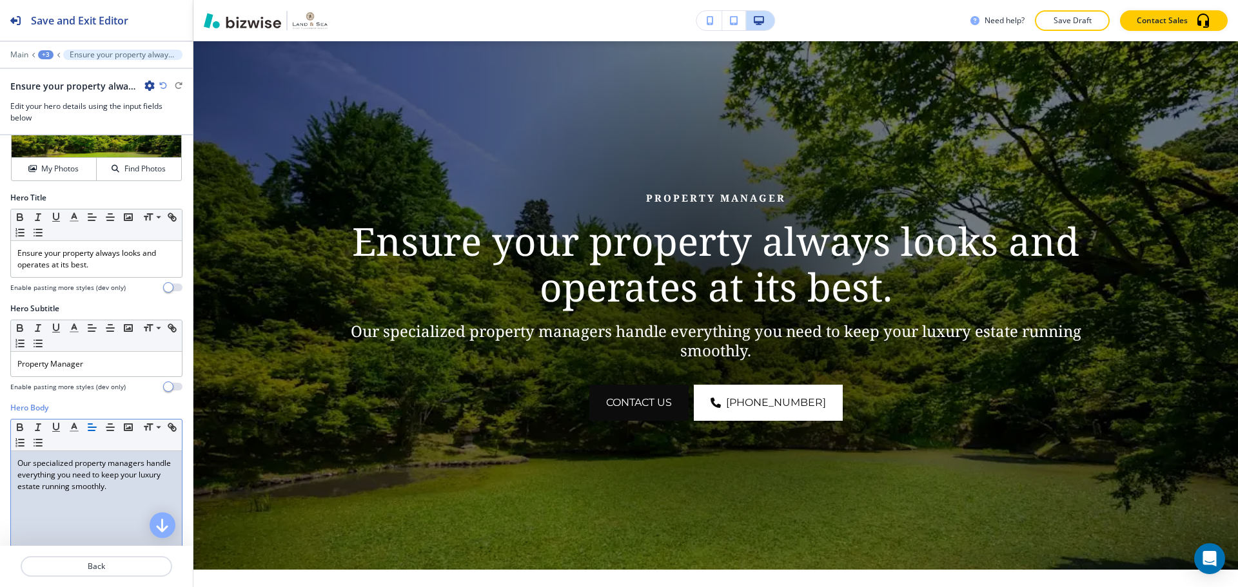
click at [52, 491] on p "Our specialized property managers handle everything you need to keep your luxur…" at bounding box center [96, 475] width 158 height 35
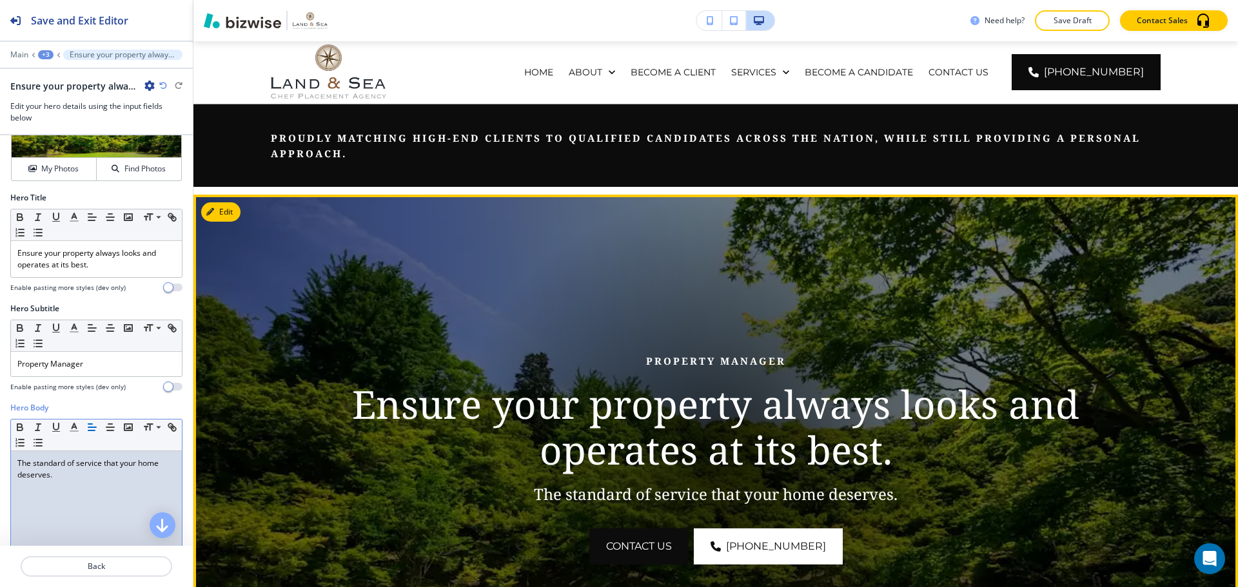
scroll to position [0, 0]
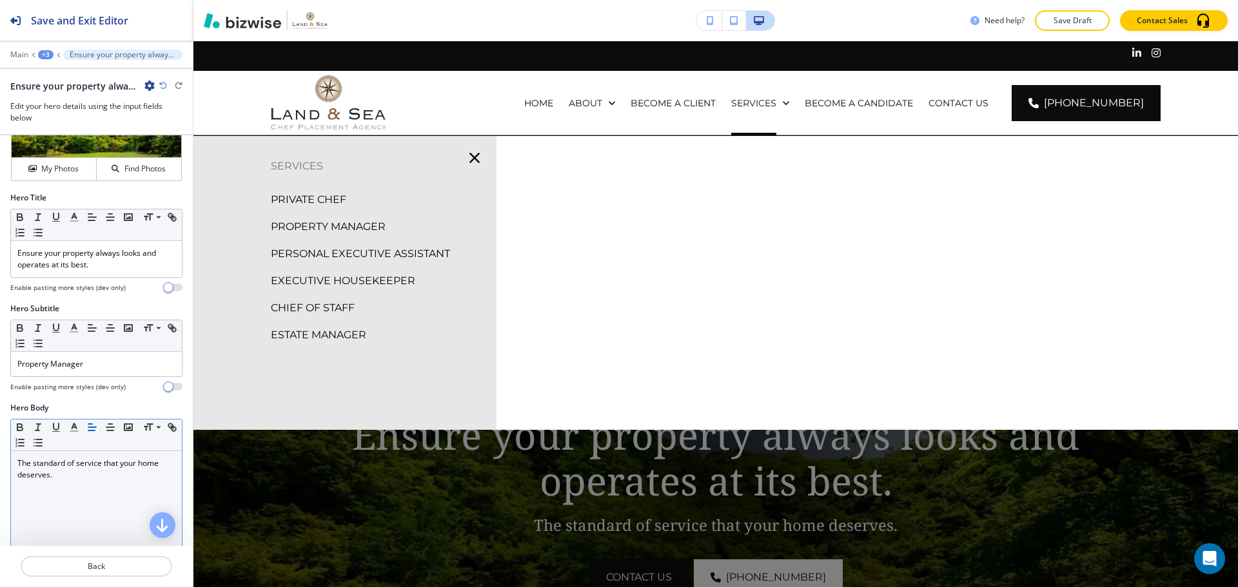
click at [362, 251] on p "PERSONAL EXECUTIVE ASSISTANT" at bounding box center [360, 253] width 179 height 19
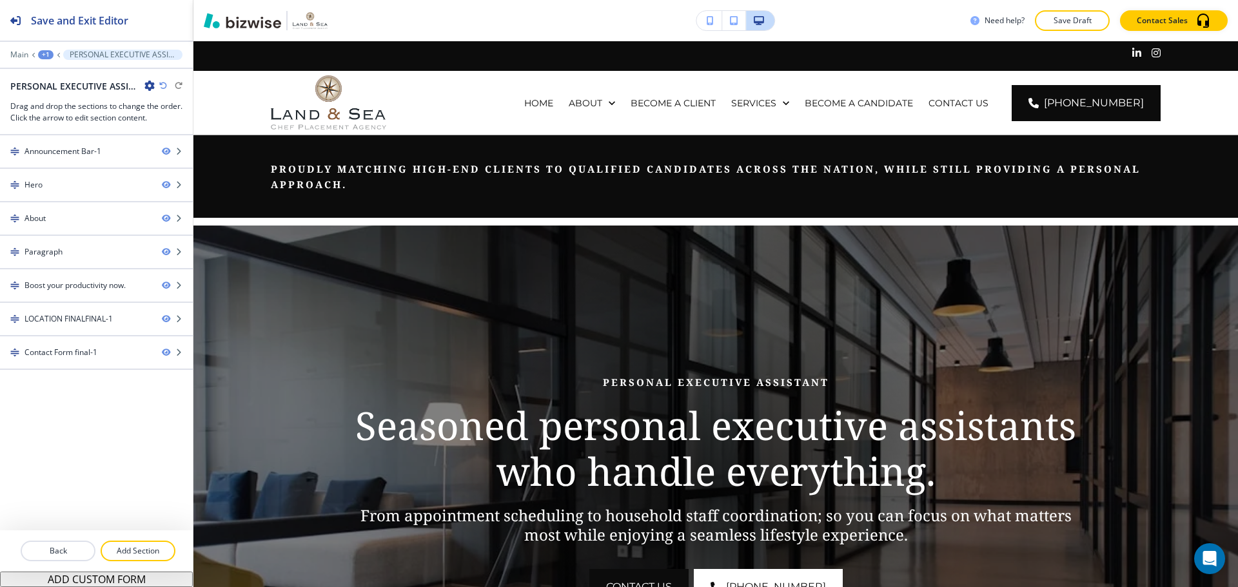
click at [217, 237] on img at bounding box center [715, 490] width 1044 height 529
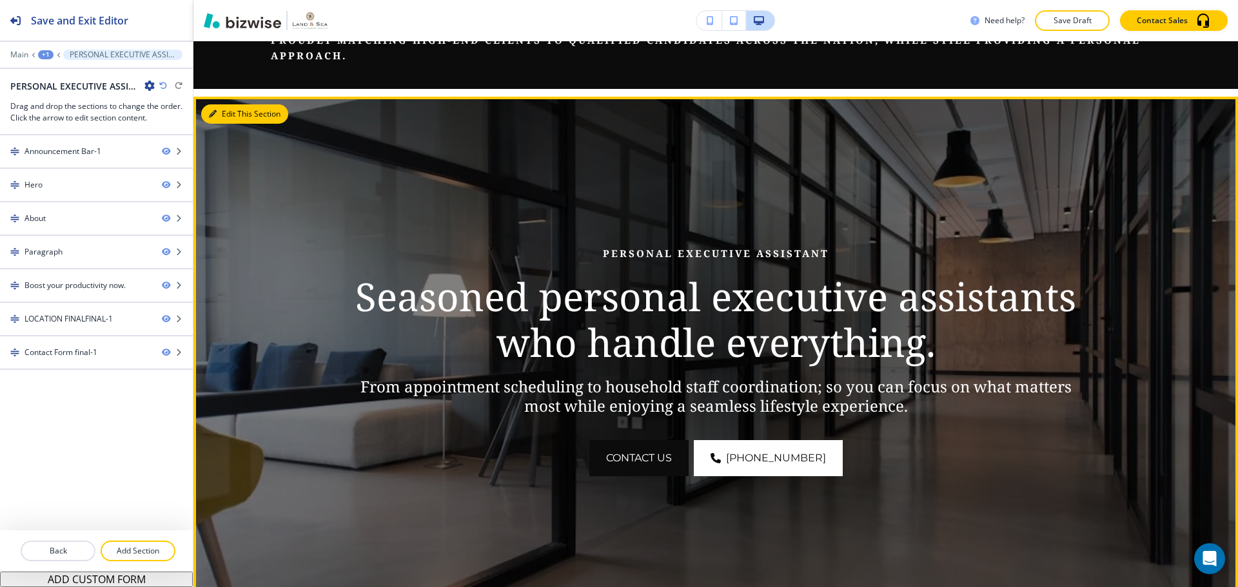
click at [227, 122] on button "Edit This Section" at bounding box center [244, 113] width 87 height 19
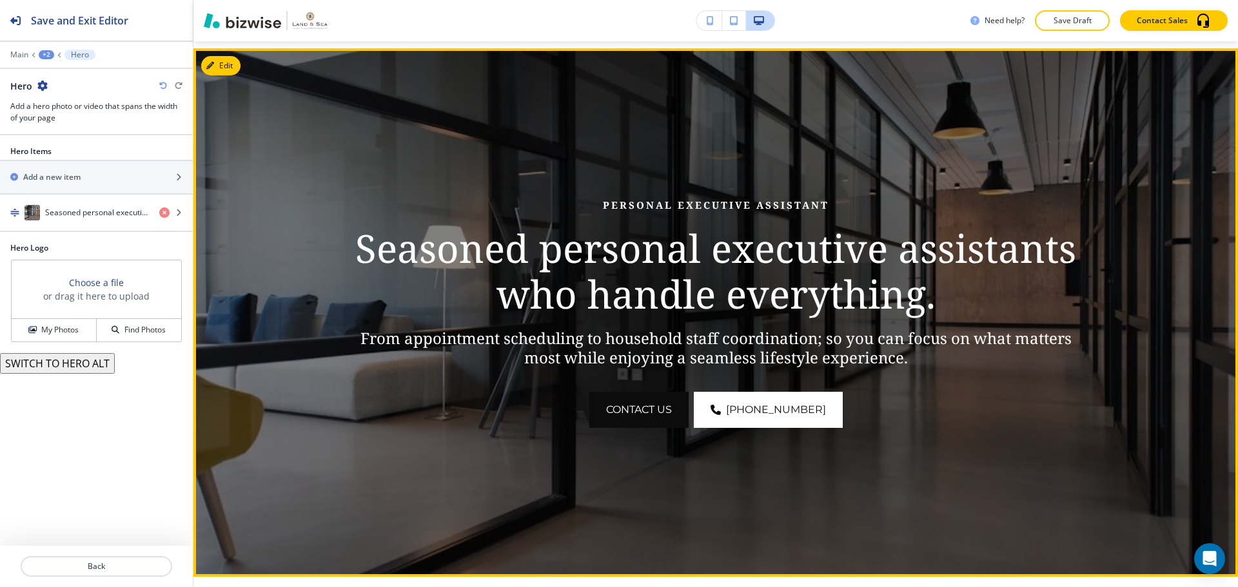
scroll to position [184, 0]
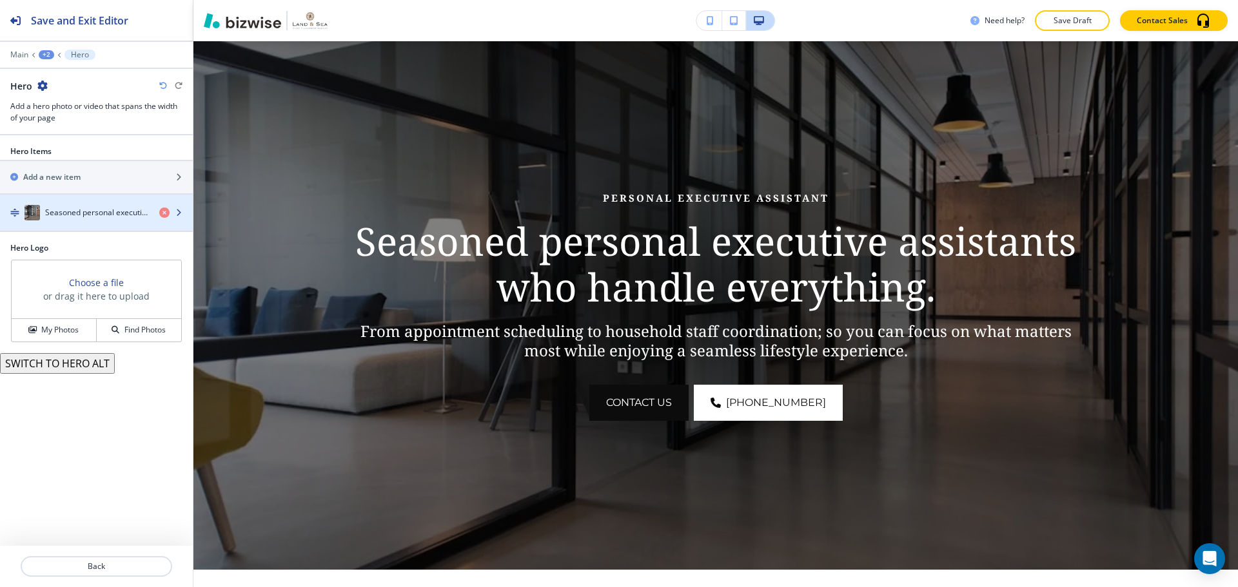
click at [52, 211] on h4 "Seasoned personal executive assistants who handle everything." at bounding box center [97, 213] width 104 height 12
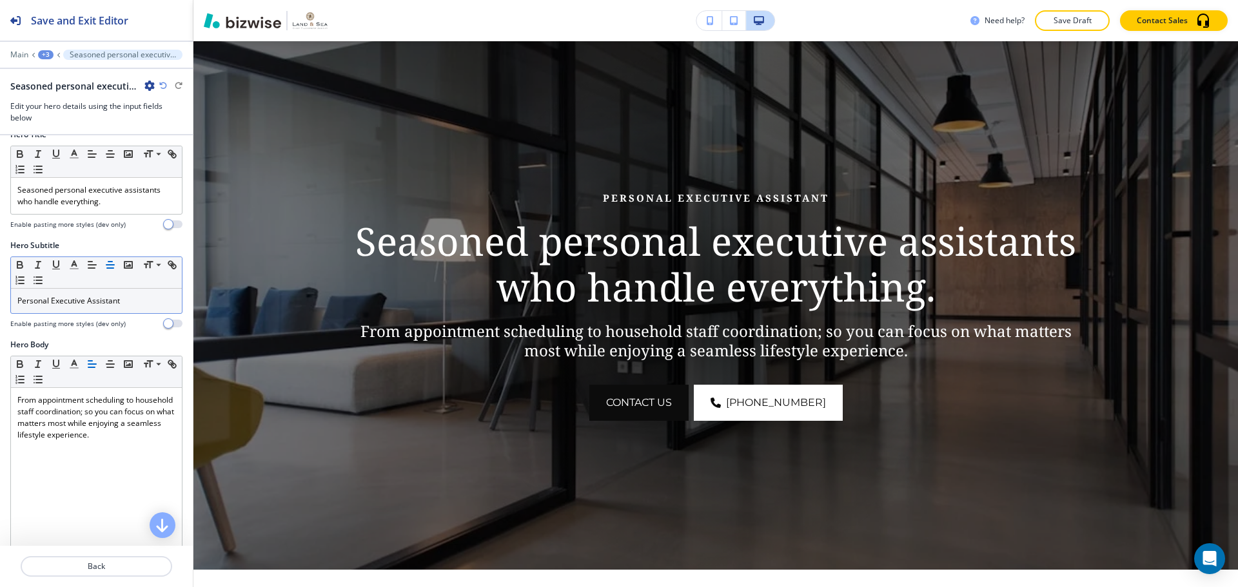
scroll to position [129, 0]
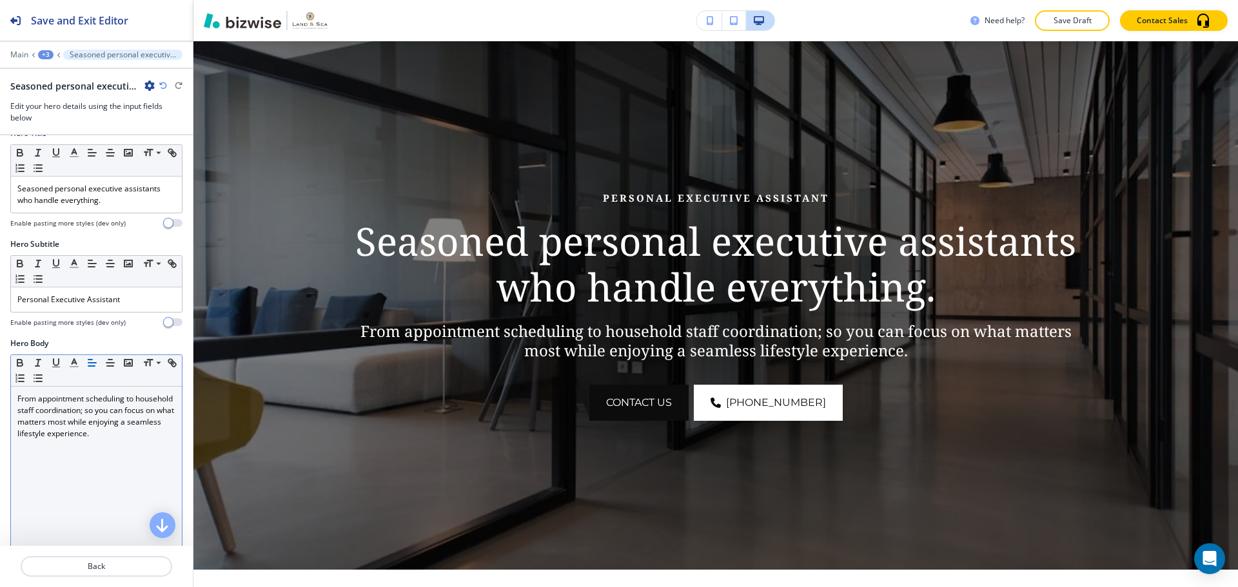
click at [101, 429] on p "From appointment scheduling to household staff coordination; so you can focus o…" at bounding box center [96, 416] width 158 height 46
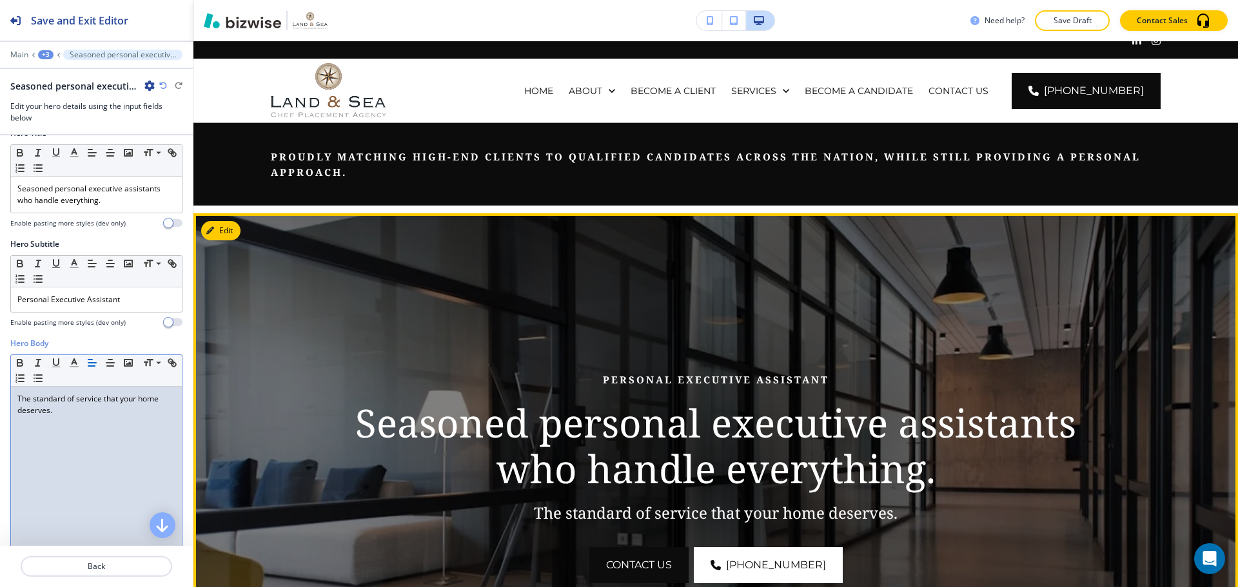
scroll to position [0, 0]
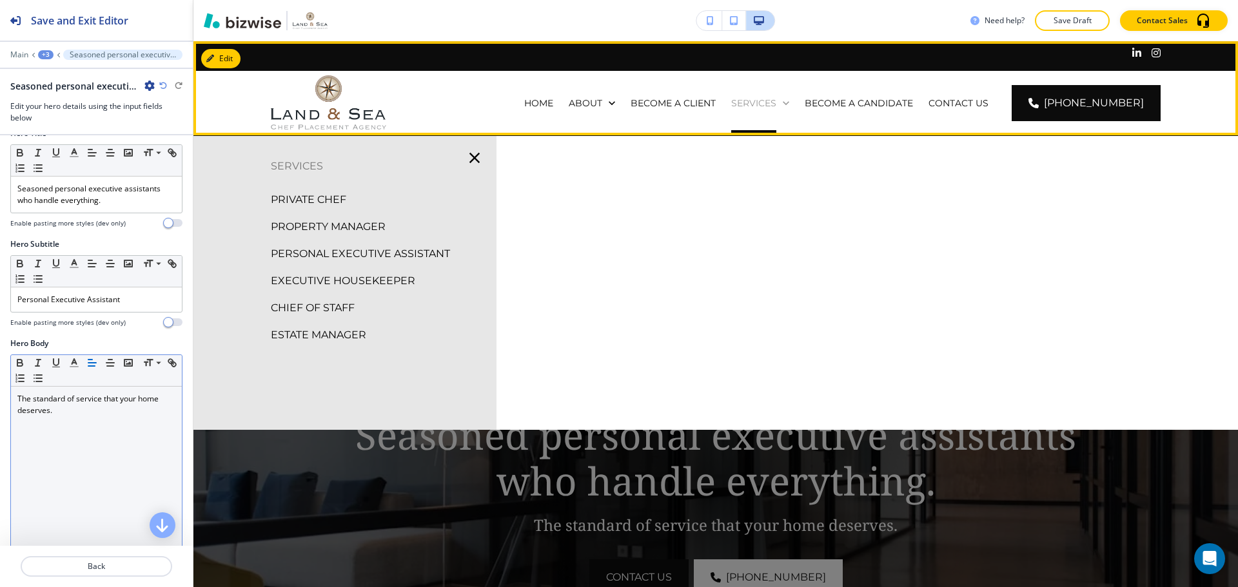
click at [769, 104] on p "SERVICES" at bounding box center [753, 103] width 45 height 13
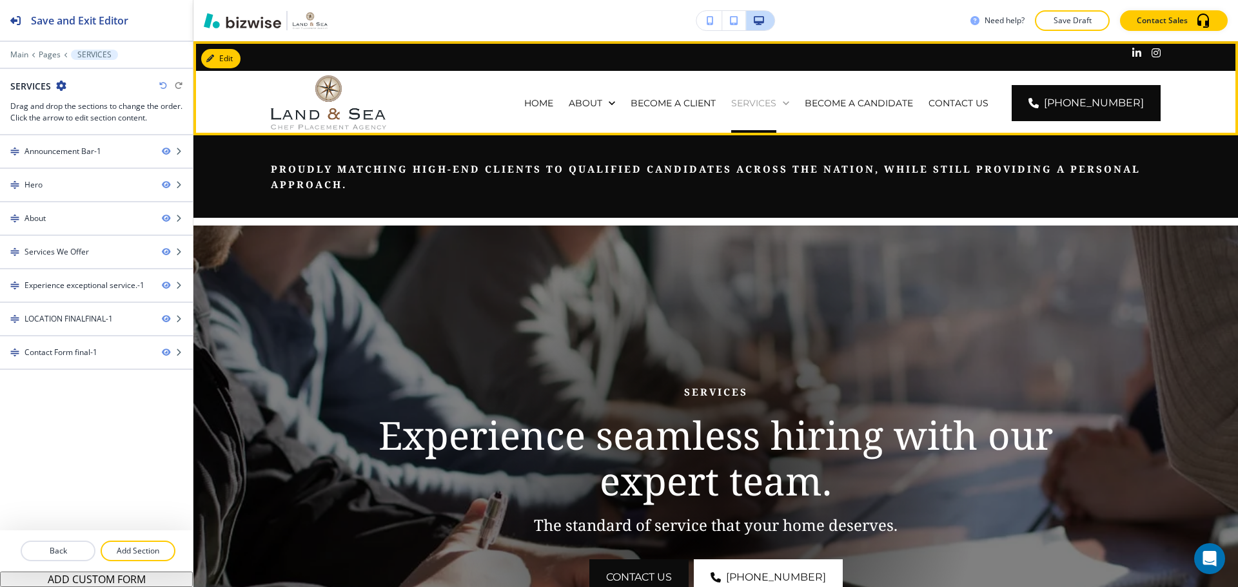
click at [792, 104] on icon at bounding box center [785, 103] width 13 height 13
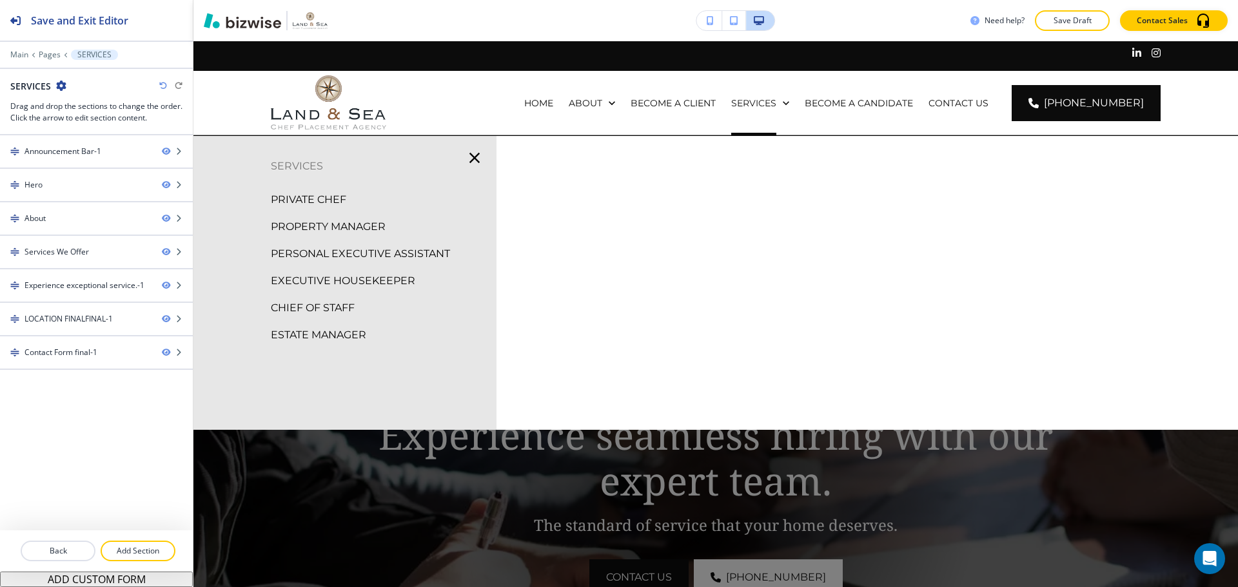
click at [365, 278] on p "EXECUTIVE HOUSEKEEPER" at bounding box center [343, 280] width 144 height 19
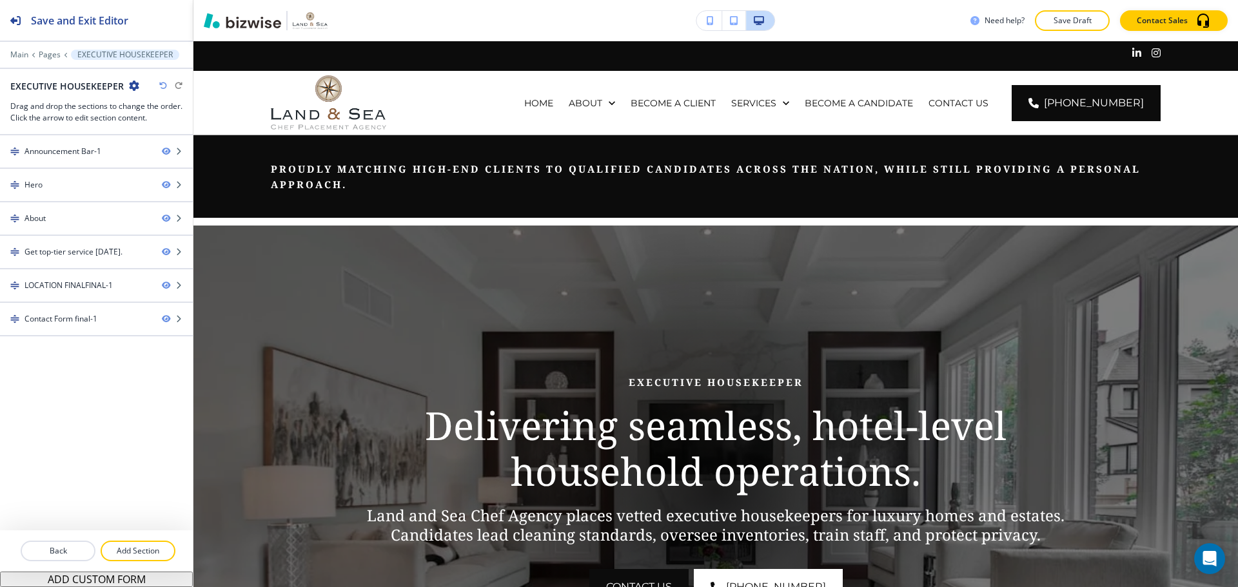
click at [205, 235] on img at bounding box center [715, 490] width 1044 height 529
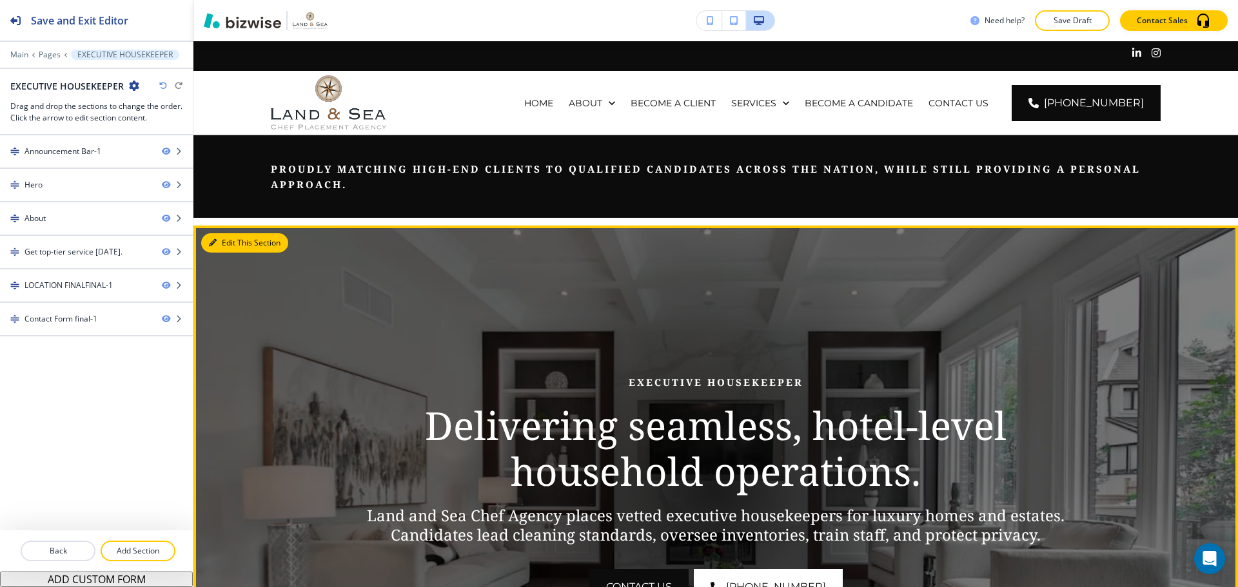
click at [231, 248] on button "Edit This Section" at bounding box center [244, 242] width 87 height 19
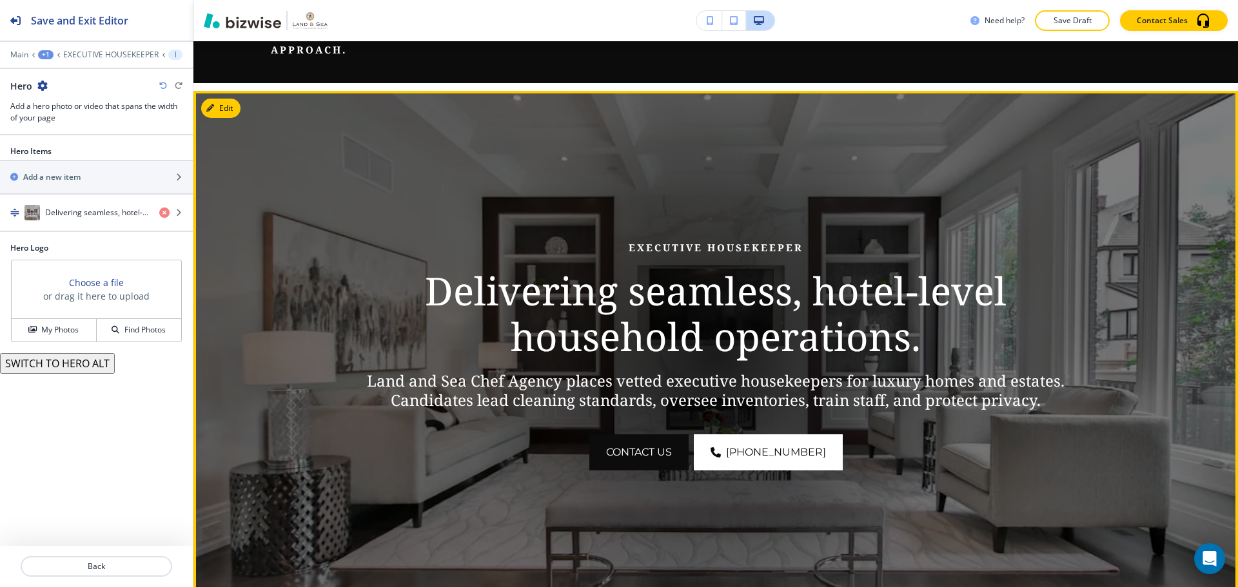
scroll to position [184, 0]
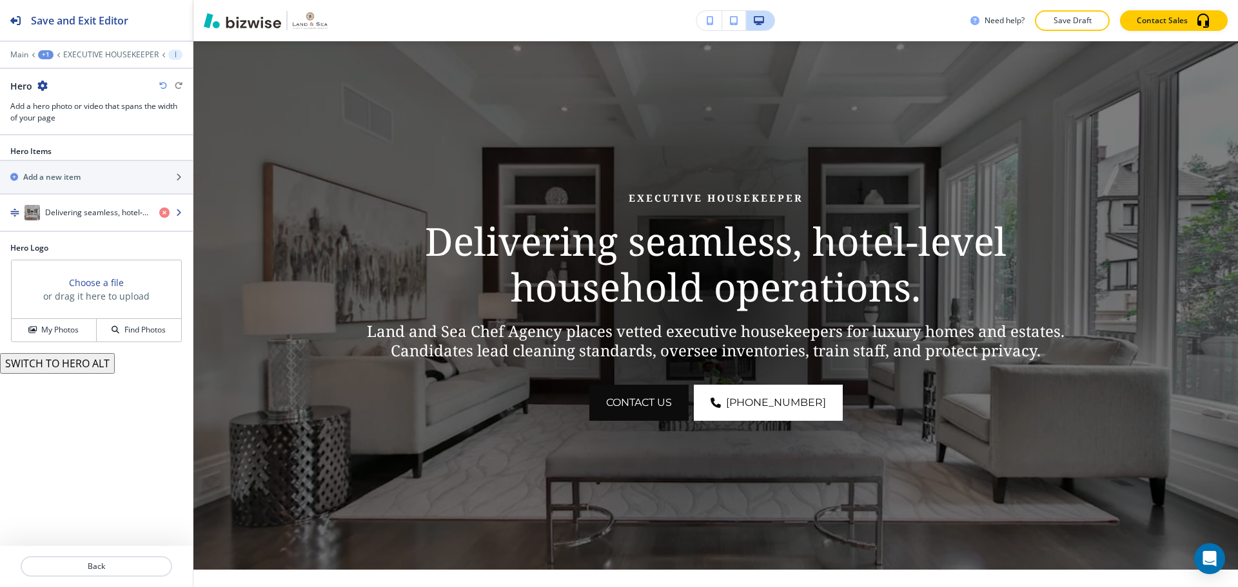
click at [85, 219] on div "Delivering seamless, hotel‑level household operations." at bounding box center [74, 212] width 149 height 15
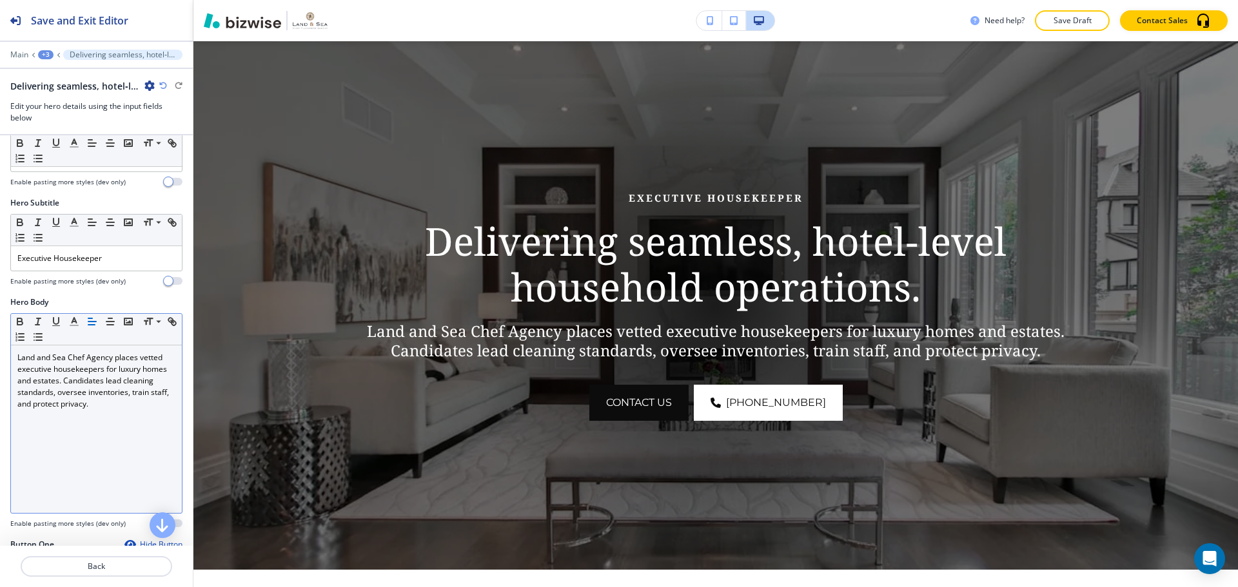
scroll to position [193, 0]
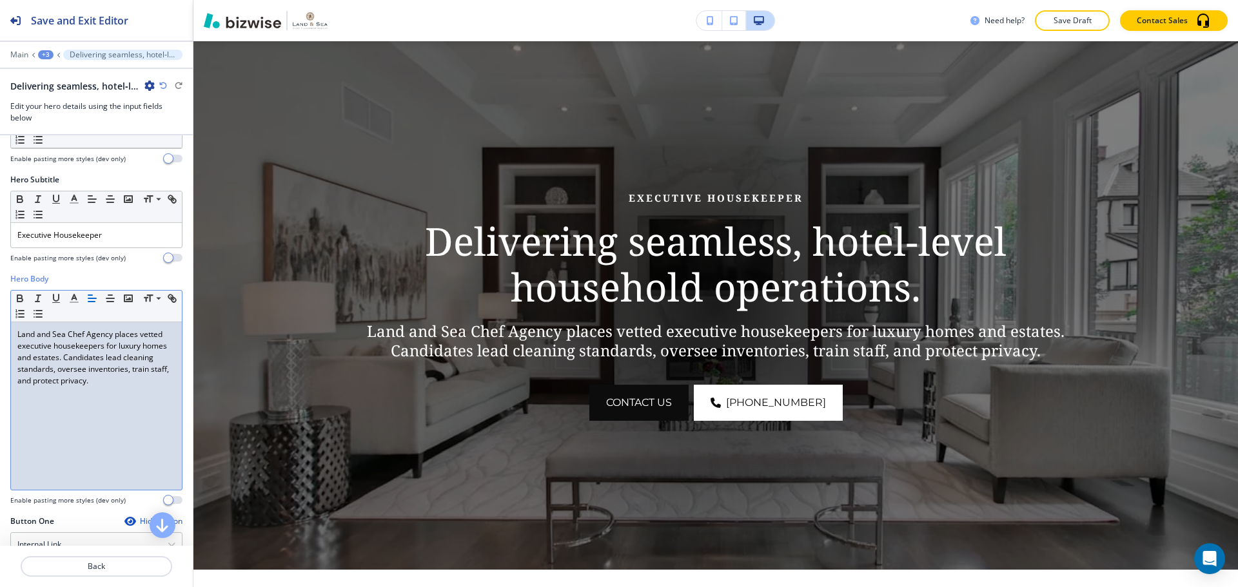
click at [94, 431] on div "Land and Sea Chef Agency places vetted executive housekeepers for luxury homes …" at bounding box center [96, 406] width 171 height 168
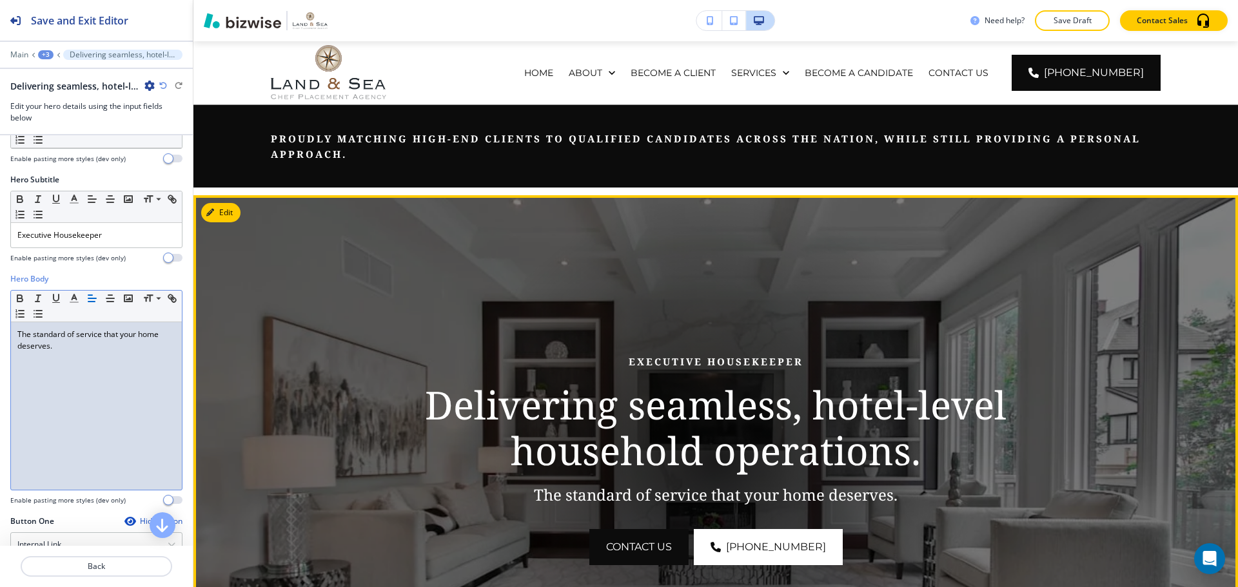
scroll to position [0, 0]
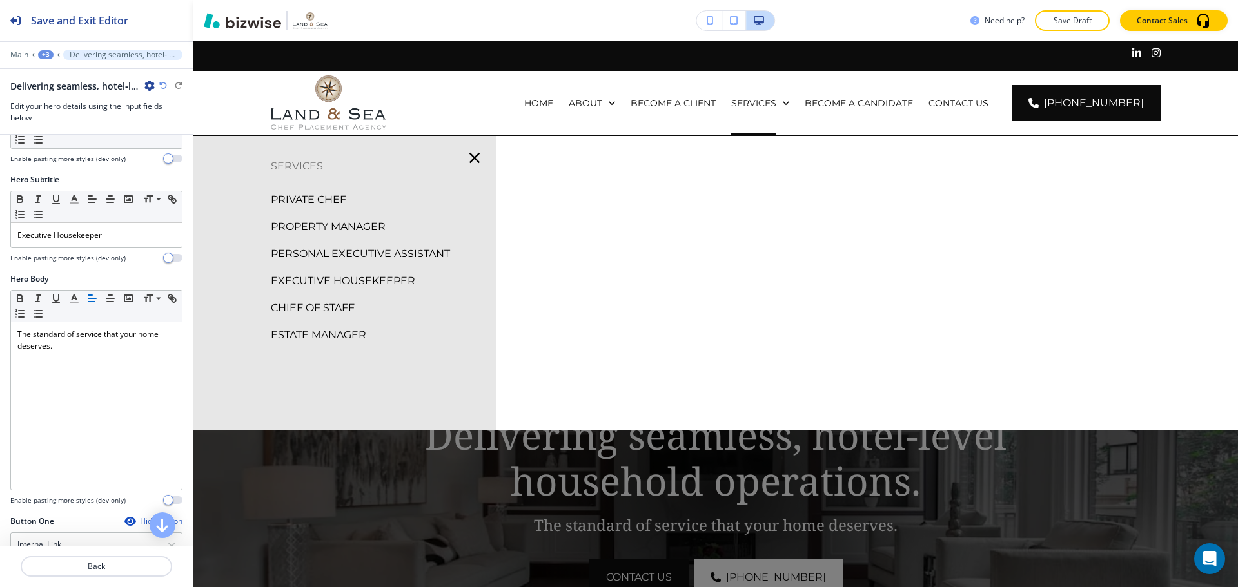
click at [357, 251] on p "PERSONAL EXECUTIVE ASSISTANT" at bounding box center [360, 253] width 179 height 19
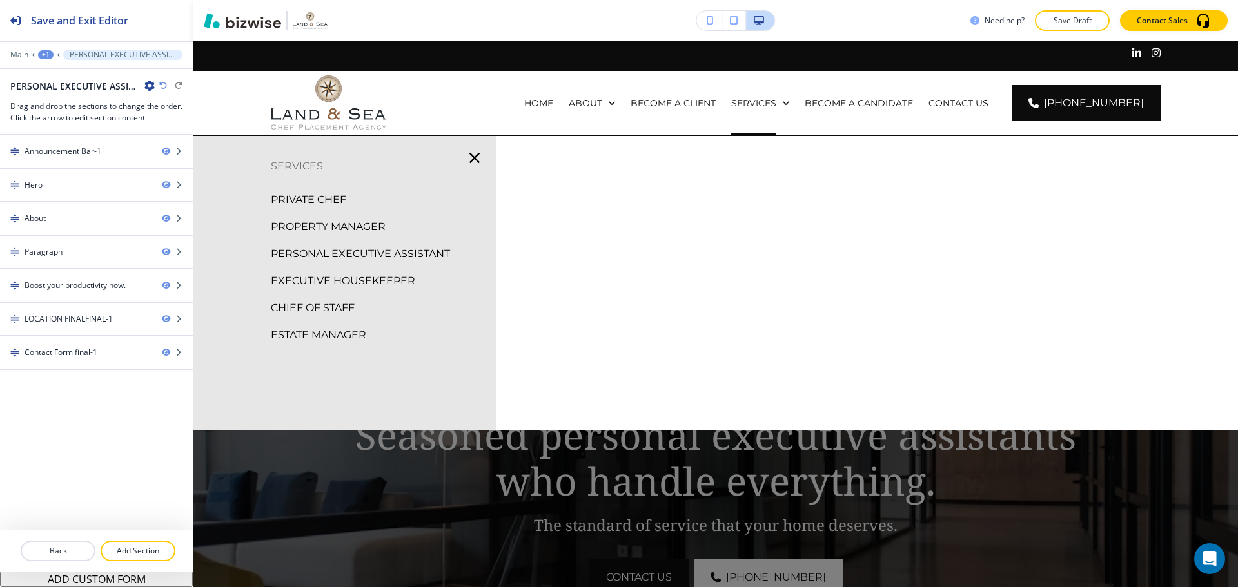
click at [284, 307] on p "CHIEF OF STAFF" at bounding box center [313, 307] width 84 height 19
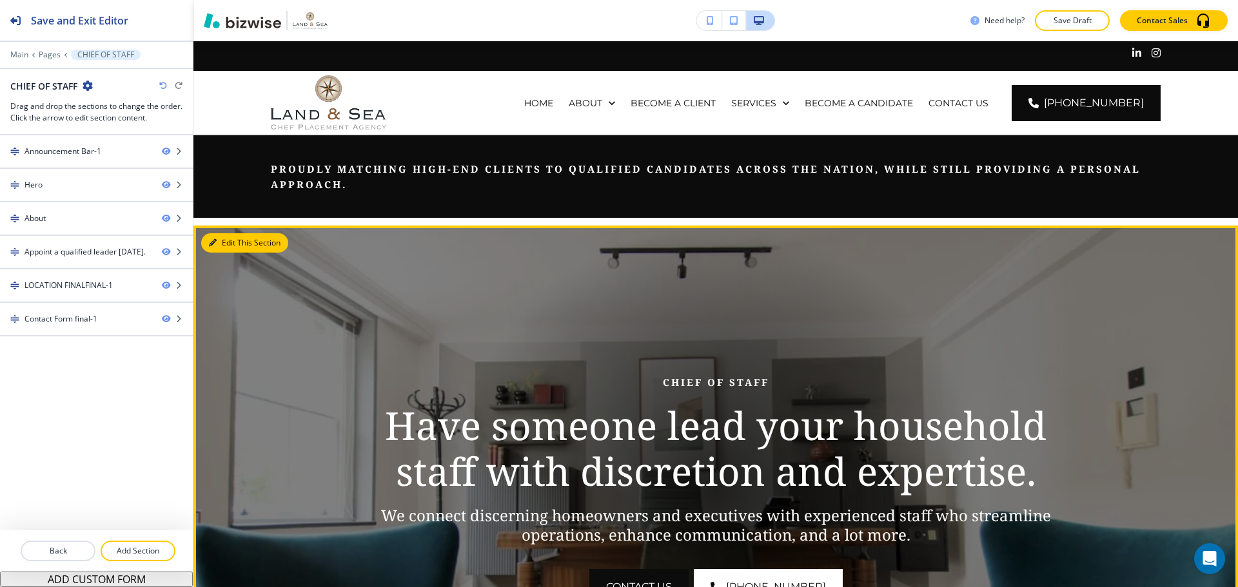
click at [226, 244] on button "Edit This Section" at bounding box center [244, 242] width 87 height 19
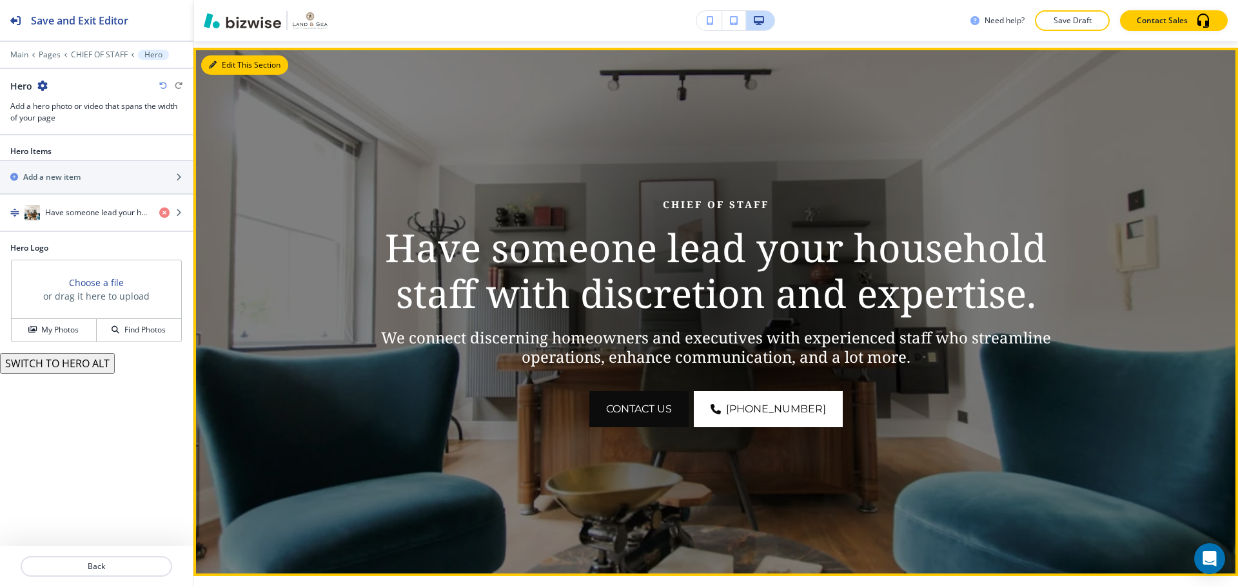
scroll to position [184, 0]
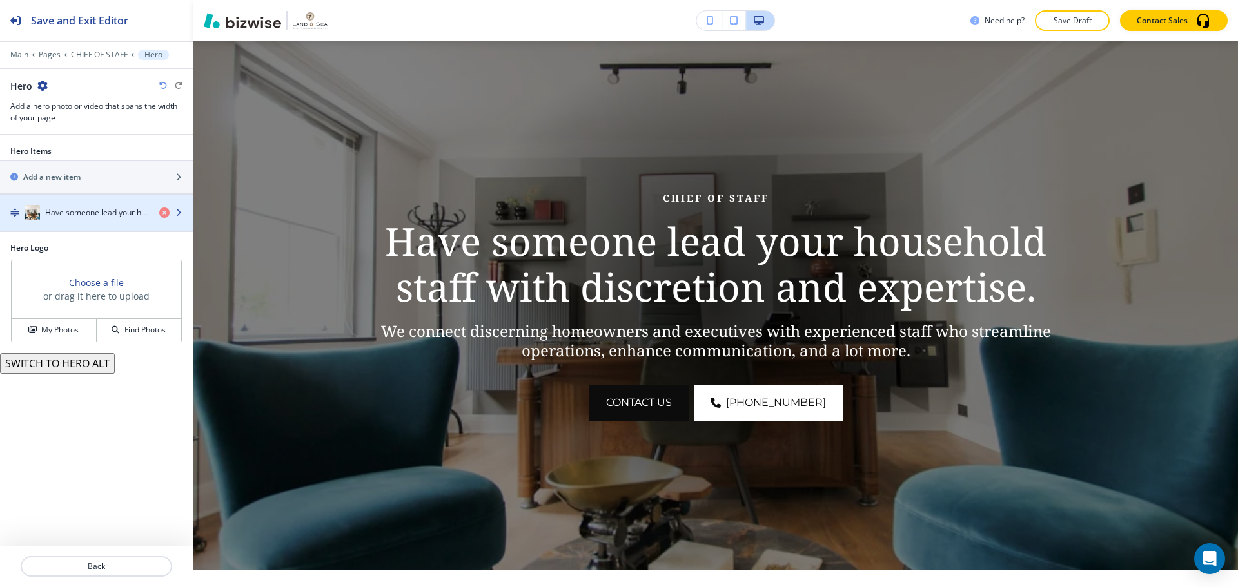
click at [56, 221] on div "button" at bounding box center [96, 225] width 193 height 10
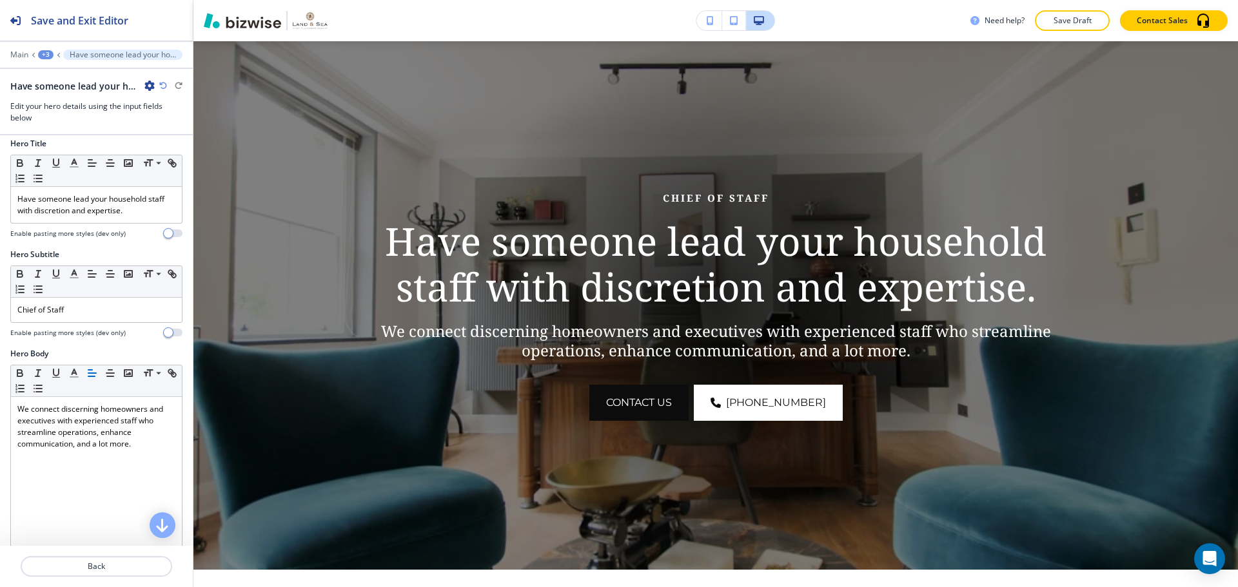
scroll to position [129, 0]
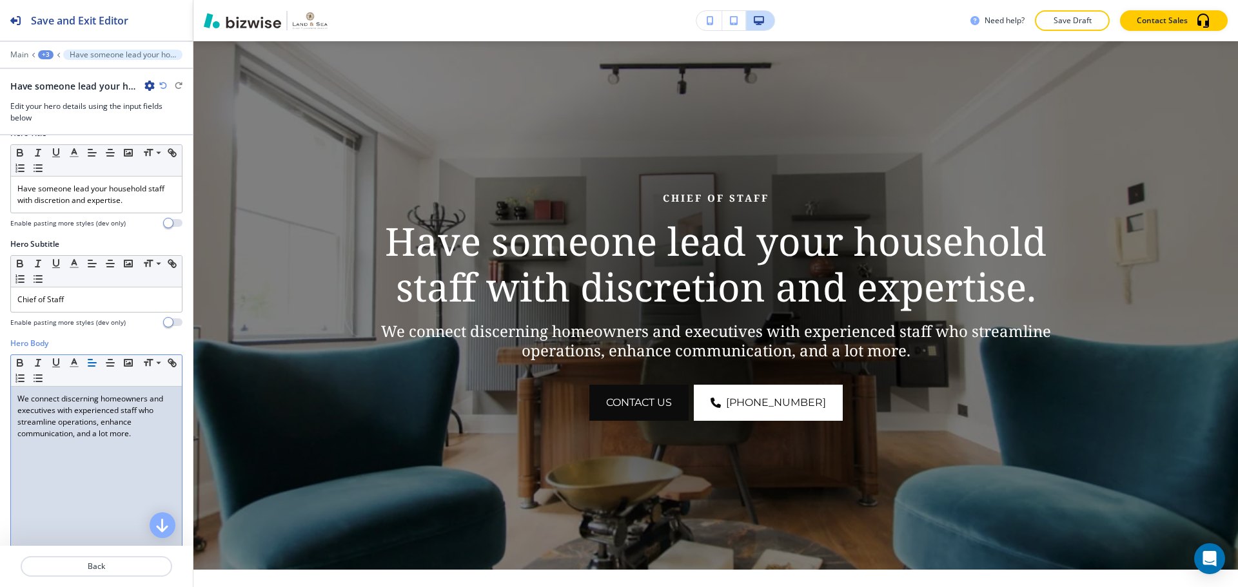
click at [62, 453] on div "We connect discerning homeowners and executives with experienced staff who stre…" at bounding box center [96, 471] width 171 height 168
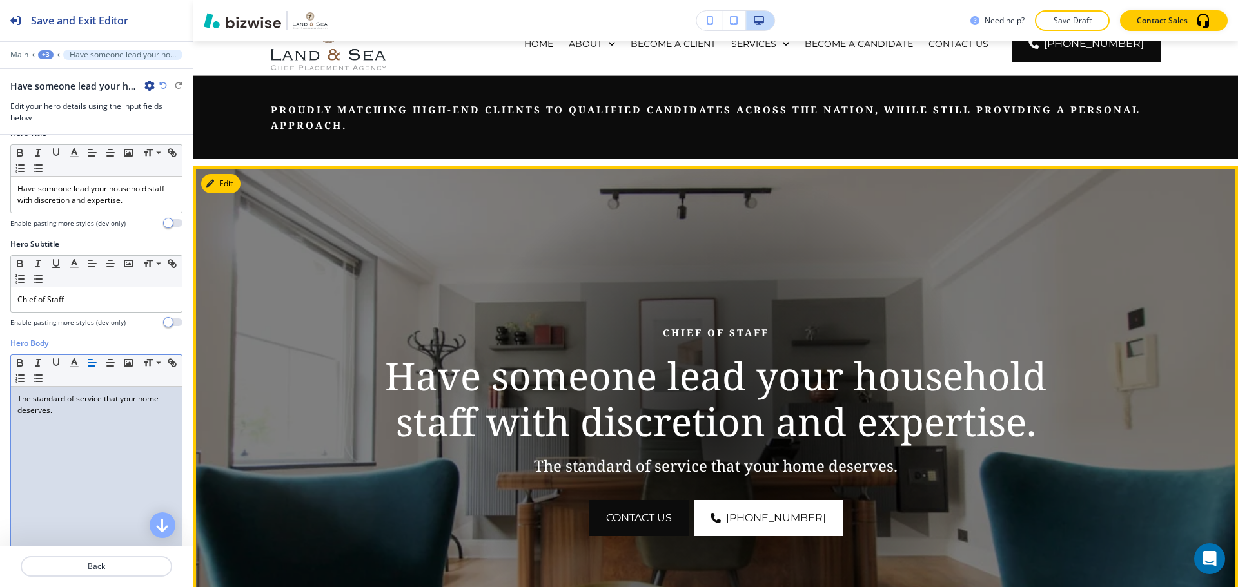
scroll to position [0, 0]
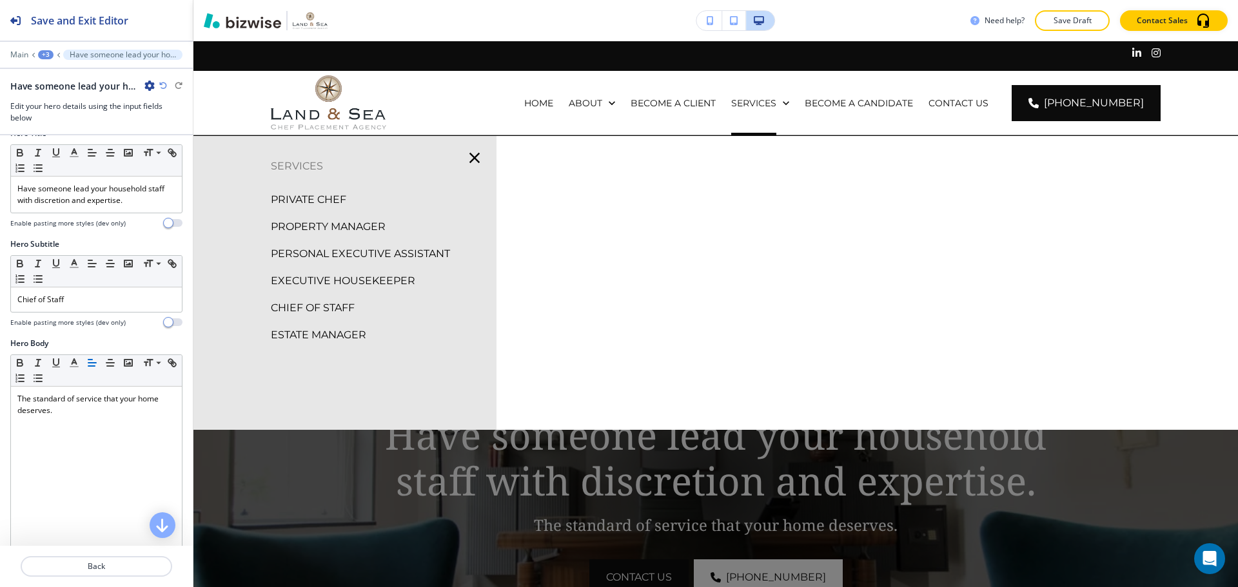
click at [329, 324] on div "ESTATE MANAGER" at bounding box center [344, 335] width 303 height 27
click at [327, 333] on p "ESTATE MANAGER" at bounding box center [318, 335] width 95 height 19
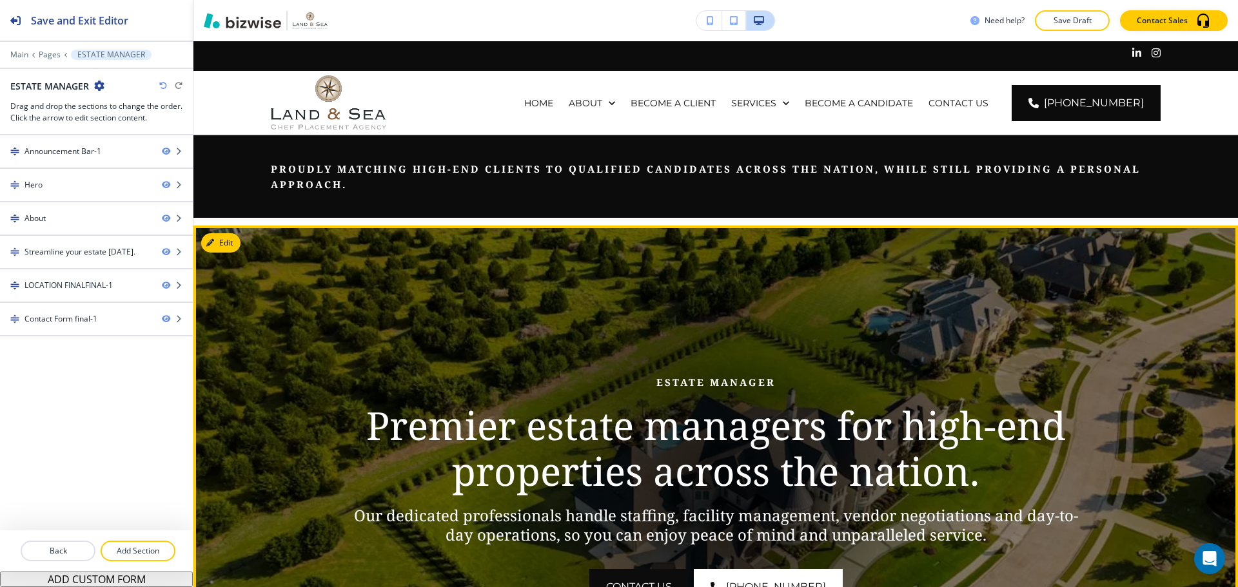
click at [237, 243] on button "Edit" at bounding box center [220, 242] width 39 height 19
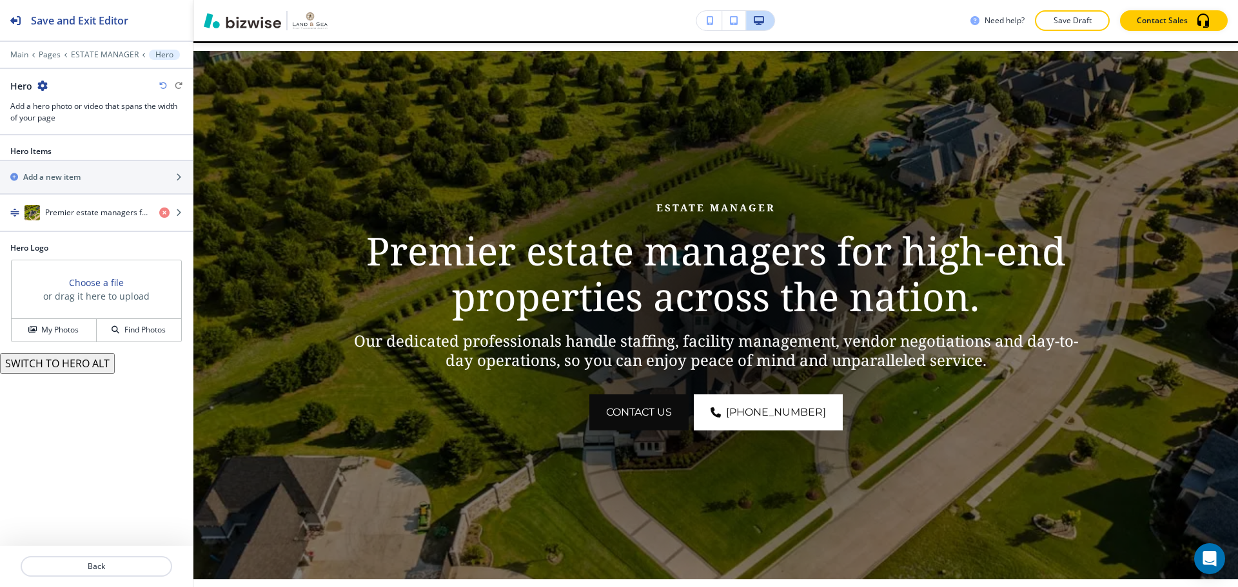
scroll to position [184, 0]
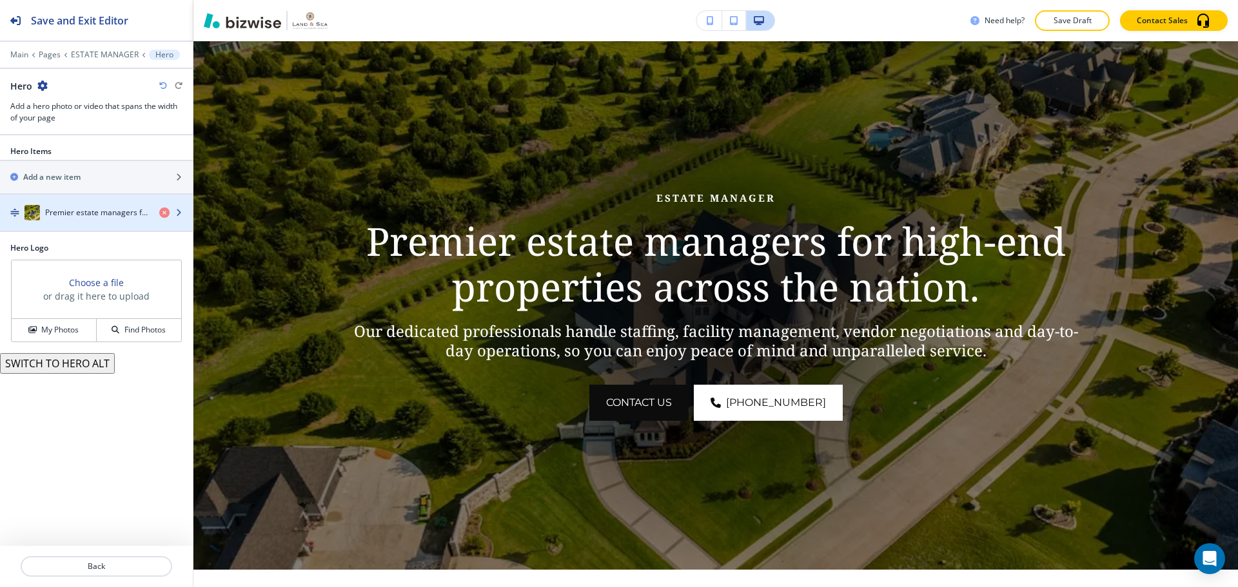
click at [48, 226] on div "button" at bounding box center [96, 225] width 193 height 10
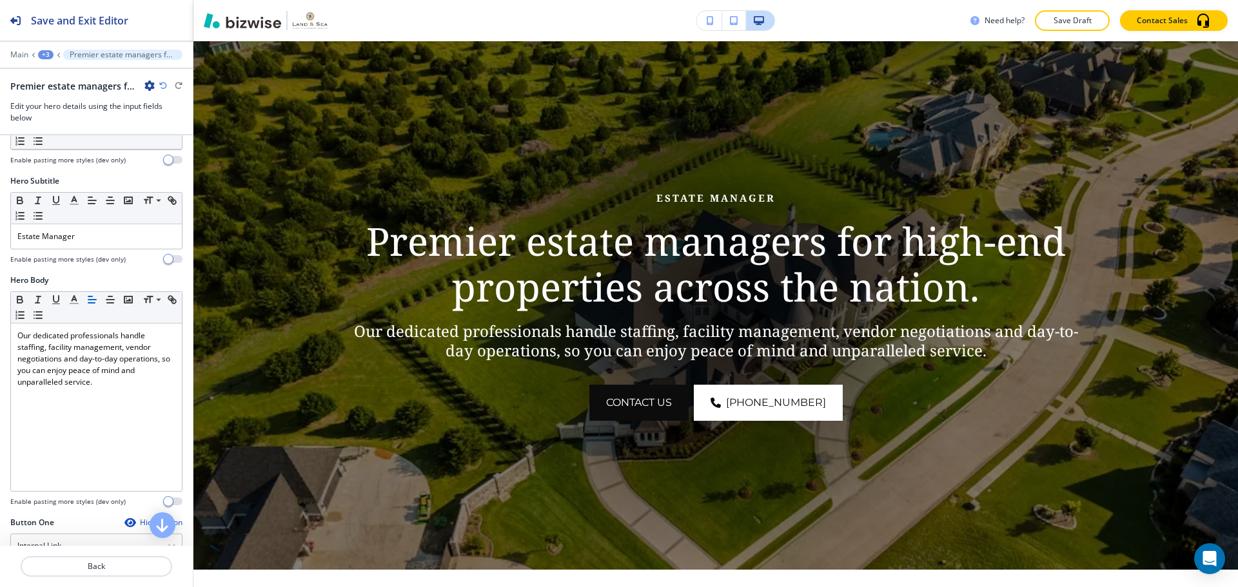
scroll to position [193, 0]
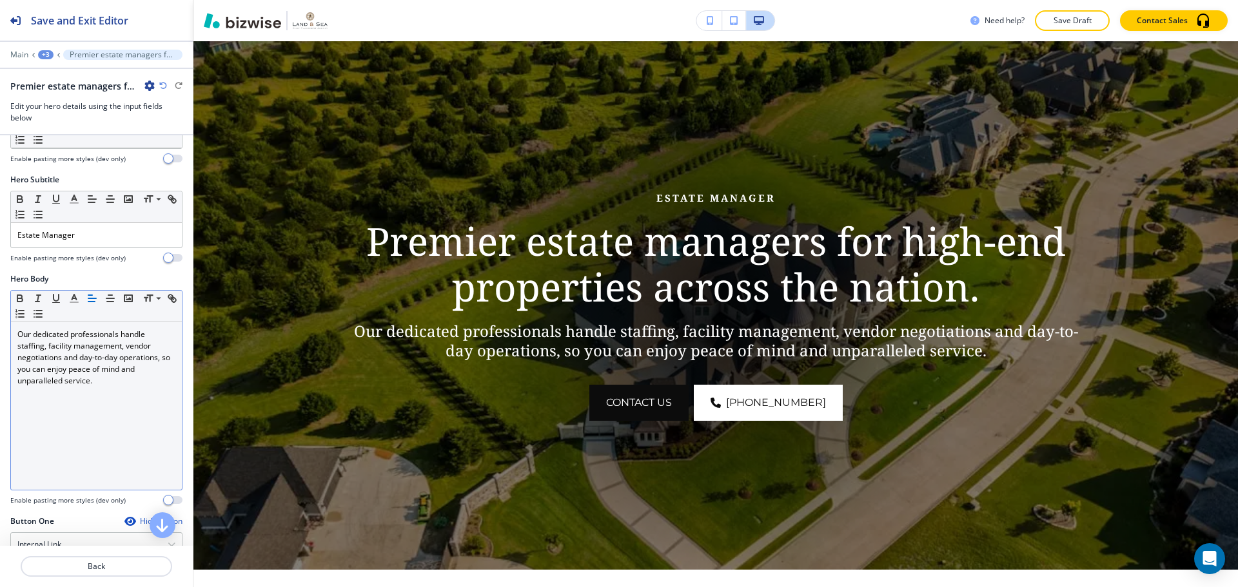
click at [93, 433] on div "Our dedicated professionals handle staffing, facility management, vendor negoti…" at bounding box center [96, 406] width 171 height 168
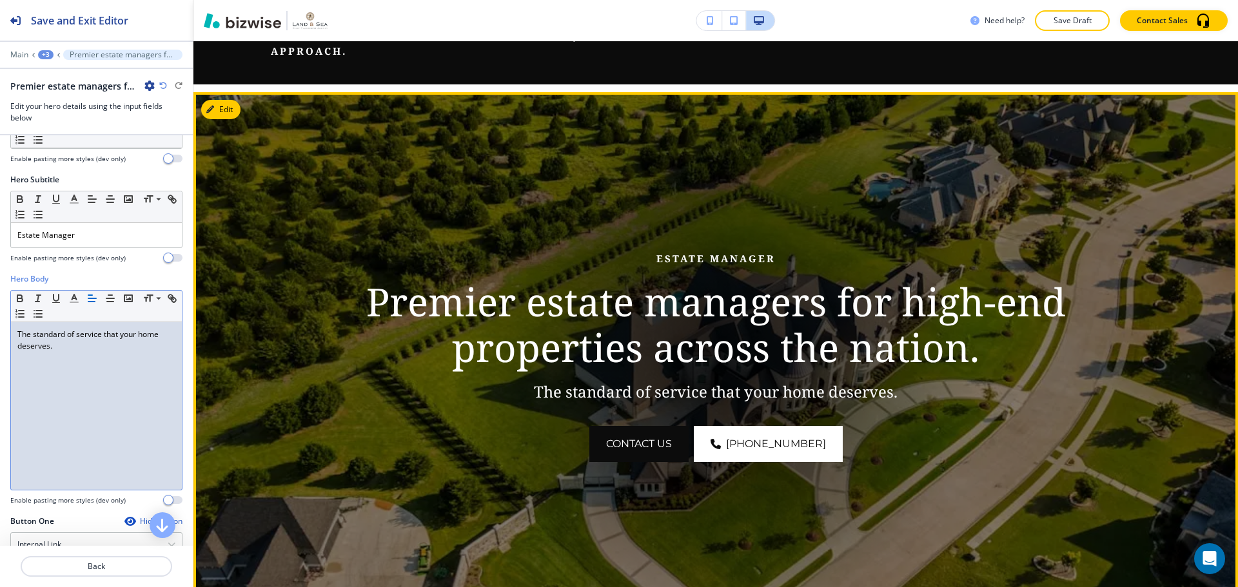
scroll to position [0, 0]
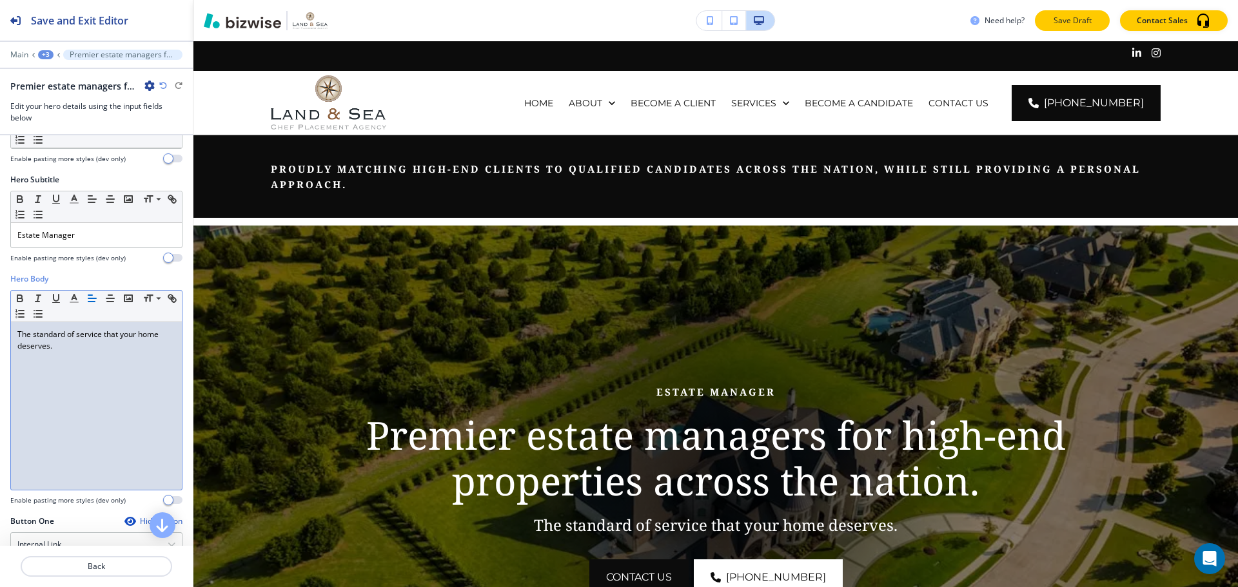
click at [1056, 20] on p "Save Draft" at bounding box center [1071, 21] width 41 height 12
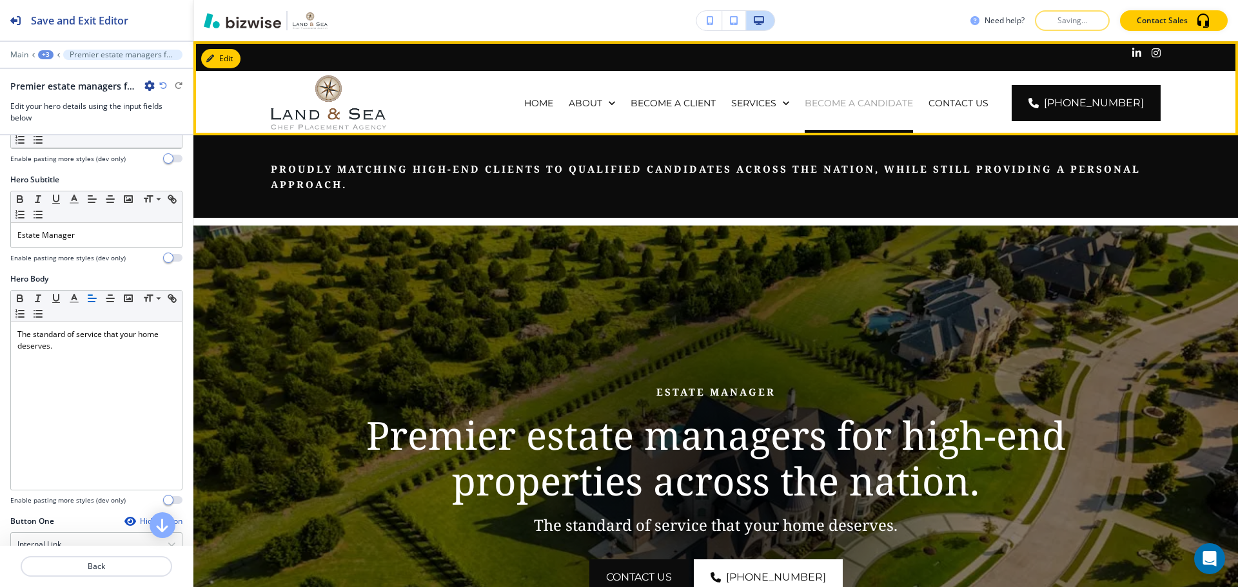
click at [835, 106] on p "BECOME A CANDIDATE" at bounding box center [858, 103] width 108 height 13
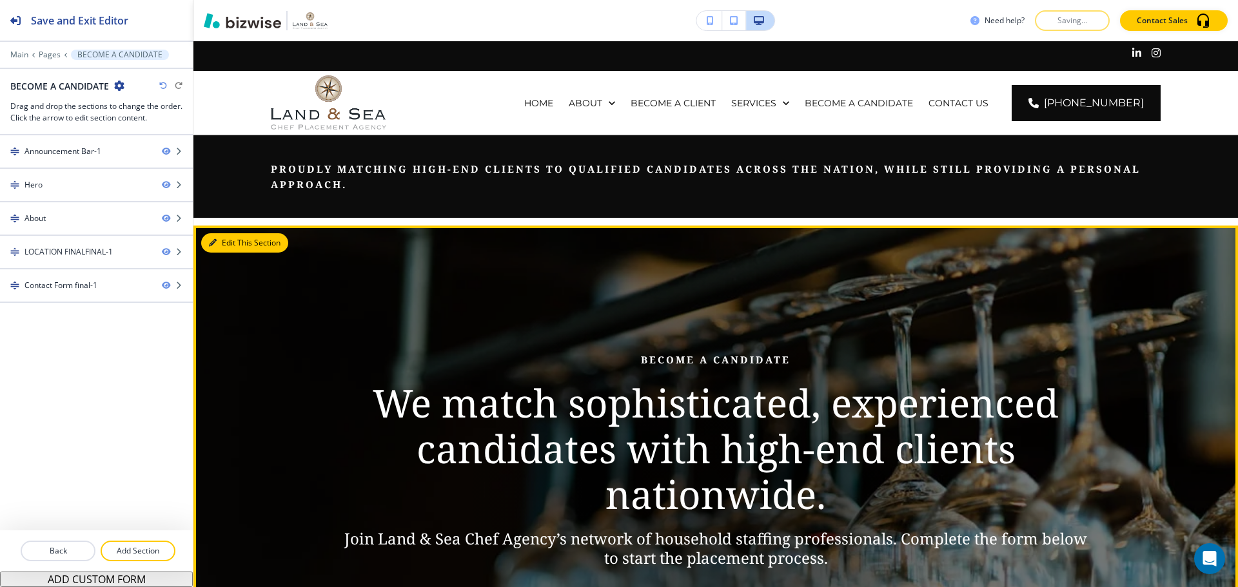
click at [221, 234] on button "Edit This Section" at bounding box center [244, 242] width 87 height 19
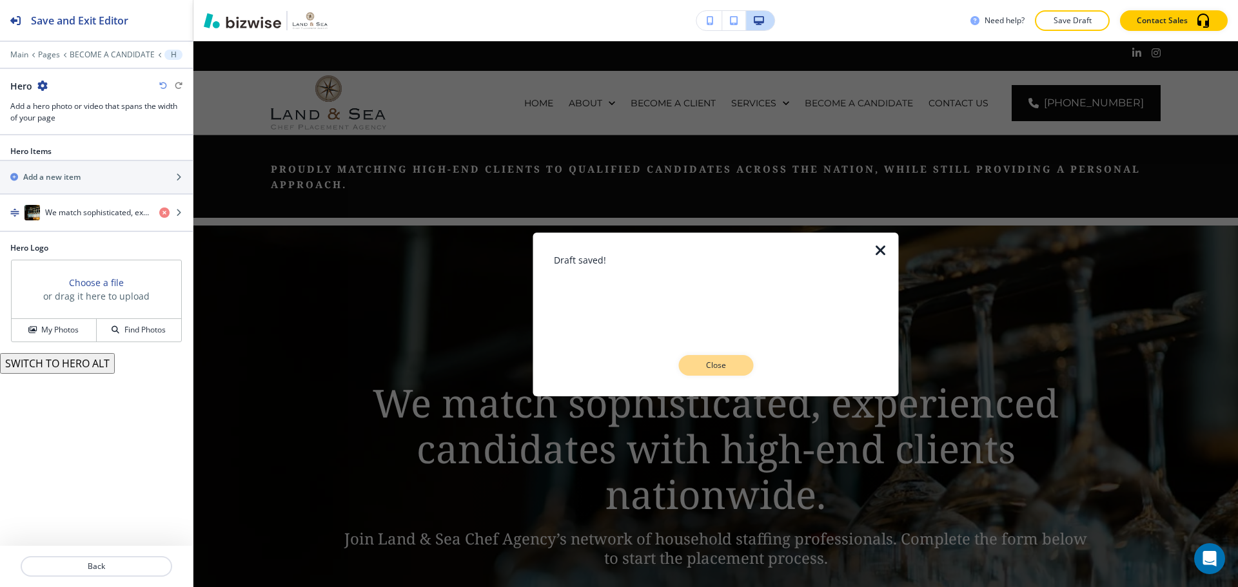
click at [724, 367] on p "Close" at bounding box center [715, 366] width 41 height 12
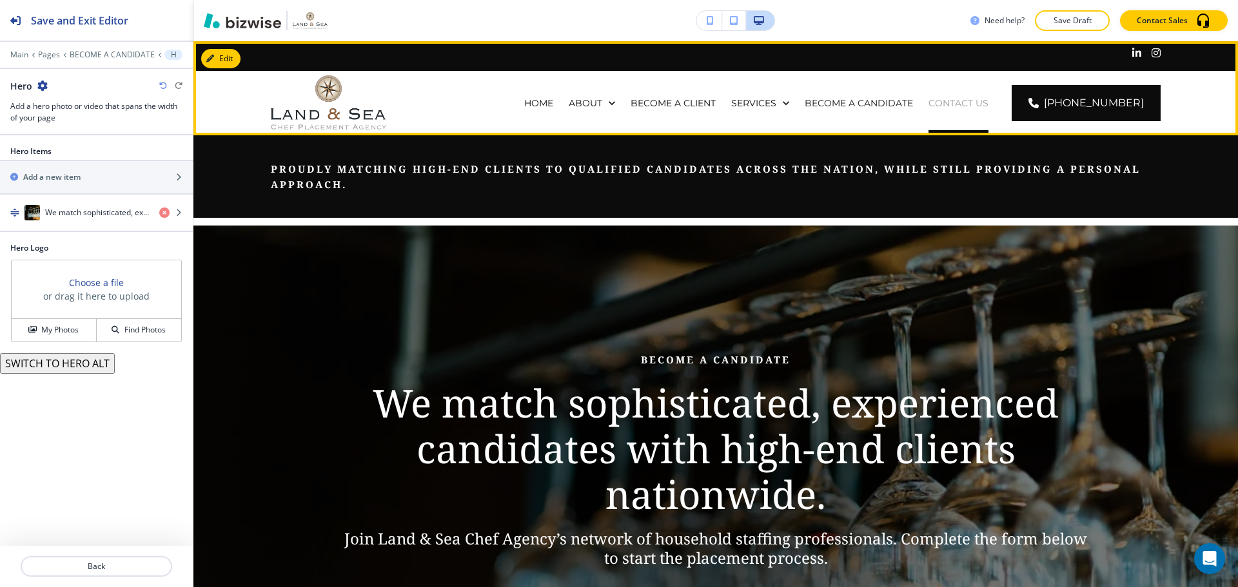
click at [974, 101] on p "CONTACT US" at bounding box center [958, 103] width 60 height 13
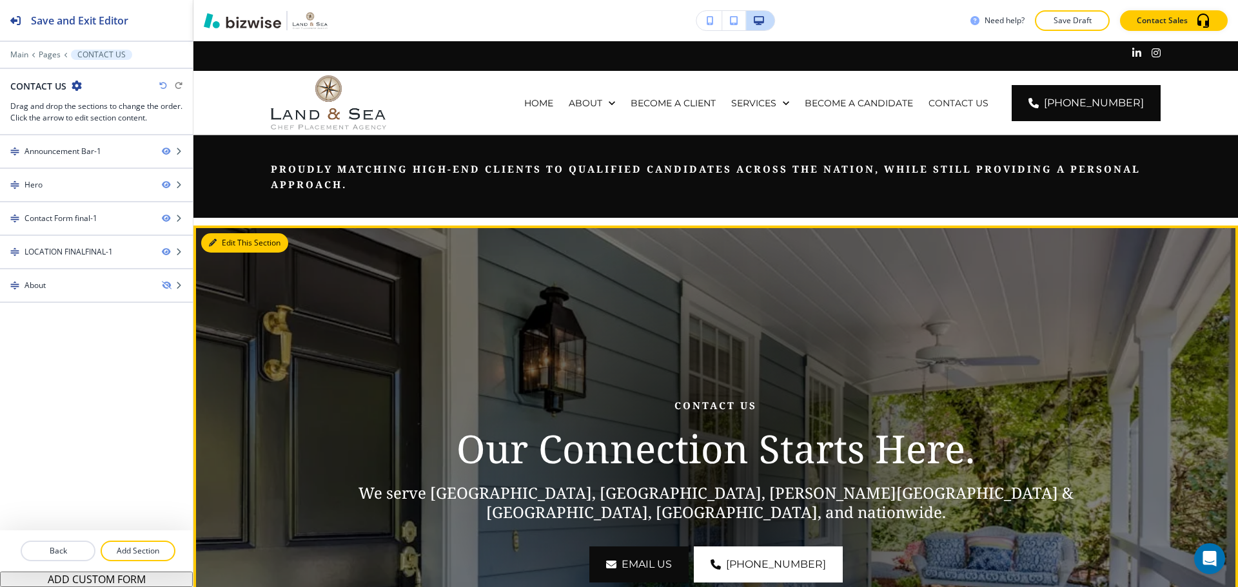
click at [219, 239] on button "Edit This Section" at bounding box center [244, 242] width 87 height 19
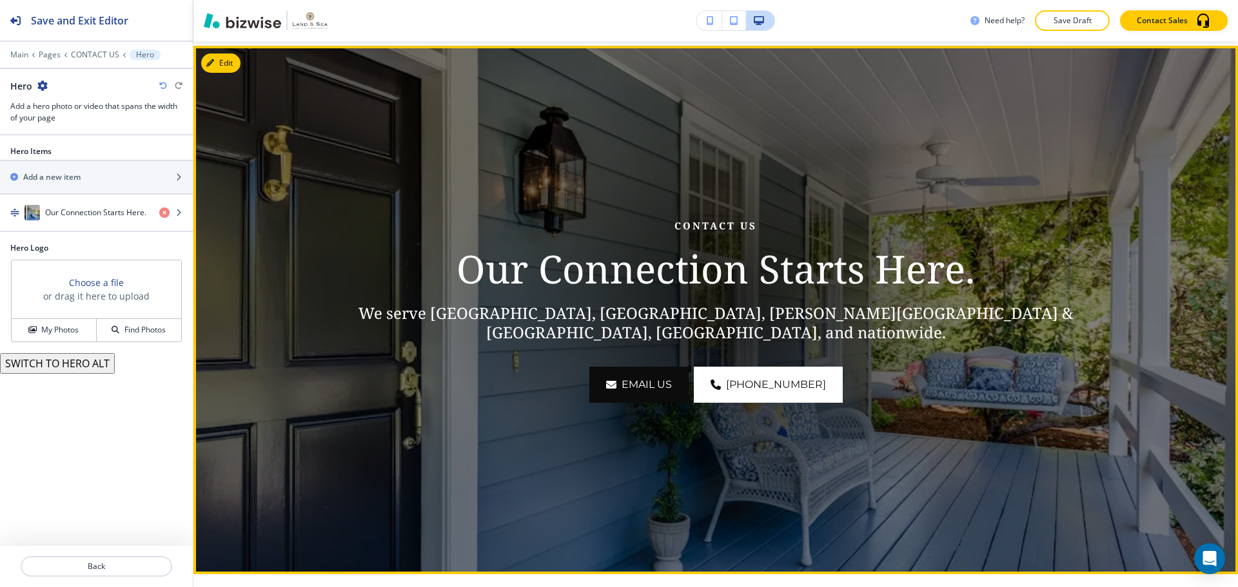
scroll to position [184, 0]
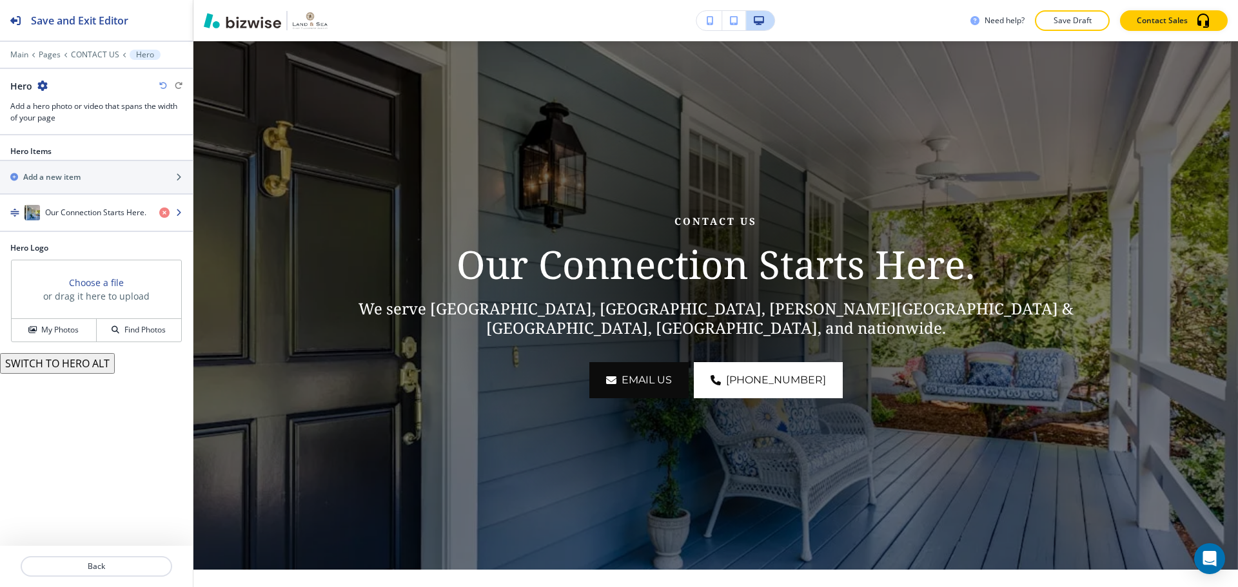
click at [95, 225] on div "button" at bounding box center [96, 225] width 193 height 10
click at [86, 227] on div "button" at bounding box center [96, 225] width 193 height 10
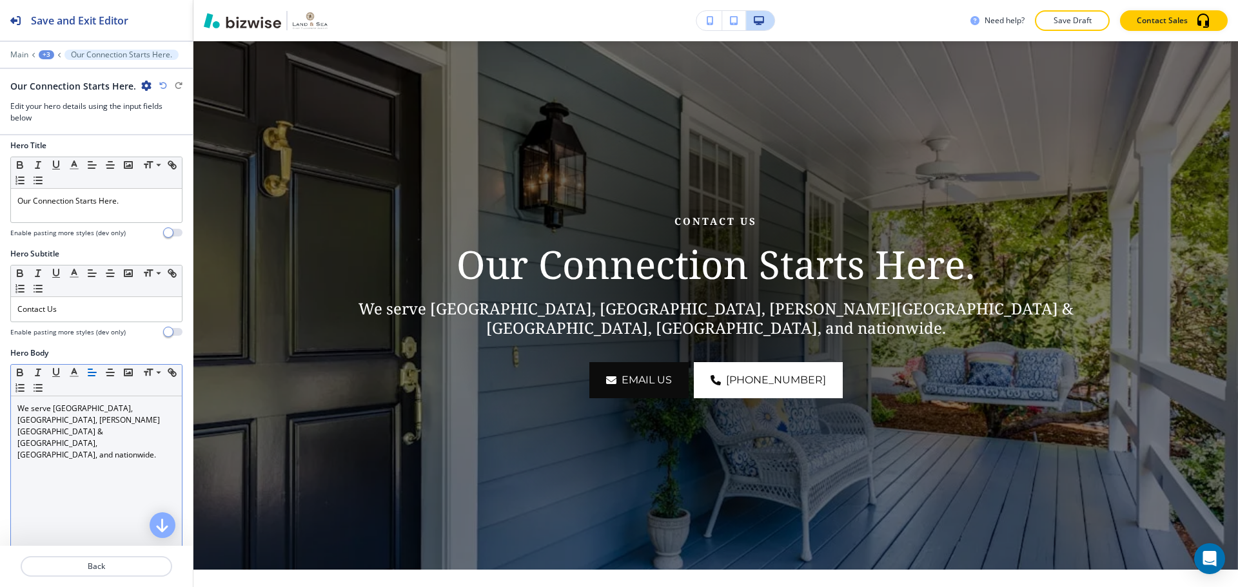
scroll to position [129, 0]
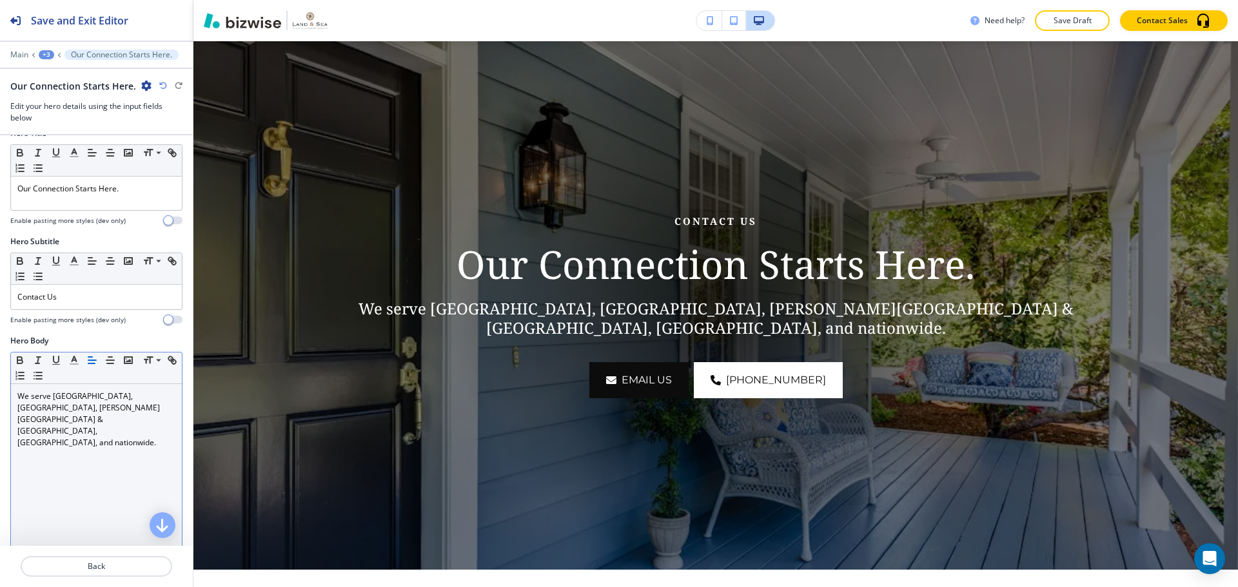
click at [102, 414] on p "We serve Delray Beach, FL, Sandy Springs & Alpharetta, GA, and nationwide." at bounding box center [96, 420] width 158 height 58
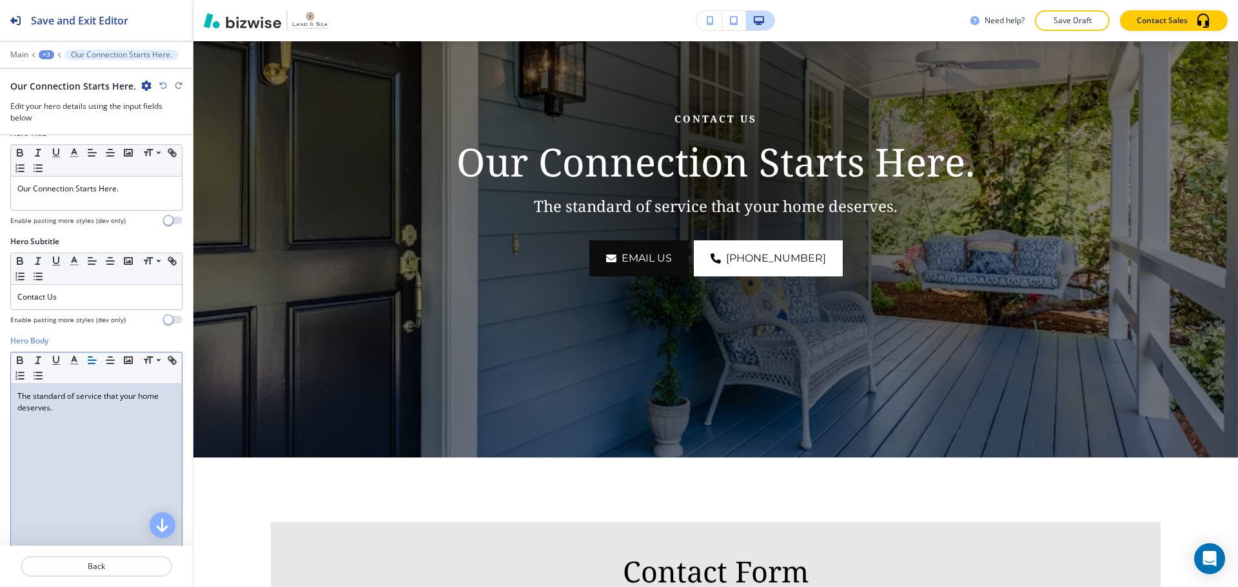
scroll to position [0, 0]
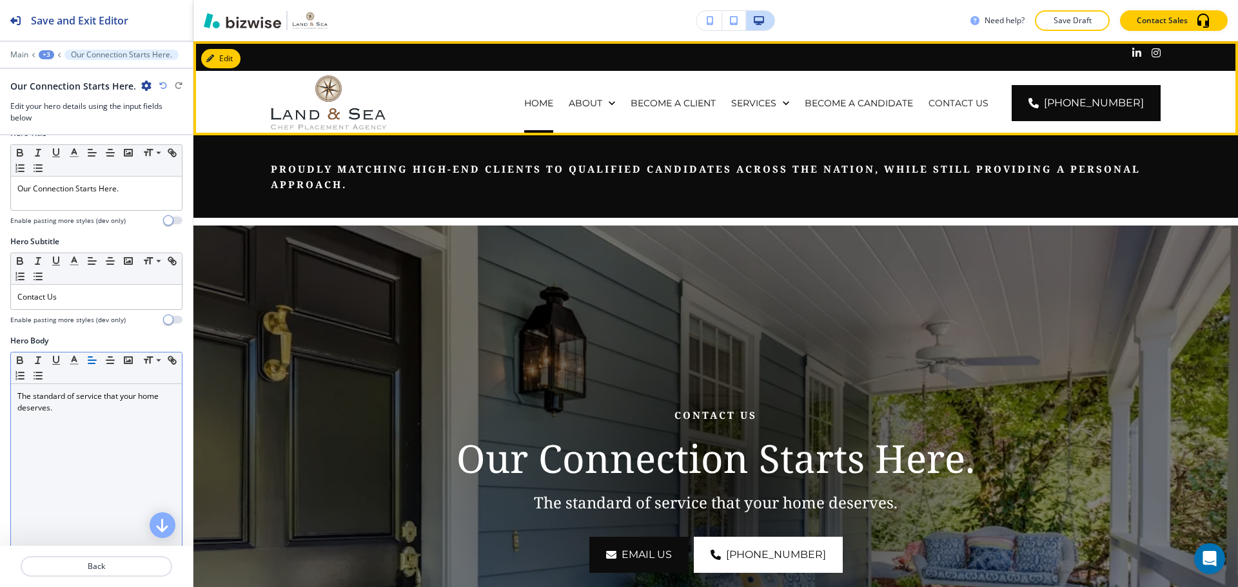
drag, startPoint x: 529, startPoint y: 97, endPoint x: 539, endPoint y: 99, distance: 11.1
click at [529, 97] on div "HOME ABOUT BECOME A CLIENT SERVICES BECOME A CANDIDATE CONTACT US (252) 305-4308" at bounding box center [715, 103] width 1044 height 64
click at [553, 99] on p "HOME" at bounding box center [538, 103] width 29 height 13
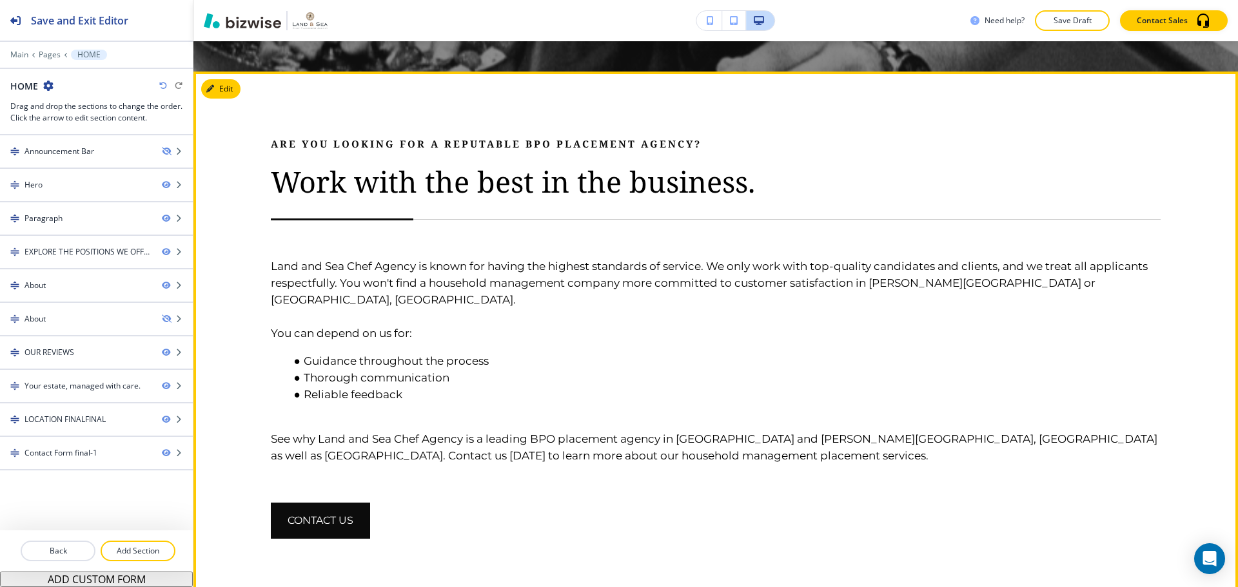
scroll to position [580, 0]
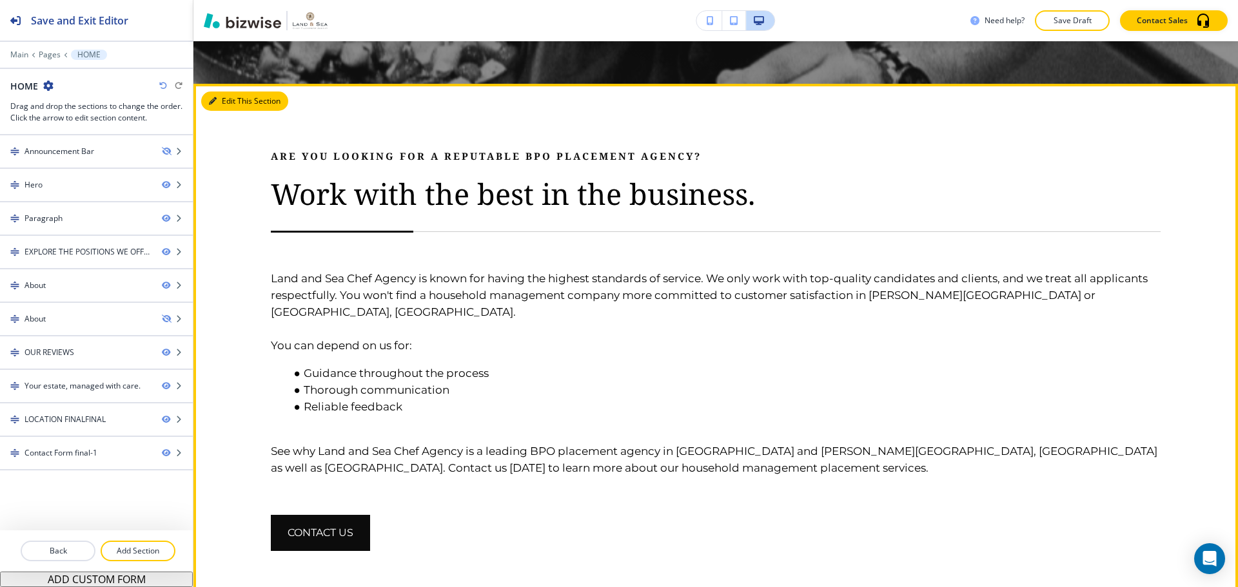
click at [236, 106] on button "Edit This Section" at bounding box center [244, 101] width 87 height 19
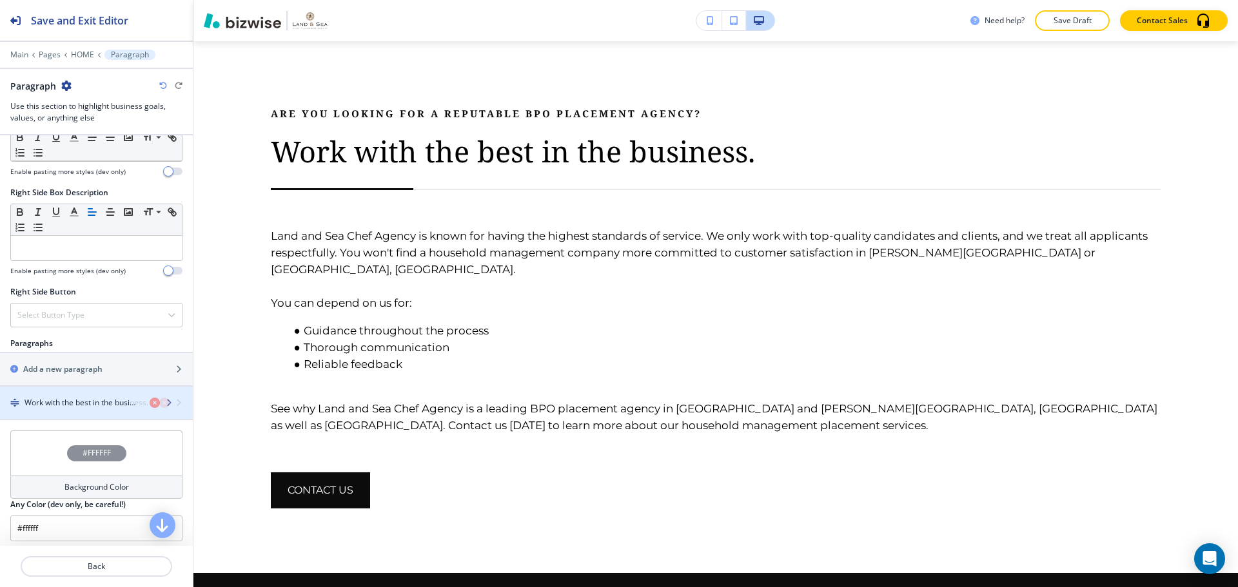
click at [84, 397] on h4 "Work with the best in the business." at bounding box center [86, 403] width 124 height 12
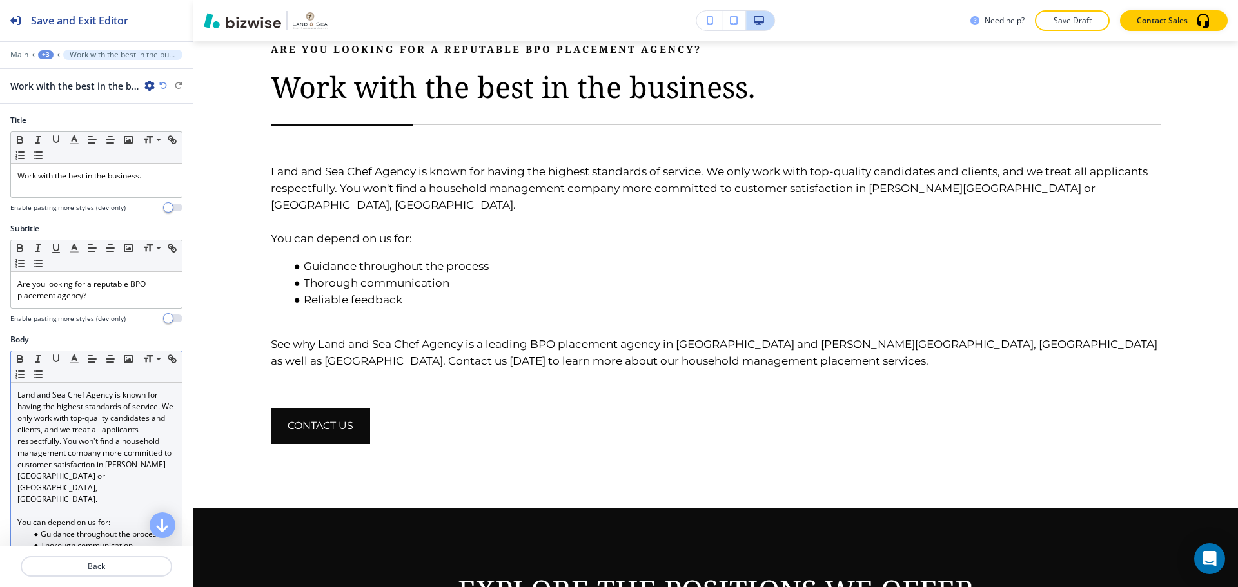
scroll to position [64, 0]
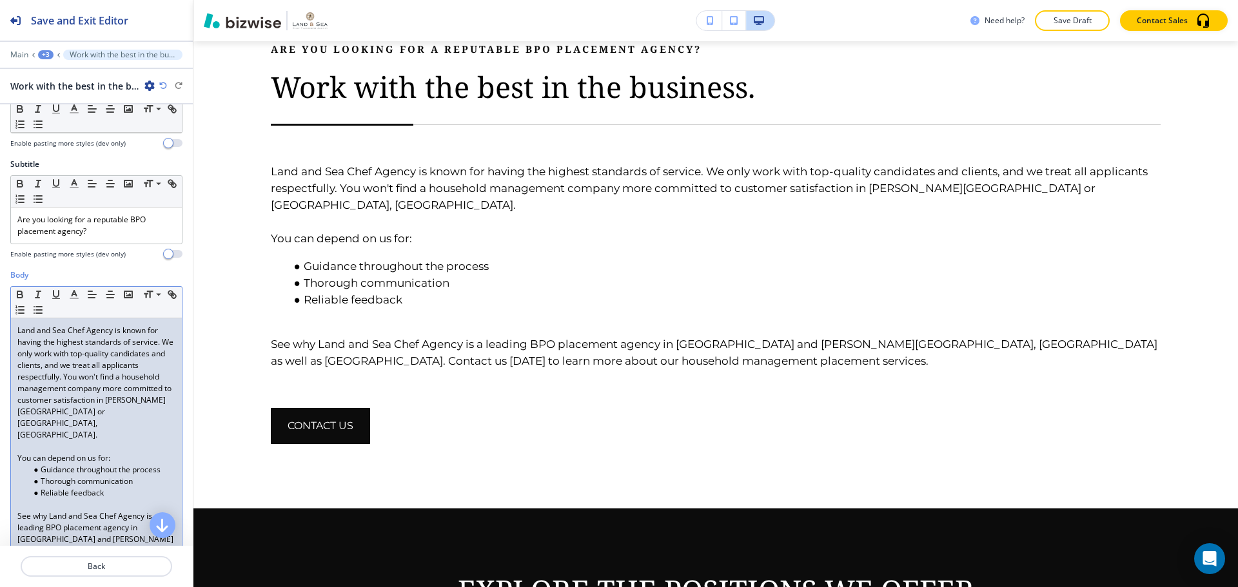
click at [81, 412] on p "Land and Sea Chef Agency is known for having the highest standards of service. …" at bounding box center [96, 383] width 158 height 116
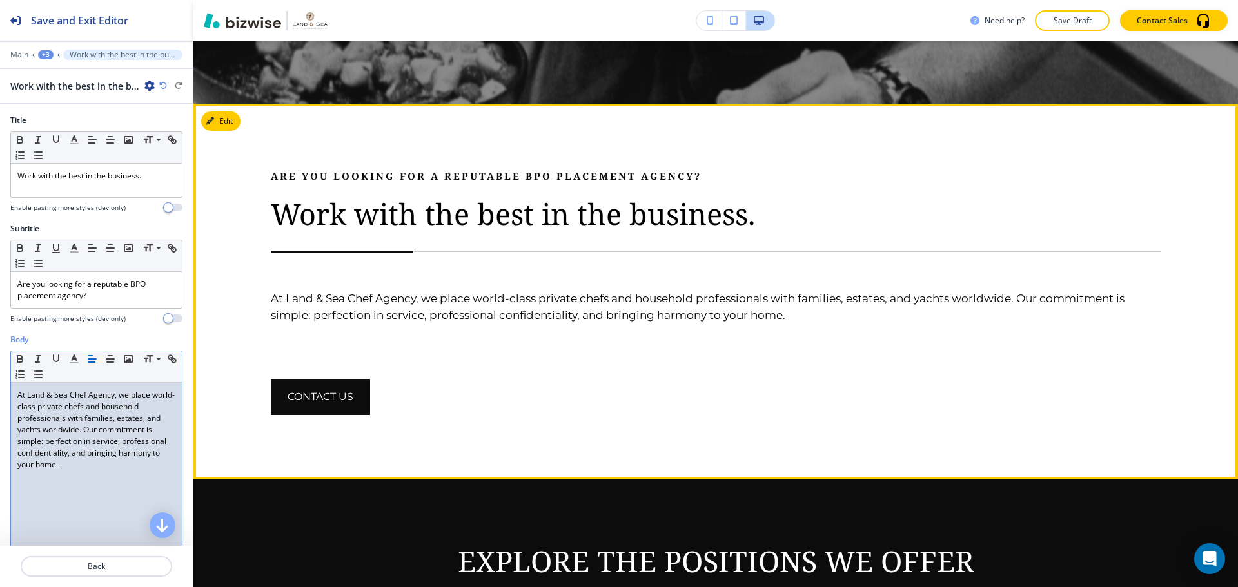
scroll to position [558, 0]
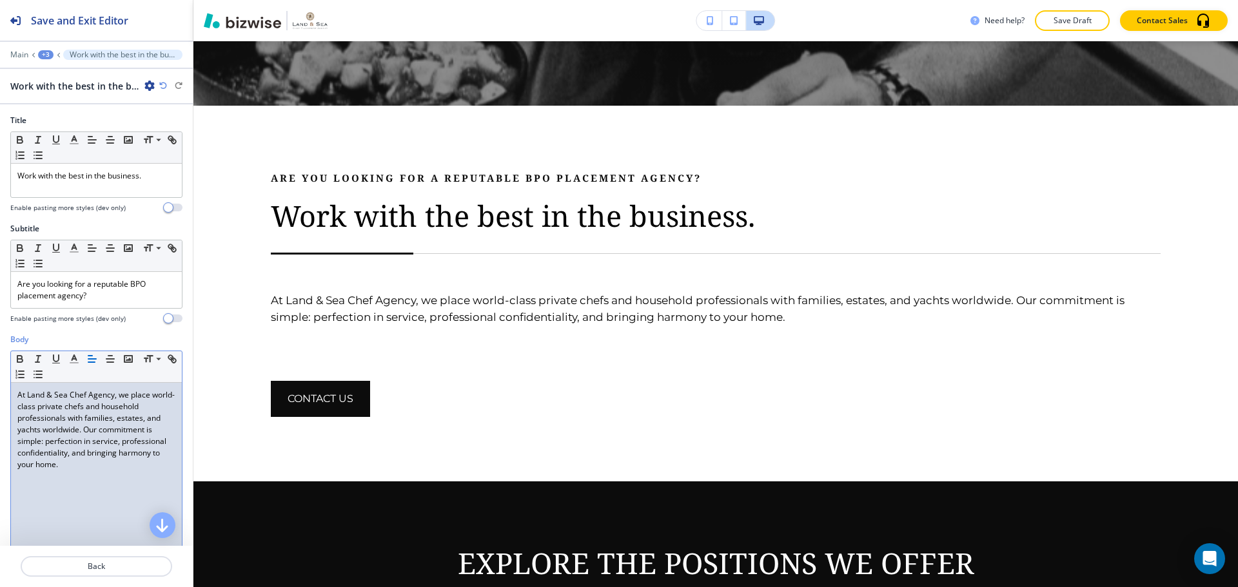
click at [86, 429] on p "At Land & Sea Chef Agency, we place world-class private chefs and household pro…" at bounding box center [96, 429] width 158 height 81
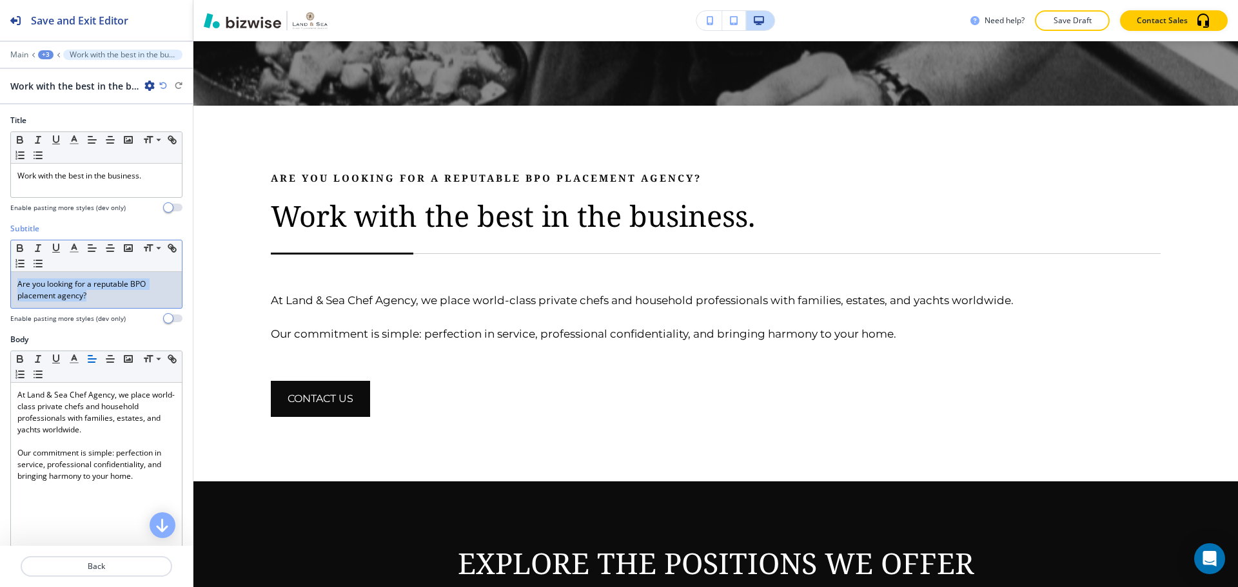
drag, startPoint x: 104, startPoint y: 299, endPoint x: 16, endPoint y: 287, distance: 89.1
click at [16, 287] on div "Are you looking for a reputable BPO placement agency?" at bounding box center [96, 290] width 171 height 36
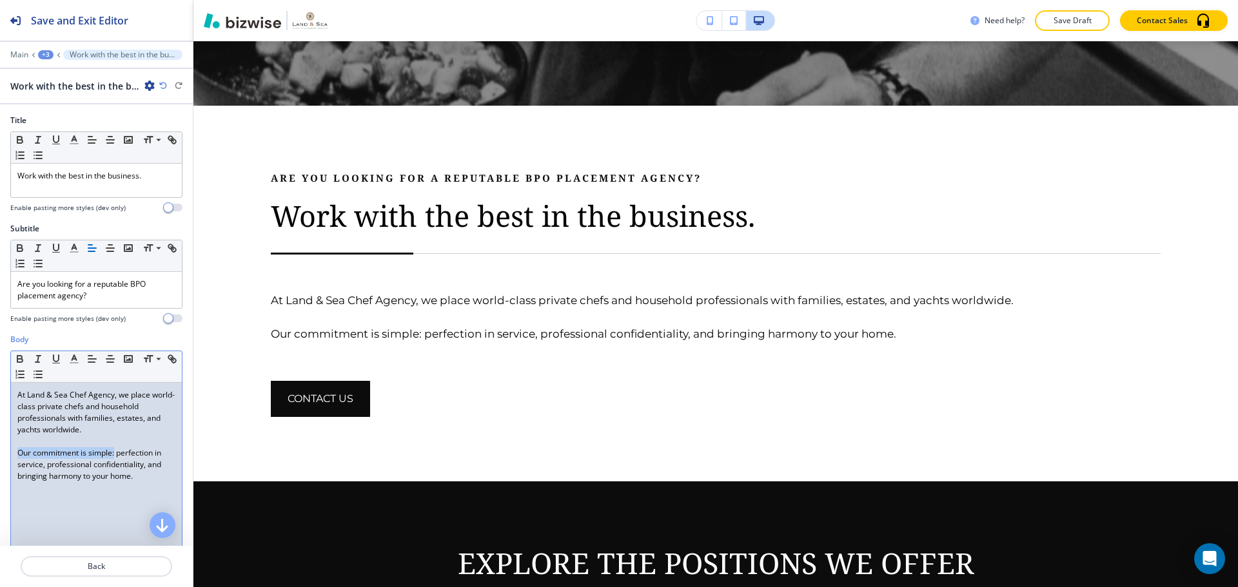
drag, startPoint x: 16, startPoint y: 454, endPoint x: 115, endPoint y: 451, distance: 98.7
click at [115, 451] on div "At Land & Sea Chef Agency, we place world-class private chefs and household pro…" at bounding box center [96, 467] width 171 height 168
copy p "Our commitment is simple:"
click at [92, 186] on div "Work with the best in the business." at bounding box center [96, 181] width 171 height 34
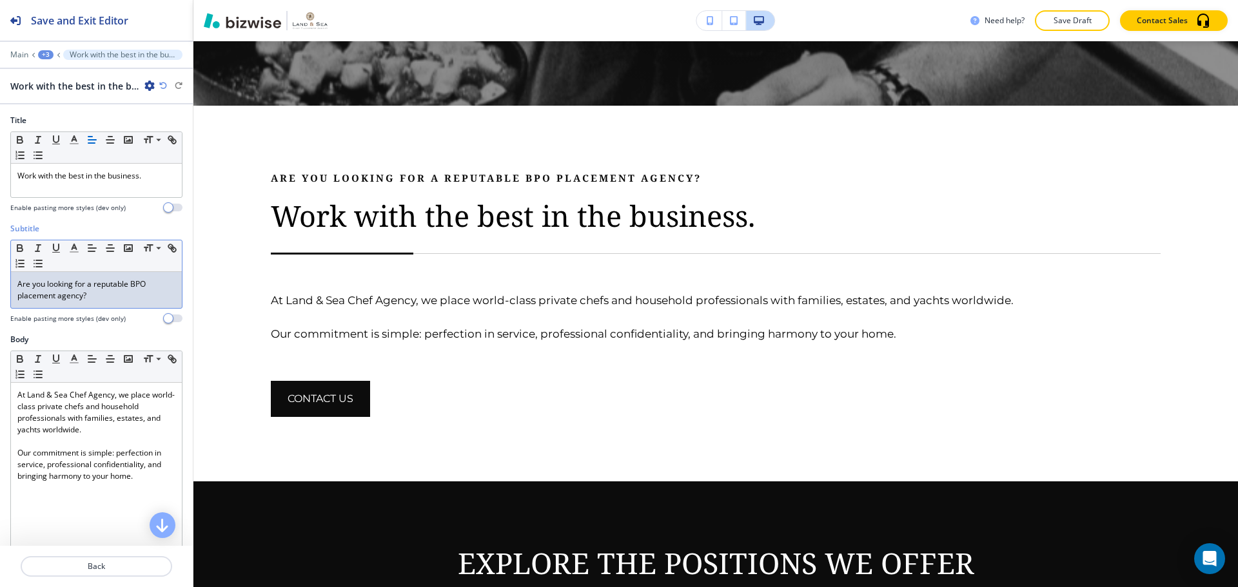
click at [79, 291] on p "Are you looking for a reputable BPO placement agency?" at bounding box center [96, 289] width 158 height 23
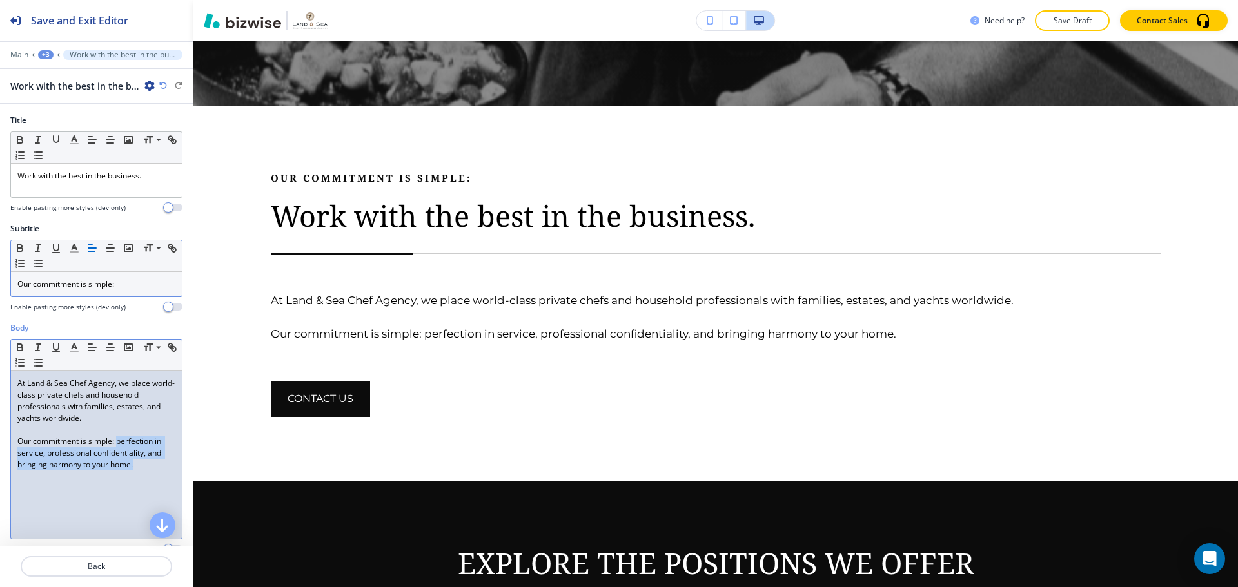
drag, startPoint x: 117, startPoint y: 441, endPoint x: 144, endPoint y: 463, distance: 35.7
click at [144, 463] on p "Our commitment is simple: perfection in service, professional confidentiality, …" at bounding box center [96, 453] width 158 height 35
copy p "perfection in service, professional confidentiality, and bringing harmony to yo…"
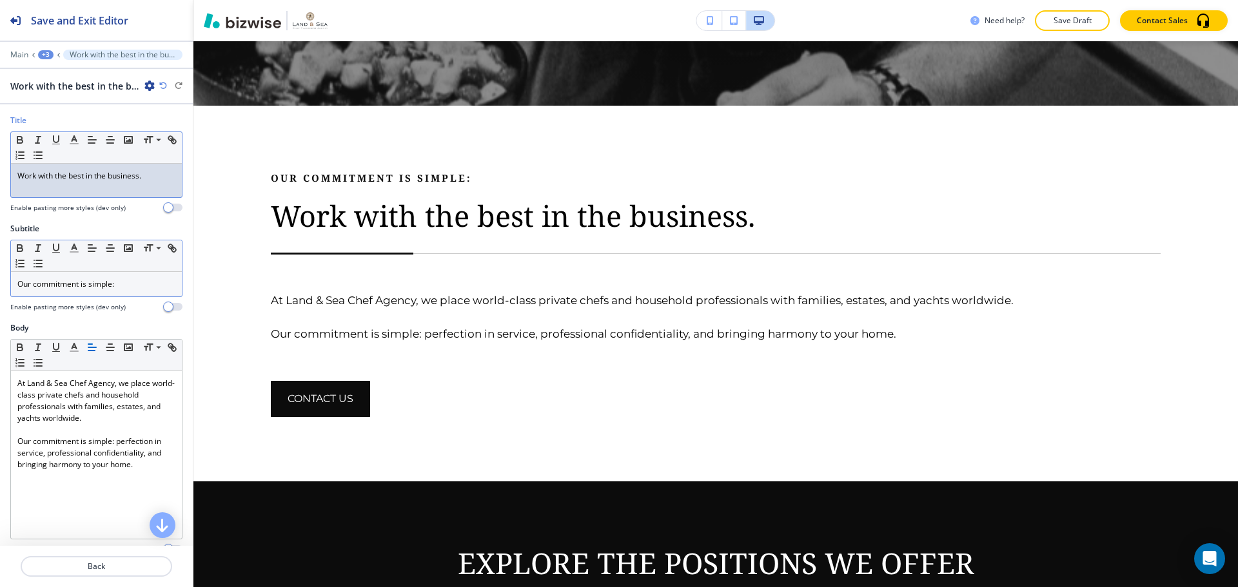
click at [59, 191] on div "Work with the best in the business." at bounding box center [96, 181] width 171 height 34
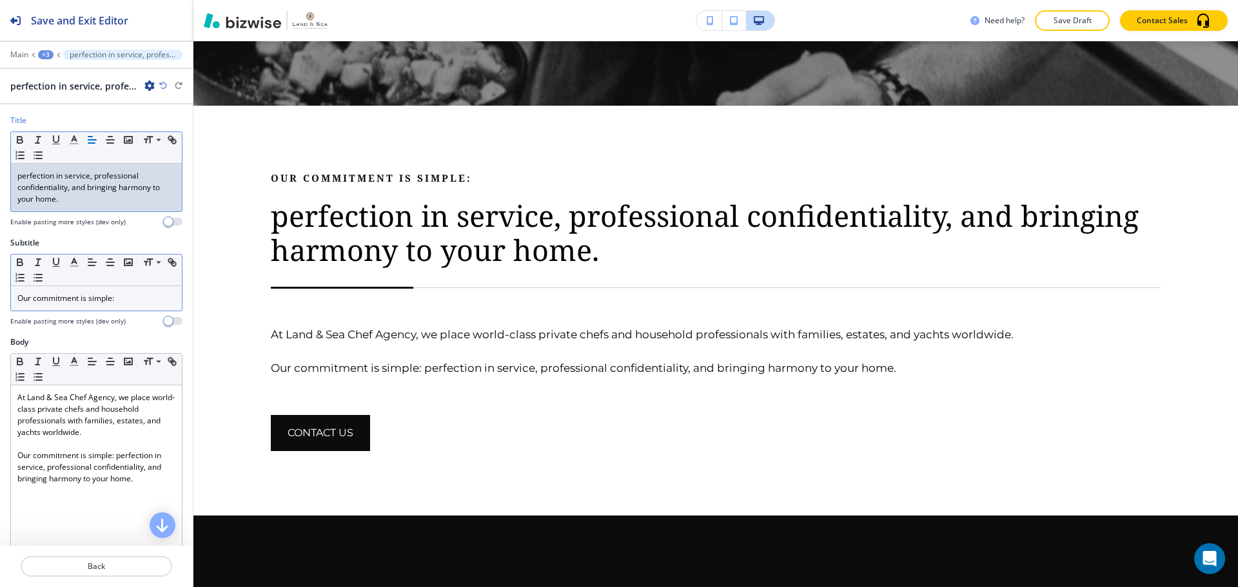
click at [23, 175] on p "perfection in service, professional confidentiality, and bringing harmony to yo…" at bounding box center [96, 187] width 158 height 35
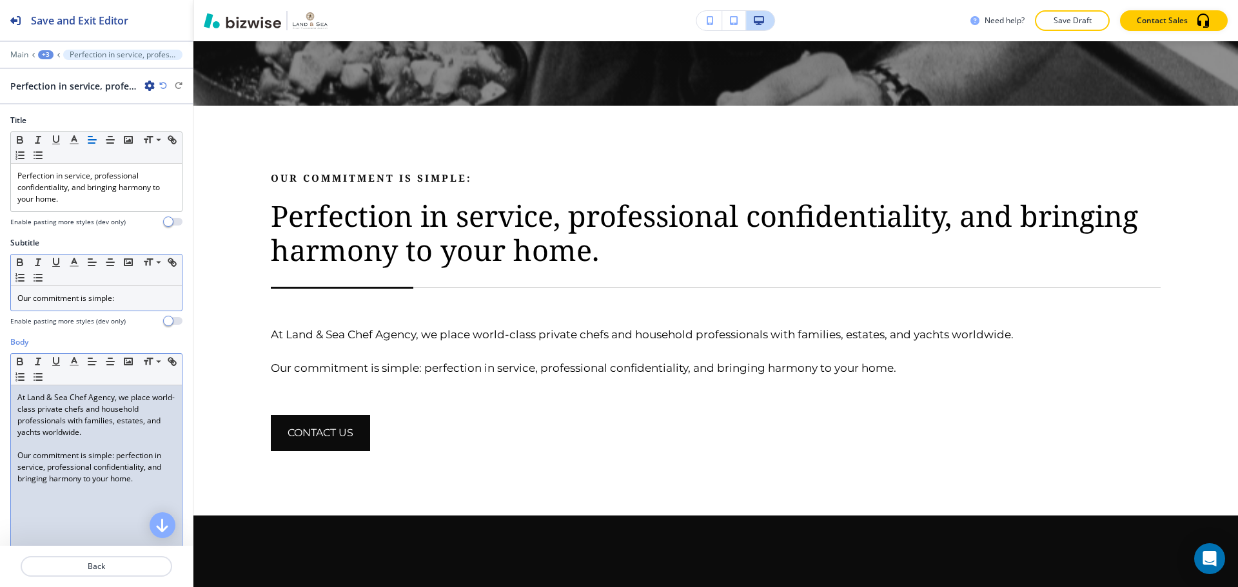
drag, startPoint x: 92, startPoint y: 436, endPoint x: 141, endPoint y: 487, distance: 70.2
click at [141, 487] on div "At Land & Sea Chef Agency, we place world-class private chefs and household pro…" at bounding box center [96, 469] width 171 height 168
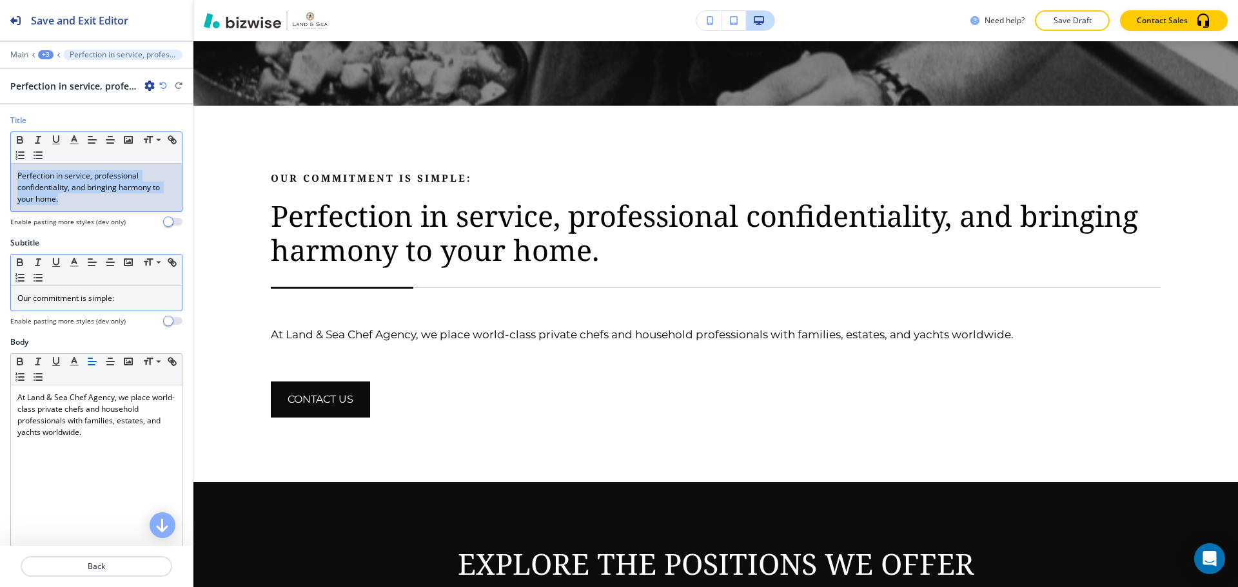
drag, startPoint x: 99, startPoint y: 194, endPoint x: 100, endPoint y: 146, distance: 48.4
click at [12, 176] on div "Perfection in service, professional confidentiality, and bringing harmony to yo…" at bounding box center [96, 188] width 171 height 48
click at [146, 157] on span at bounding box center [157, 157] width 29 height 15
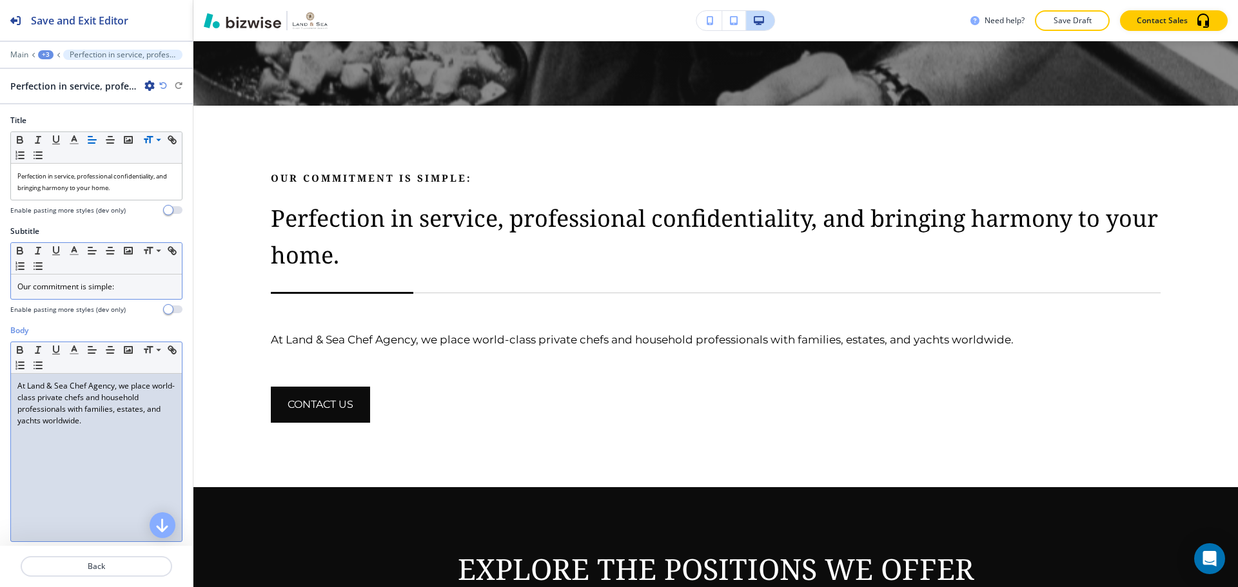
click at [95, 420] on p "At Land & Sea Chef Agency, we place world-class private chefs and household pro…" at bounding box center [96, 403] width 158 height 46
drag, startPoint x: 86, startPoint y: 421, endPoint x: 18, endPoint y: 385, distance: 77.0
click at [18, 385] on p "At Land & Sea Chef Agency, we place world-class private chefs and household pro…" at bounding box center [96, 403] width 158 height 46
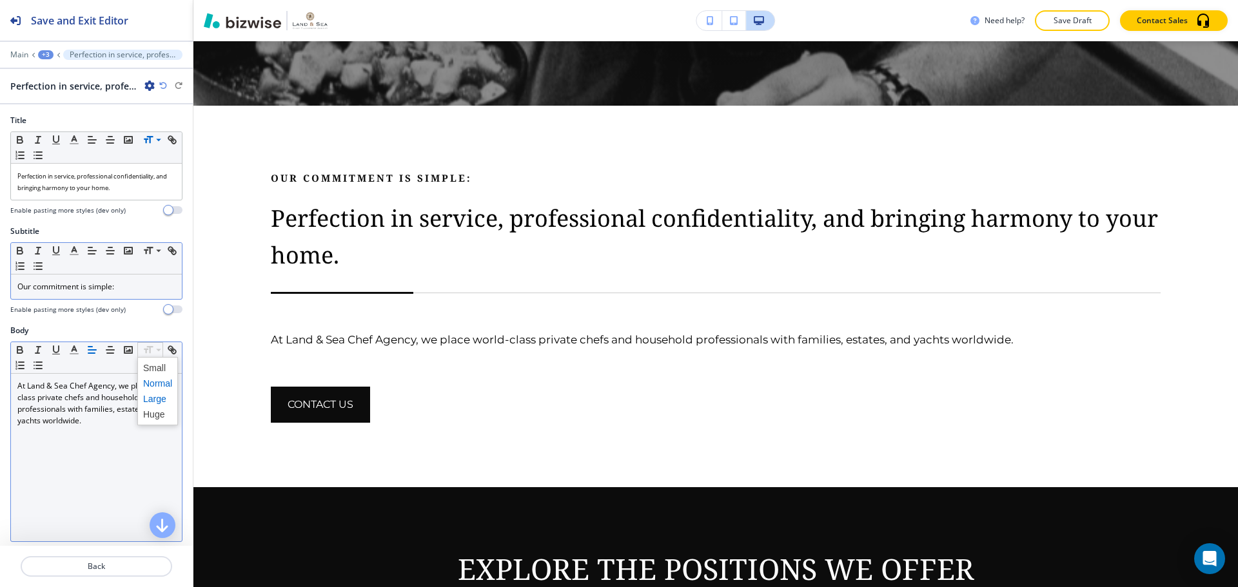
click at [150, 396] on span at bounding box center [157, 398] width 29 height 15
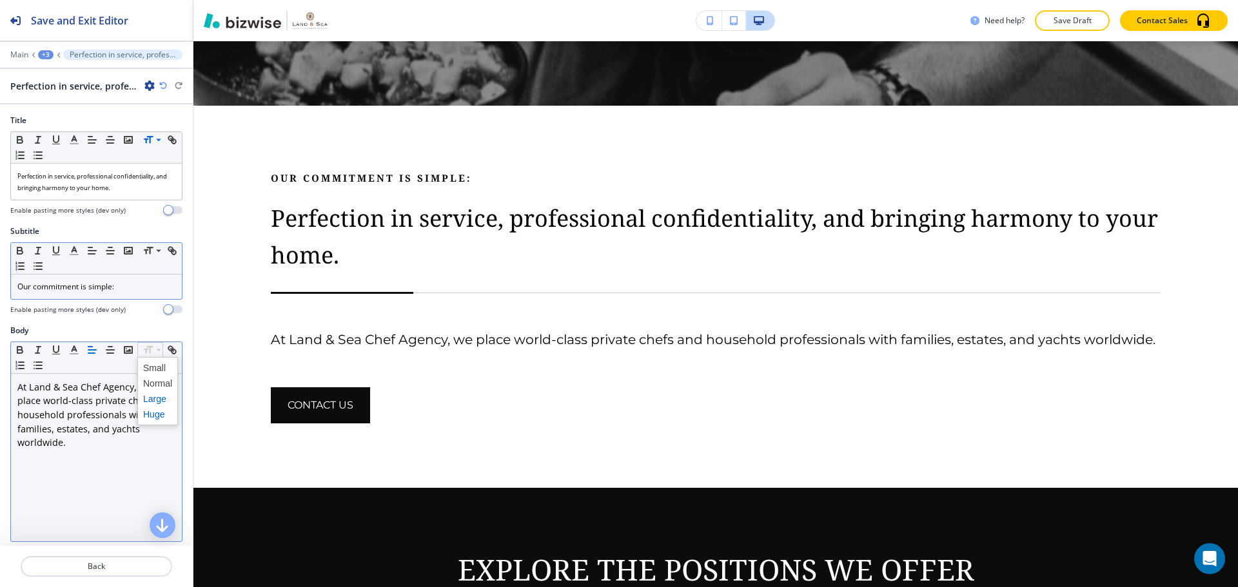
click at [144, 412] on span at bounding box center [157, 414] width 29 height 15
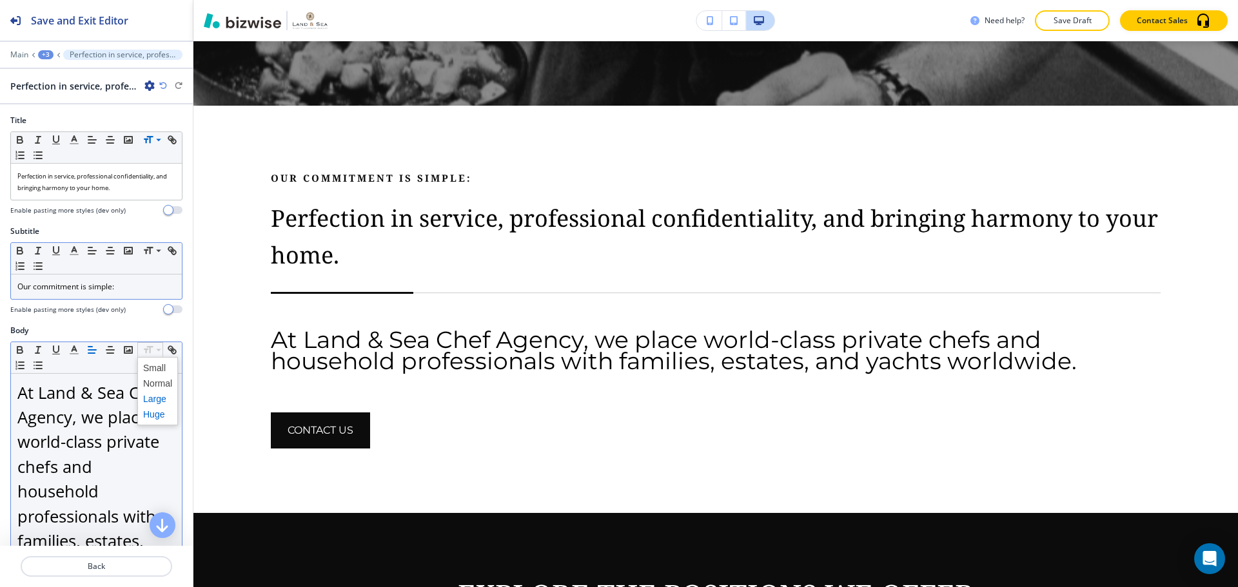
click at [151, 396] on span at bounding box center [157, 398] width 29 height 15
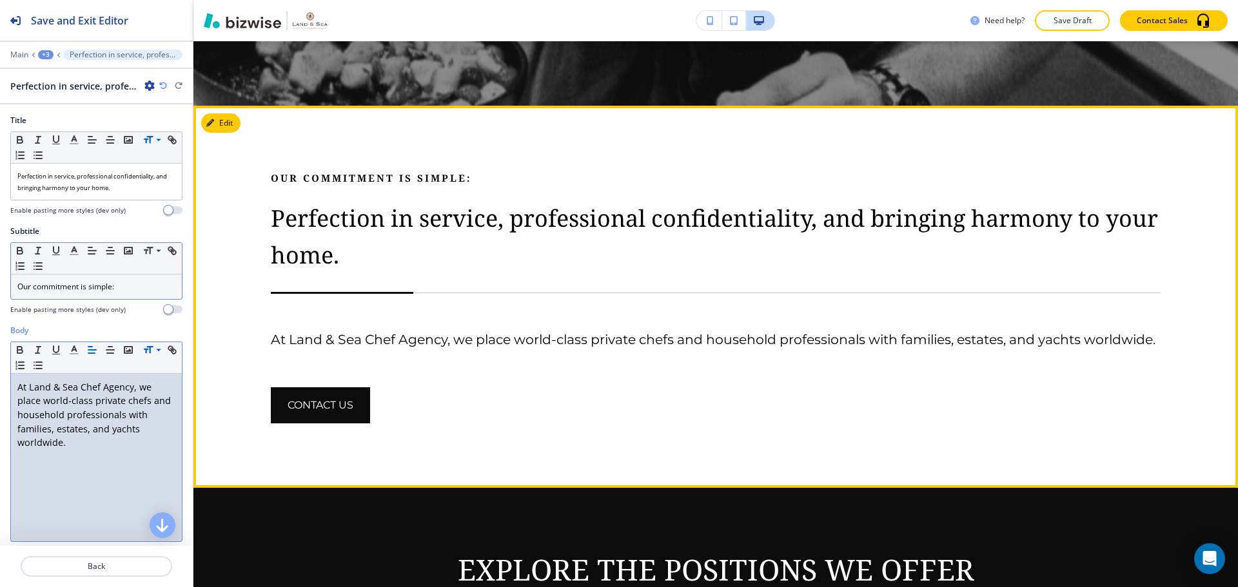
click at [529, 384] on div "Our commitment is simple: Perfection in service, professional confidentiality, …" at bounding box center [715, 296] width 889 height 253
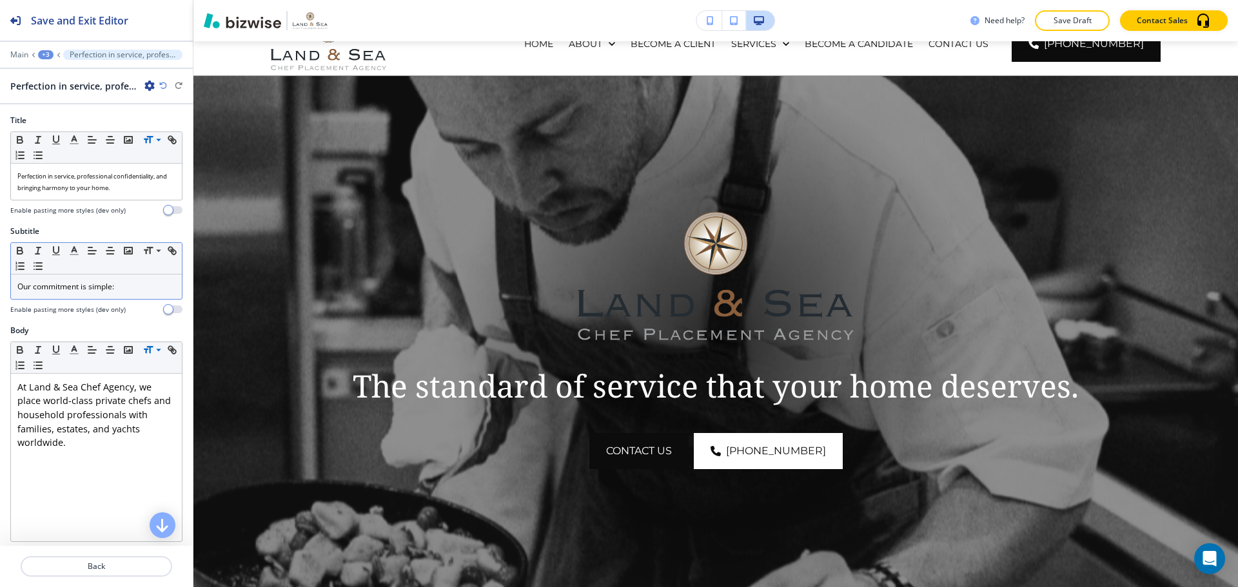
scroll to position [0, 0]
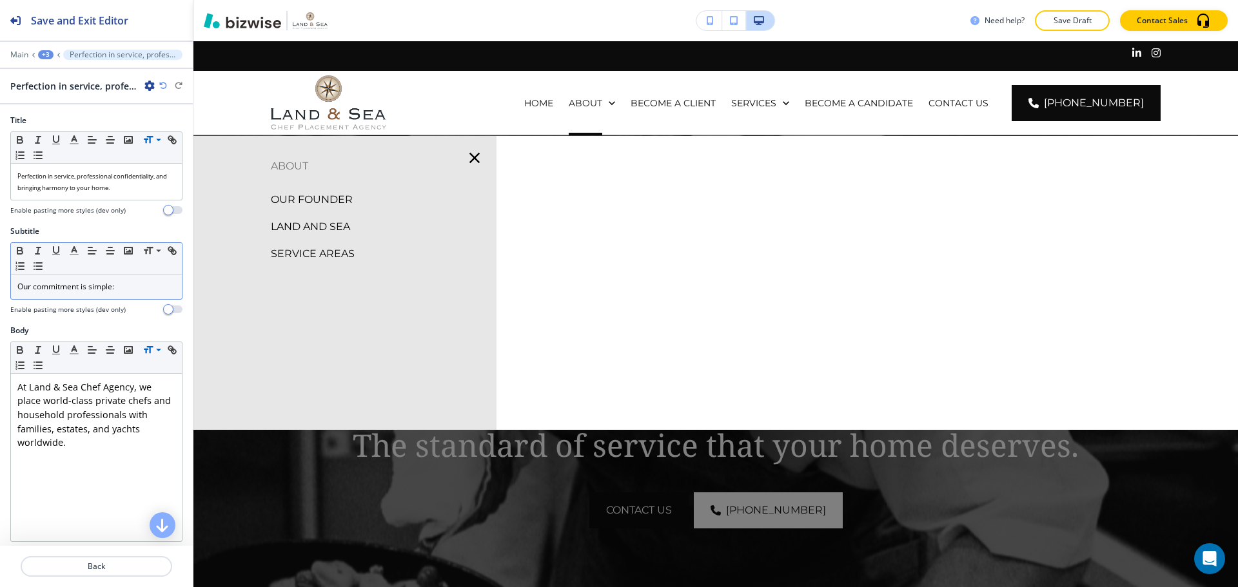
click at [298, 197] on p "OUR FOUNDER" at bounding box center [312, 199] width 82 height 19
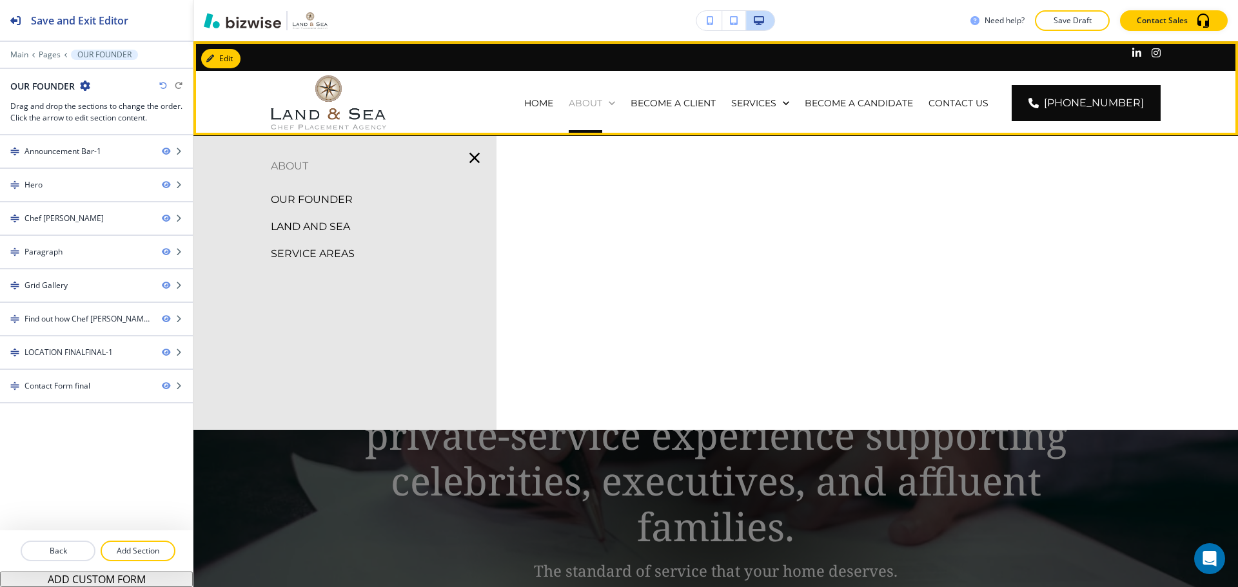
click at [593, 103] on p "ABOUT" at bounding box center [586, 103] width 34 height 13
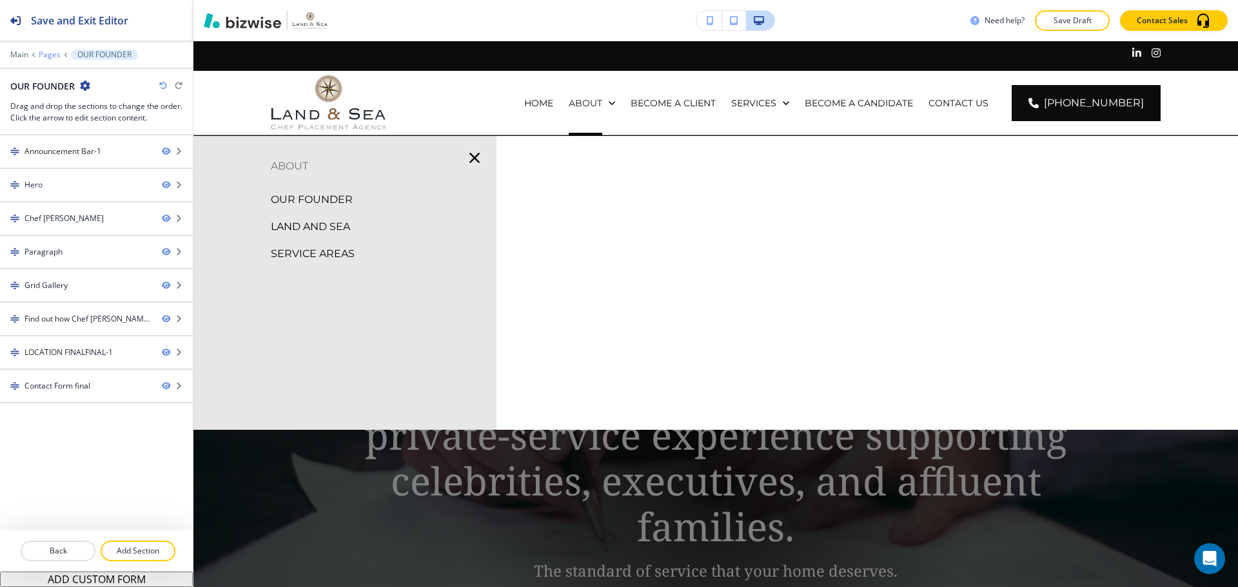
click at [52, 52] on p "Pages" at bounding box center [50, 54] width 22 height 9
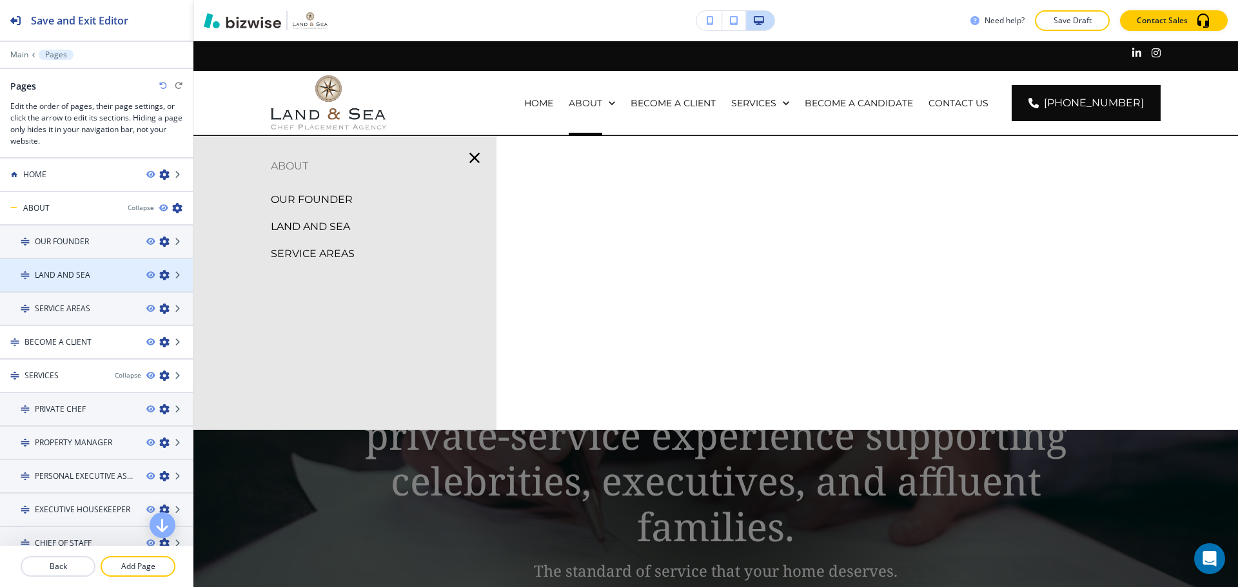
click at [159, 275] on icon "button" at bounding box center [164, 275] width 10 height 10
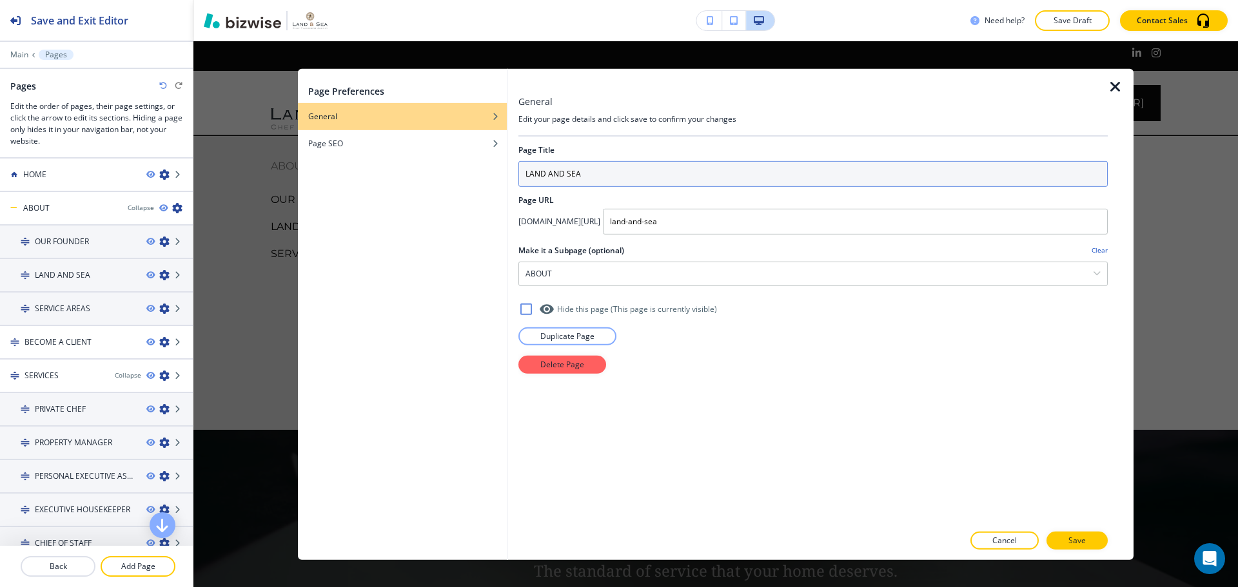
drag, startPoint x: 562, startPoint y: 177, endPoint x: 554, endPoint y: 173, distance: 9.2
click at [554, 173] on input "LAND AND SEA" at bounding box center [812, 173] width 589 height 26
click at [570, 170] on input "LAND AND SEA" at bounding box center [812, 173] width 589 height 26
click at [559, 171] on input "LAND AND SEA" at bounding box center [812, 173] width 589 height 26
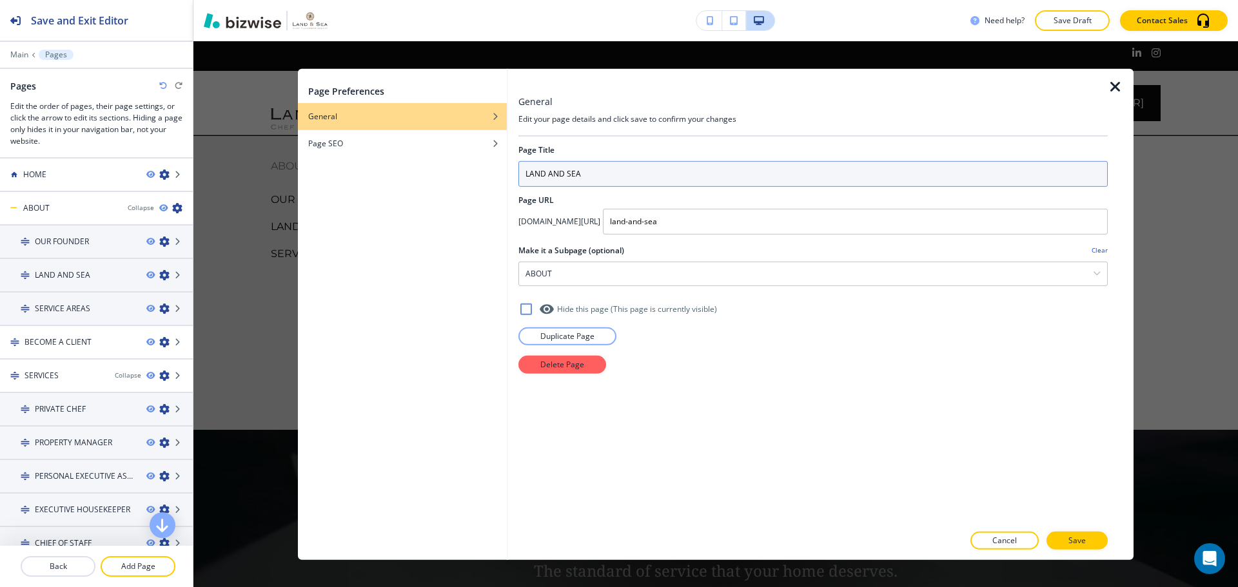
click at [548, 171] on input "LAND AND SEA" at bounding box center [812, 173] width 589 height 26
click at [639, 175] on input "LAND AND SEA" at bounding box center [812, 173] width 589 height 26
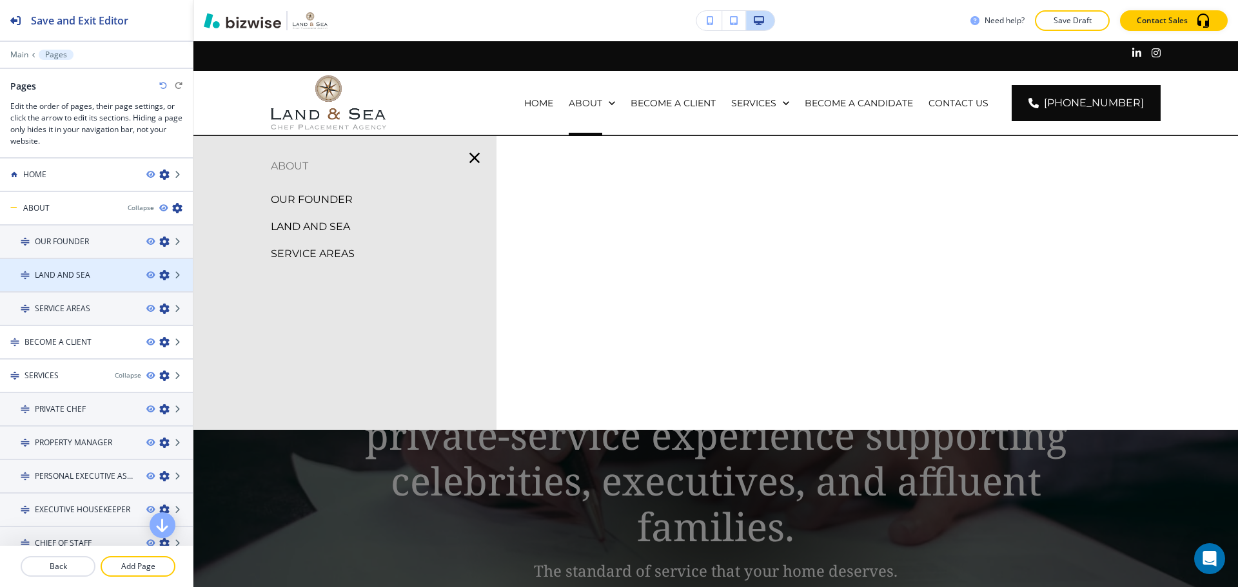
click at [84, 282] on div at bounding box center [96, 286] width 193 height 10
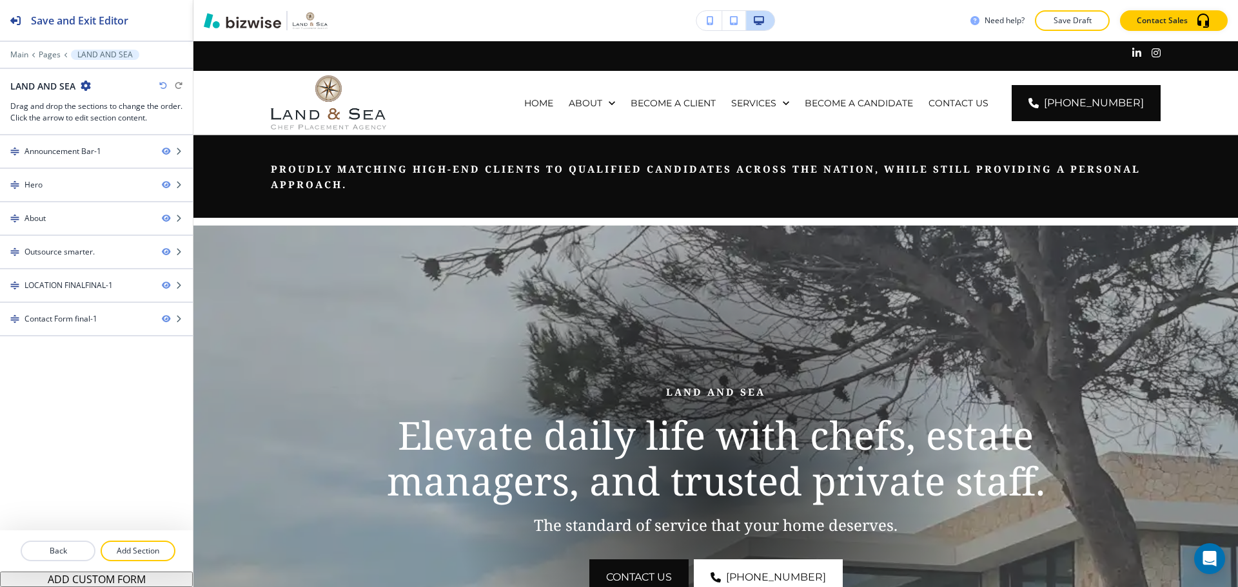
click at [86, 87] on icon "button" at bounding box center [86, 86] width 10 height 10
click at [104, 108] on p "Edit Page Settings" at bounding box center [122, 108] width 66 height 12
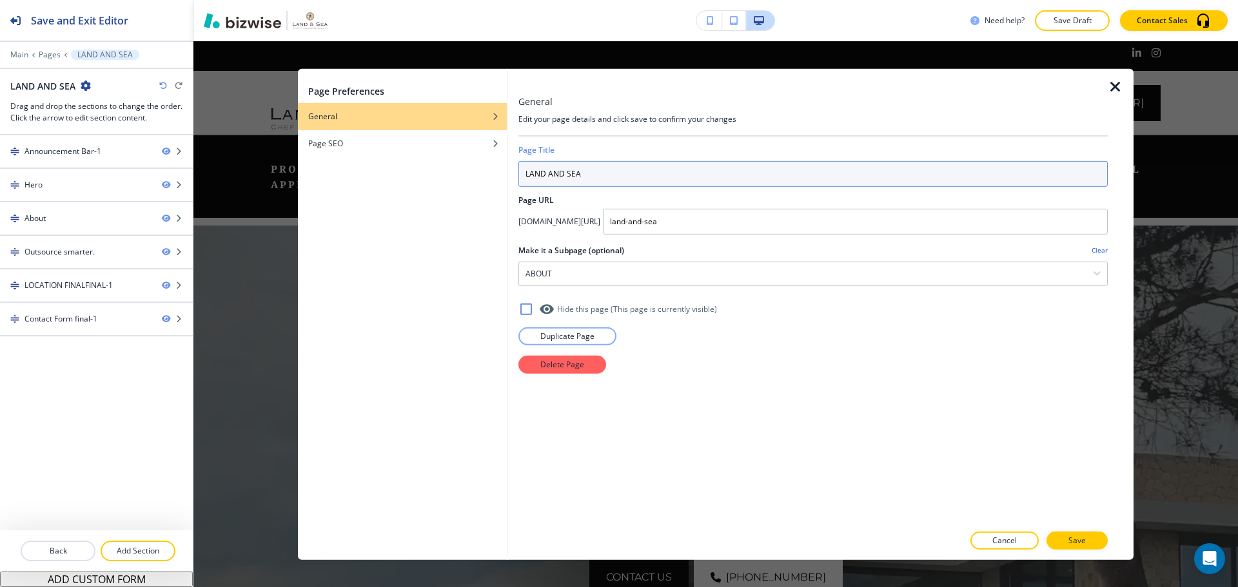
drag, startPoint x: 549, startPoint y: 173, endPoint x: 565, endPoint y: 177, distance: 15.9
click at [565, 177] on input "LAND AND SEA" at bounding box center [812, 173] width 589 height 26
type input "LAND & SEA"
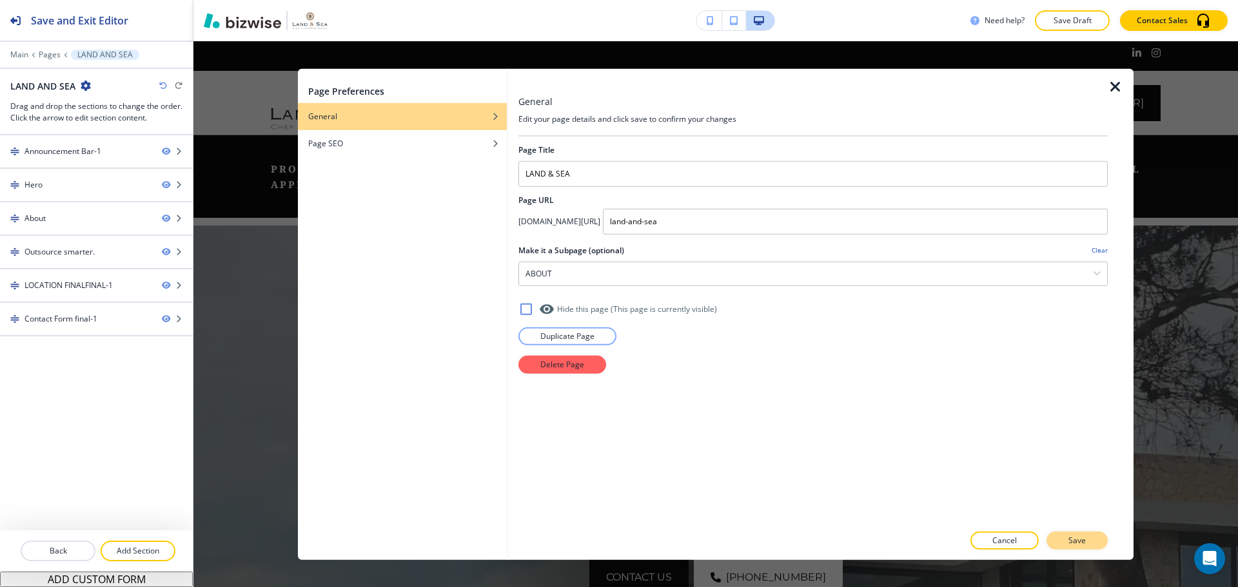
click at [1105, 545] on button "Save" at bounding box center [1076, 541] width 61 height 18
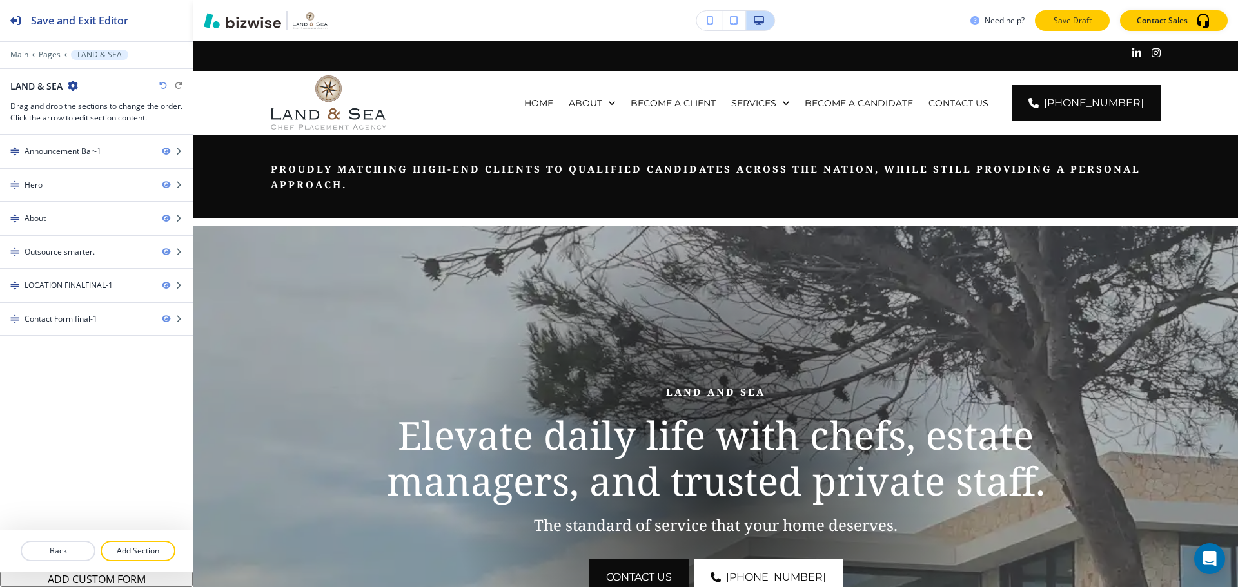
click at [1044, 23] on button "Save Draft" at bounding box center [1072, 20] width 75 height 21
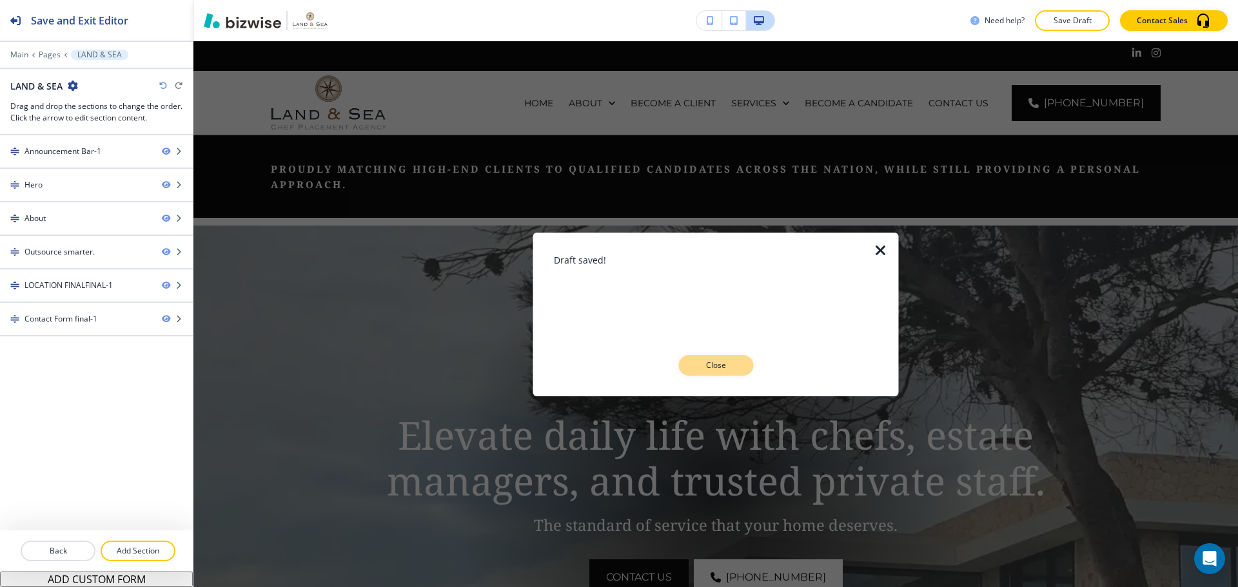
click at [750, 369] on button "Close" at bounding box center [715, 365] width 75 height 21
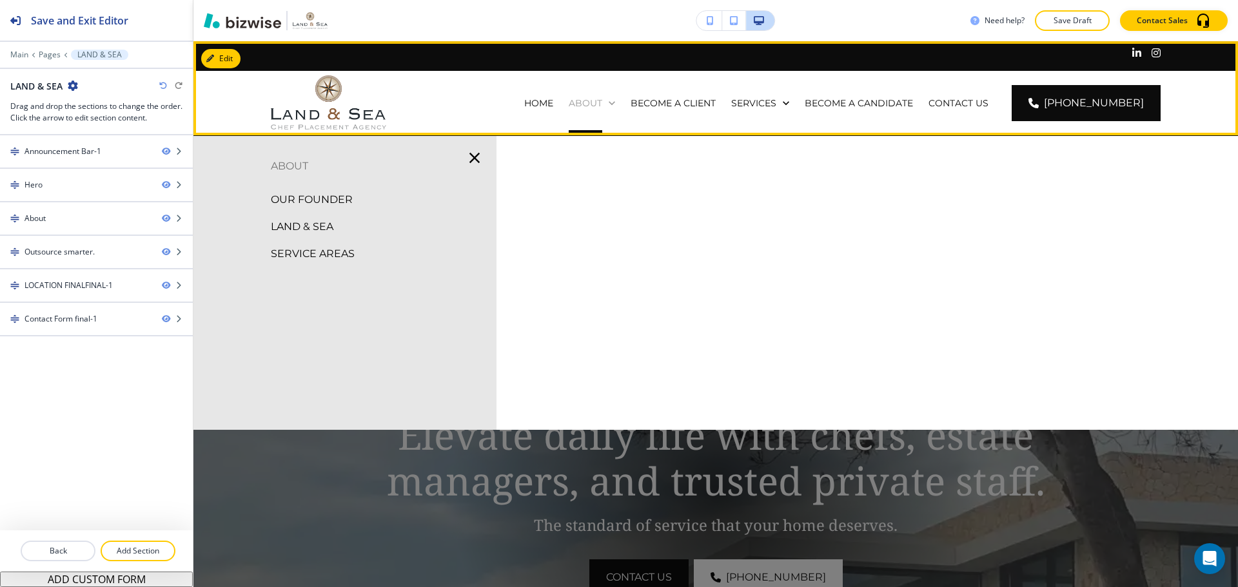
click at [602, 98] on p "ABOUT" at bounding box center [586, 103] width 34 height 13
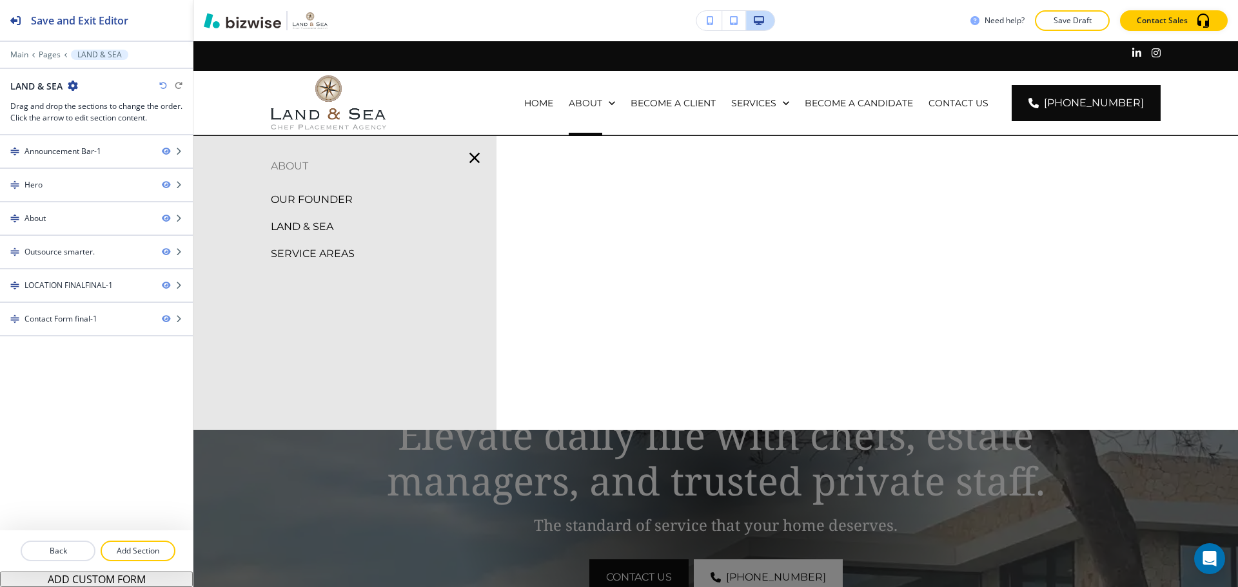
click at [307, 226] on p "LAND & SEA" at bounding box center [302, 226] width 63 height 19
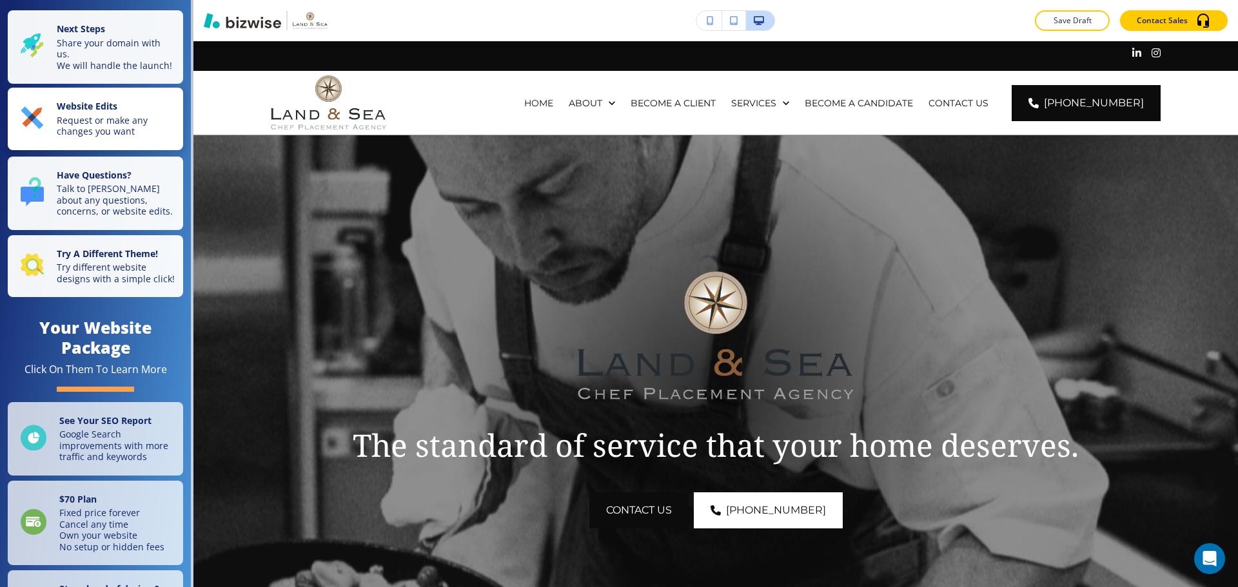
click at [87, 137] on p "Request or make any changes you want" at bounding box center [116, 126] width 119 height 23
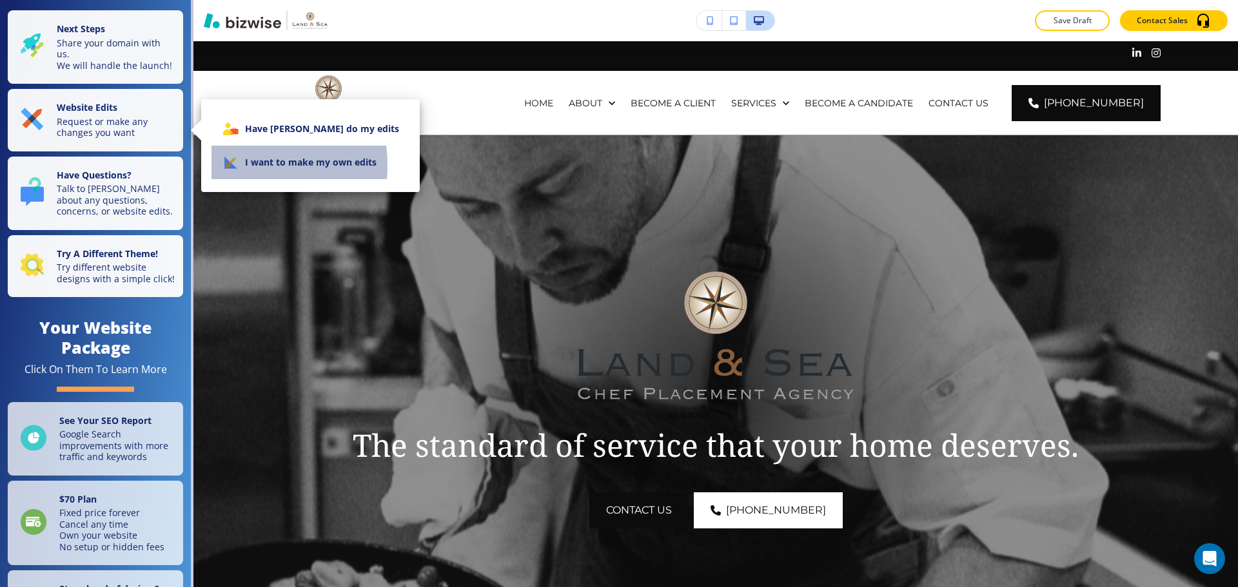
click at [240, 165] on li "I want to make my own edits" at bounding box center [310, 163] width 198 height 34
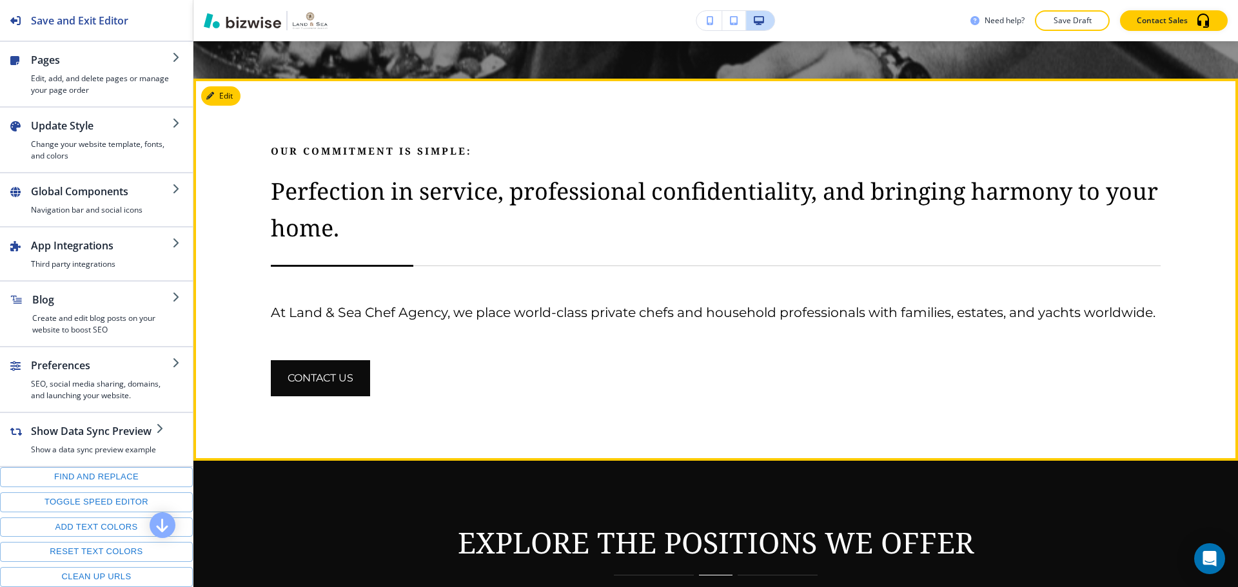
scroll to position [580, 0]
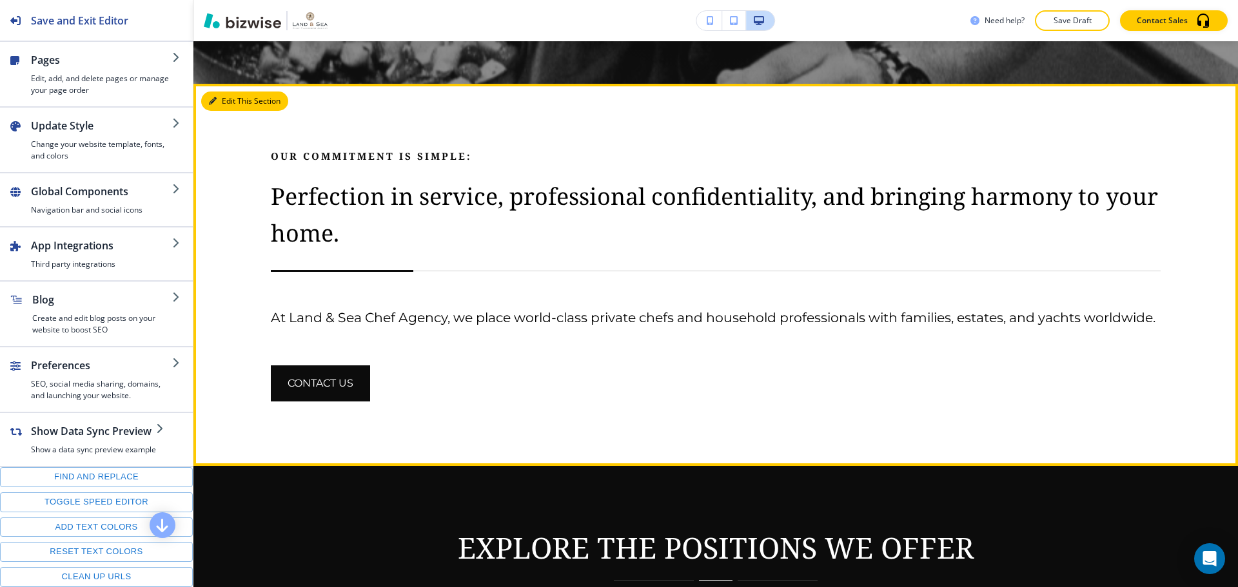
click at [224, 104] on button "Edit This Section" at bounding box center [244, 101] width 87 height 19
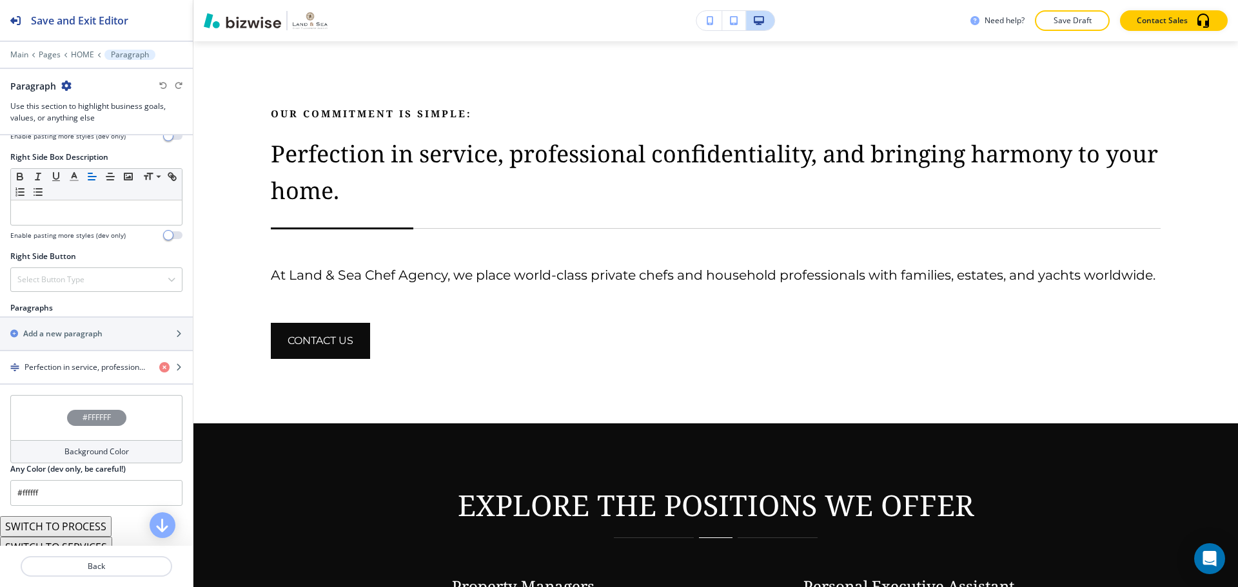
scroll to position [645, 0]
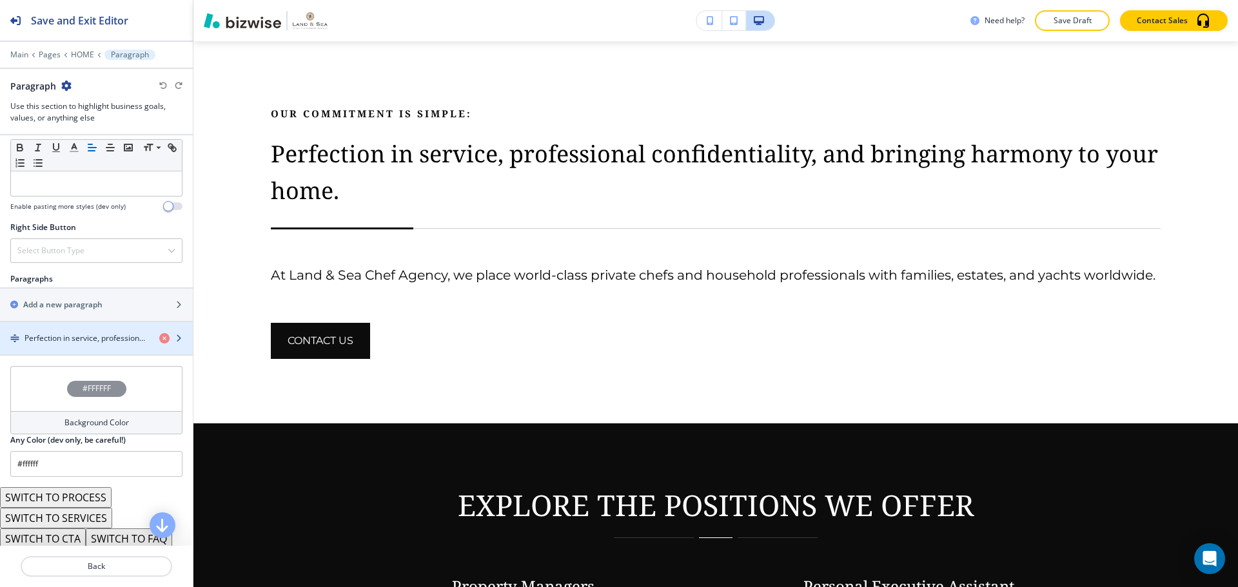
click at [90, 348] on div "button" at bounding box center [96, 349] width 193 height 10
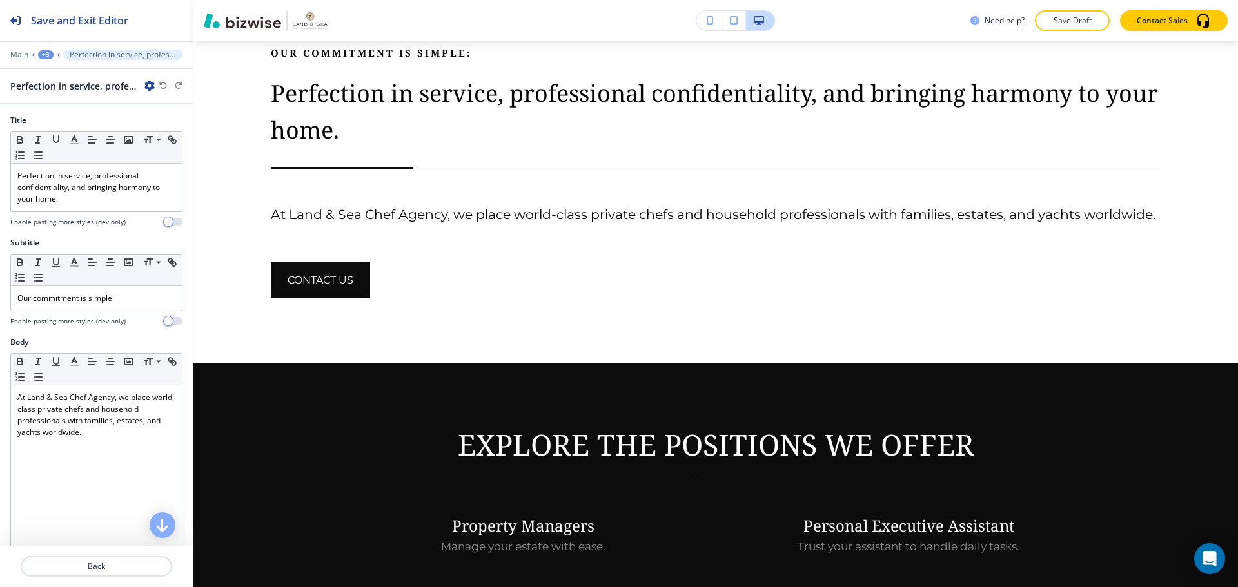
scroll to position [687, 0]
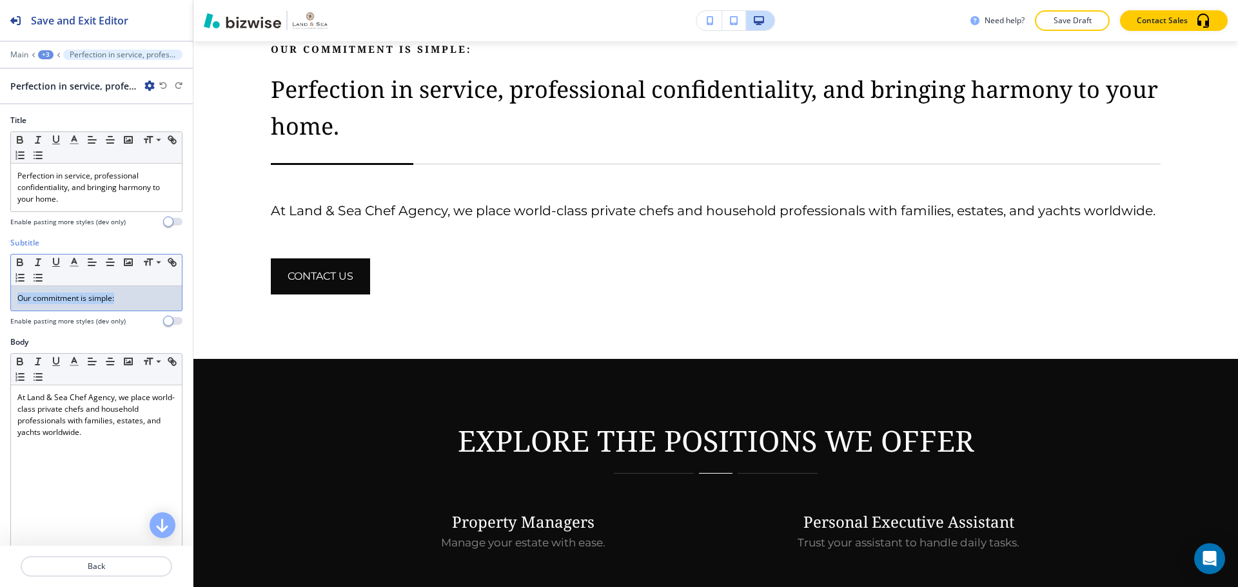
drag, startPoint x: 116, startPoint y: 302, endPoint x: 0, endPoint y: 298, distance: 116.1
click at [0, 298] on div "Subtitle Small Normal Large Huge Our commitment is simple: Enable pasting more …" at bounding box center [96, 286] width 193 height 99
click at [150, 253] on div at bounding box center [96, 251] width 172 height 5
click at [148, 258] on icon at bounding box center [148, 263] width 15 height 12
click at [153, 304] on span at bounding box center [157, 311] width 29 height 15
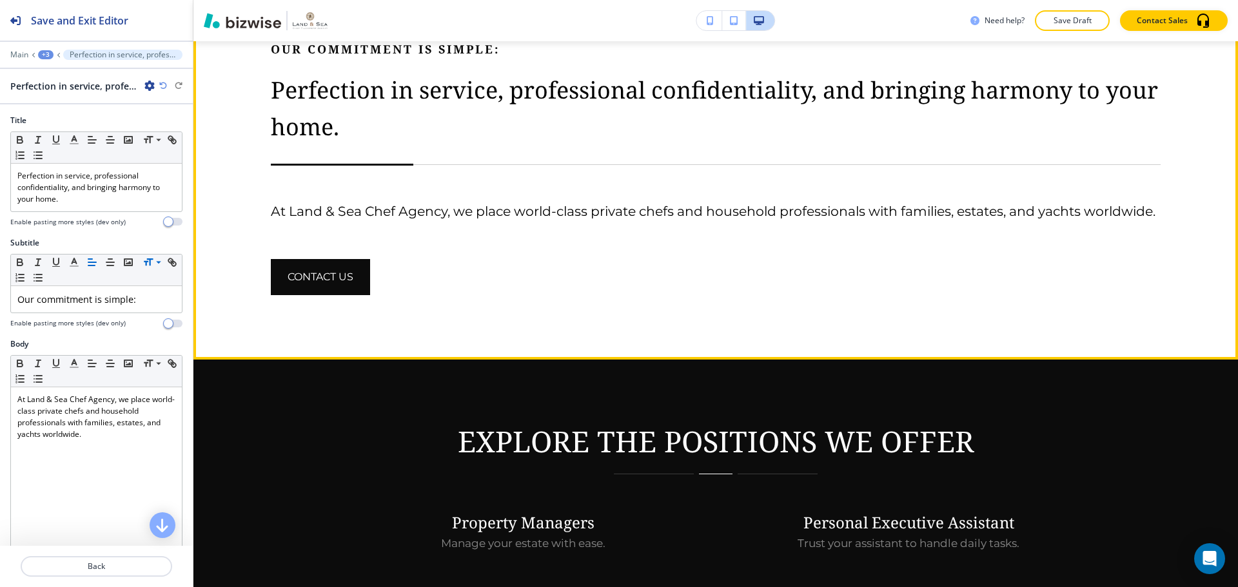
click at [645, 268] on div "Our commitment is simple: Perfection in service, professional confidentiality, …" at bounding box center [715, 168] width 889 height 254
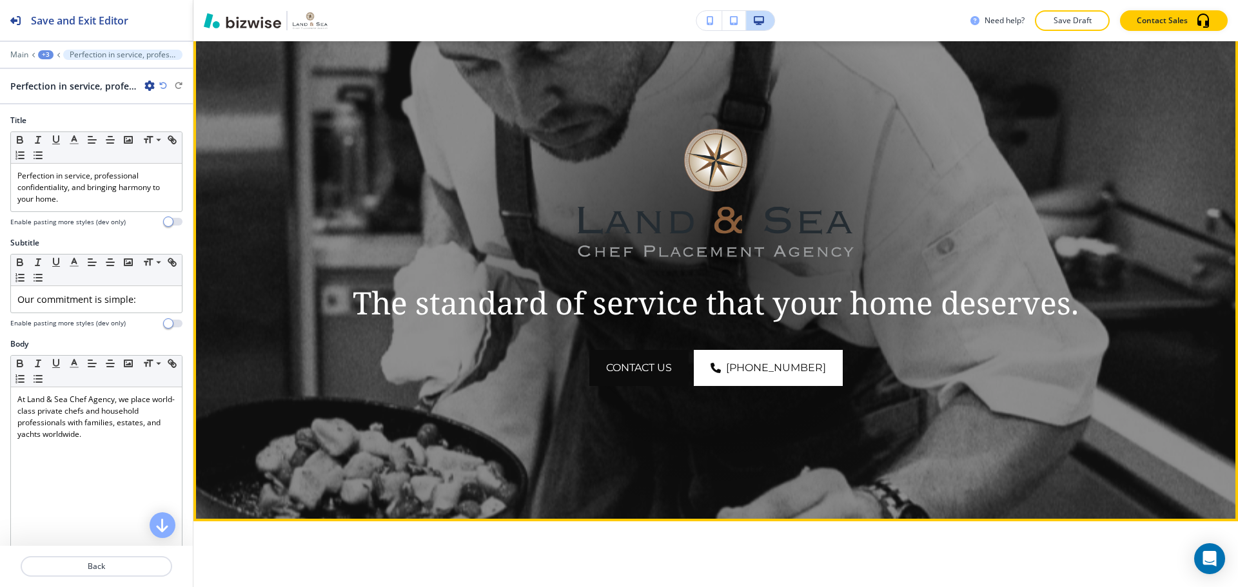
scroll to position [0, 0]
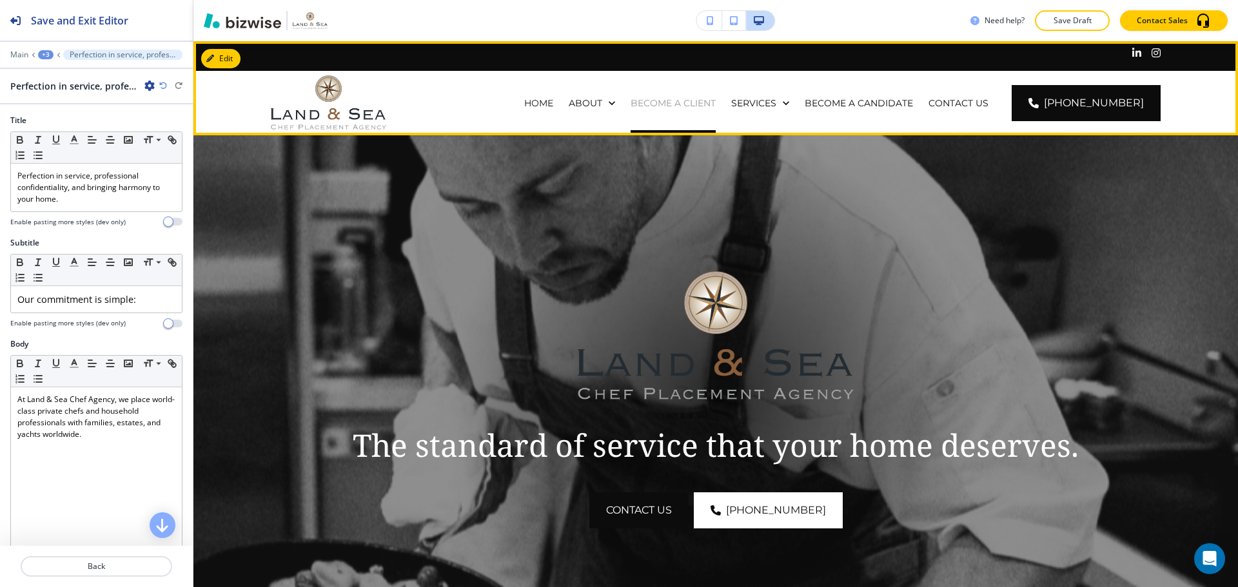
click at [666, 105] on p "BECOME A CLIENT" at bounding box center [672, 103] width 85 height 13
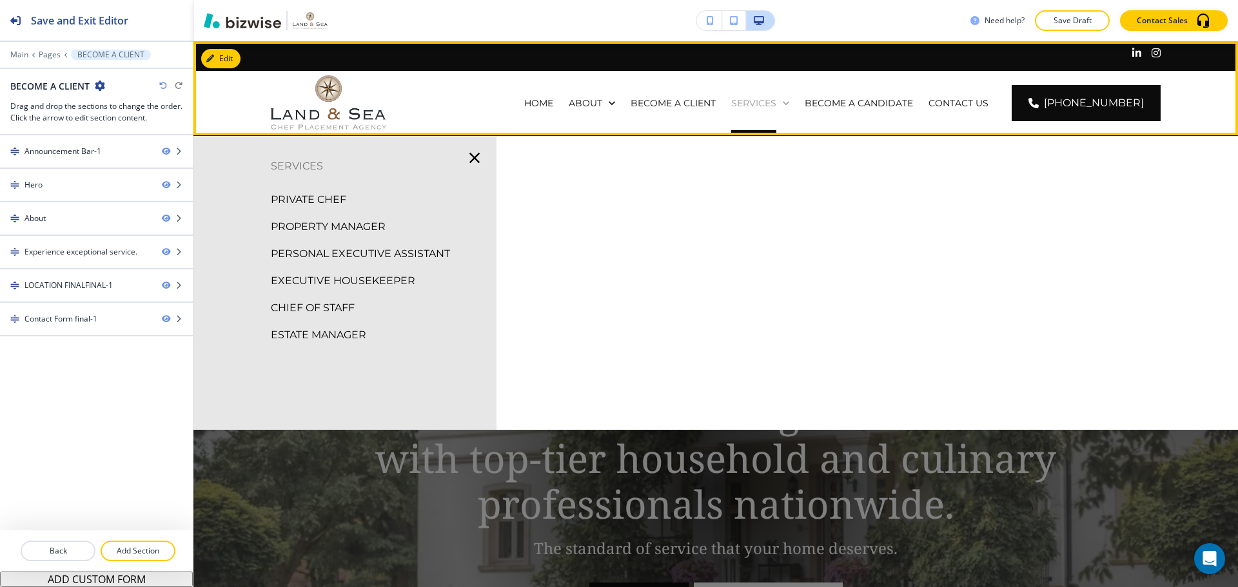
click at [789, 106] on div "SERVICES" at bounding box center [760, 103] width 58 height 13
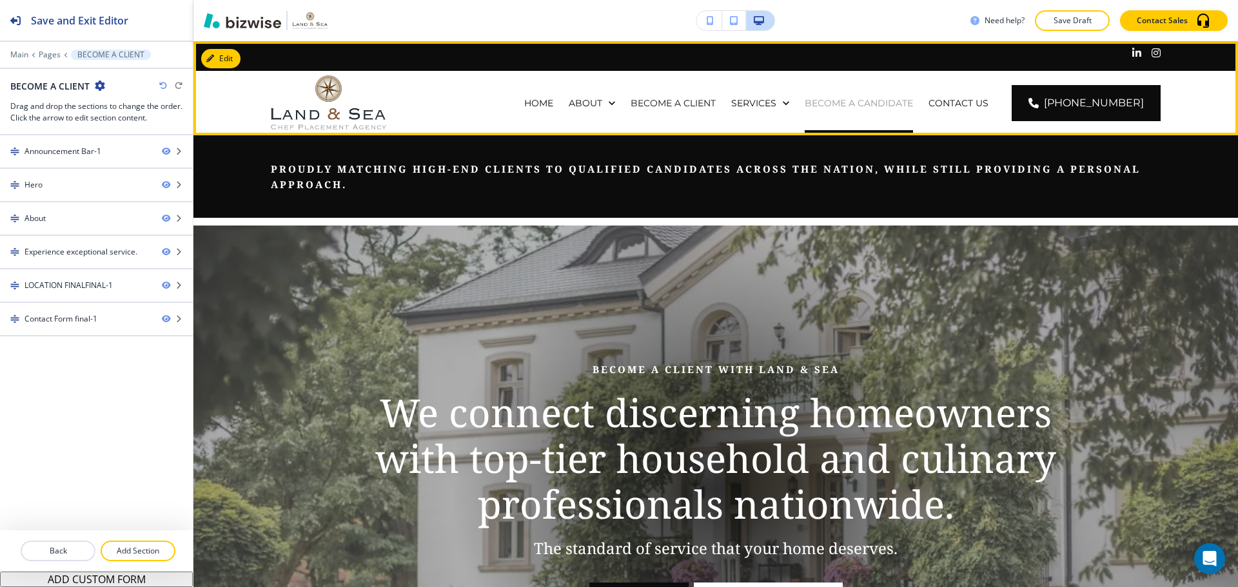
click at [844, 107] on p "BECOME A CANDIDATE" at bounding box center [858, 103] width 108 height 13
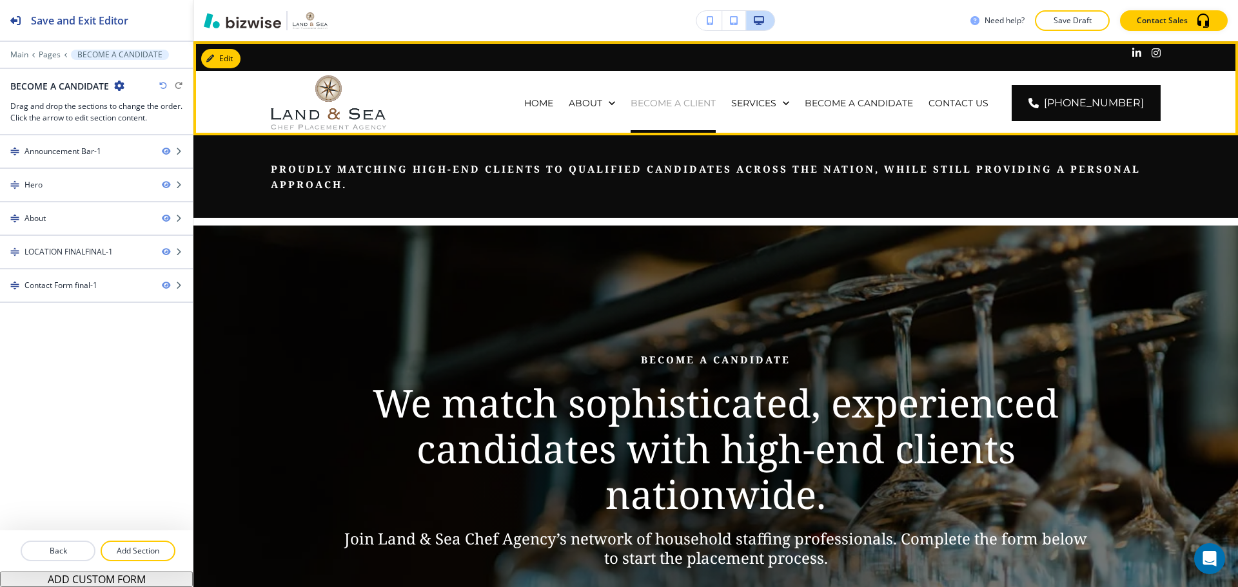
click at [699, 105] on p "BECOME A CLIENT" at bounding box center [672, 103] width 85 height 13
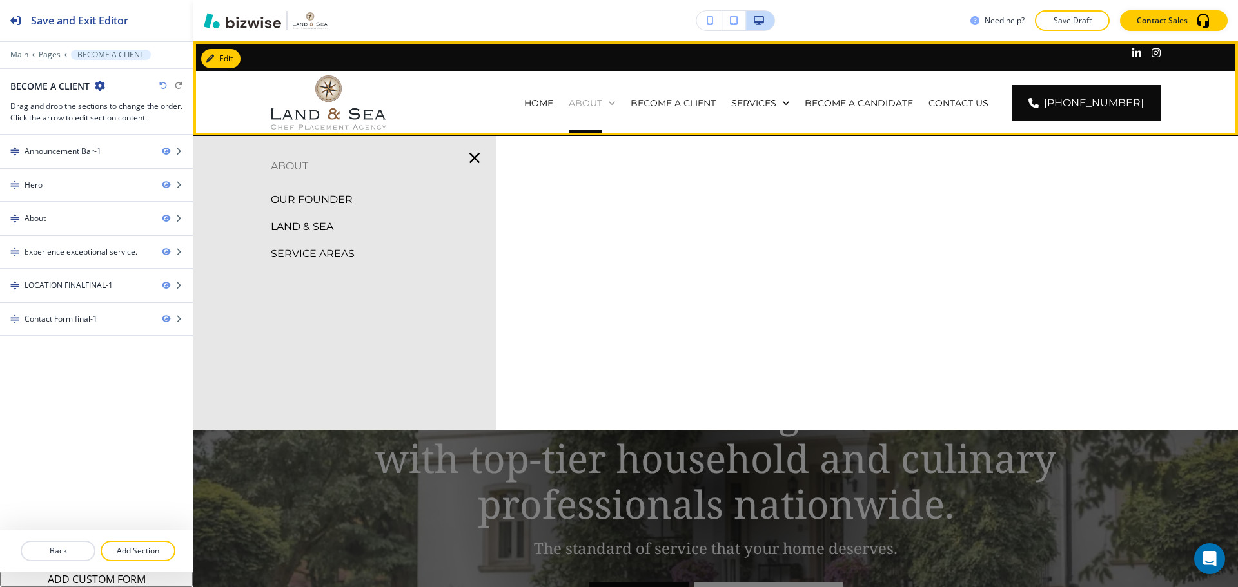
click at [602, 104] on p "ABOUT" at bounding box center [586, 103] width 34 height 13
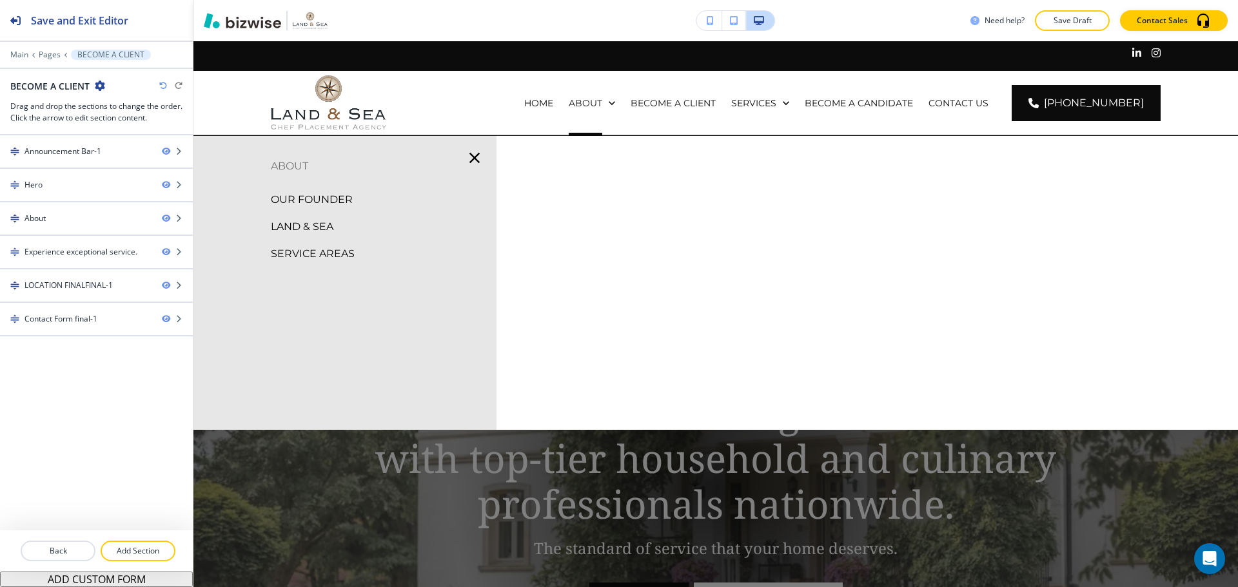
click at [329, 195] on p "OUR FOUNDER" at bounding box center [312, 199] width 82 height 19
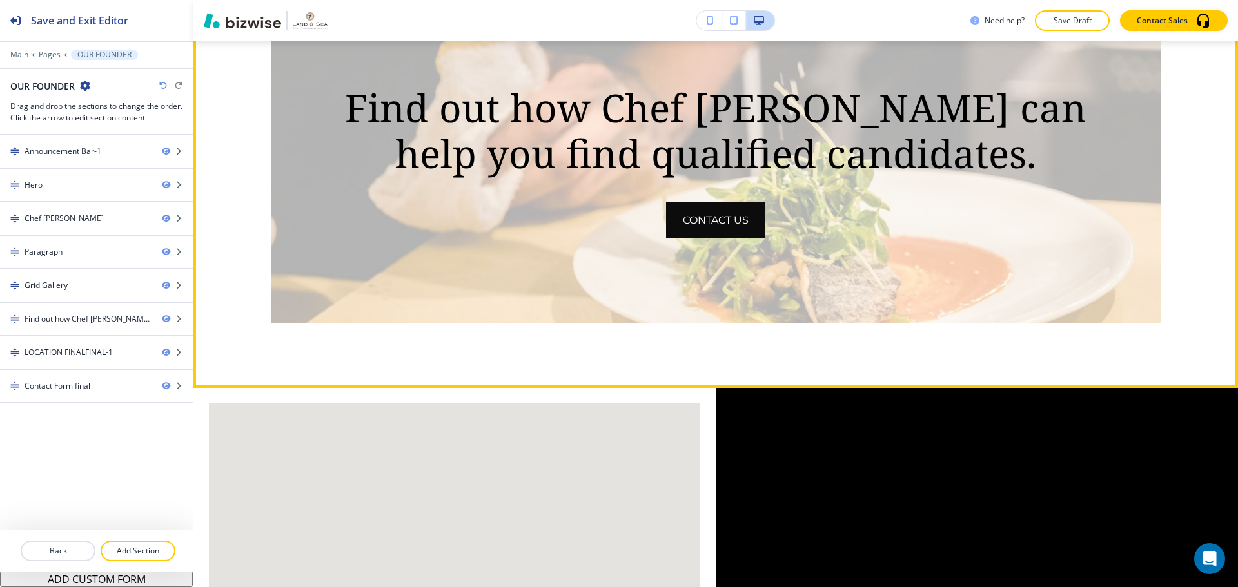
scroll to position [2191, 0]
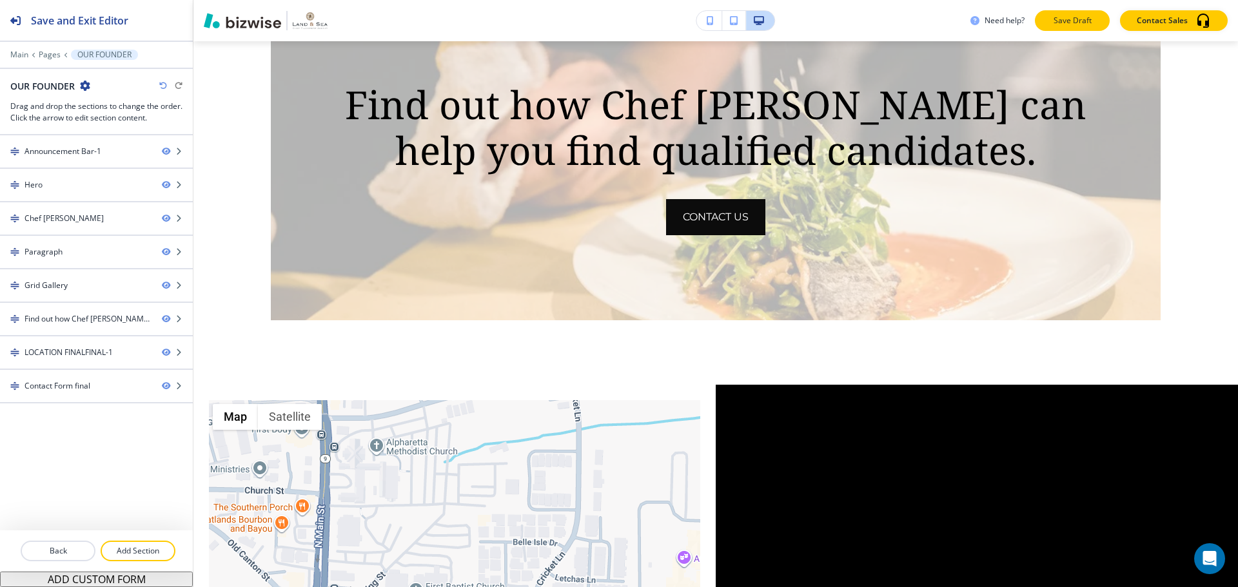
click at [1085, 19] on p "Save Draft" at bounding box center [1071, 21] width 41 height 12
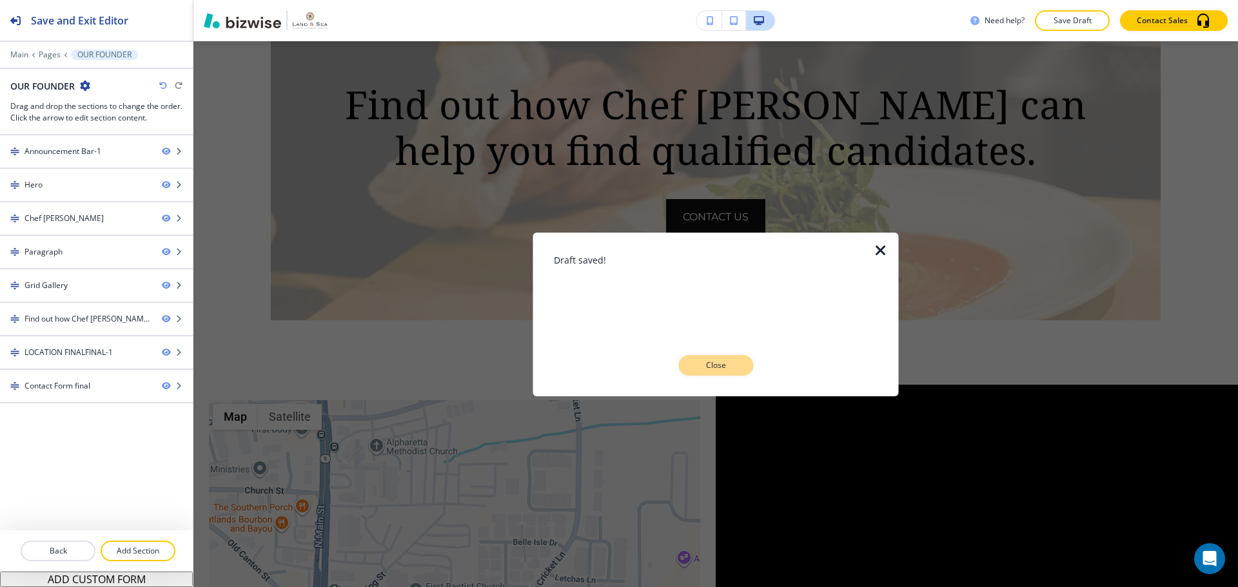
click at [699, 361] on p "Close" at bounding box center [715, 366] width 41 height 12
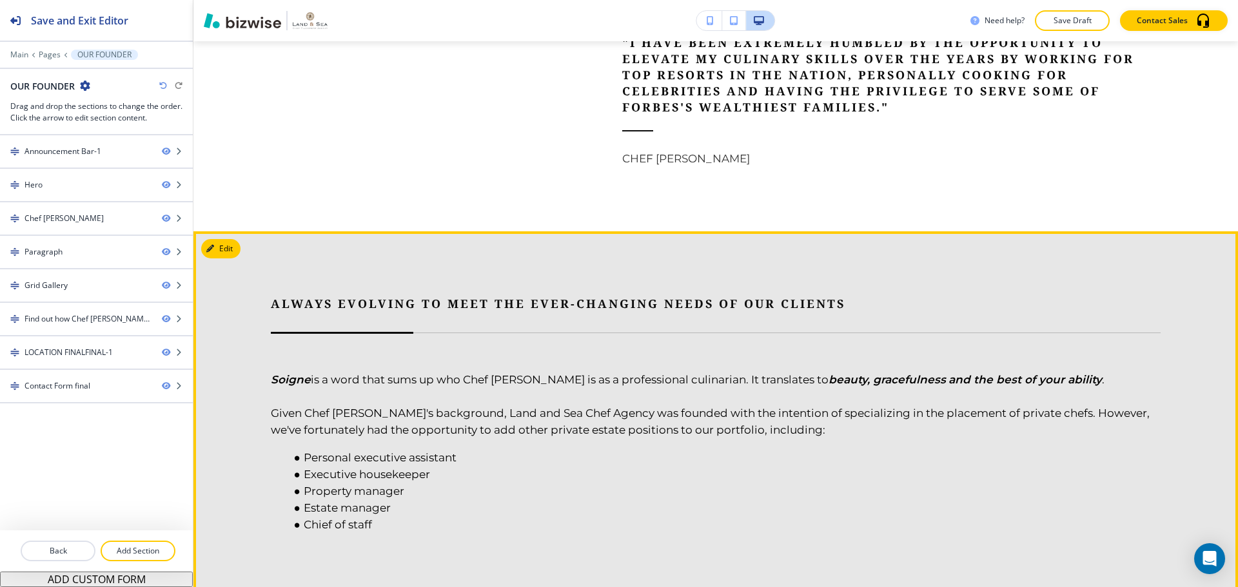
scroll to position [902, 0]
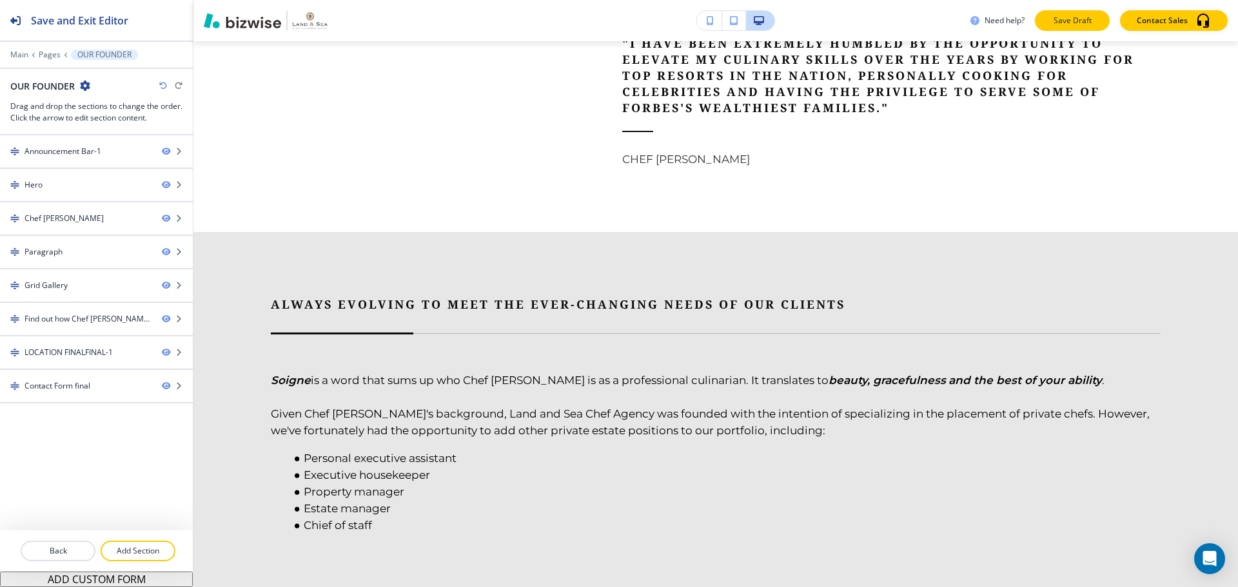
click at [1082, 14] on button "Save Draft" at bounding box center [1072, 20] width 75 height 21
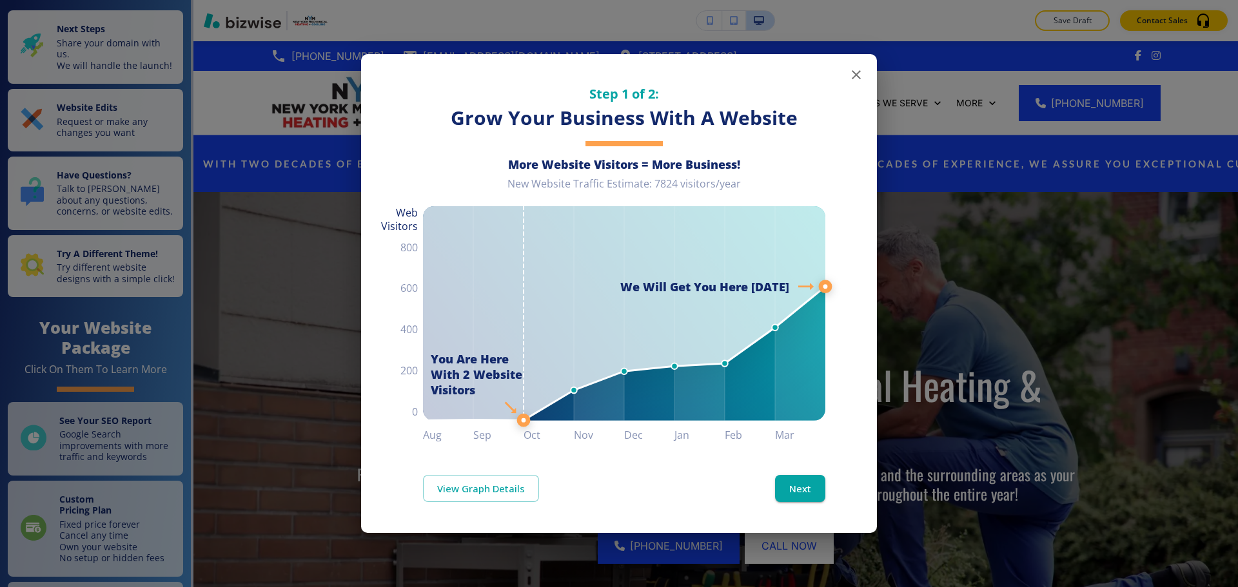
click at [866, 81] on button "button" at bounding box center [856, 75] width 26 height 26
click at [825, 504] on line at bounding box center [825, 286] width 0 height 1117
drag, startPoint x: 809, startPoint y: 497, endPoint x: 816, endPoint y: 509, distance: 13.6
click at [816, 509] on div "Step 1 of 2: Grow Your Business With A Website More Website Visitors = More Bus…" at bounding box center [619, 294] width 516 height 480
click at [811, 494] on button "Next" at bounding box center [800, 488] width 50 height 27
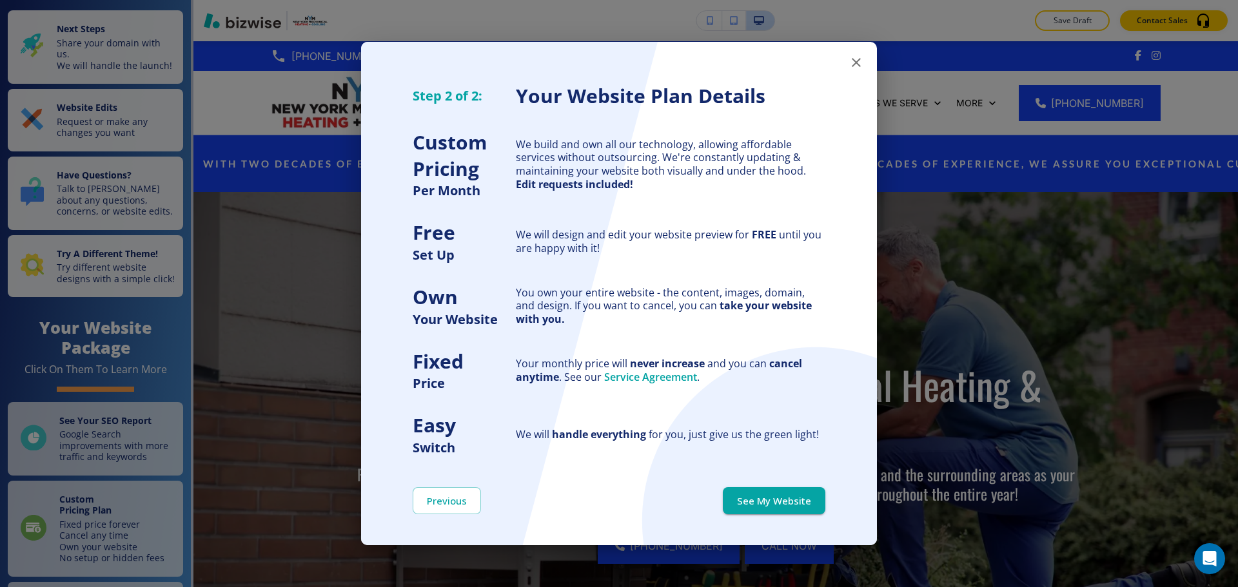
drag, startPoint x: 811, startPoint y: 494, endPoint x: 811, endPoint y: 507, distance: 12.3
click at [811, 502] on button "See My Website" at bounding box center [774, 500] width 102 height 27
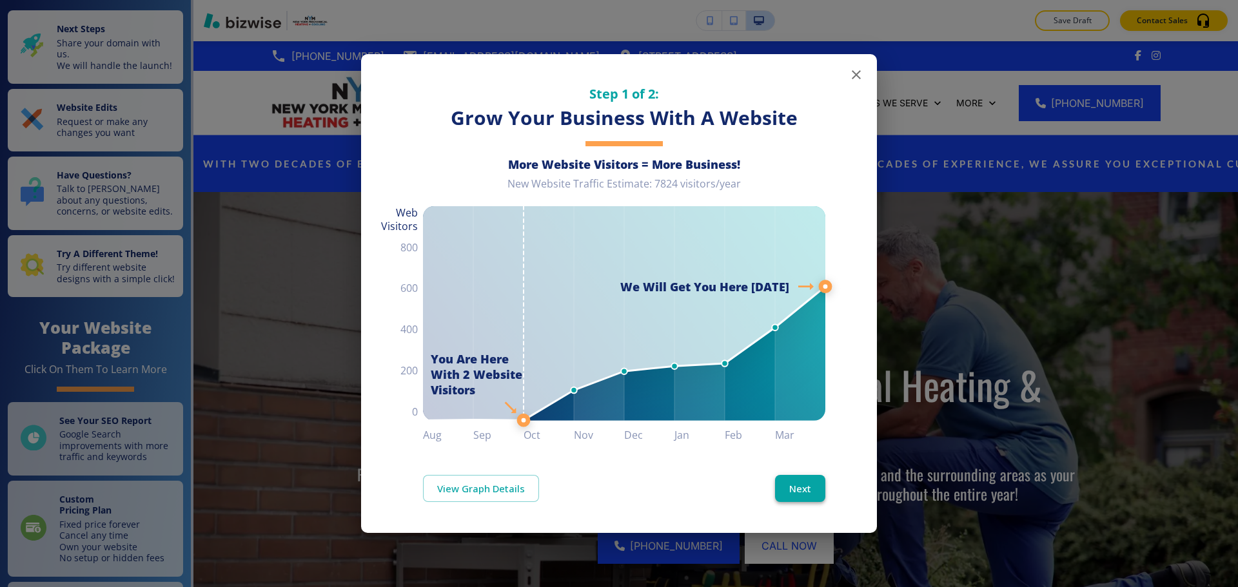
click at [791, 483] on button "Next" at bounding box center [800, 488] width 50 height 27
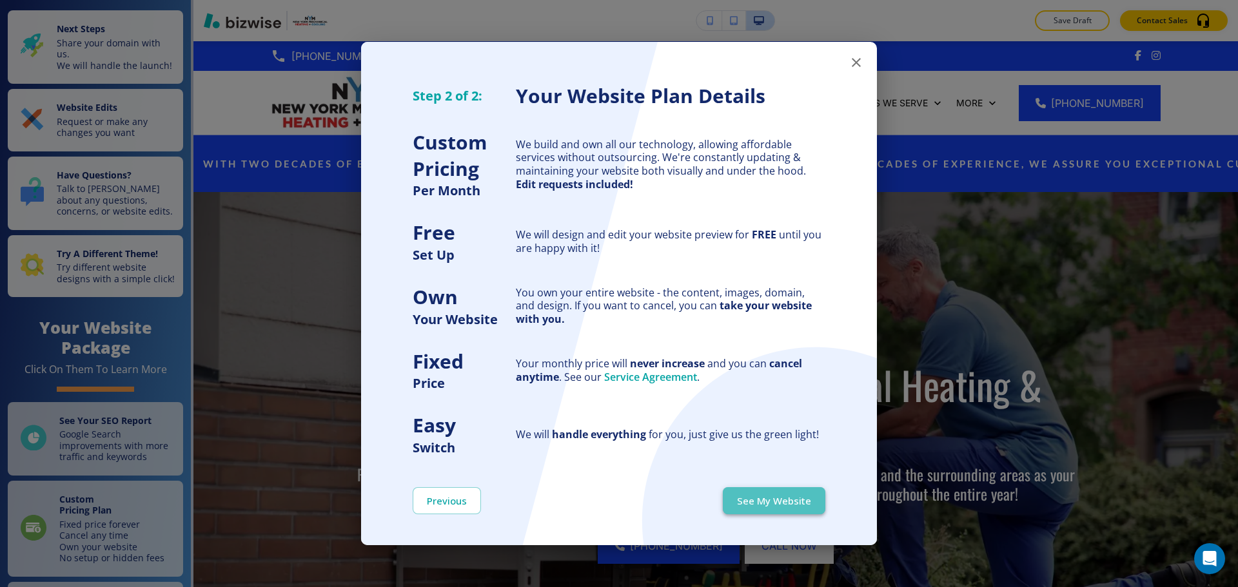
click at [788, 498] on button "See My Website" at bounding box center [774, 500] width 102 height 27
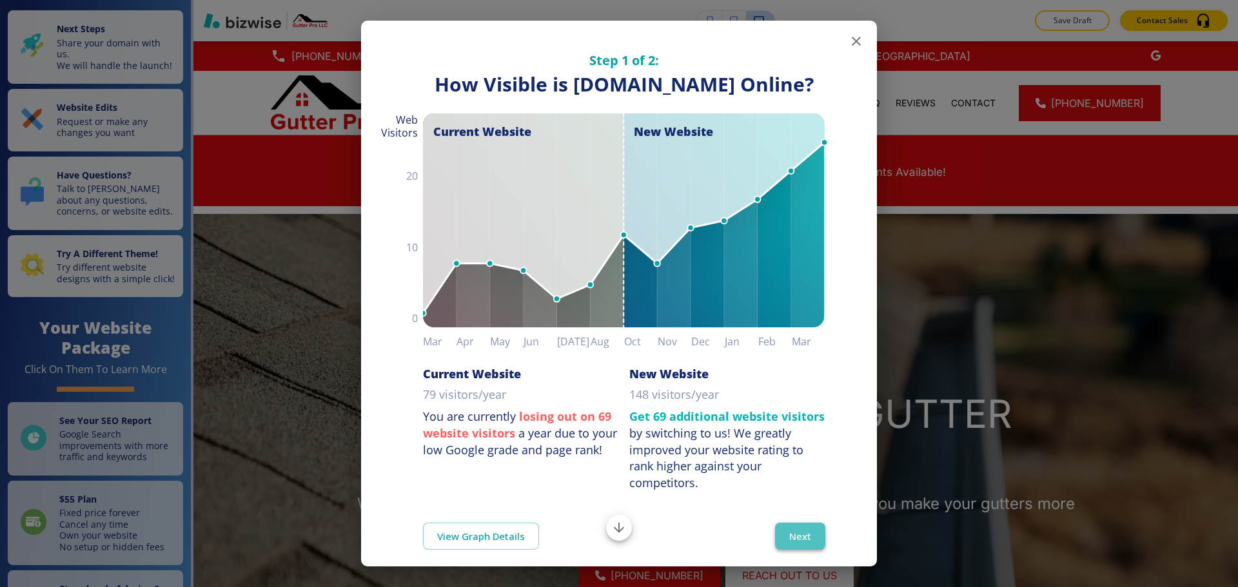
click at [793, 550] on button "Next" at bounding box center [800, 536] width 50 height 27
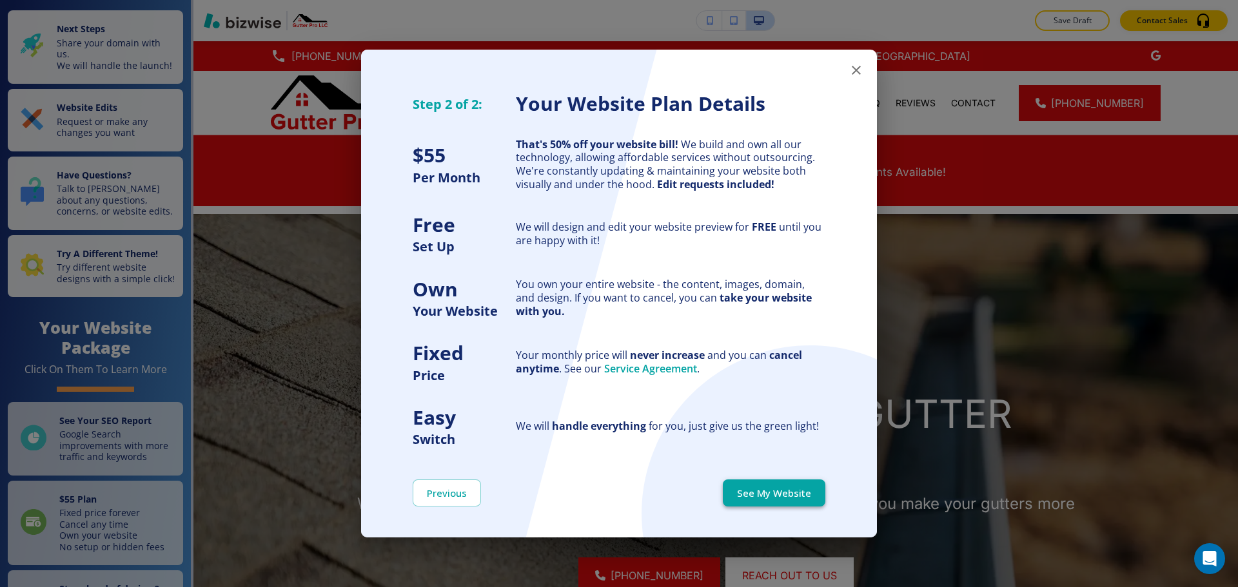
click at [788, 500] on button "See My Website" at bounding box center [774, 493] width 102 height 27
